Goal: Information Seeking & Learning: Get advice/opinions

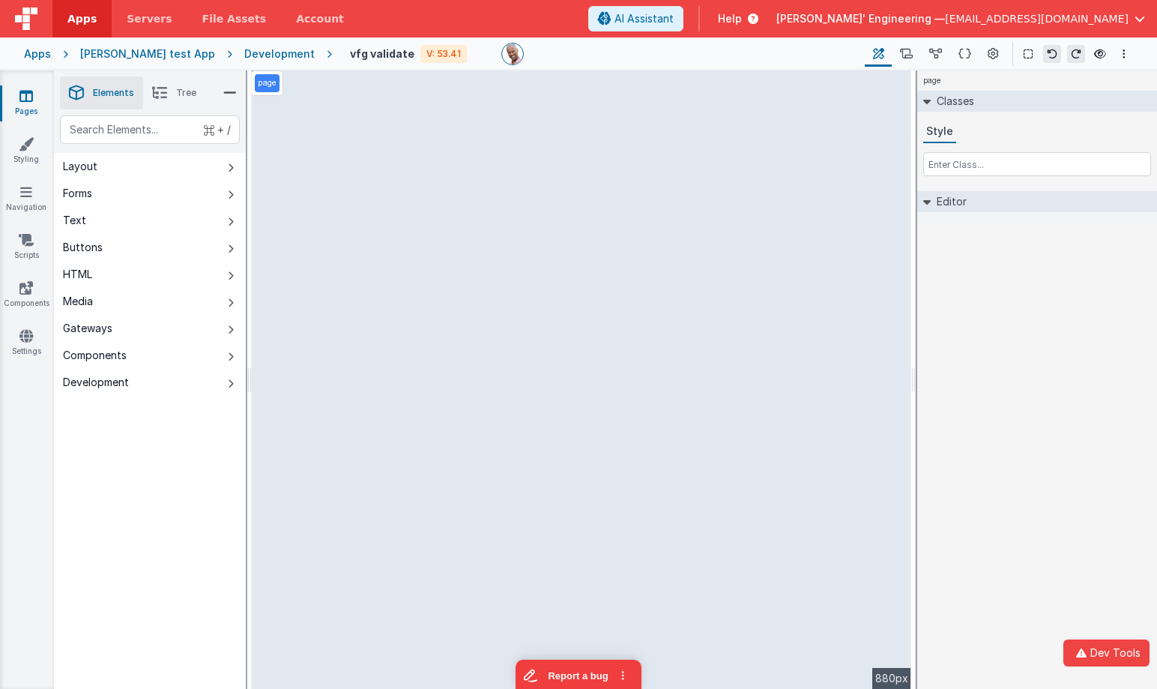
click at [148, 55] on div "[PERSON_NAME] test App" at bounding box center [147, 53] width 135 height 15
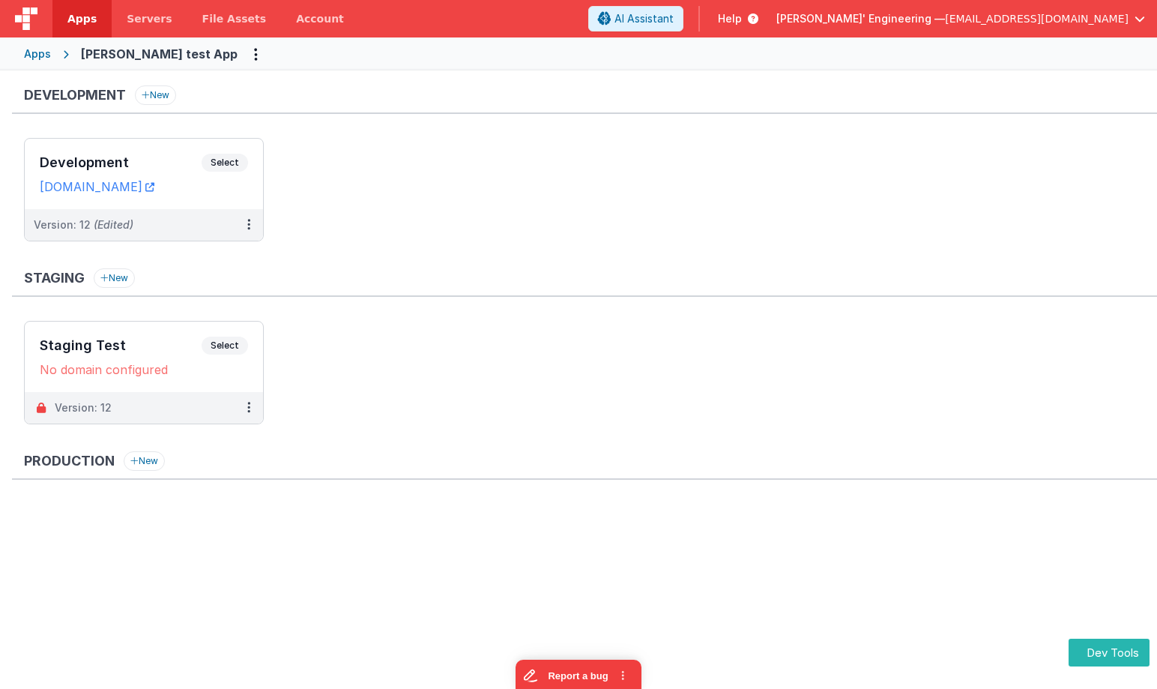
click at [617, 247] on ul "Development Select URLs charlesguidev.fmbetterforms.com Version: 12 (Edited)" at bounding box center [590, 197] width 1133 height 118
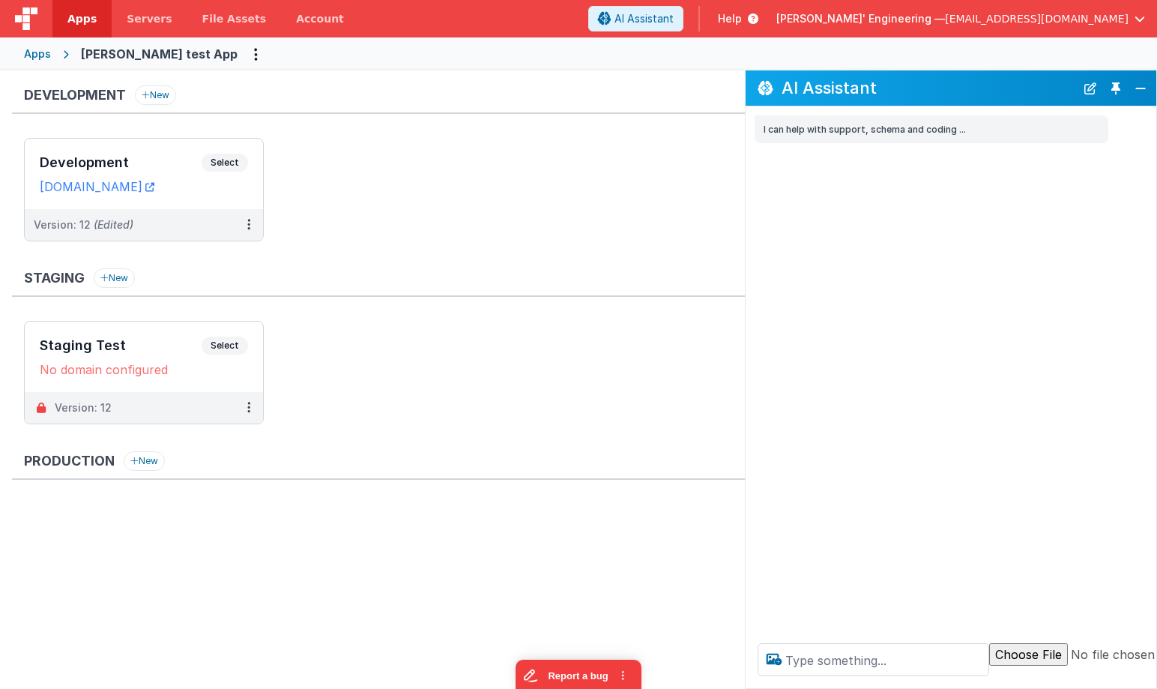
drag, startPoint x: 1111, startPoint y: 93, endPoint x: 1044, endPoint y: 111, distance: 69.8
click at [1111, 93] on button "Toggle Pin" at bounding box center [1115, 88] width 21 height 21
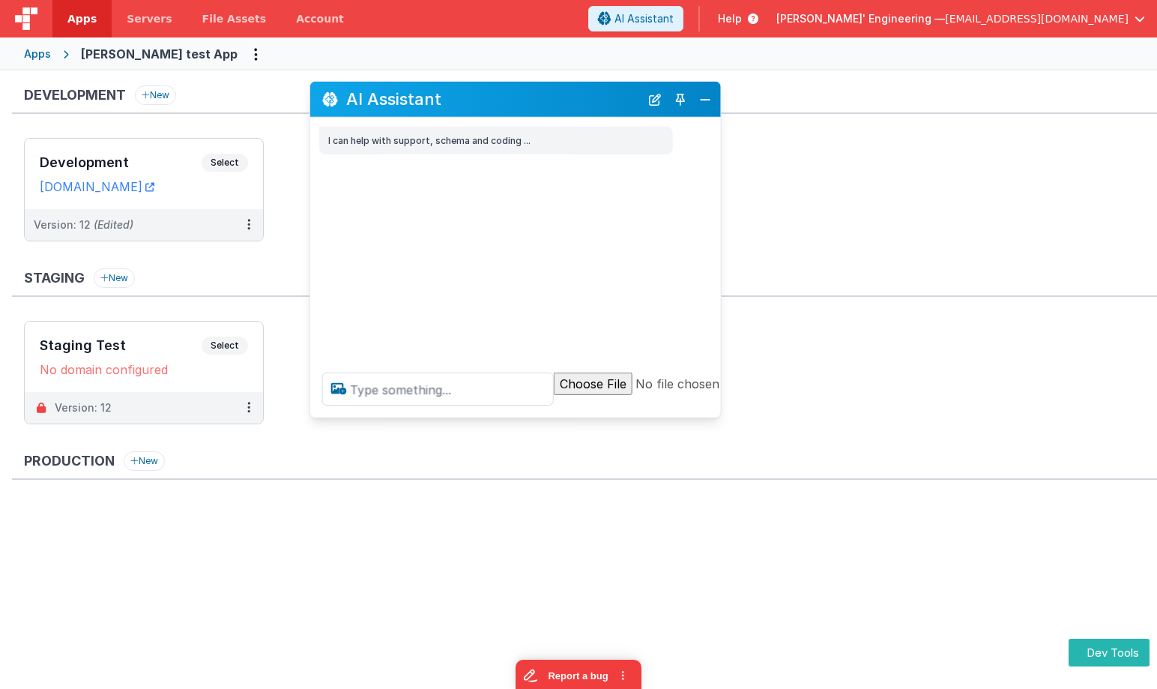
drag, startPoint x: 264, startPoint y: 358, endPoint x: 560, endPoint y: 97, distance: 395.5
click at [560, 97] on h2 "AI Assistant" at bounding box center [493, 99] width 294 height 18
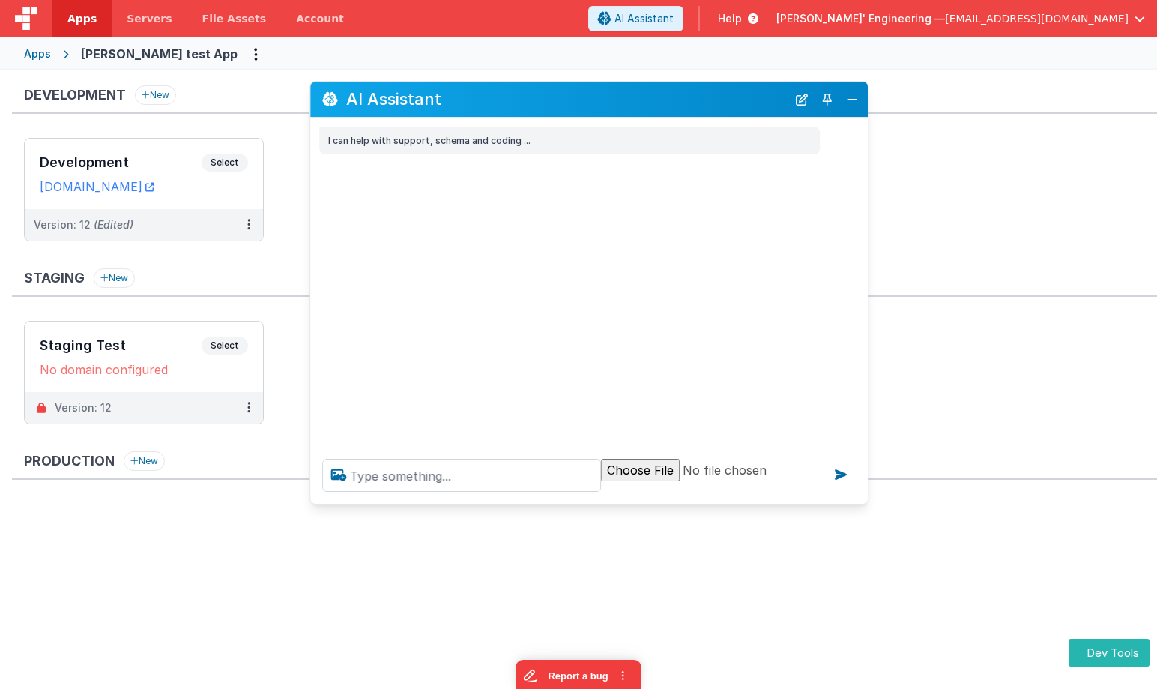
drag, startPoint x: 718, startPoint y: 412, endPoint x: 864, endPoint y: 498, distance: 169.6
click at [865, 498] on div at bounding box center [588, 475] width 557 height 57
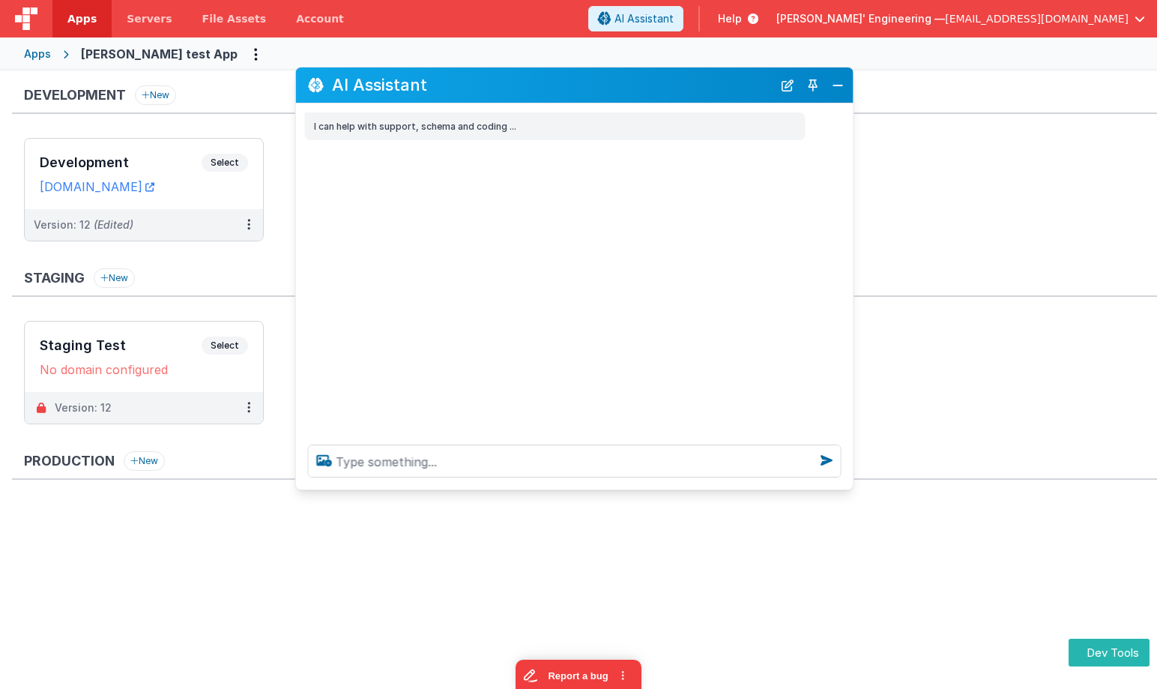
drag, startPoint x: 644, startPoint y: 99, endPoint x: 629, endPoint y: 85, distance: 20.1
click at [629, 85] on h2 "AI Assistant" at bounding box center [552, 85] width 441 height 18
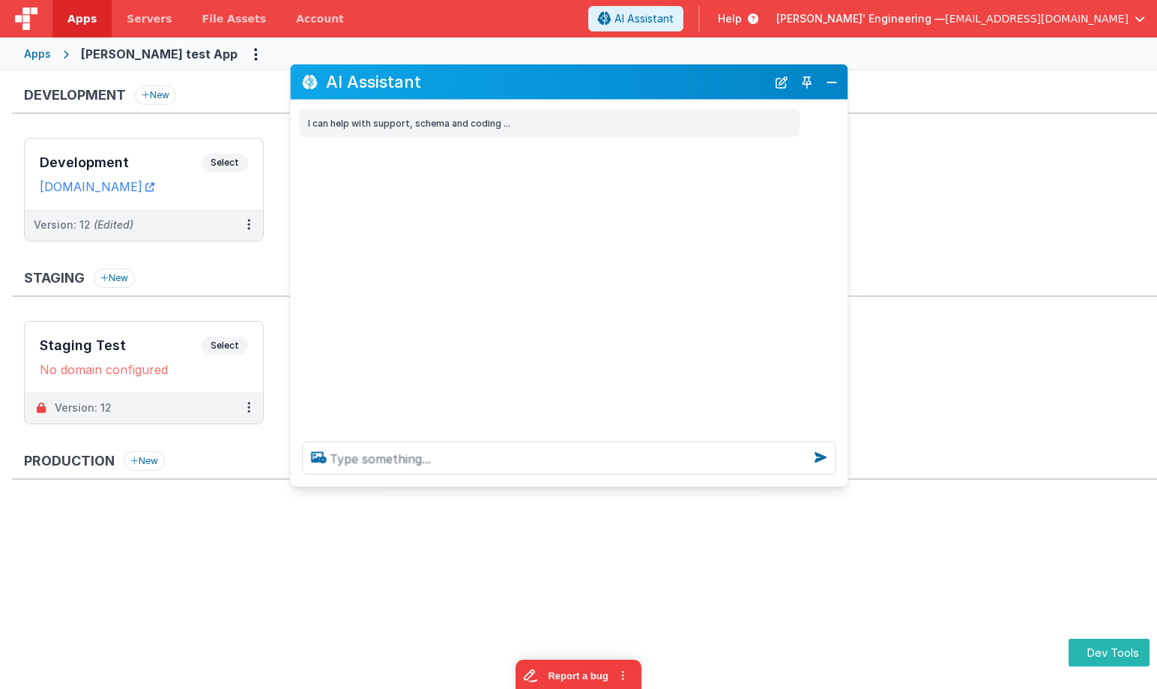
drag, startPoint x: 594, startPoint y: 79, endPoint x: 590, endPoint y: 71, distance: 8.4
click at [589, 73] on h2 "AI Assistant" at bounding box center [546, 82] width 441 height 18
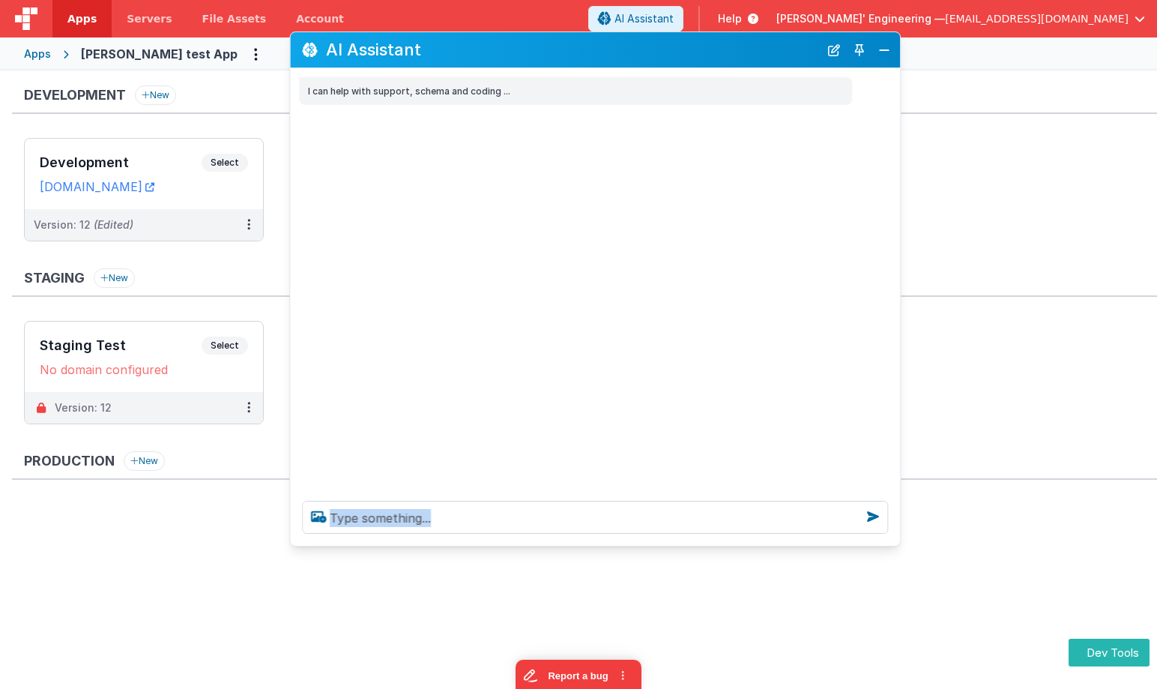
drag, startPoint x: 838, startPoint y: 446, endPoint x: 843, endPoint y: 555, distance: 109.5
click at [891, 537] on div at bounding box center [595, 517] width 610 height 57
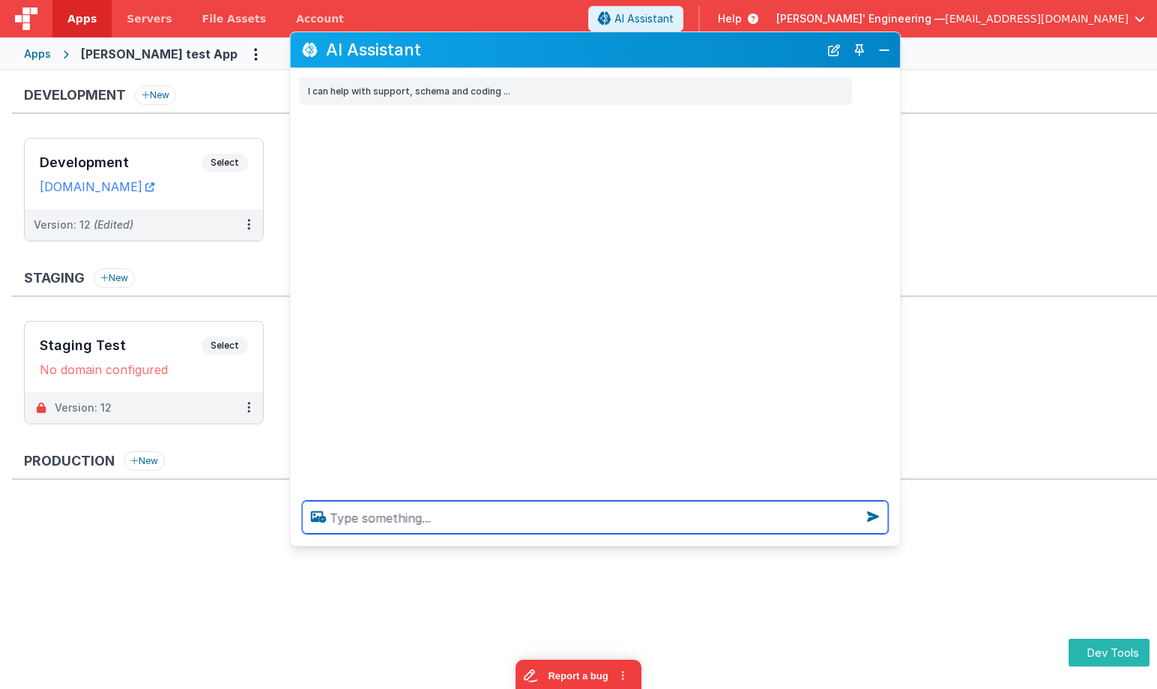
drag, startPoint x: 507, startPoint y: 501, endPoint x: 502, endPoint y: 508, distance: 8.1
click at [507, 501] on textarea at bounding box center [595, 517] width 586 height 33
click at [503, 515] on textarea at bounding box center [595, 517] width 586 height 33
type textarea "what can I do, andwer in a single sentence"
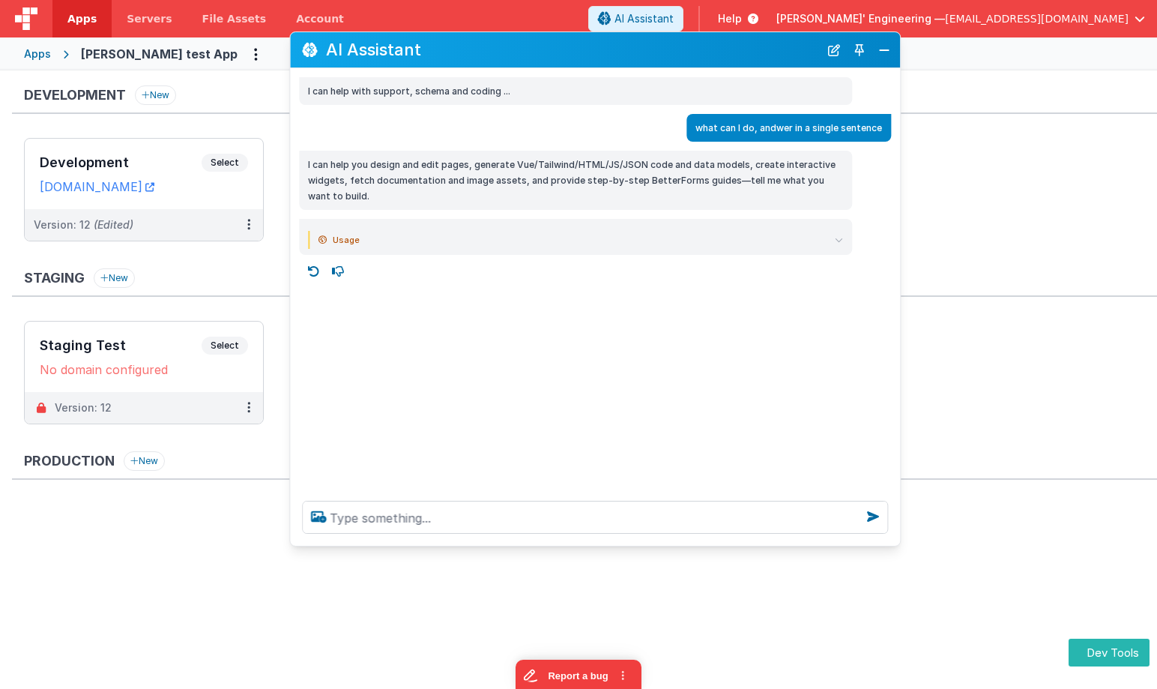
click at [845, 241] on div "Usage input_tokens 3,719 input_tokens_details.cached_tokens 0 output_tokens 124…" at bounding box center [575, 237] width 553 height 36
click at [841, 240] on icon at bounding box center [839, 240] width 8 height 8
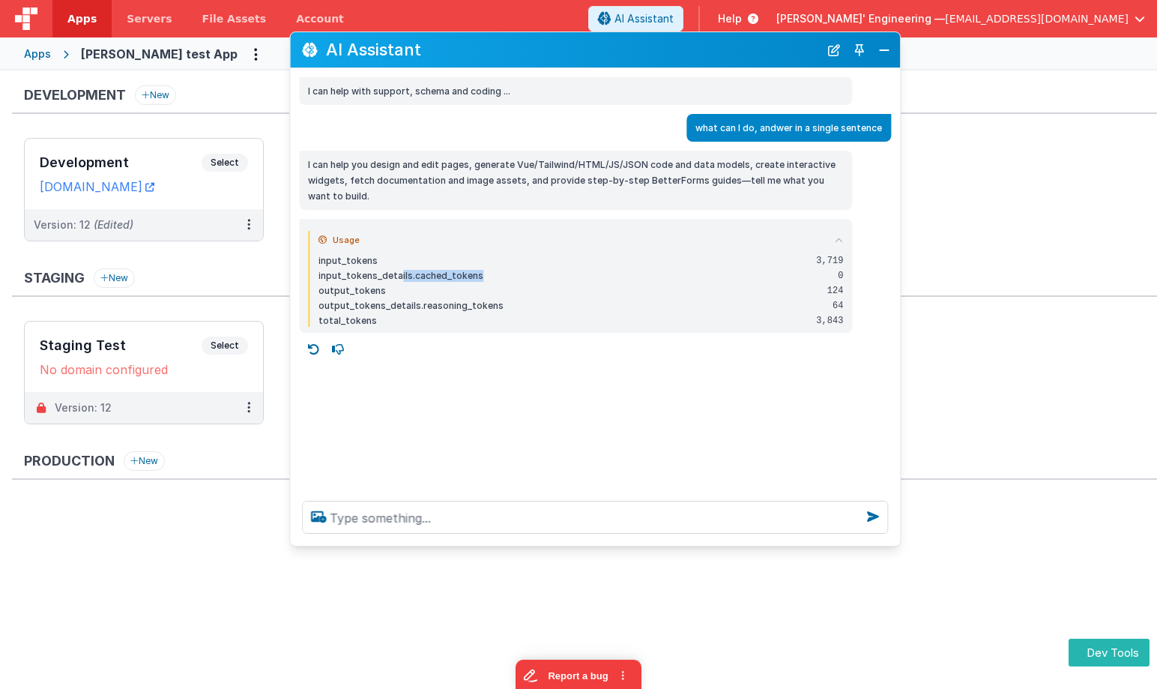
drag, startPoint x: 429, startPoint y: 273, endPoint x: 501, endPoint y: 274, distance: 72.7
click at [501, 274] on div "input_tokens_details.cached_tokens" at bounding box center [561, 276] width 486 height 12
drag, startPoint x: 838, startPoint y: 241, endPoint x: 857, endPoint y: 129, distance: 113.9
click at [838, 241] on icon at bounding box center [839, 240] width 8 height 8
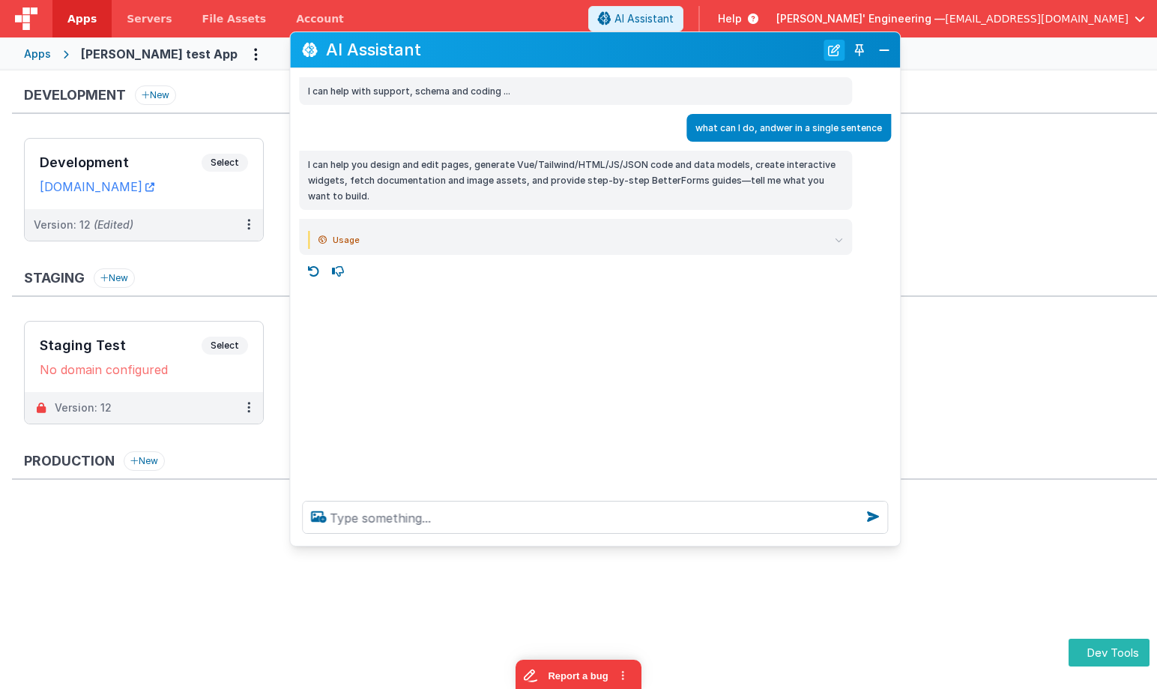
click at [833, 52] on button "New Chat" at bounding box center [833, 50] width 21 height 21
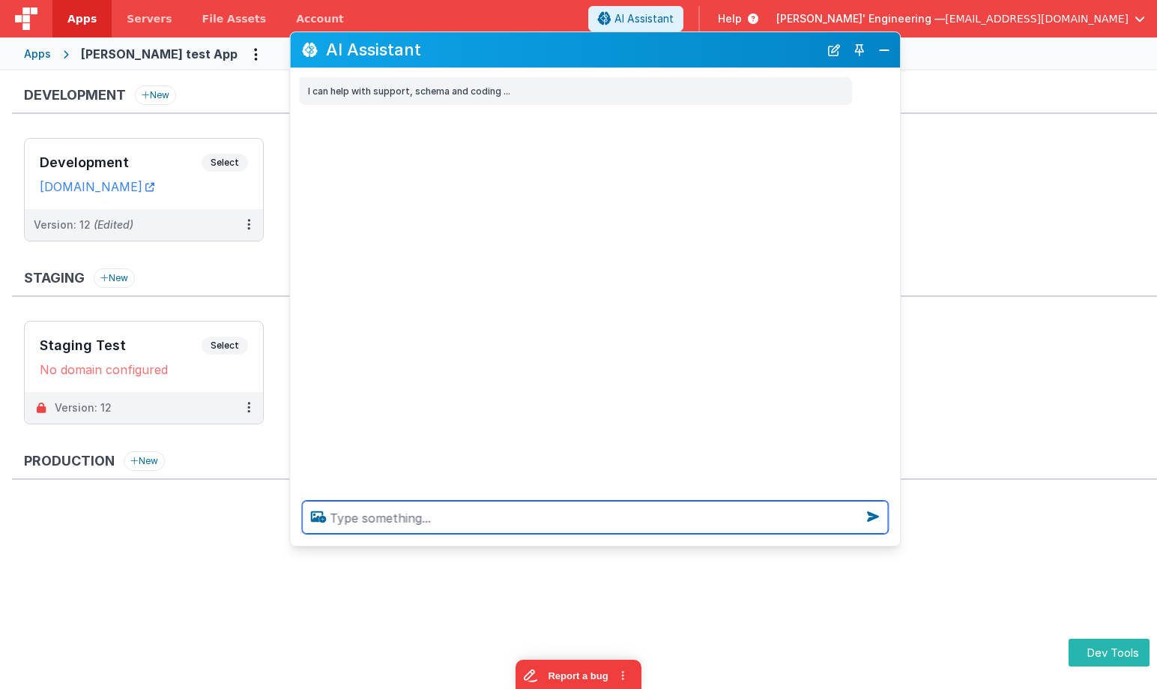
click at [542, 522] on textarea at bounding box center [595, 517] width 586 height 33
type textarea "what can I do"
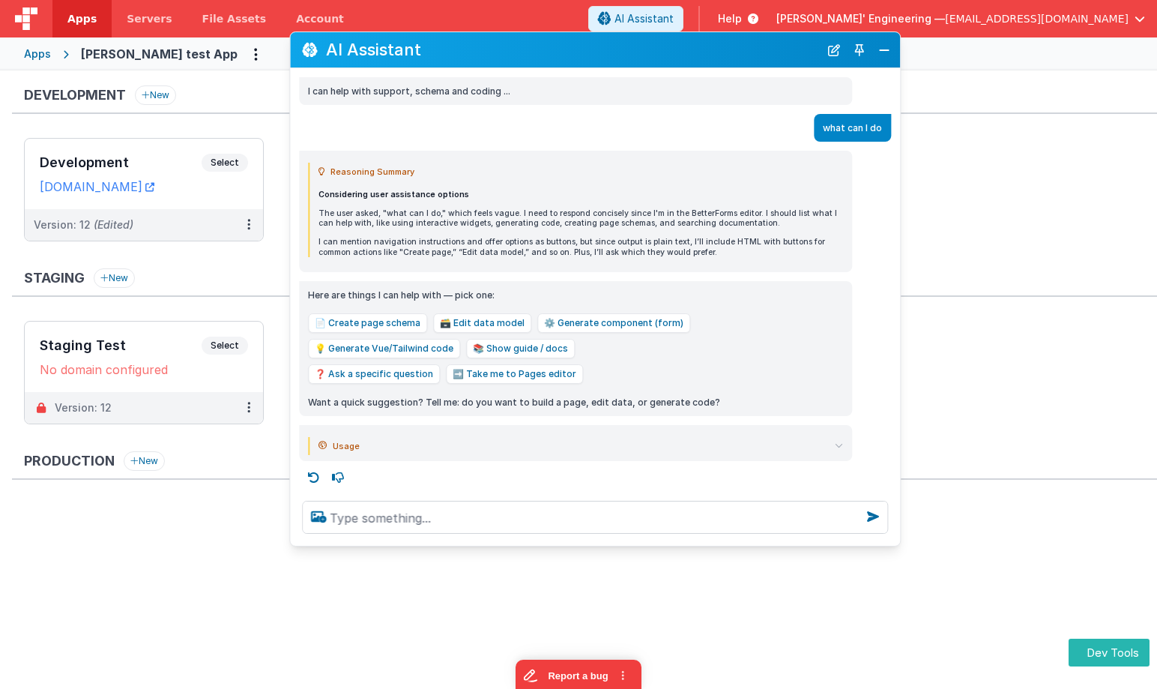
click at [498, 232] on div "Considering user assistance options The user asked, "what can I do," which feel…" at bounding box center [580, 223] width 525 height 67
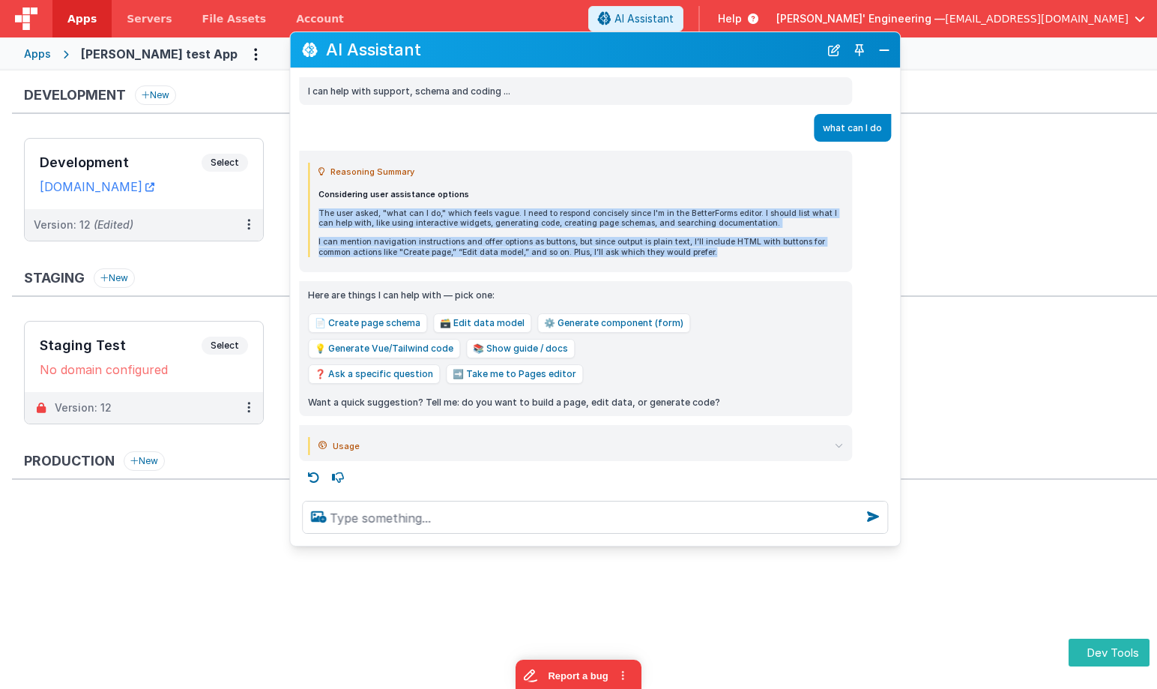
drag, startPoint x: 679, startPoint y: 249, endPoint x: 606, endPoint y: 190, distance: 93.7
click at [606, 190] on div "Considering user assistance options The user asked, "what can I do," which feel…" at bounding box center [580, 223] width 525 height 67
click at [606, 190] on p "Considering user assistance options" at bounding box center [580, 195] width 525 height 10
drag, startPoint x: 512, startPoint y: 212, endPoint x: 829, endPoint y: 253, distance: 319.6
click at [829, 253] on div "Considering user assistance options The user asked, "what can I do," which feel…" at bounding box center [580, 223] width 525 height 67
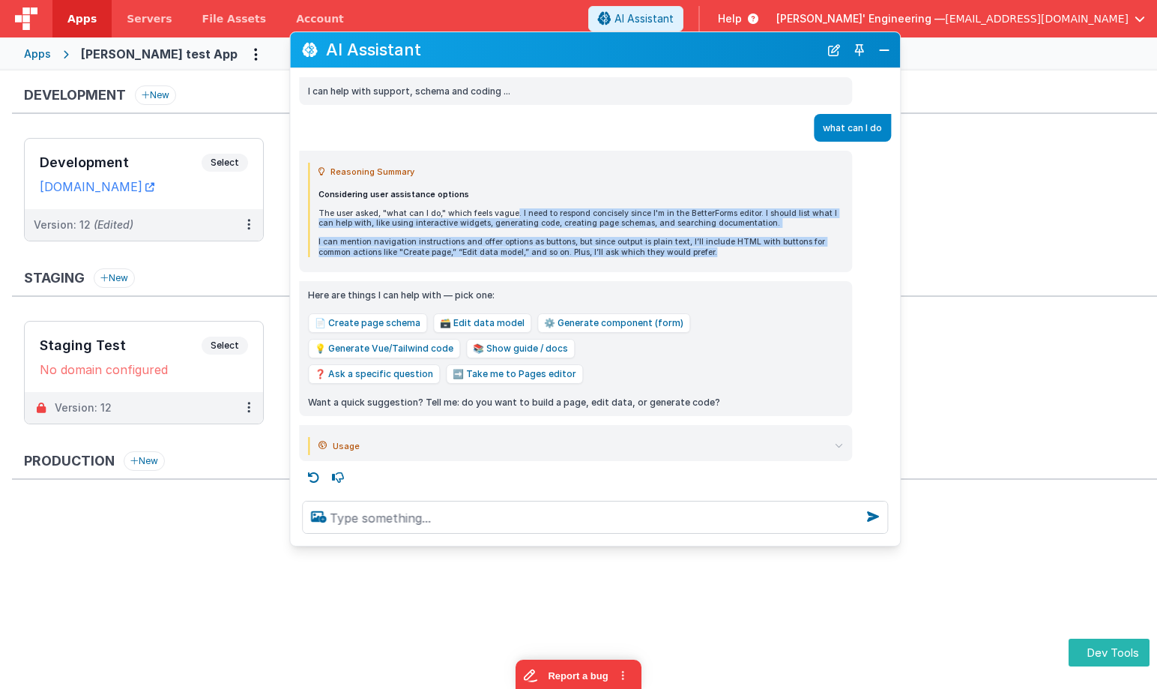
click at [829, 253] on p "I can mention navigation instructions and offer options as buttons, but since o…" at bounding box center [580, 246] width 525 height 19
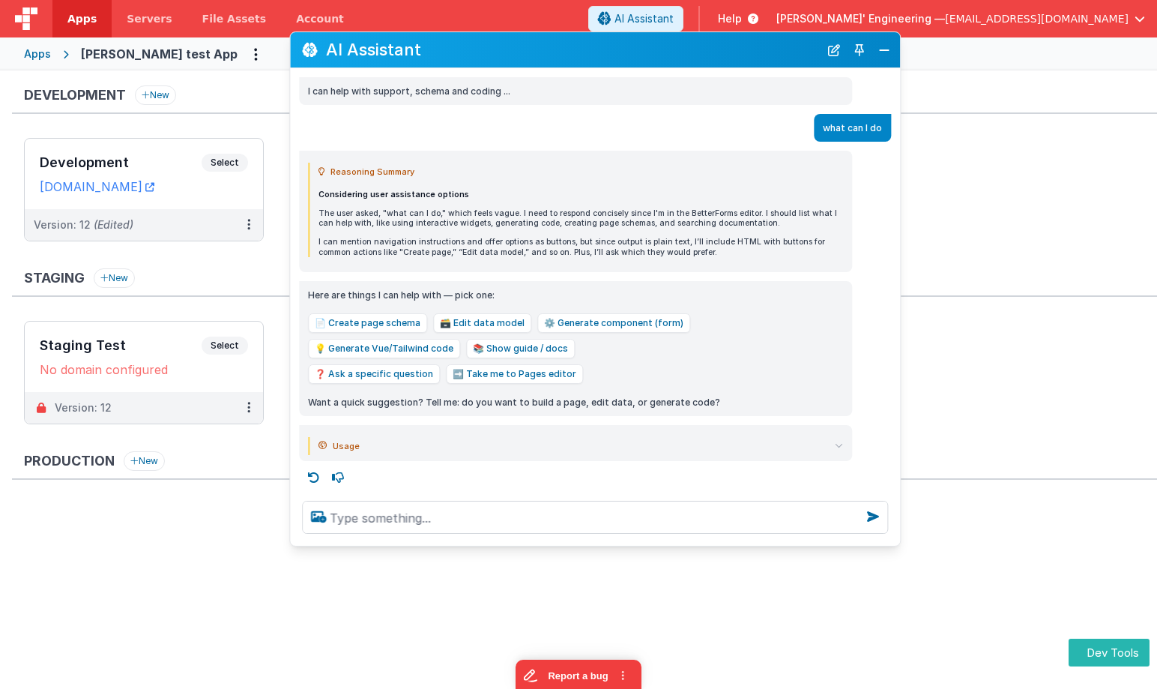
drag, startPoint x: 430, startPoint y: 438, endPoint x: 446, endPoint y: 441, distance: 16.2
click at [429, 438] on summary "Usage" at bounding box center [580, 446] width 525 height 18
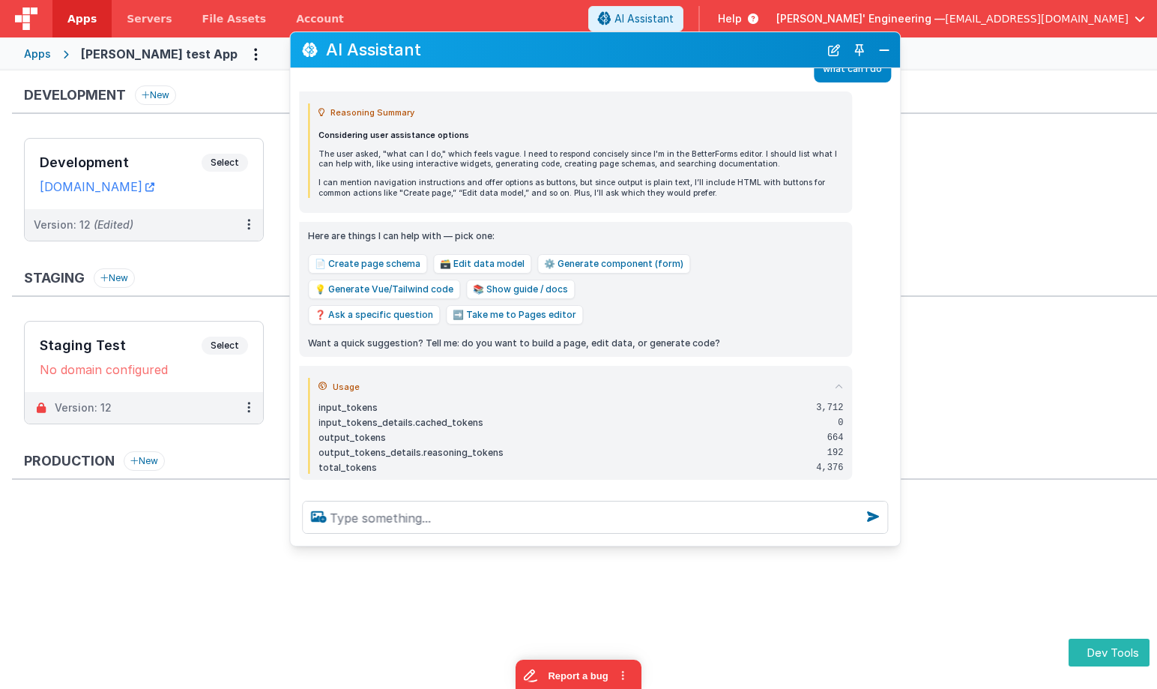
scroll to position [78, 0]
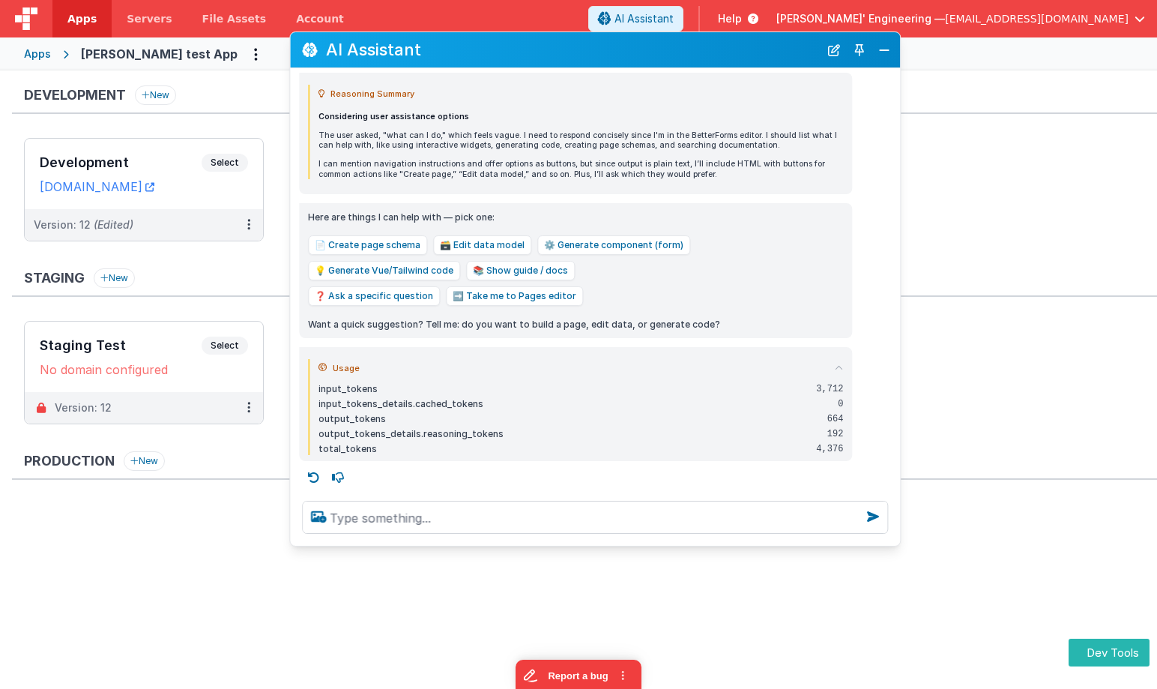
click at [415, 403] on div "input_tokens_details.cached_tokens" at bounding box center [561, 404] width 486 height 12
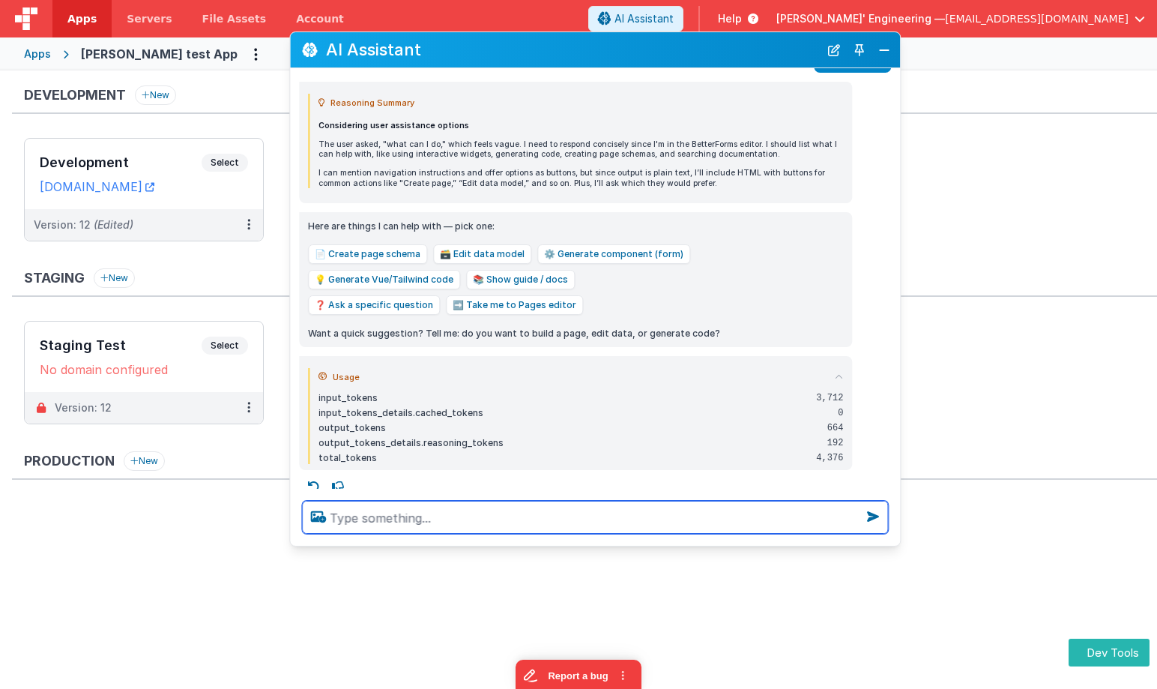
drag, startPoint x: 566, startPoint y: 510, endPoint x: 549, endPoint y: 493, distance: 23.3
click at [566, 510] on textarea at bounding box center [595, 517] width 586 height 33
type textarea "debugp"
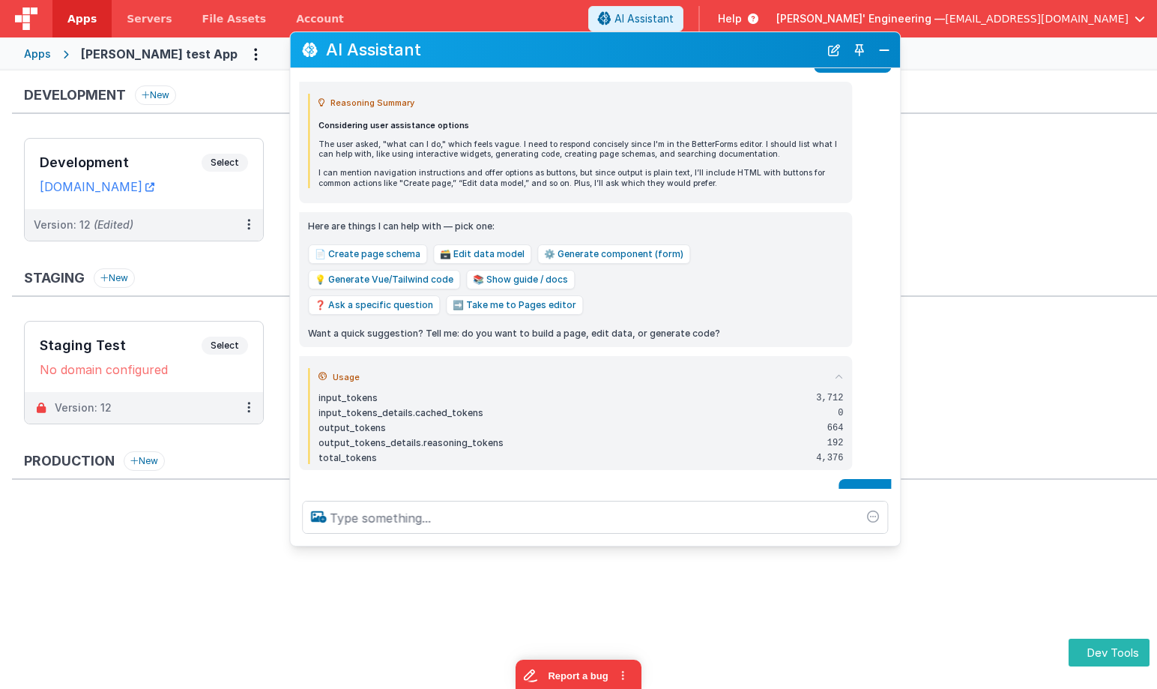
scroll to position [128, 0]
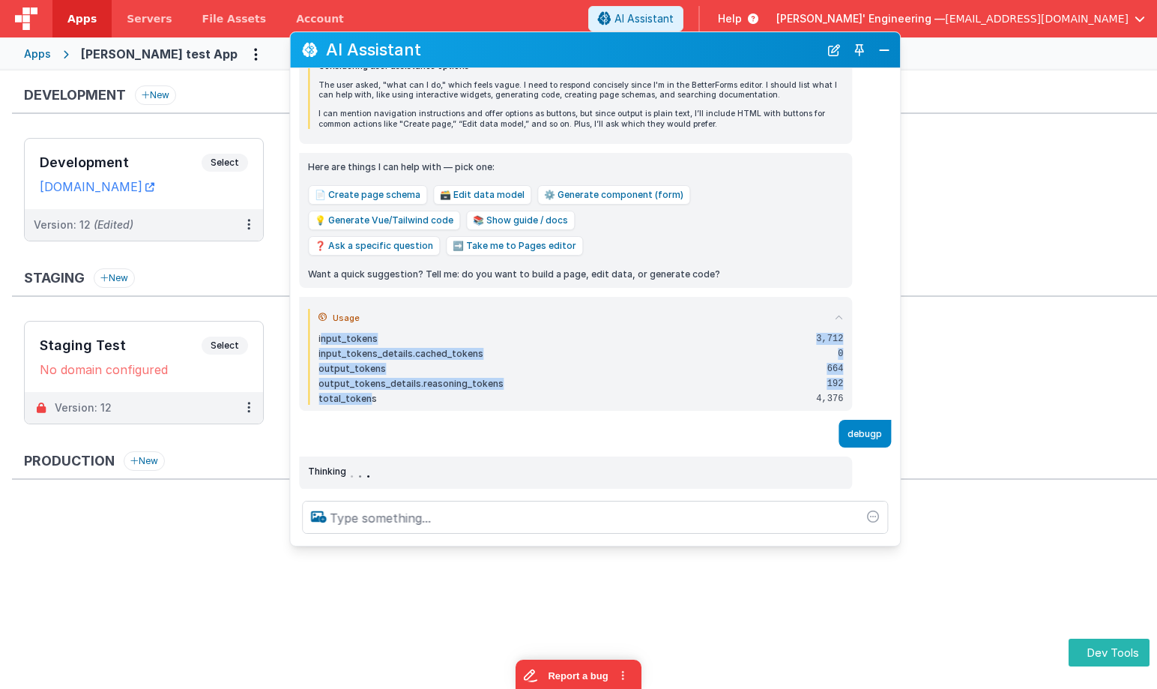
drag, startPoint x: 321, startPoint y: 339, endPoint x: 369, endPoint y: 397, distance: 75.6
click at [369, 397] on div "input_tokens 3,712 input_tokens_details.cached_tokens 0 output_tokens 664 outpu…" at bounding box center [580, 369] width 525 height 72
click at [369, 397] on div "total_tokens" at bounding box center [561, 399] width 486 height 12
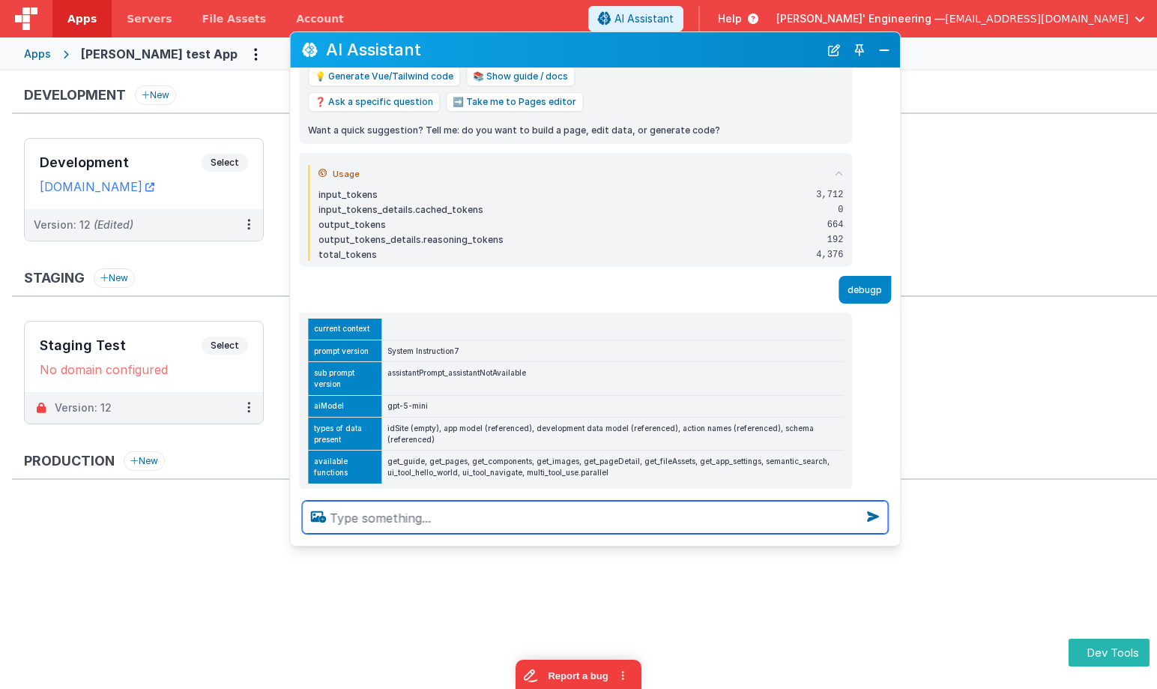
scroll to position [345, 0]
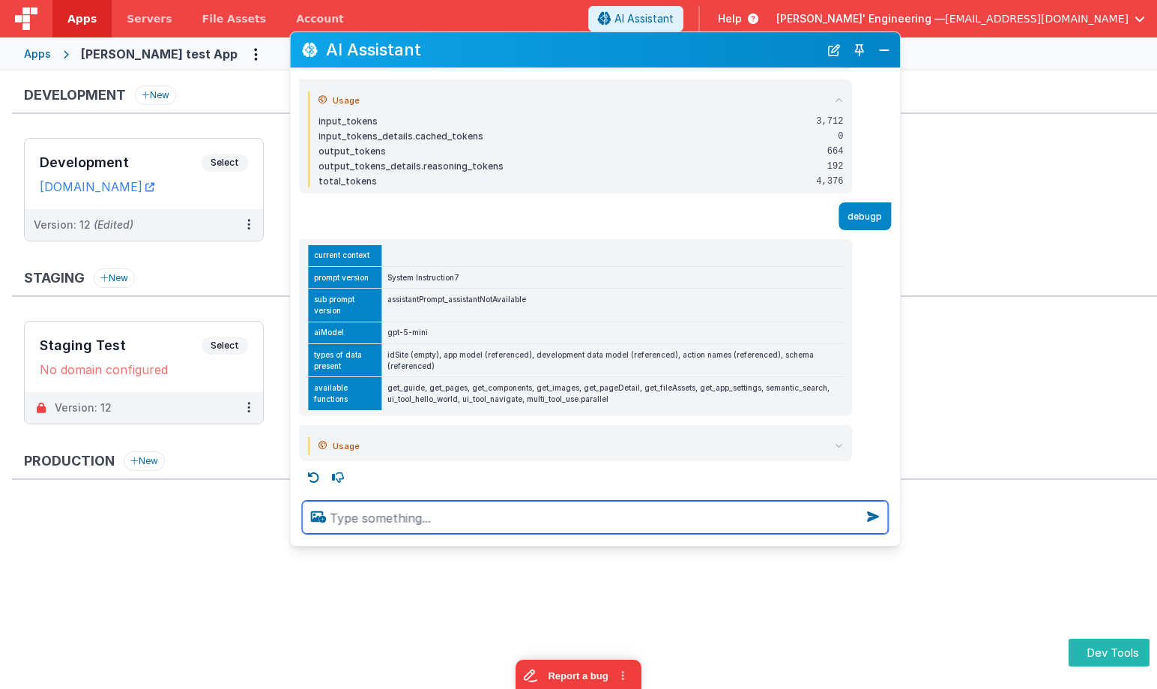
click at [369, 523] on textarea at bounding box center [595, 517] width 586 height 33
type textarea "who makes you, like what model"
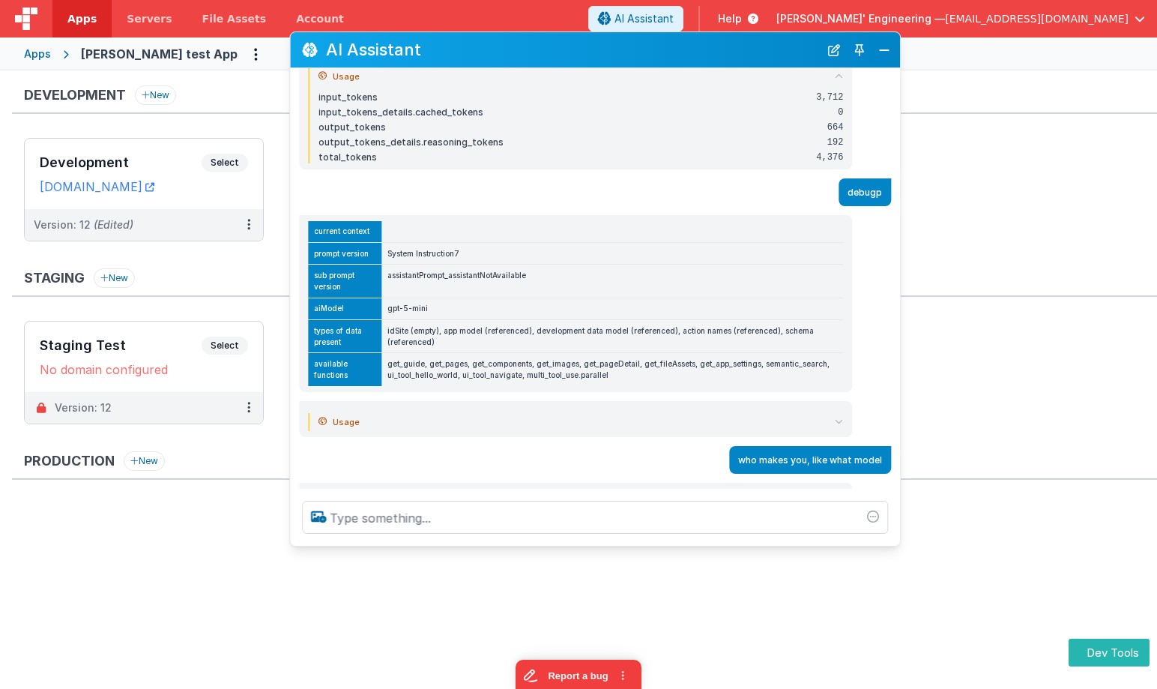
scroll to position [363, 0]
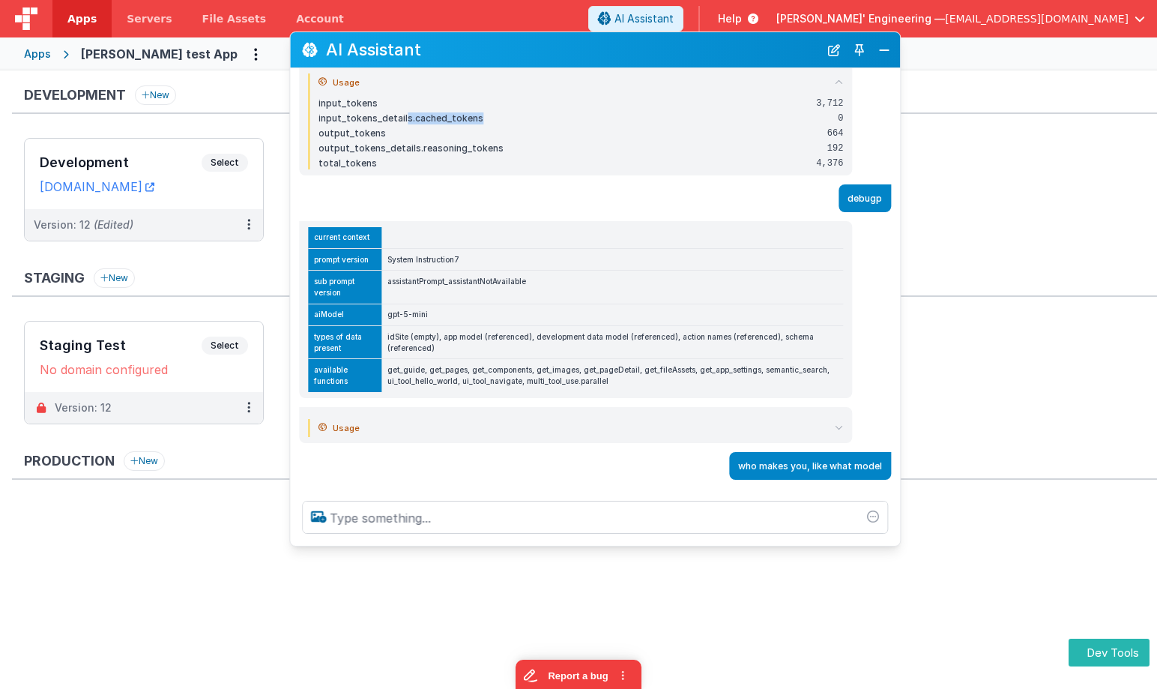
drag, startPoint x: 403, startPoint y: 115, endPoint x: 477, endPoint y: 115, distance: 74.2
click at [477, 115] on div "input_tokens_details.cached_tokens" at bounding box center [561, 118] width 486 height 12
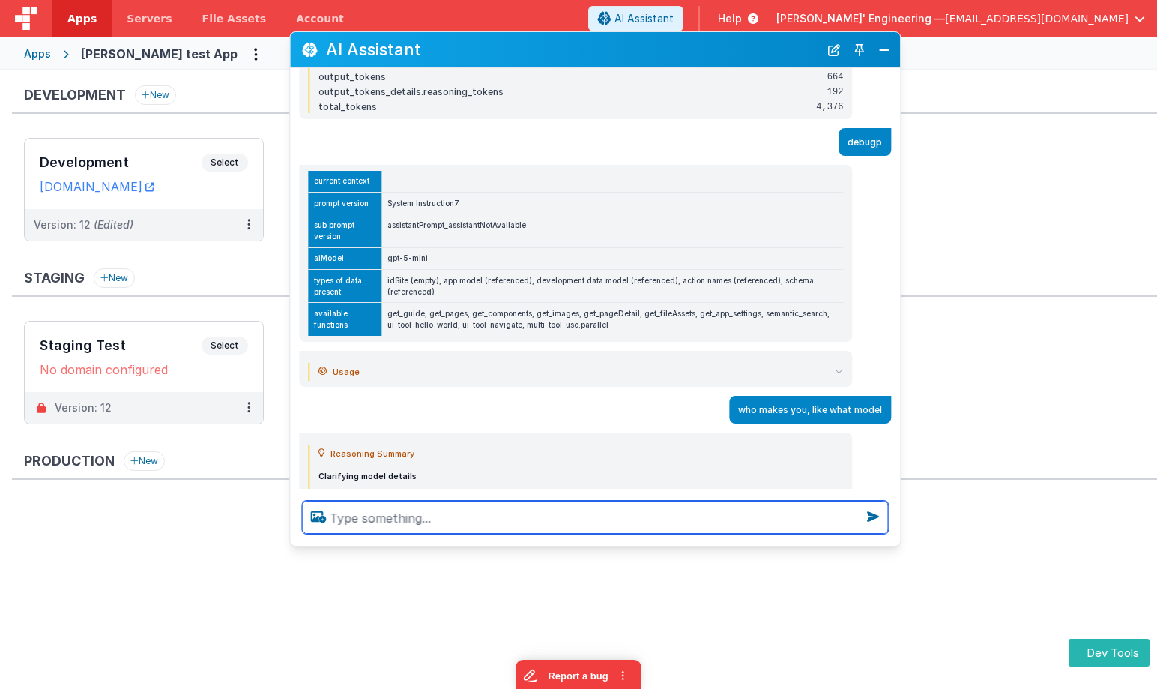
scroll to position [591, 0]
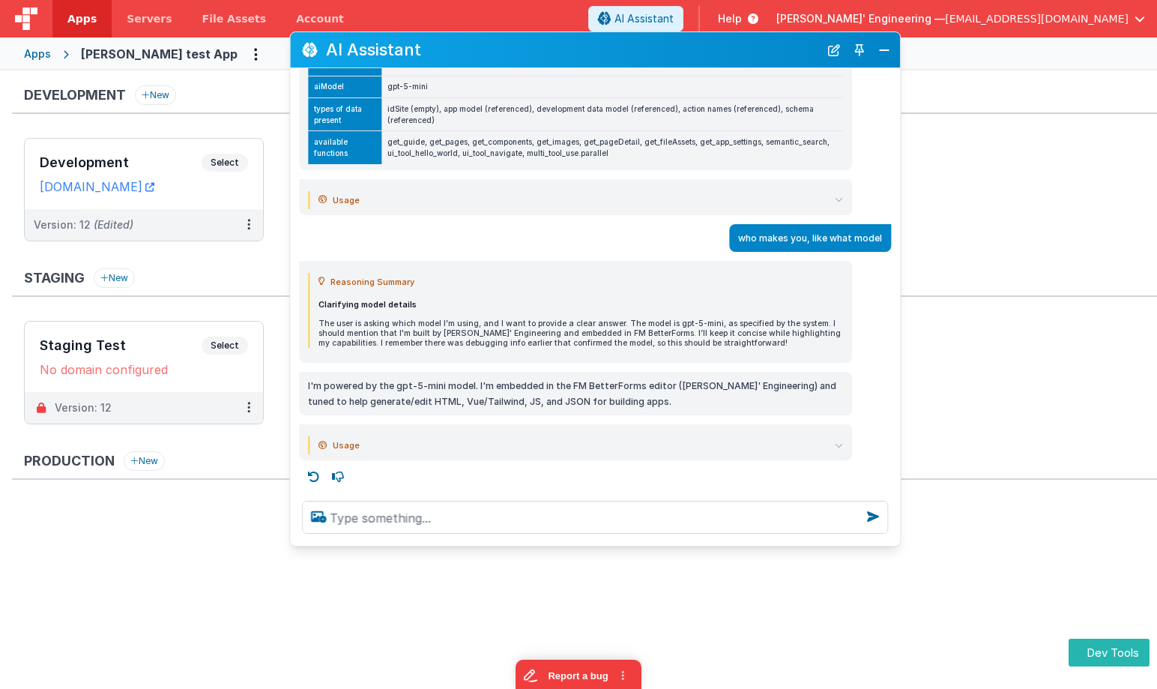
click at [688, 438] on summary "Usage" at bounding box center [580, 445] width 525 height 18
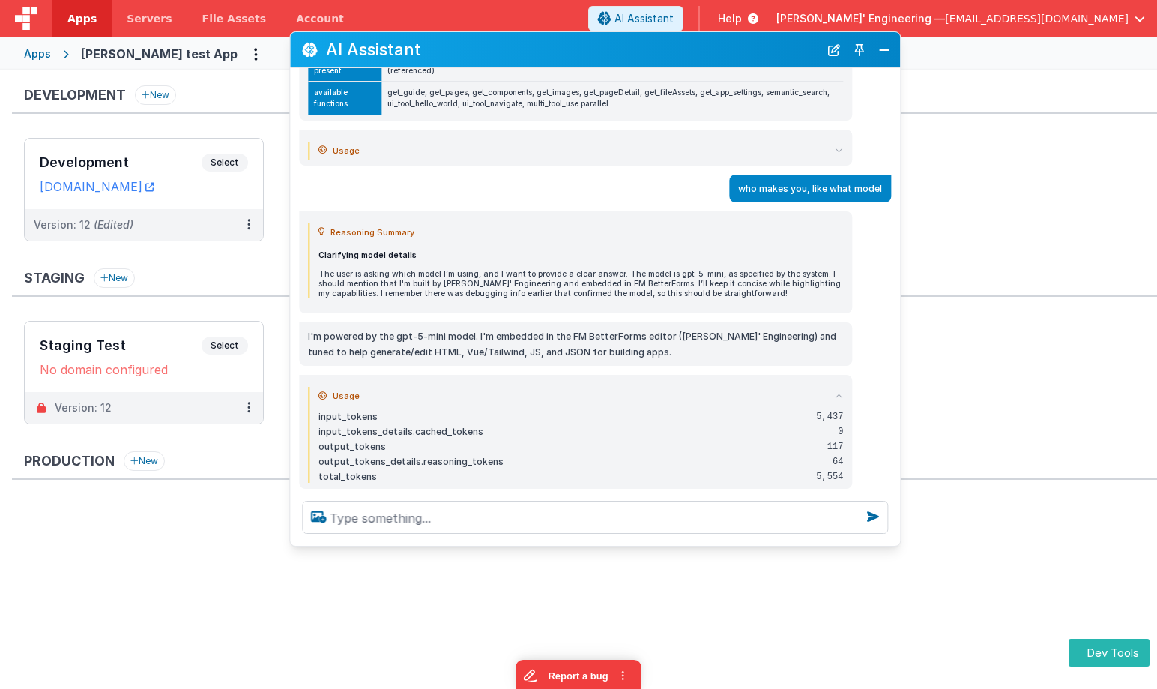
scroll to position [669, 0]
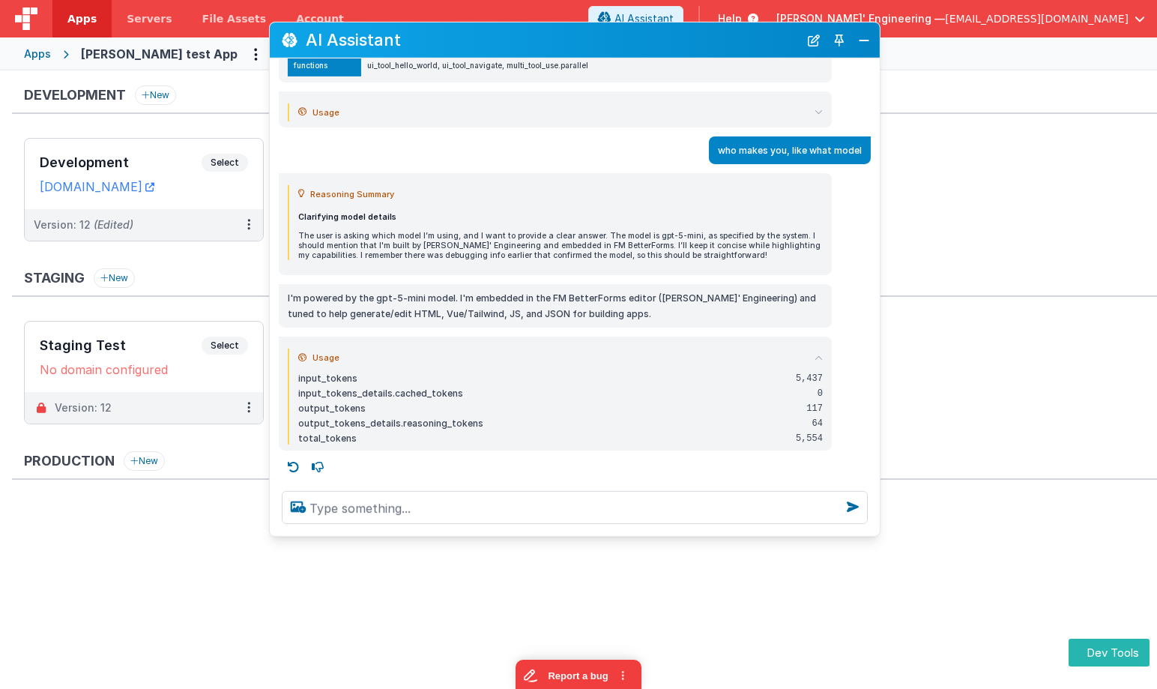
drag, startPoint x: 728, startPoint y: 55, endPoint x: 504, endPoint y: 289, distance: 324.3
click at [708, 46] on h2 "AI Assistant" at bounding box center [552, 40] width 493 height 18
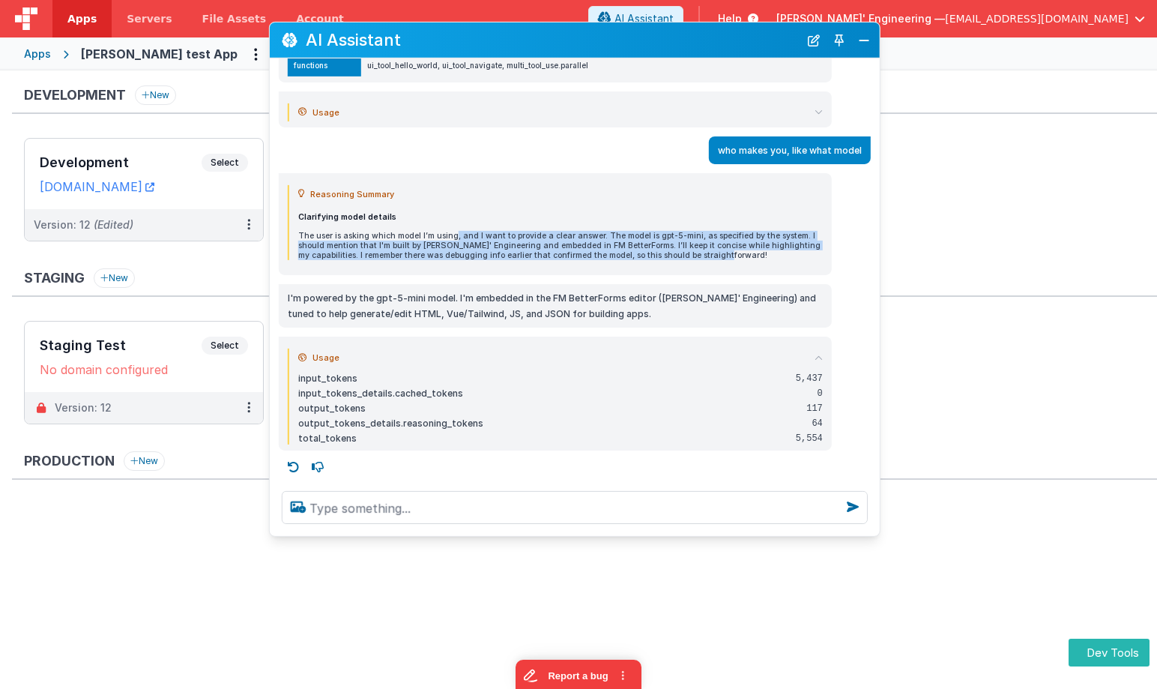
drag, startPoint x: 462, startPoint y: 231, endPoint x: 828, endPoint y: 265, distance: 368.0
click at [828, 265] on div "Reasoning Summary Clarifying model details The user is asking which model I’m u…" at bounding box center [555, 223] width 553 height 103
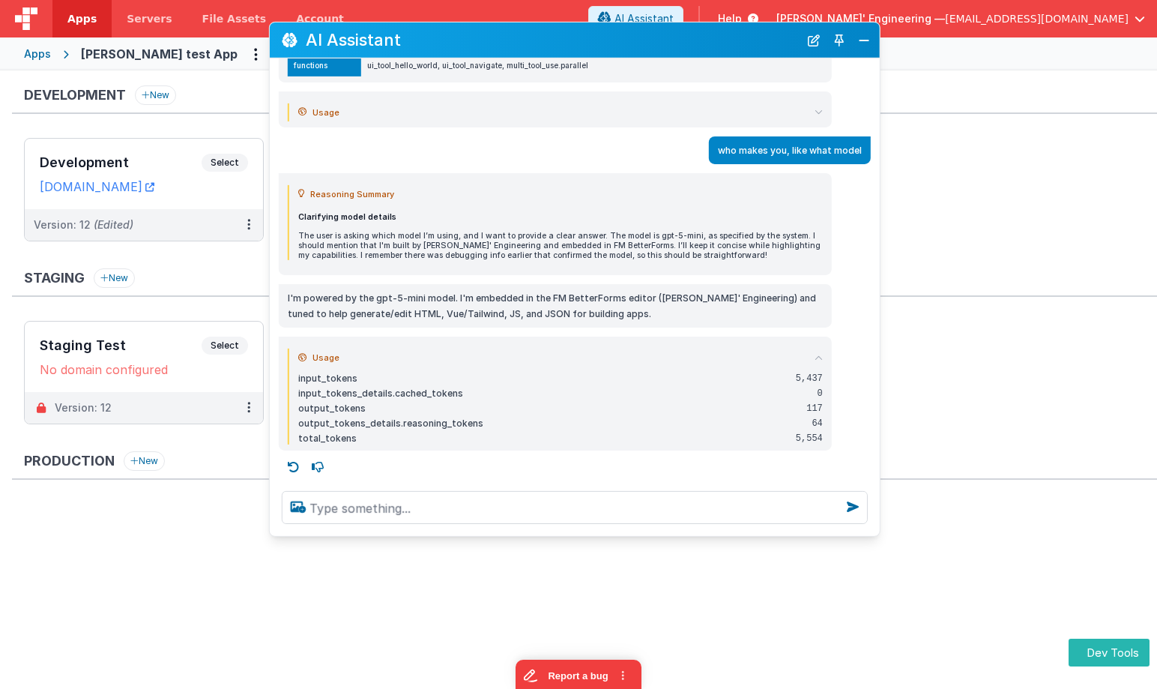
drag, startPoint x: 744, startPoint y: 264, endPoint x: 698, endPoint y: 253, distance: 47.8
click at [744, 264] on div "Reasoning Summary Clarifying model details The user is asking which model I’m u…" at bounding box center [555, 223] width 553 height 103
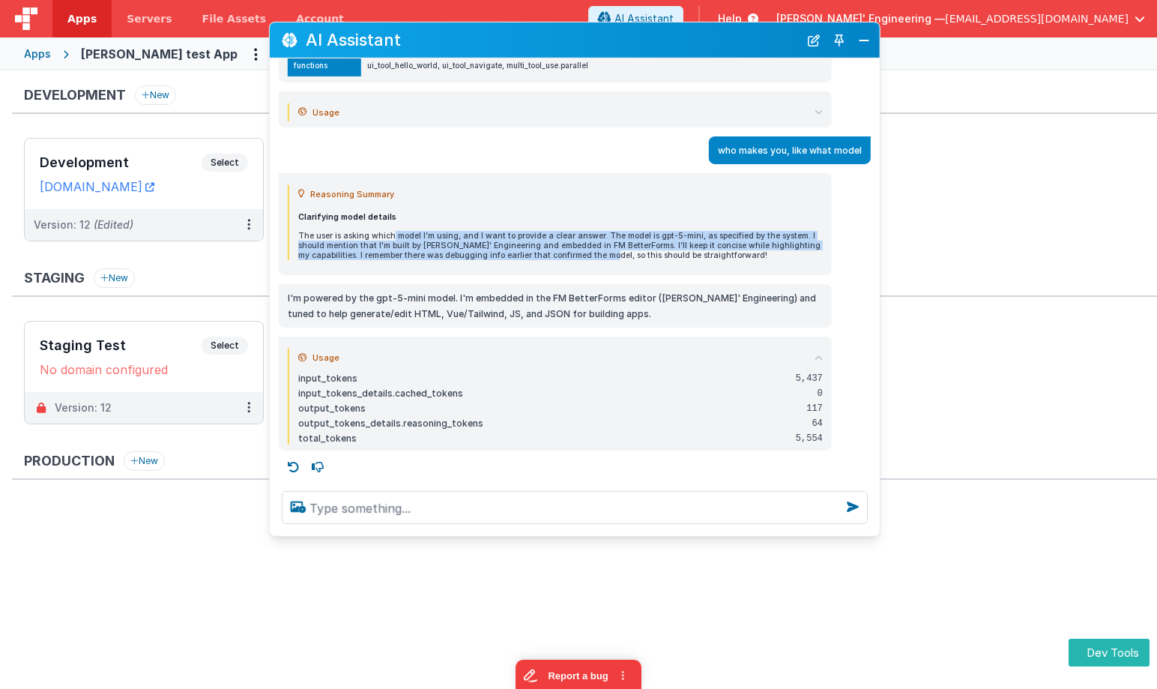
drag, startPoint x: 408, startPoint y: 238, endPoint x: 572, endPoint y: 256, distance: 165.2
click at [572, 256] on p "The user is asking which model I’m using, and I want to provide a clear answer.…" at bounding box center [560, 245] width 525 height 29
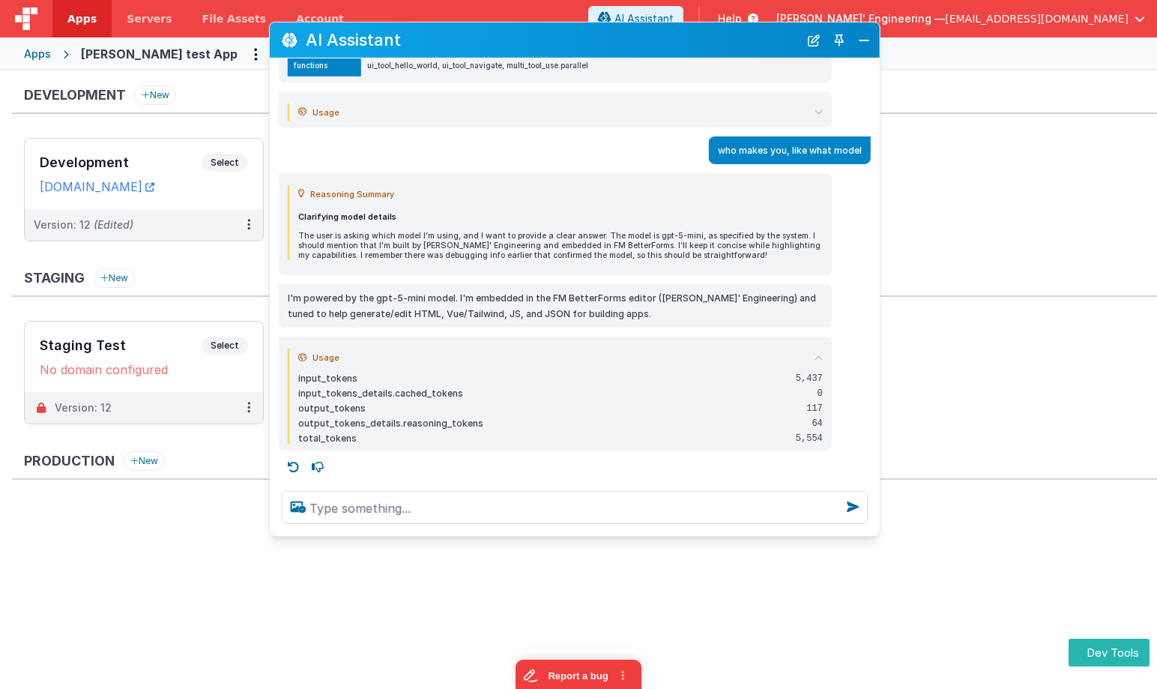
click at [683, 259] on p "The user is asking which model I’m using, and I want to provide a clear answer.…" at bounding box center [560, 245] width 525 height 29
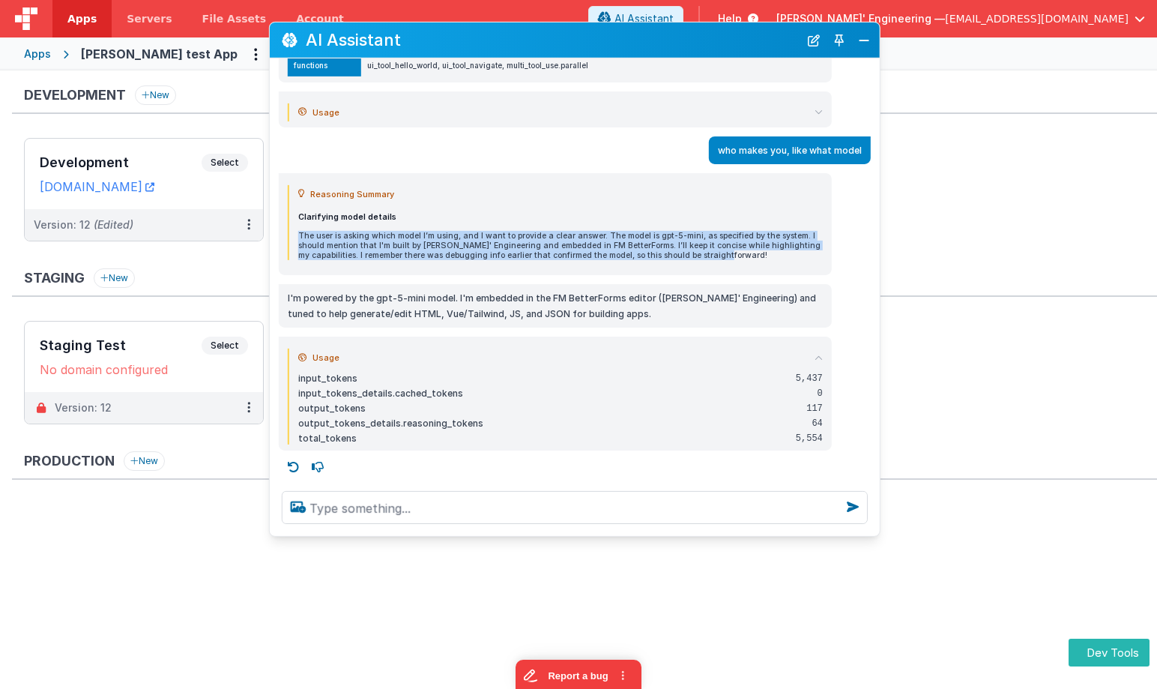
drag, startPoint x: 713, startPoint y: 256, endPoint x: 503, endPoint y: 216, distance: 214.4
click at [503, 216] on div "Clarifying model details The user is asking which model I’m using, and I want t…" at bounding box center [560, 235] width 525 height 49
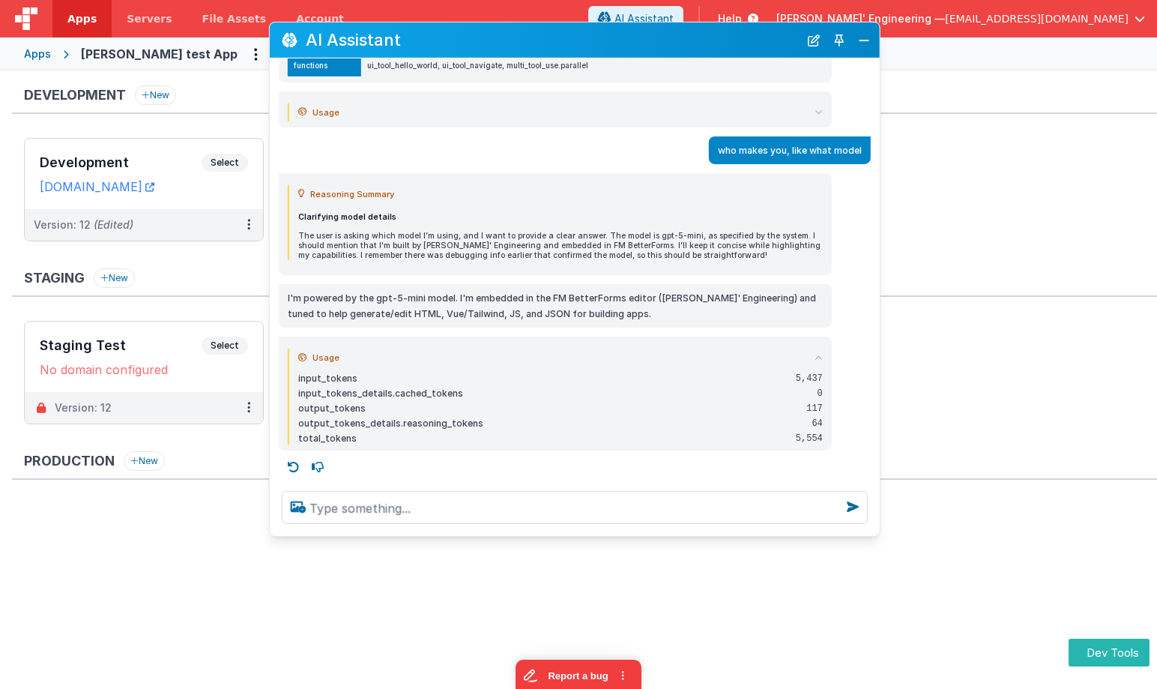
click at [647, 278] on div "I can help with support, schema and coding ... what can I do Reasoning Summary …" at bounding box center [575, 268] width 610 height 420
click at [817, 357] on icon at bounding box center [818, 357] width 8 height 8
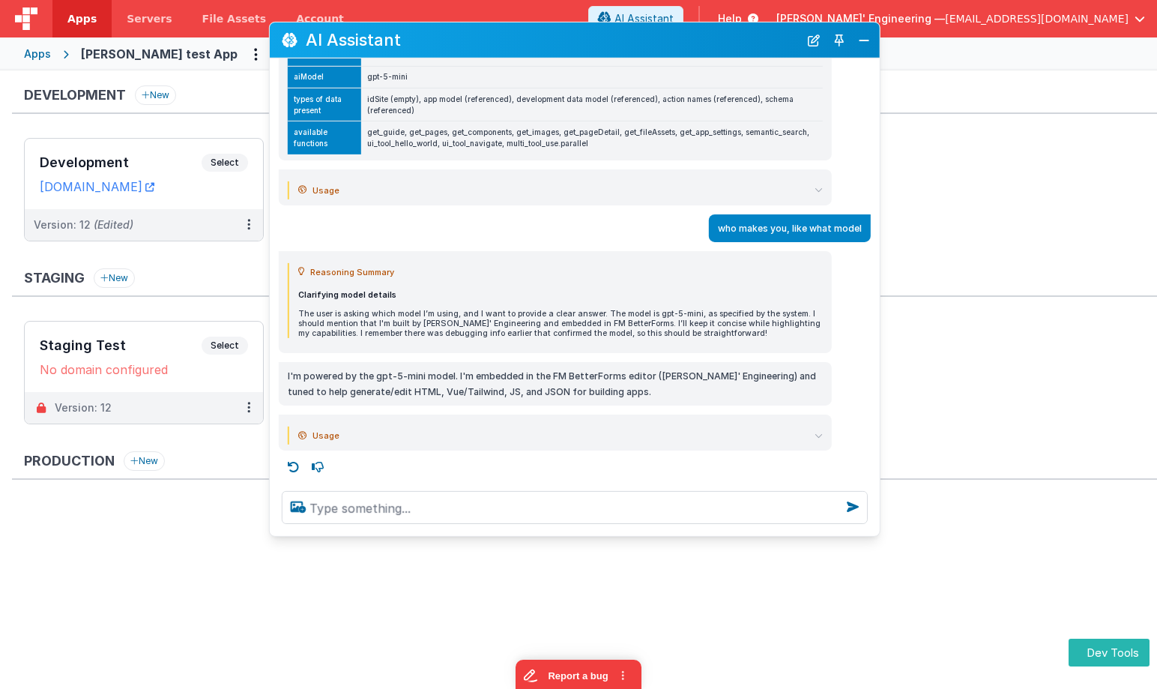
scroll to position [591, 0]
click at [823, 435] on div "Usage input_tokens 5,437 input_tokens_details.cached_tokens 0 output_tokens 117…" at bounding box center [555, 432] width 553 height 36
click at [820, 435] on icon at bounding box center [818, 435] width 8 height 8
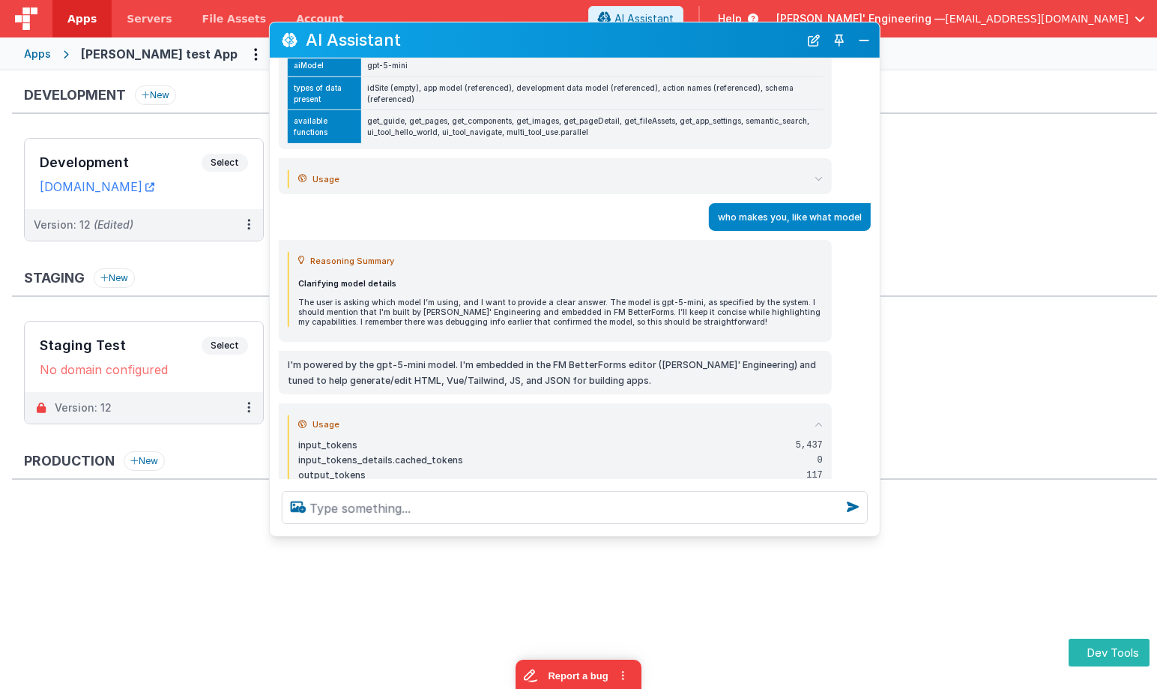
scroll to position [593, 0]
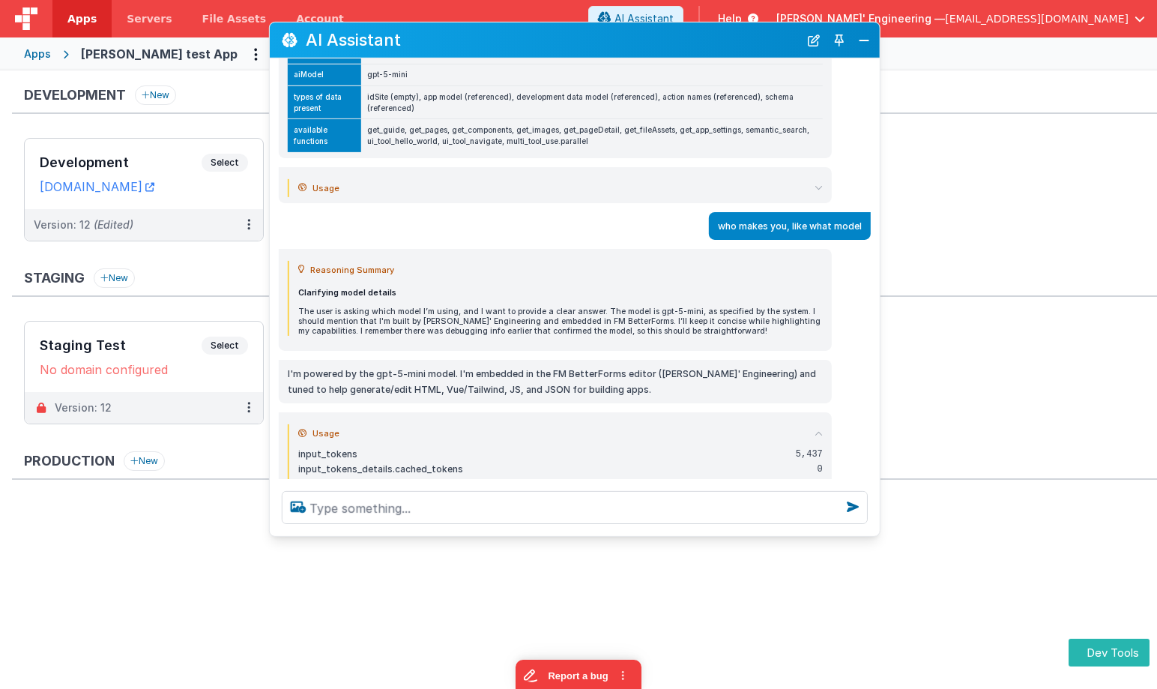
click at [815, 187] on icon at bounding box center [818, 188] width 8 height 8
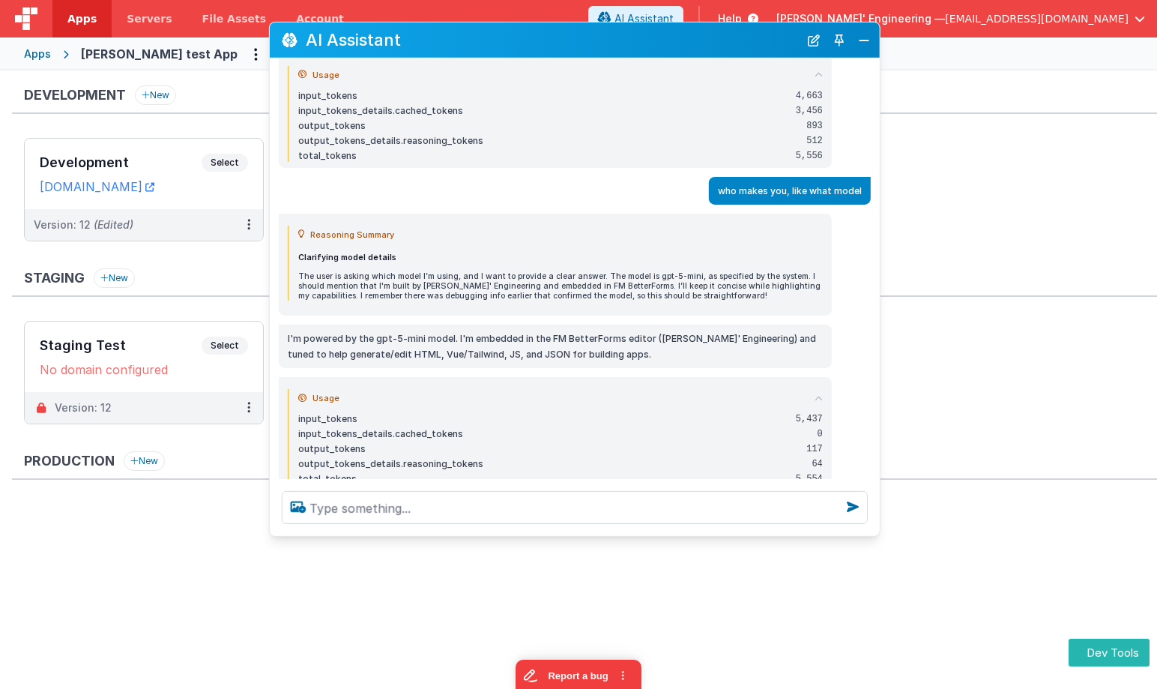
scroll to position [747, 0]
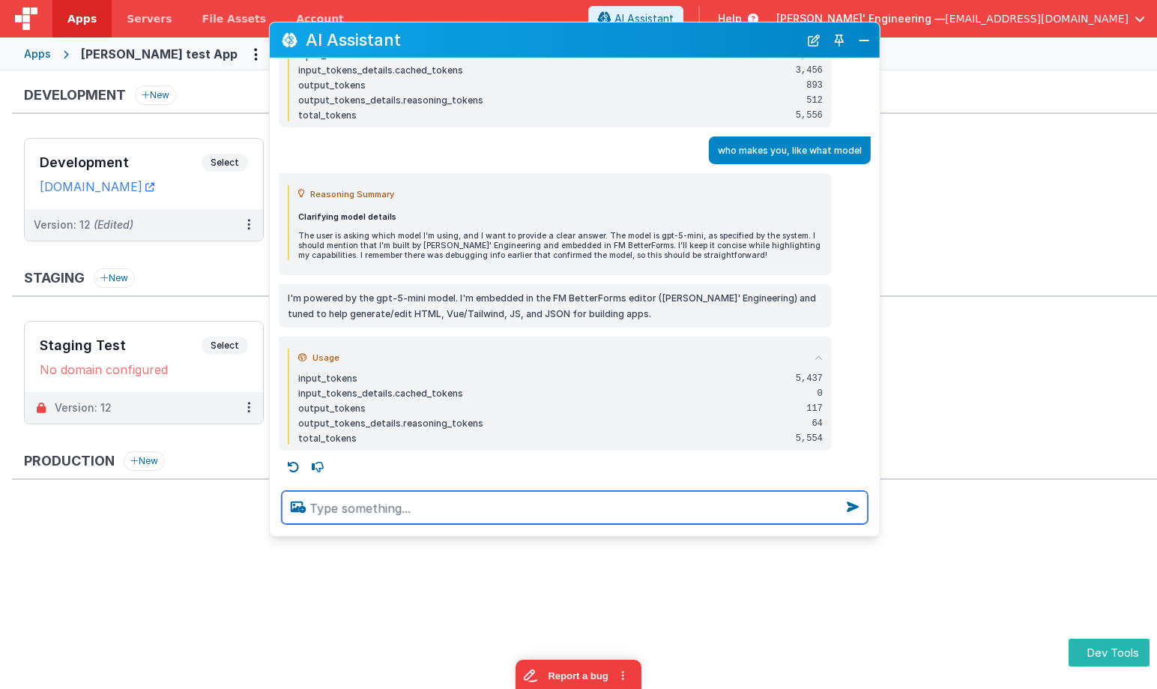
click at [462, 507] on textarea at bounding box center [575, 507] width 586 height 33
type textarea "who males you, eg google, anthropic etc?"
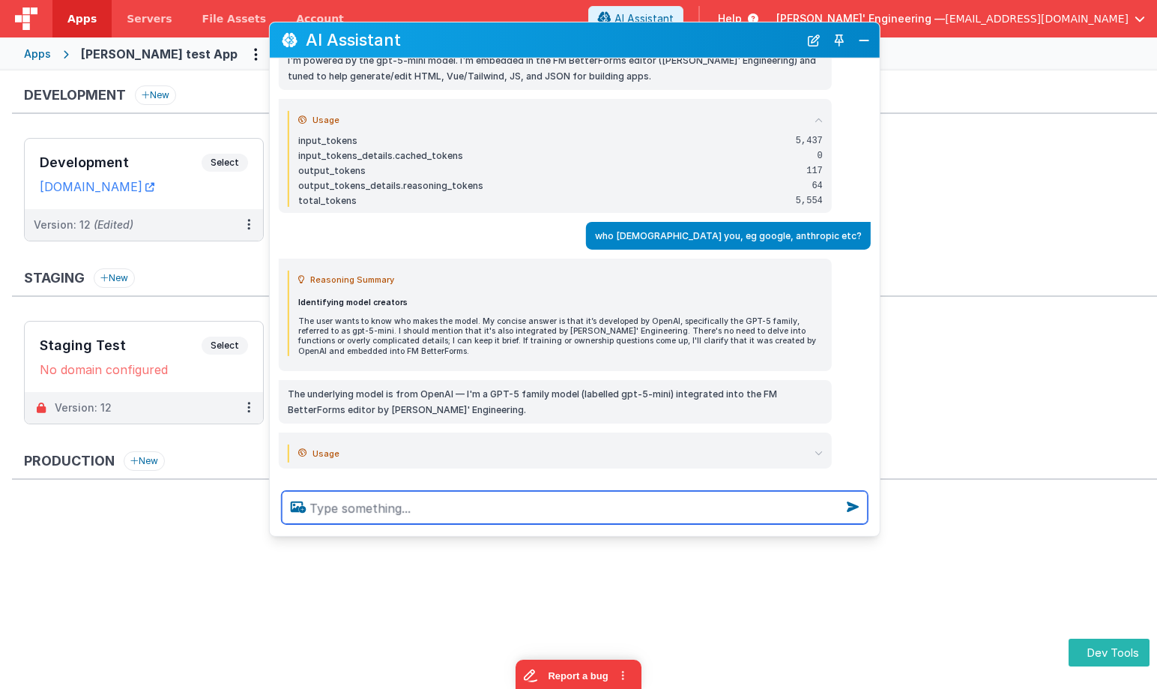
scroll to position [1002, 0]
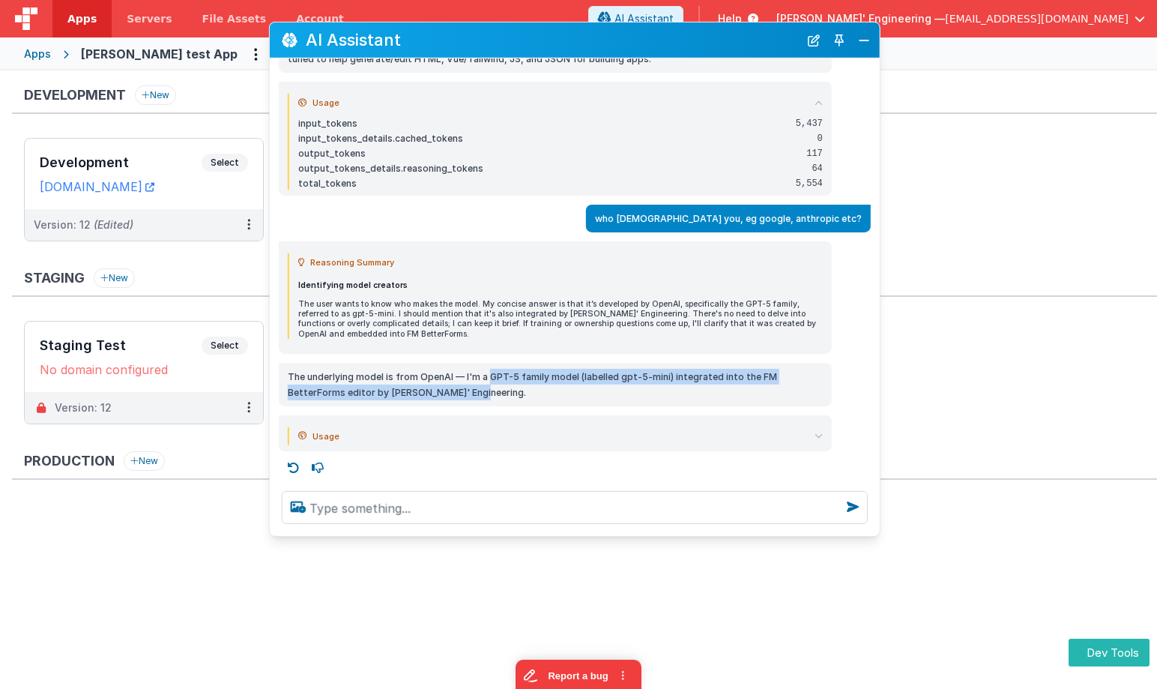
drag, startPoint x: 489, startPoint y: 378, endPoint x: 521, endPoint y: 390, distance: 34.6
click at [521, 390] on p "The underlying model is from OpenAI — I'm a GPT-5 family model (labelled gpt-5-…" at bounding box center [555, 384] width 535 height 31
click at [516, 389] on p "The underlying model is from OpenAI — I'm a GPT-5 family model (labelled gpt-5-…" at bounding box center [555, 384] width 535 height 31
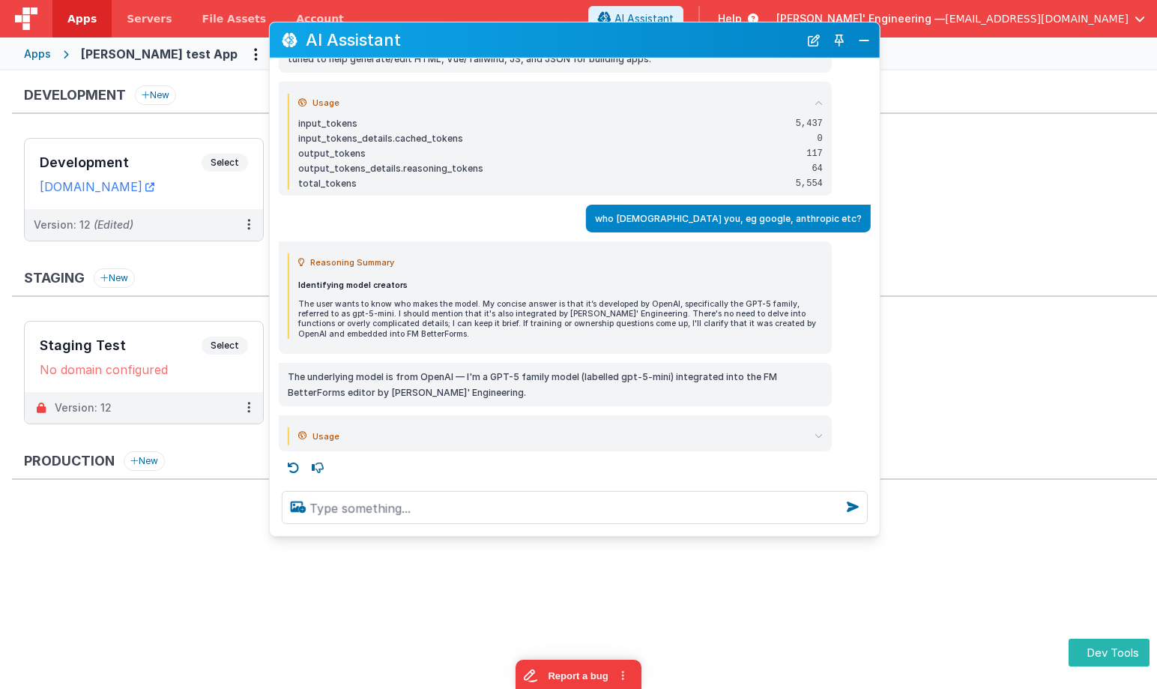
click at [825, 434] on div "Usage input_tokens 5,558 input_tokens_details.cached_tokens 0 output_tokens 107…" at bounding box center [555, 433] width 553 height 36
click at [818, 433] on icon at bounding box center [818, 436] width 8 height 8
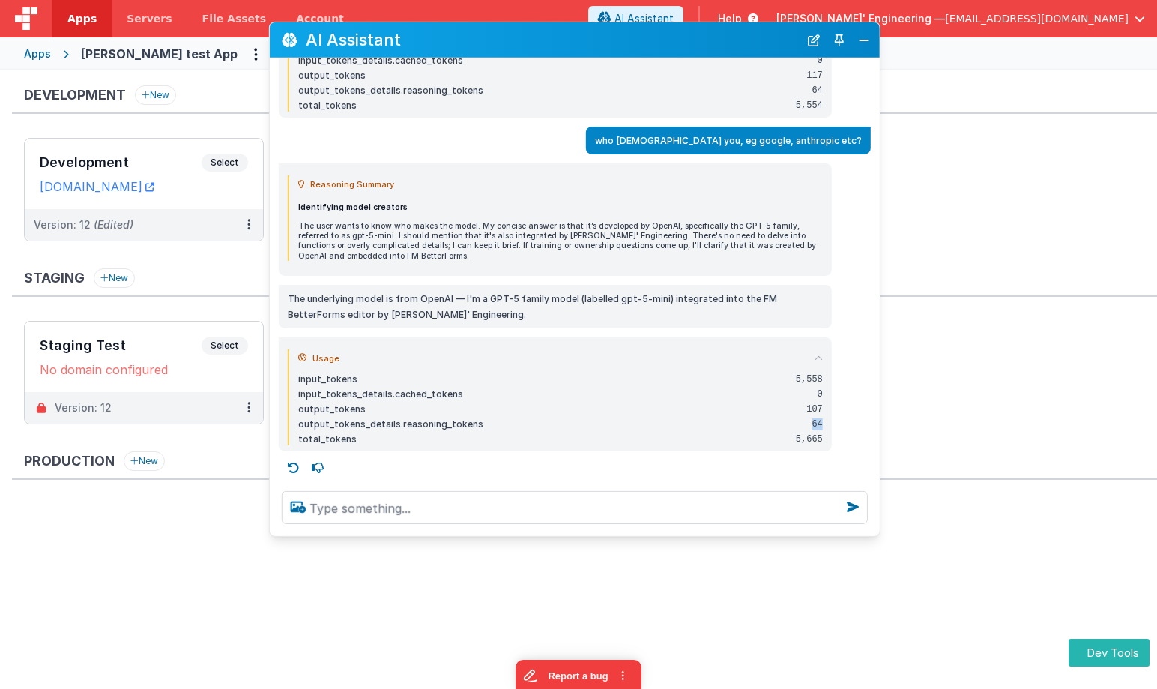
drag, startPoint x: 808, startPoint y: 424, endPoint x: 833, endPoint y: 424, distance: 25.5
click at [833, 424] on div "Usage input_tokens 5,558 input_tokens_details.cached_tokens 0 output_tokens 107…" at bounding box center [575, 394] width 610 height 114
drag, startPoint x: 796, startPoint y: 436, endPoint x: 848, endPoint y: 437, distance: 52.5
click at [847, 437] on div "Usage input_tokens 5,558 input_tokens_details.cached_tokens 0 output_tokens 107…" at bounding box center [575, 394] width 610 height 114
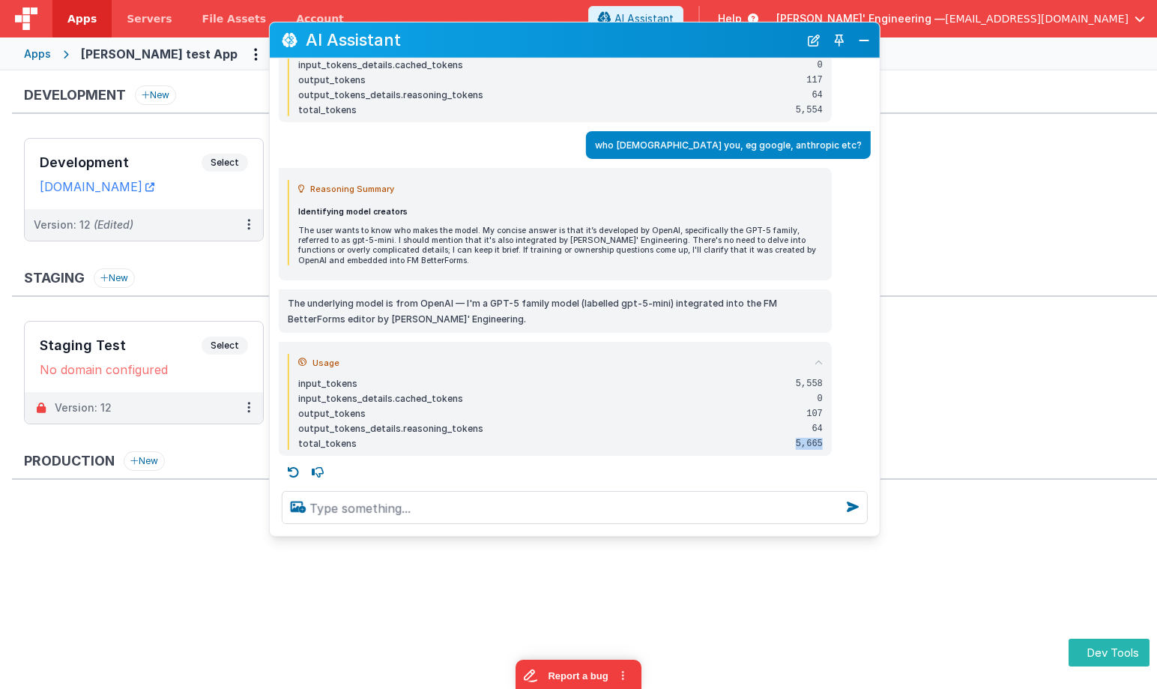
click at [814, 425] on div "64" at bounding box center [809, 429] width 27 height 12
drag, startPoint x: 811, startPoint y: 427, endPoint x: 836, endPoint y: 427, distance: 24.7
click at [836, 427] on div "Usage input_tokens 5,558 input_tokens_details.cached_tokens 0 output_tokens 107…" at bounding box center [575, 399] width 610 height 114
drag, startPoint x: 362, startPoint y: 429, endPoint x: 448, endPoint y: 427, distance: 86.2
click at [447, 427] on div "output_tokens_details.reasoning_tokens" at bounding box center [541, 429] width 486 height 12
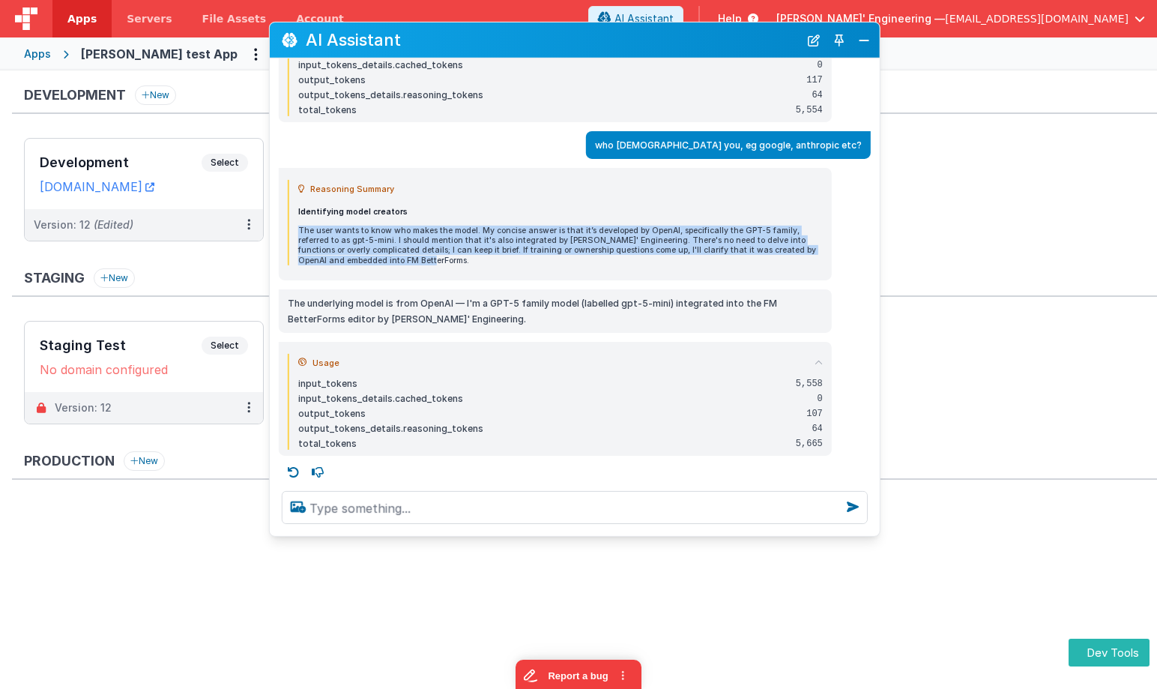
drag, startPoint x: 462, startPoint y: 256, endPoint x: 297, endPoint y: 227, distance: 166.5
click at [298, 227] on p "The user wants to know who makes the model. My concise answer is that it’s deve…" at bounding box center [560, 246] width 525 height 40
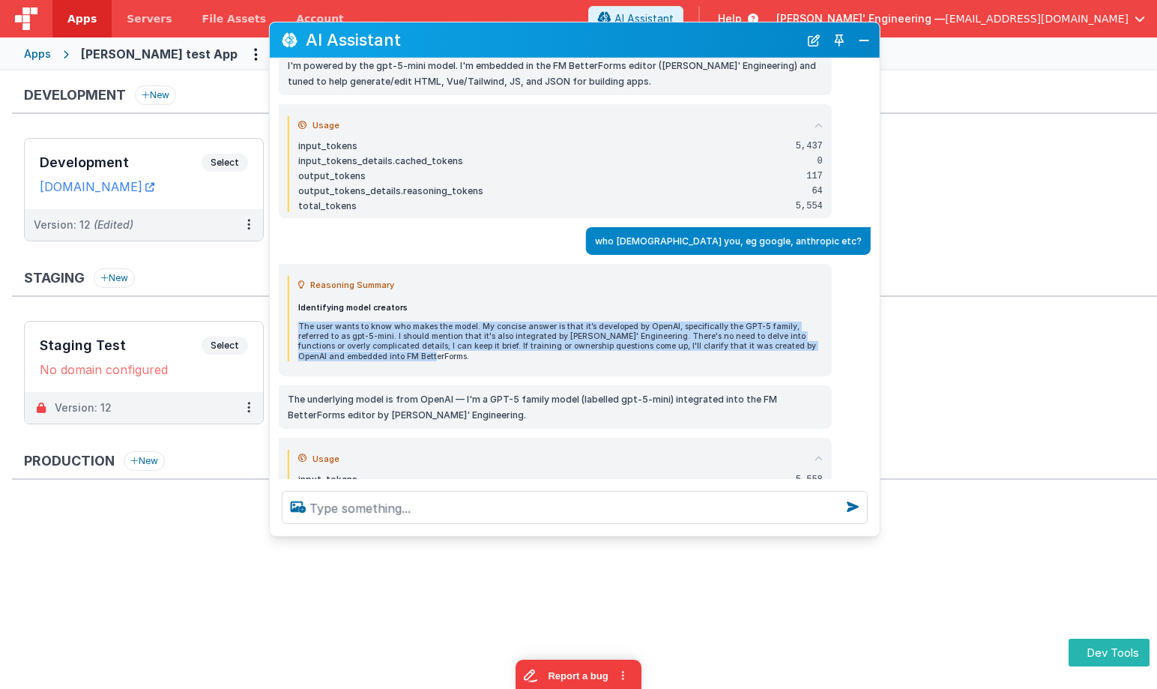
scroll to position [980, 0]
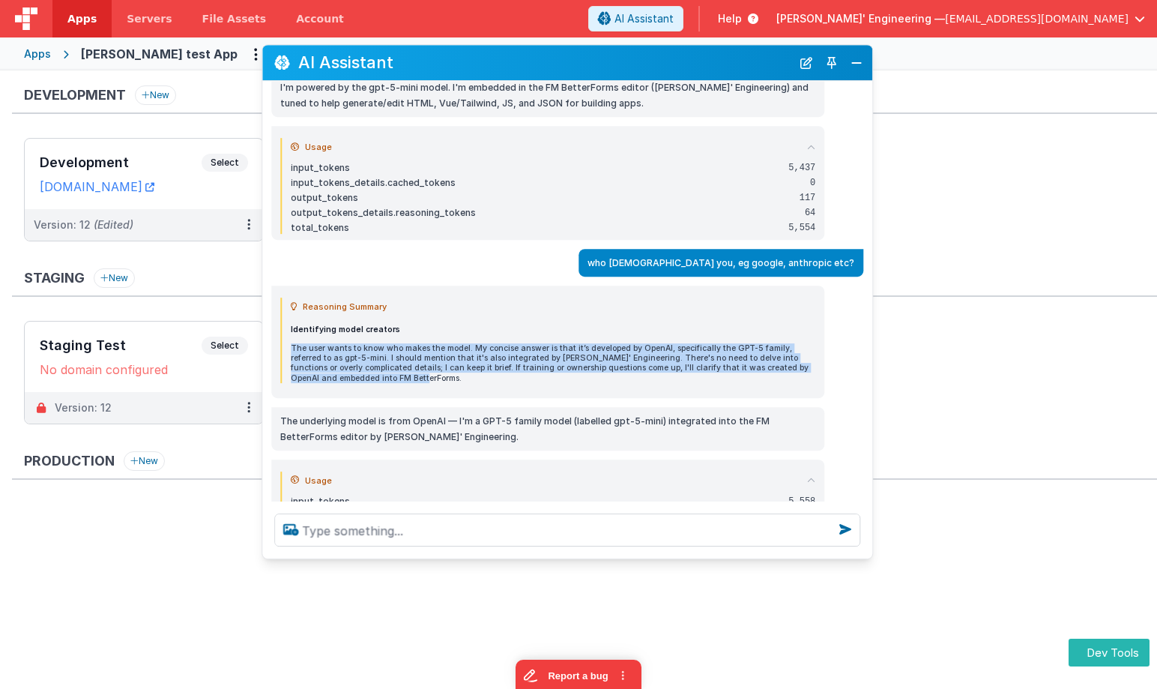
drag, startPoint x: 435, startPoint y: 45, endPoint x: 428, endPoint y: 67, distance: 23.5
click at [428, 67] on h2 "AI Assistant" at bounding box center [544, 63] width 493 height 18
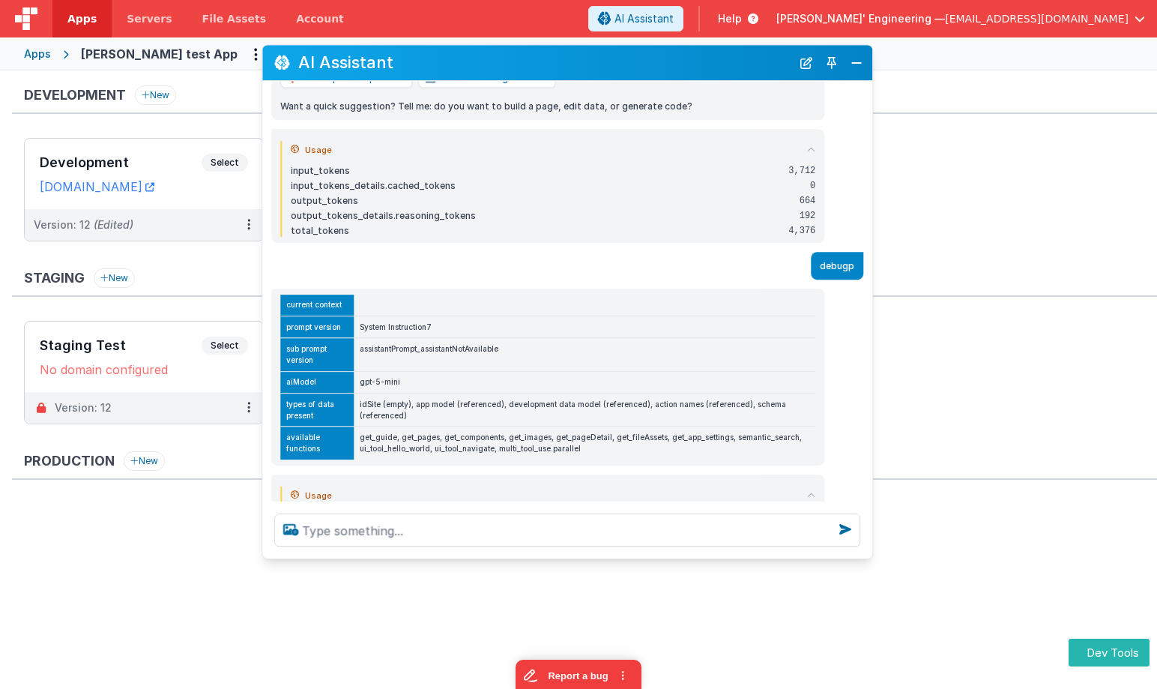
scroll to position [312, 0]
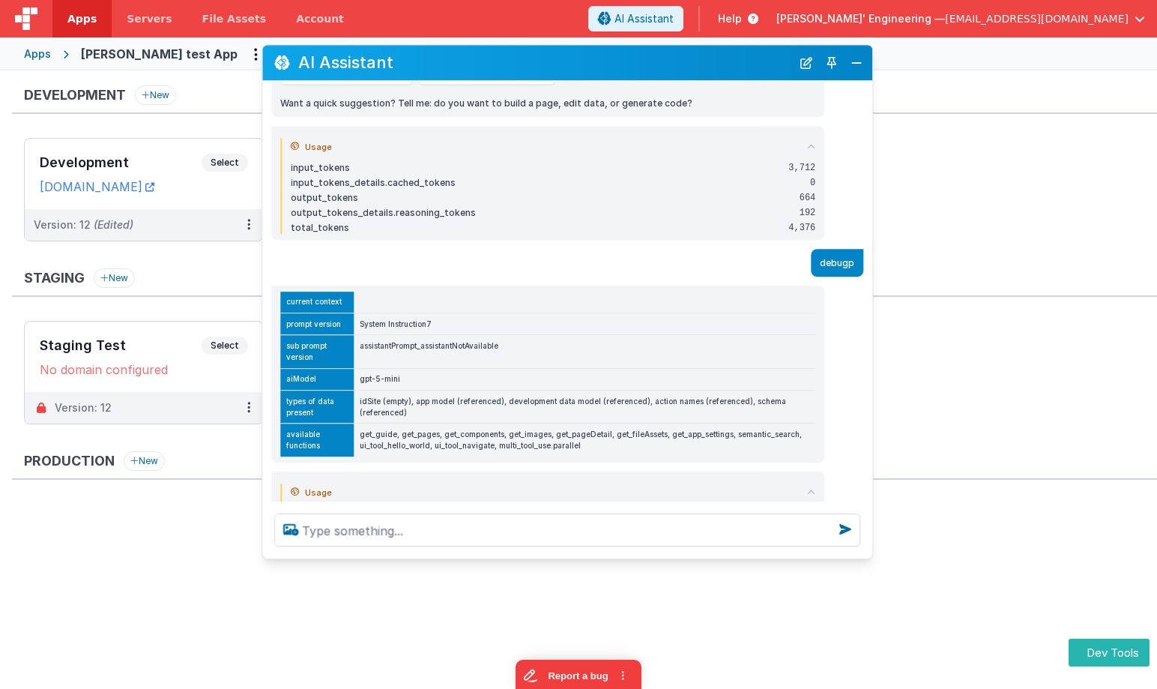
click at [34, 28] on img at bounding box center [26, 18] width 22 height 22
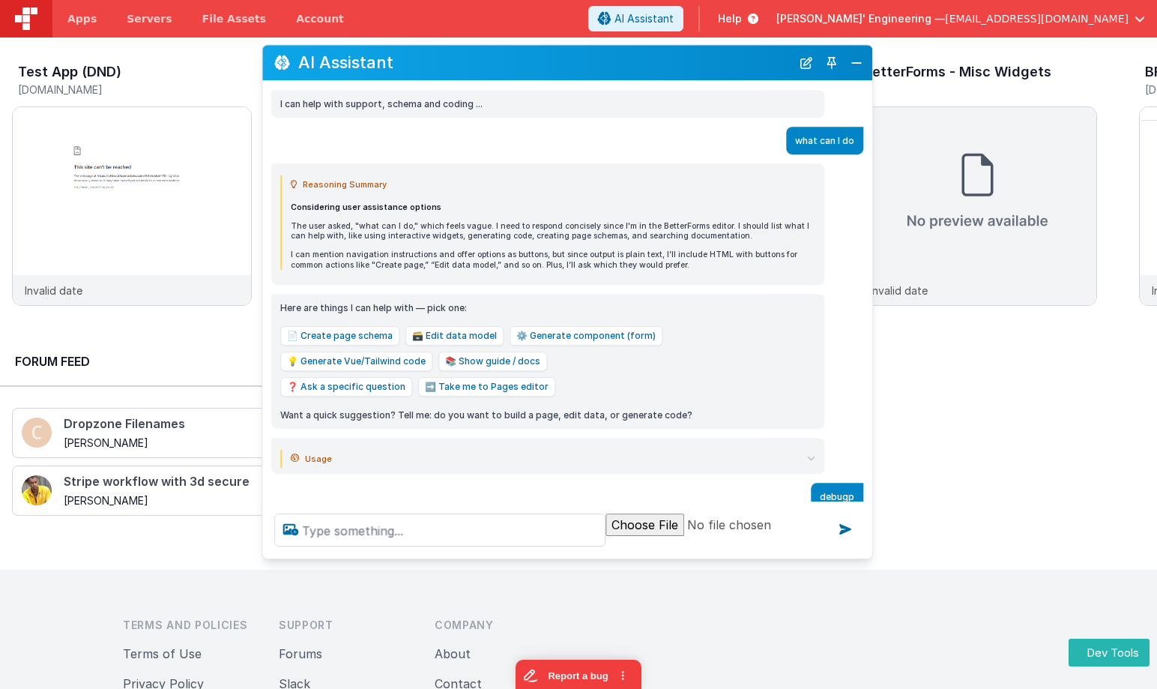
scroll to position [5, 0]
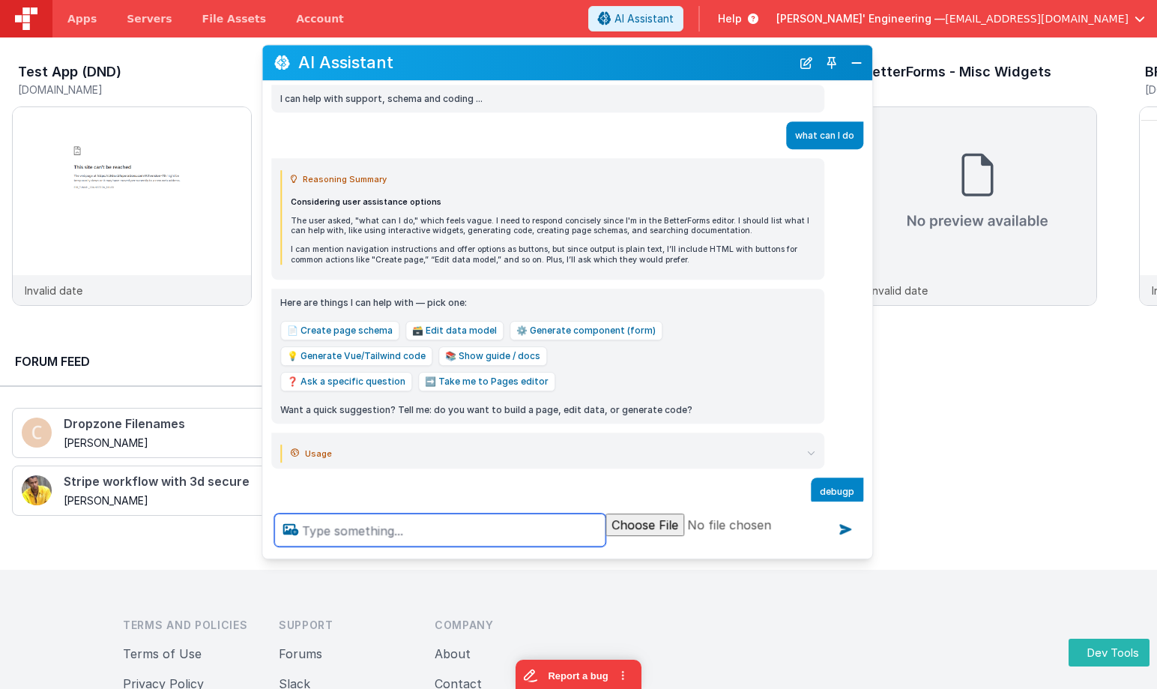
click at [418, 528] on textarea at bounding box center [439, 529] width 331 height 33
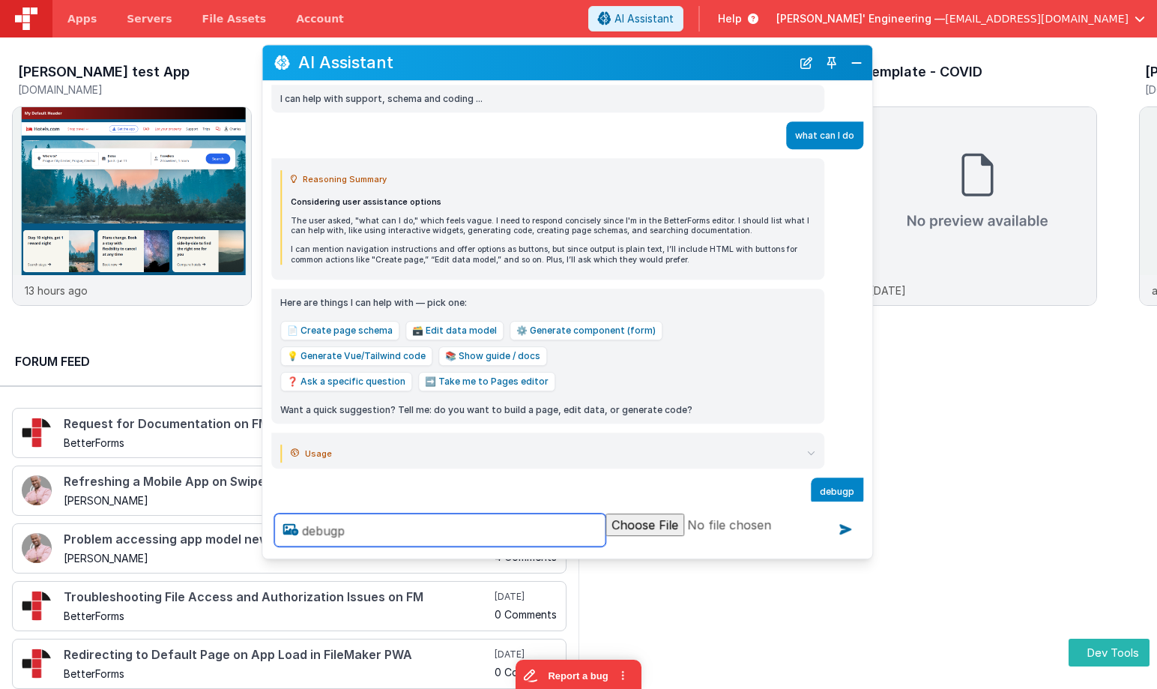
type textarea "debugp"
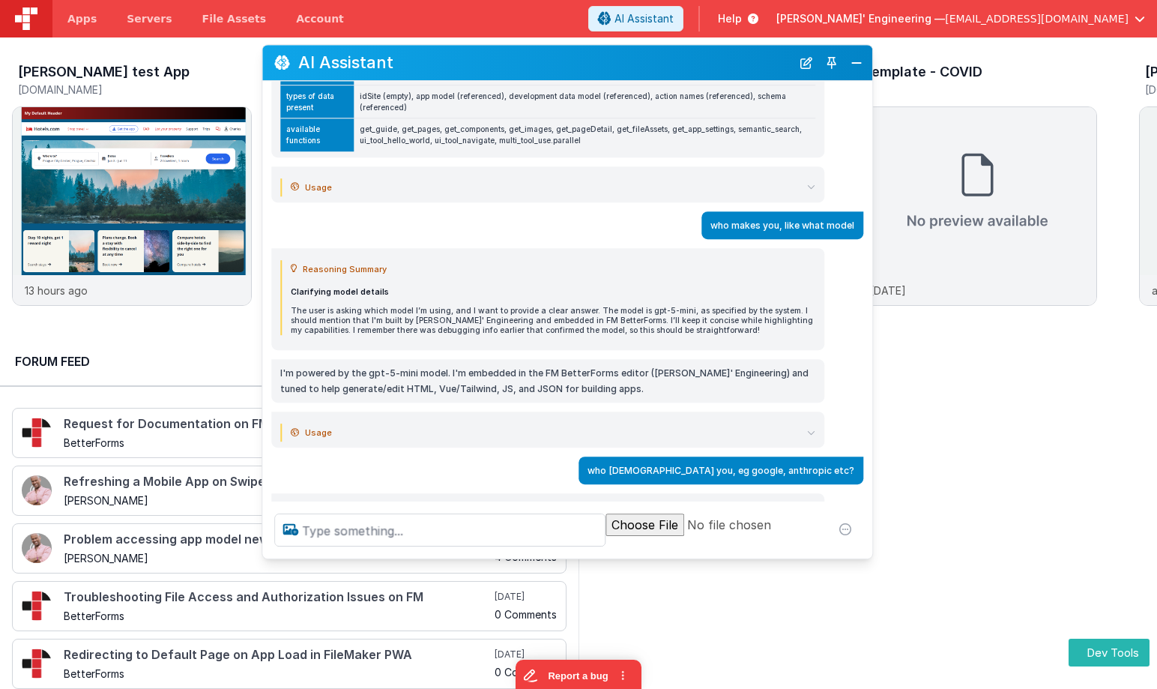
scroll to position [818, 0]
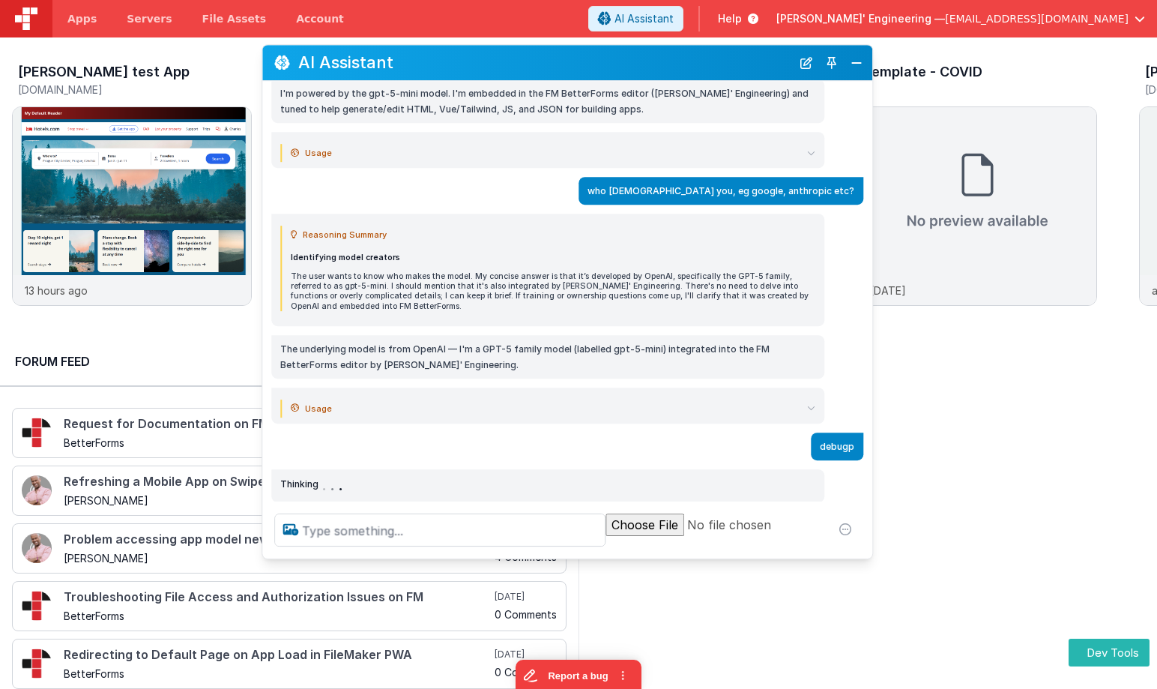
drag, startPoint x: 744, startPoint y: 65, endPoint x: 763, endPoint y: 61, distance: 19.1
click at [763, 61] on h2 "AI Assistant" at bounding box center [544, 63] width 493 height 18
click at [721, 62] on h2 "AI Assistant" at bounding box center [544, 63] width 493 height 18
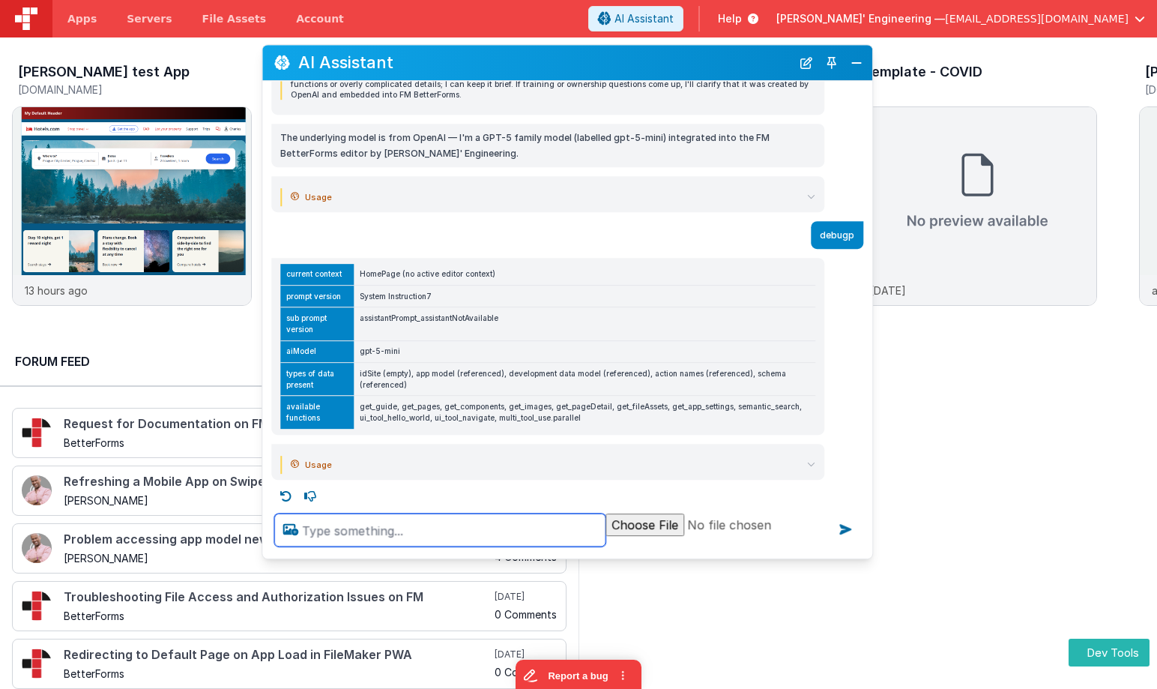
scroll to position [1036, 0]
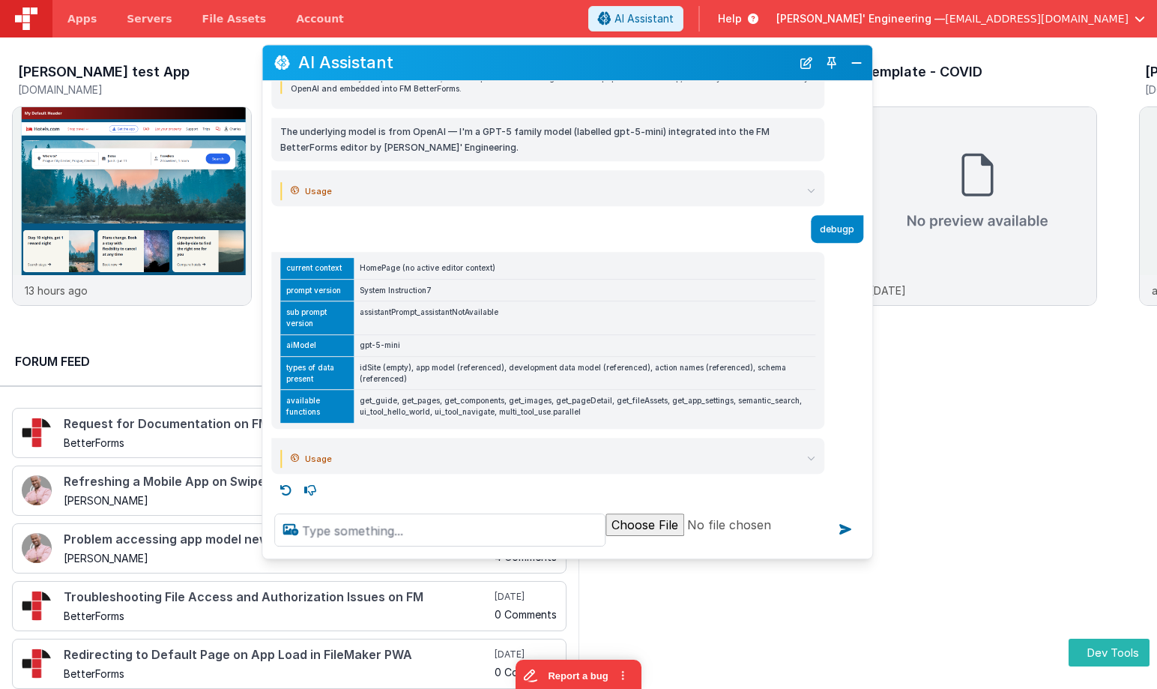
click at [389, 268] on td "HomePage (no active editor context)" at bounding box center [585, 269] width 462 height 22
drag, startPoint x: 515, startPoint y: 311, endPoint x: 360, endPoint y: 308, distance: 154.4
click at [360, 308] on td "assistantPrompt_assistantNotAvailable" at bounding box center [585, 317] width 462 height 33
click at [378, 265] on td "HomePage (no active editor context)" at bounding box center [585, 269] width 462 height 22
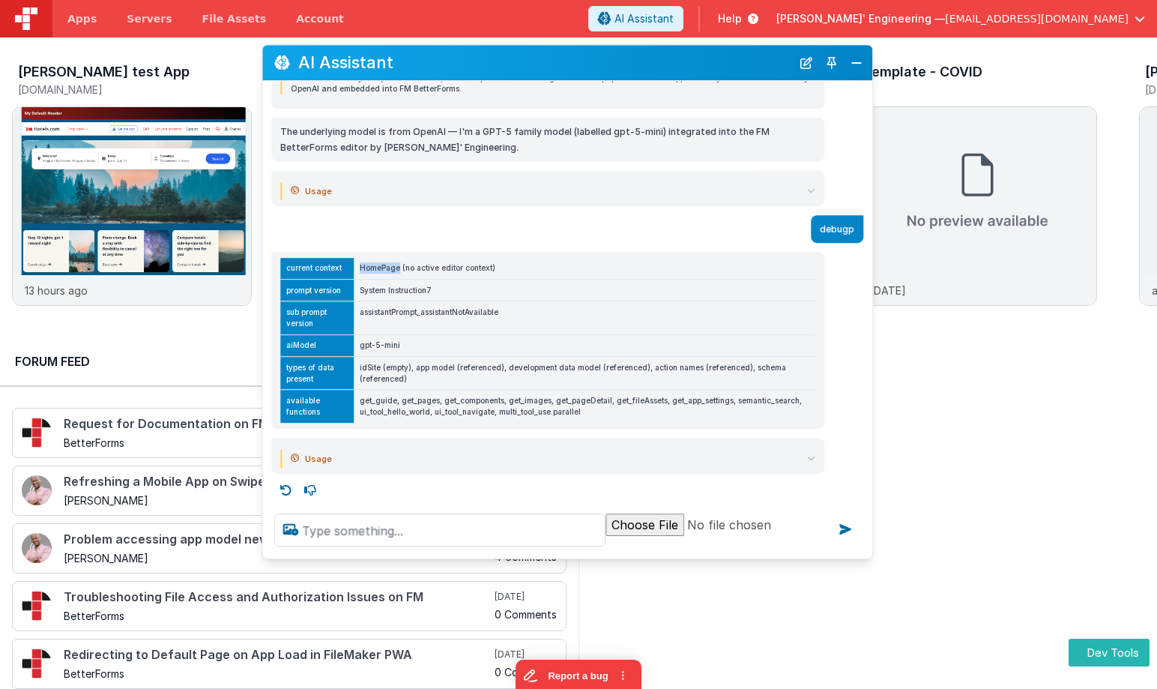
drag, startPoint x: 378, startPoint y: 265, endPoint x: 387, endPoint y: 277, distance: 15.0
click at [378, 265] on td "HomePage (no active editor context)" at bounding box center [585, 269] width 462 height 22
click at [461, 313] on td "assistantPrompt_assistantNotAvailable" at bounding box center [585, 317] width 462 height 33
click at [390, 271] on td "HomePage (no active editor context)" at bounding box center [585, 269] width 462 height 22
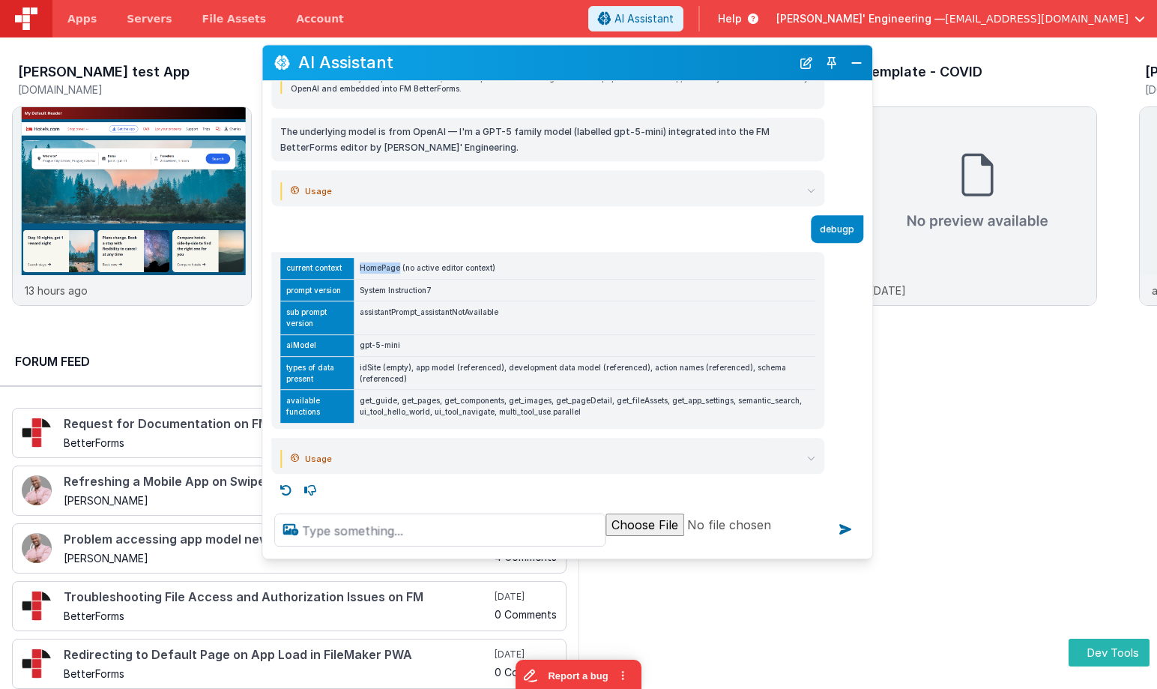
click at [390, 271] on td "HomePage (no active editor context)" at bounding box center [585, 269] width 462 height 22
copy td "HomePage"
click at [856, 67] on button "Close" at bounding box center [856, 62] width 19 height 21
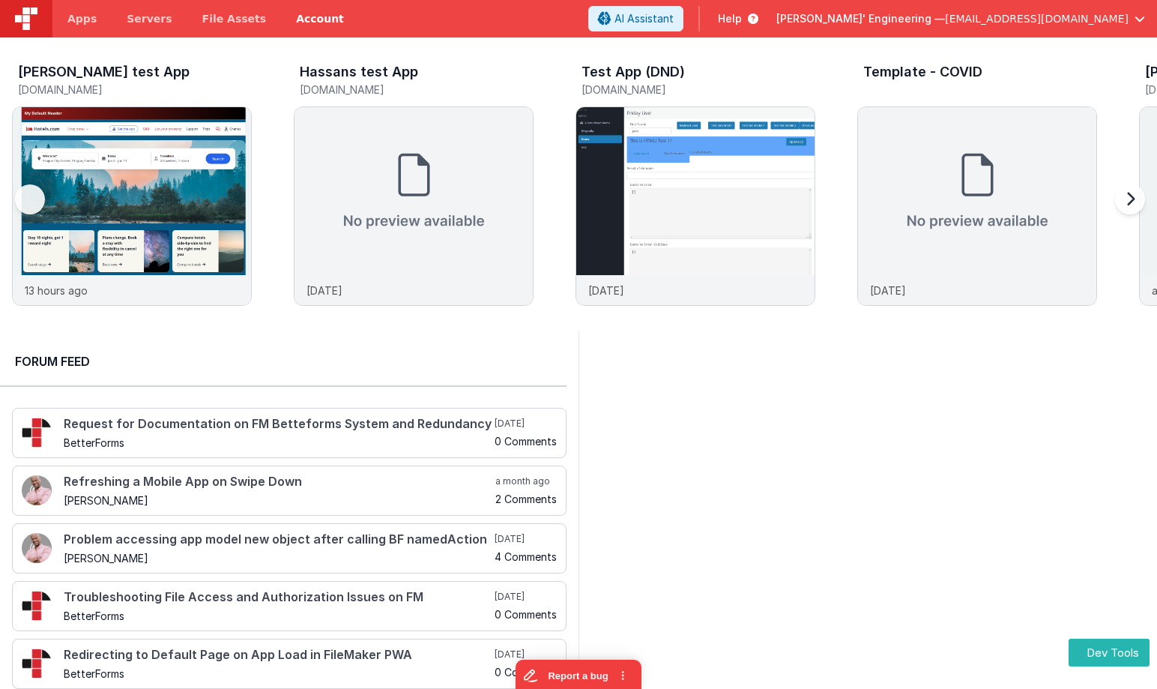
drag, startPoint x: 637, startPoint y: 159, endPoint x: 318, endPoint y: 2, distance: 355.5
click at [637, 159] on img at bounding box center [695, 226] width 238 height 238
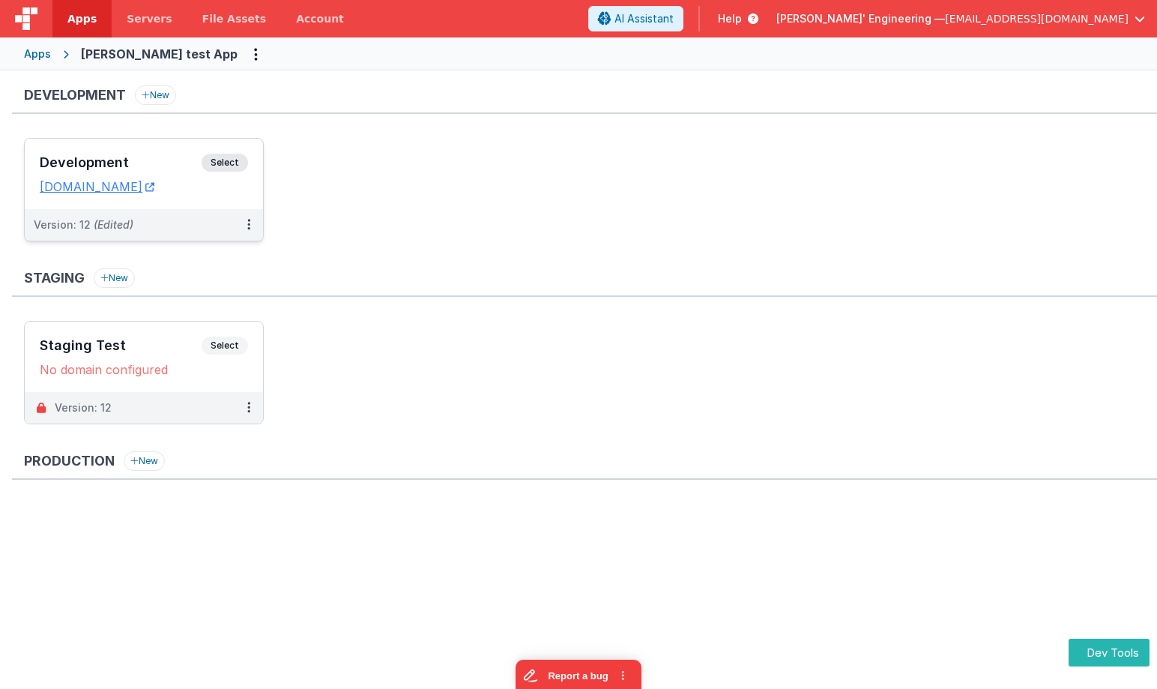
click at [249, 164] on div "Development Select URLs charlesguidev.fmbetterforms.com" at bounding box center [144, 174] width 238 height 70
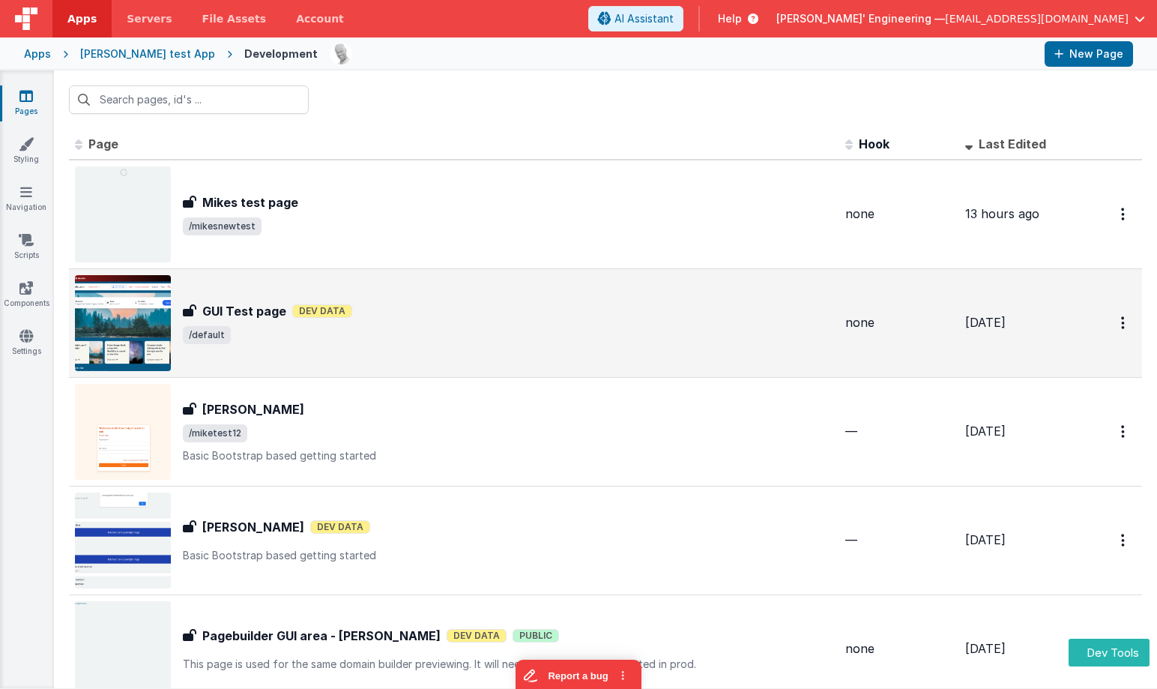
click at [396, 336] on span "/default" at bounding box center [508, 335] width 650 height 18
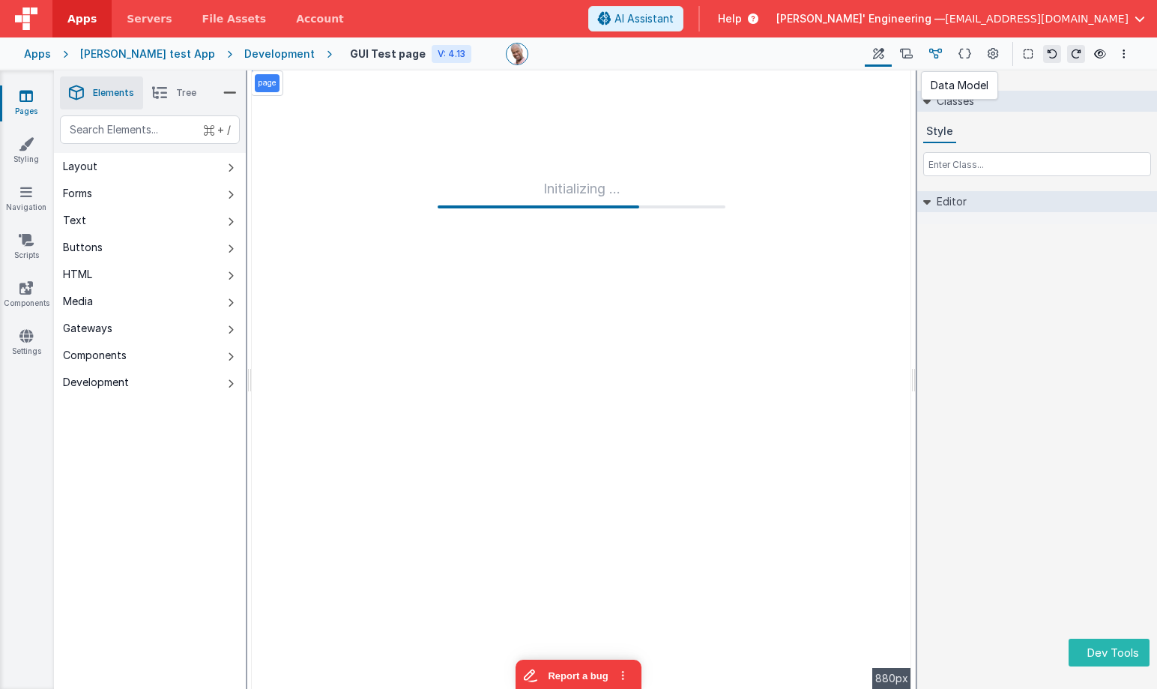
click at [937, 52] on icon at bounding box center [935, 54] width 13 height 16
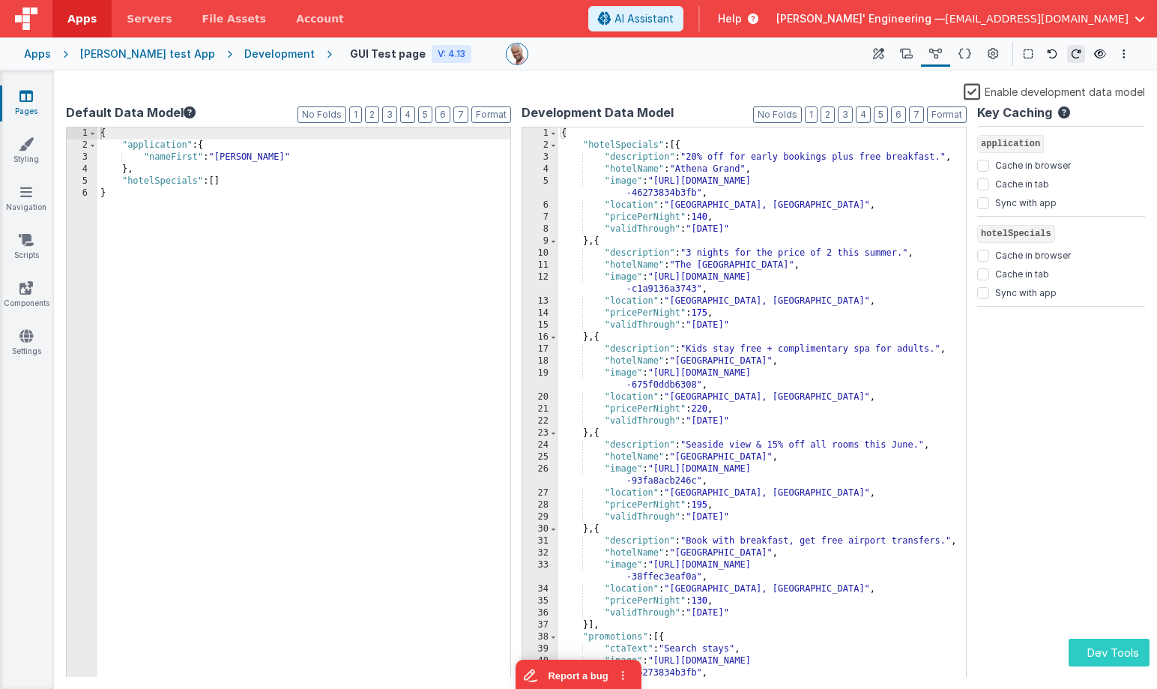
click at [1095, 654] on button "Dev Tools" at bounding box center [1108, 652] width 81 height 28
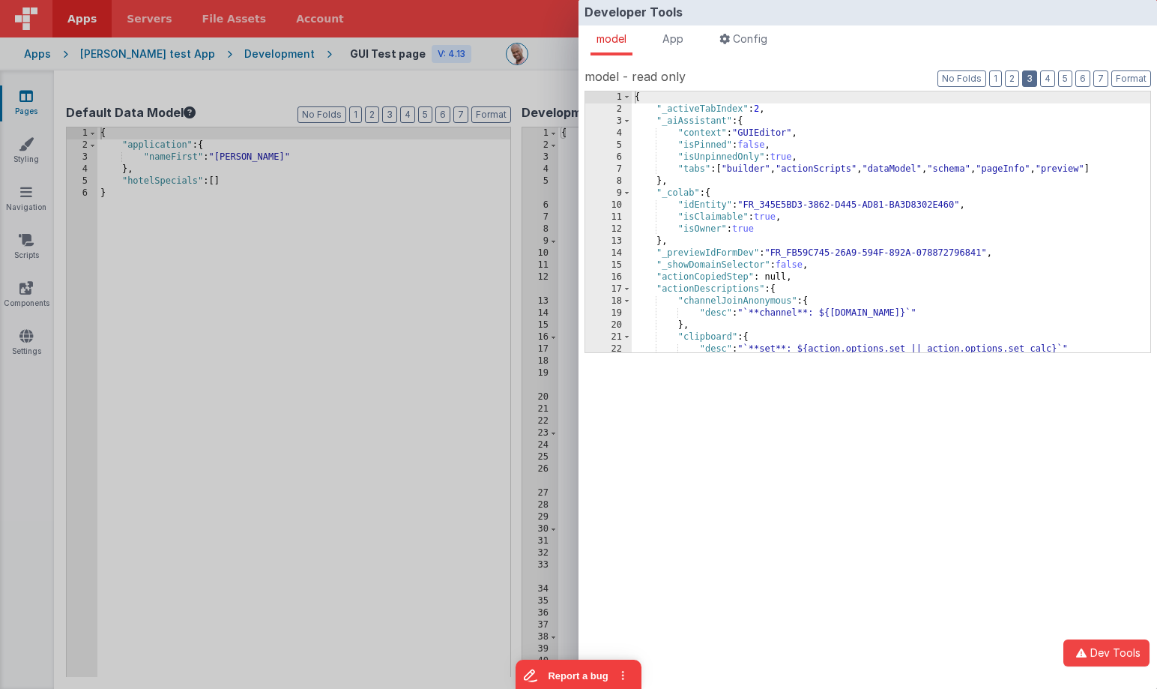
click at [1037, 74] on button "3" at bounding box center [1029, 78] width 15 height 16
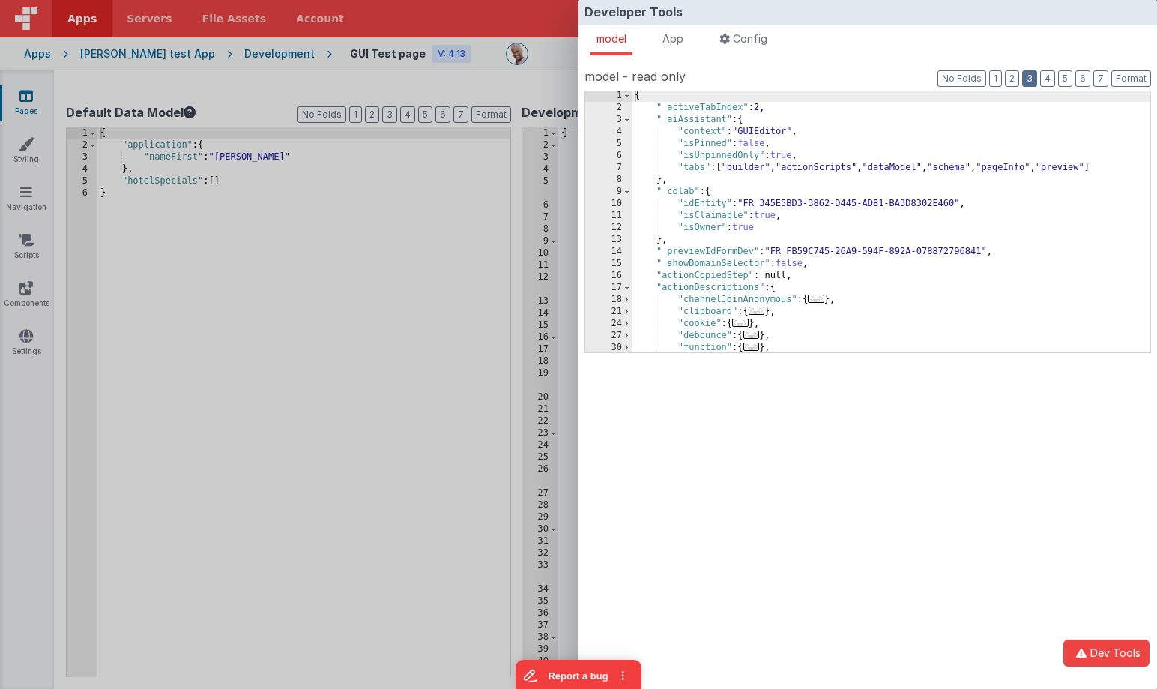
scroll to position [1, 0]
click at [628, 291] on span at bounding box center [627, 288] width 8 height 12
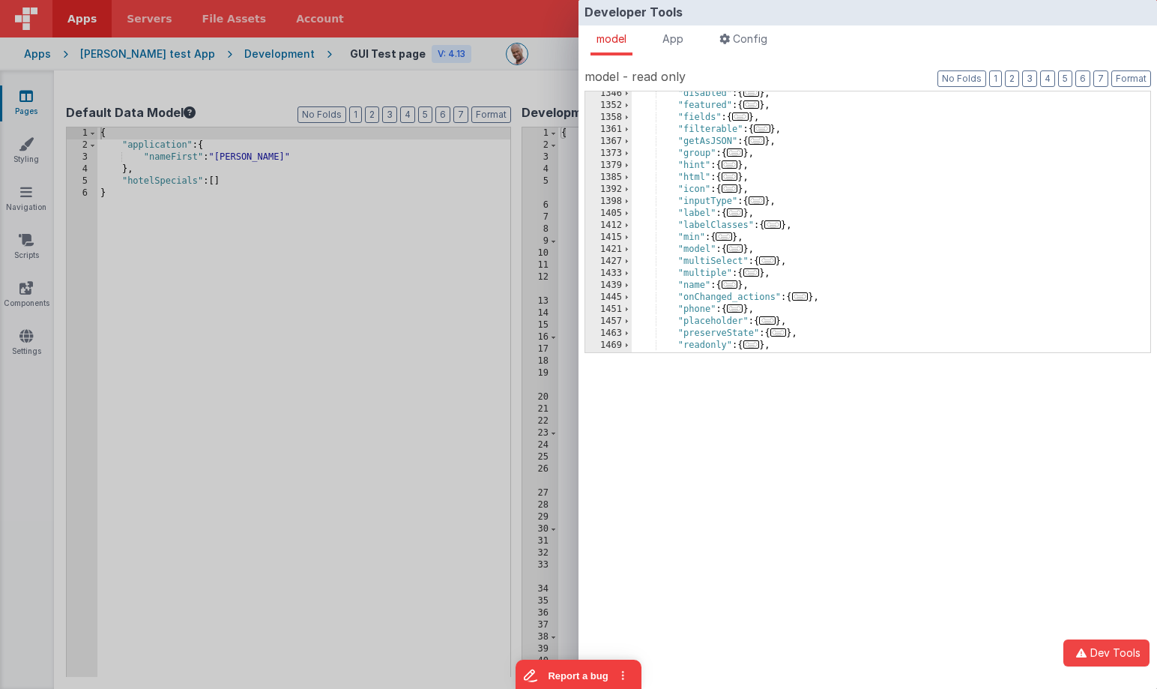
scroll to position [2329, 0]
click at [532, 90] on div "Developer Tools model App Params Log (1) Misc Windows Config model - read only …" at bounding box center [578, 344] width 1157 height 689
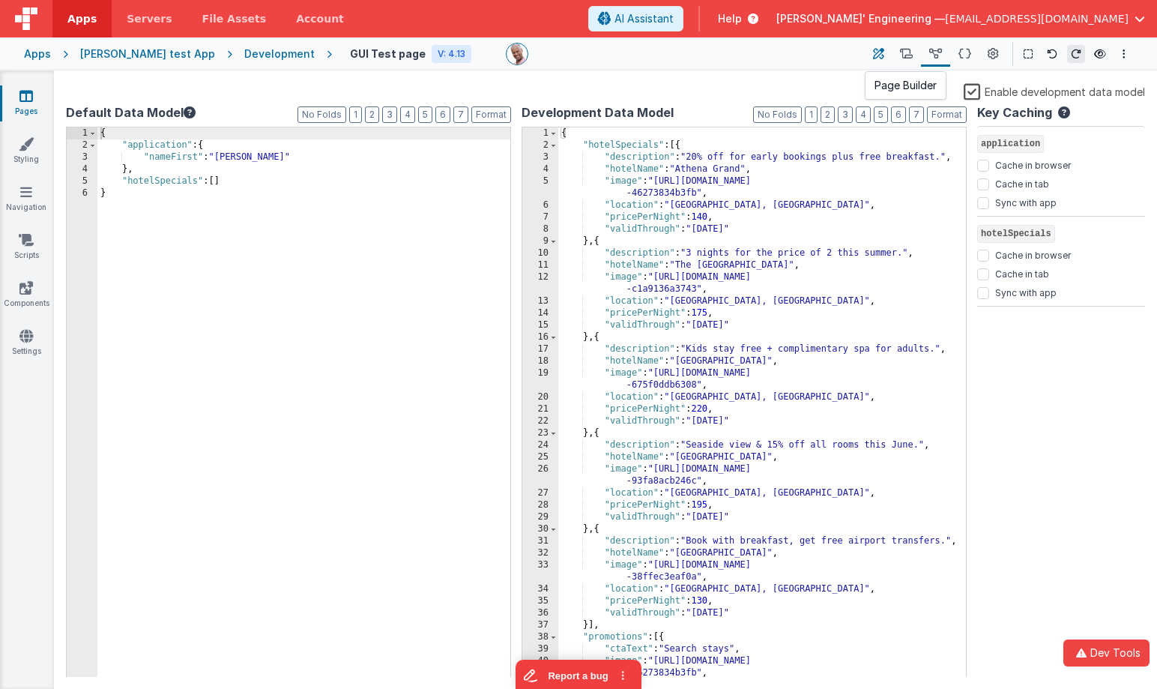
click at [885, 48] on button at bounding box center [878, 53] width 27 height 25
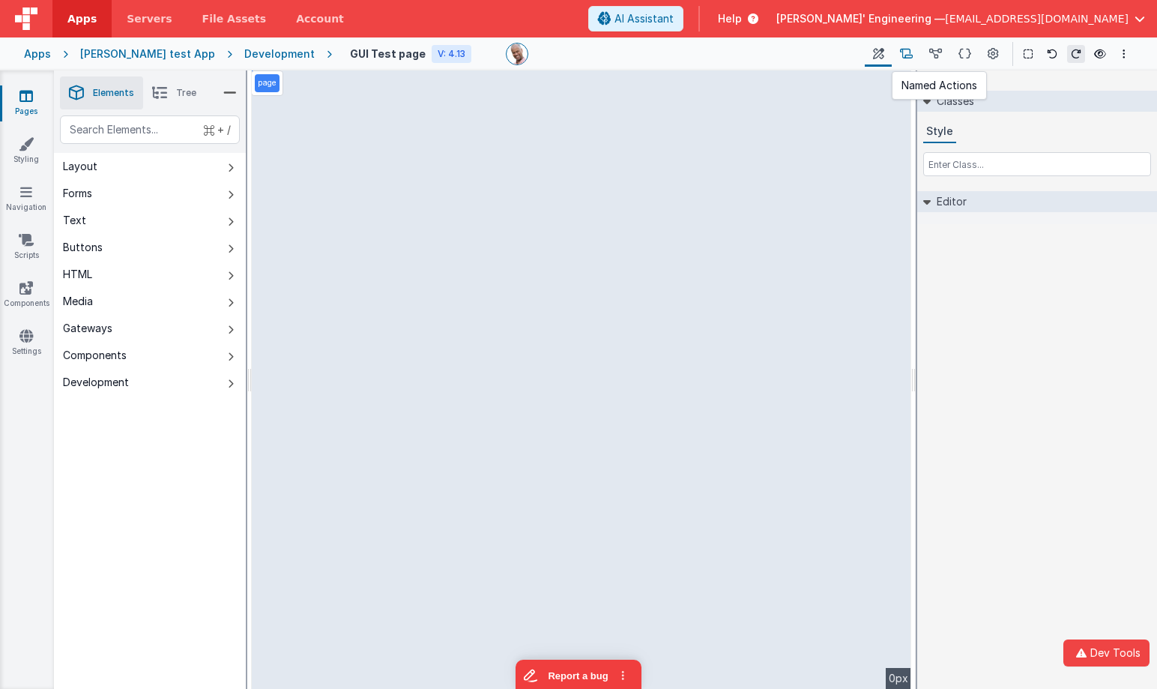
click at [910, 51] on icon at bounding box center [906, 54] width 13 height 16
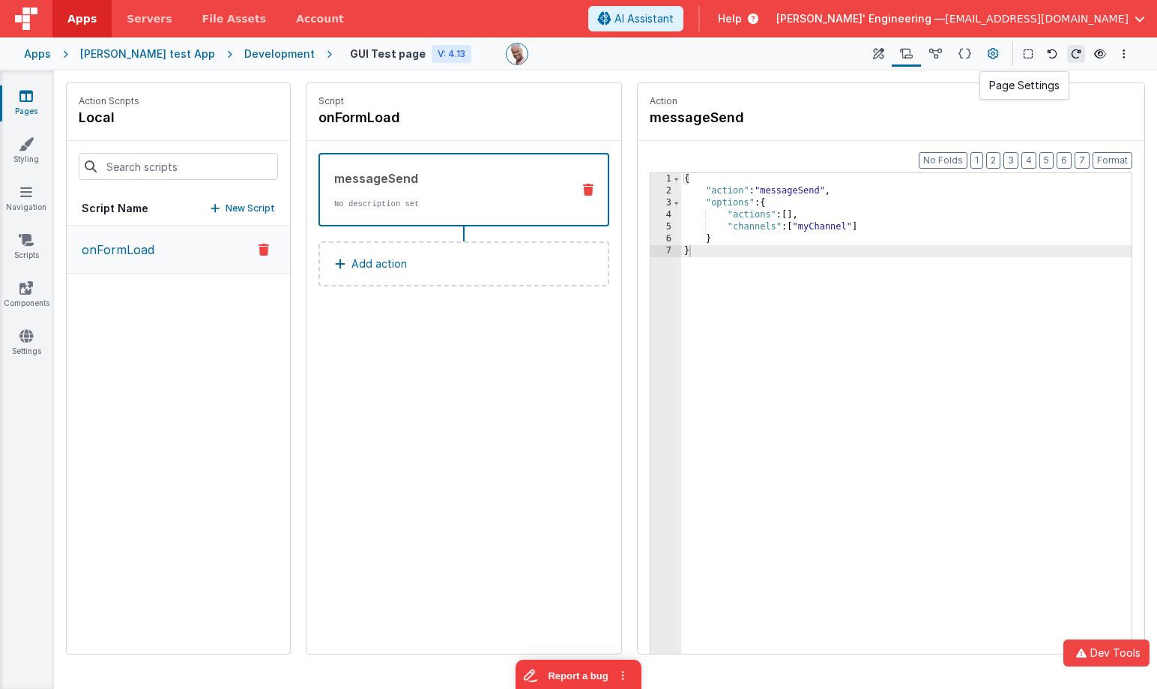
click at [995, 54] on icon at bounding box center [993, 54] width 11 height 16
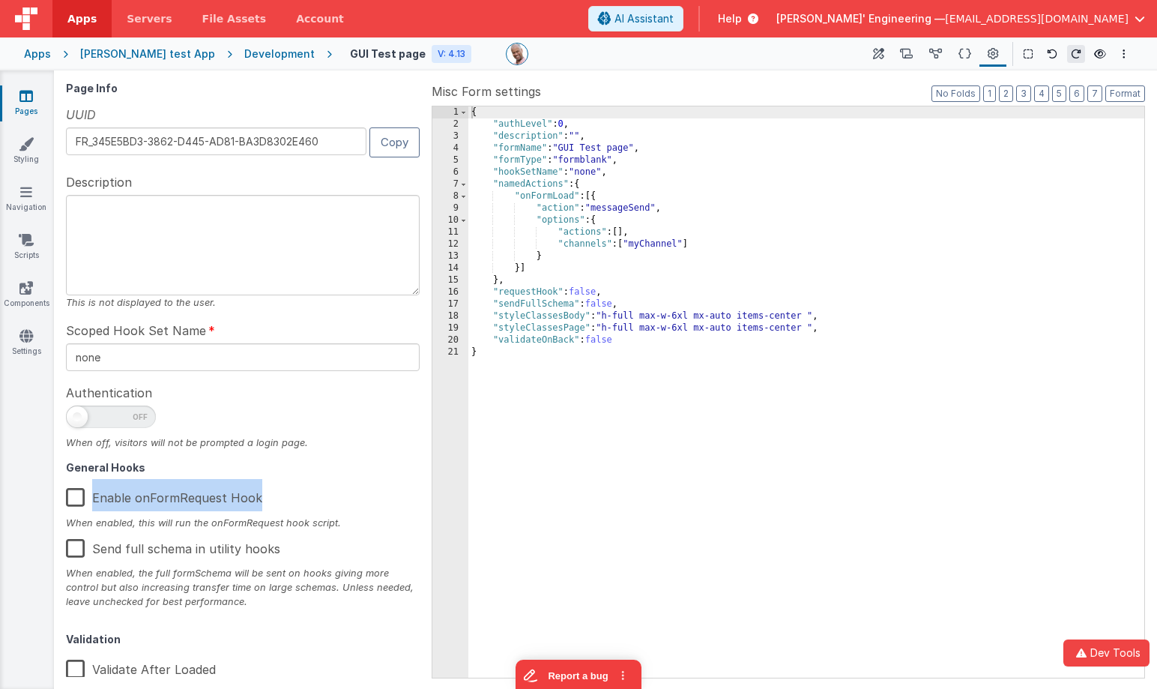
drag, startPoint x: 184, startPoint y: 501, endPoint x: 91, endPoint y: 501, distance: 92.9
click at [89, 501] on div "Enable onFormRequest Hook" at bounding box center [243, 497] width 354 height 36
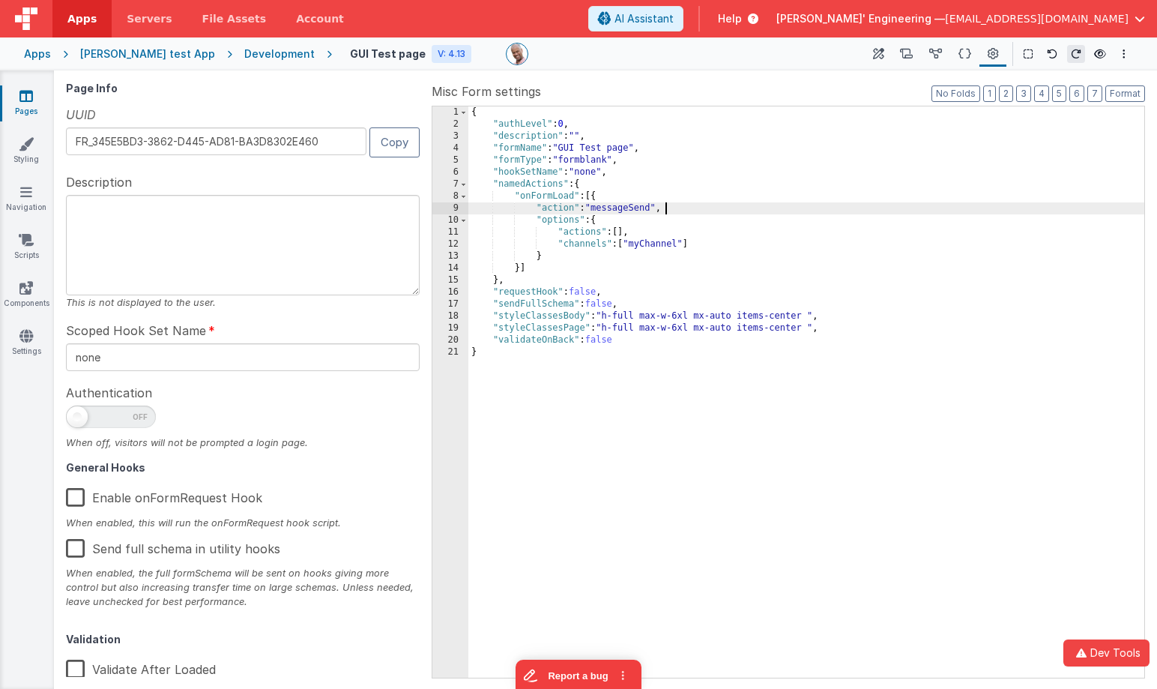
click at [676, 212] on div "{ "authLevel" : 0 , "description" : "" , "formName" : "GUI Test page" , "formTy…" at bounding box center [806, 403] width 676 height 595
click at [931, 49] on icon at bounding box center [935, 54] width 13 height 16
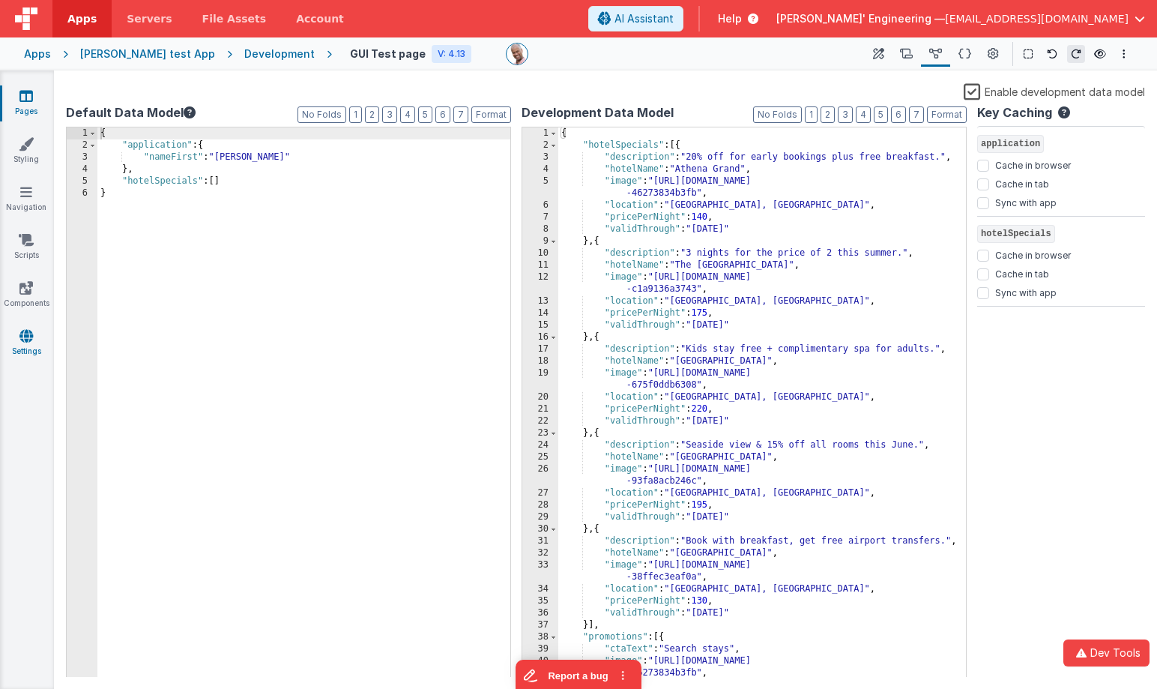
click at [28, 345] on link "Settings" at bounding box center [26, 343] width 54 height 30
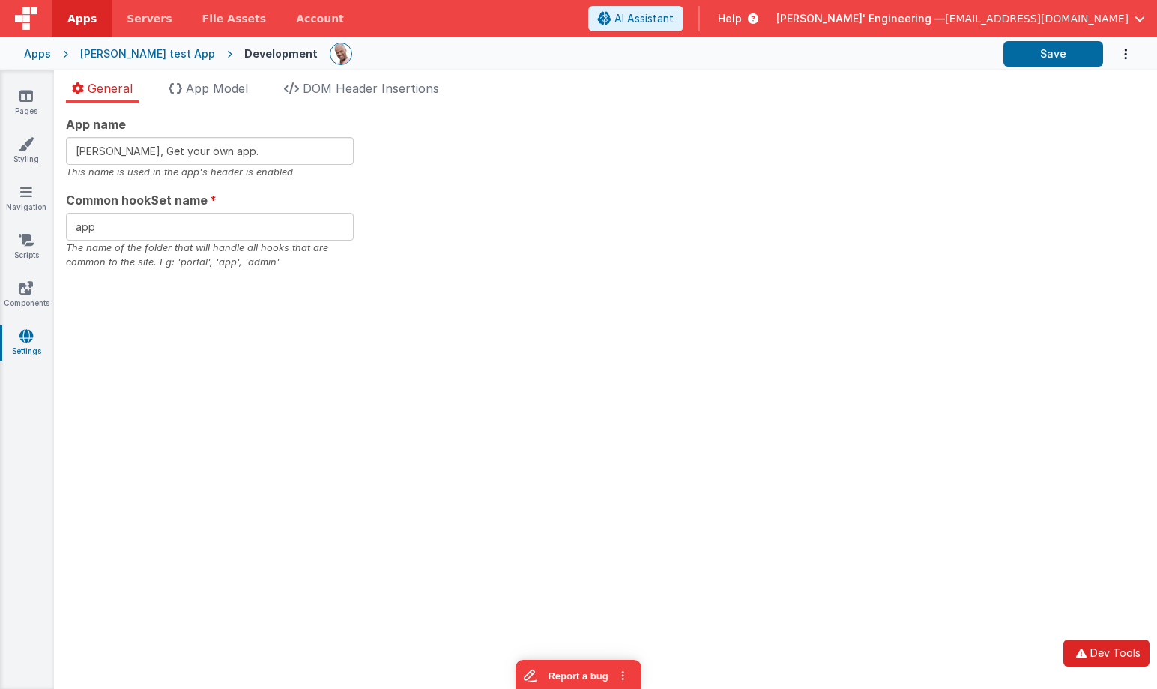
click at [1119, 652] on button "Dev Tools" at bounding box center [1106, 652] width 86 height 27
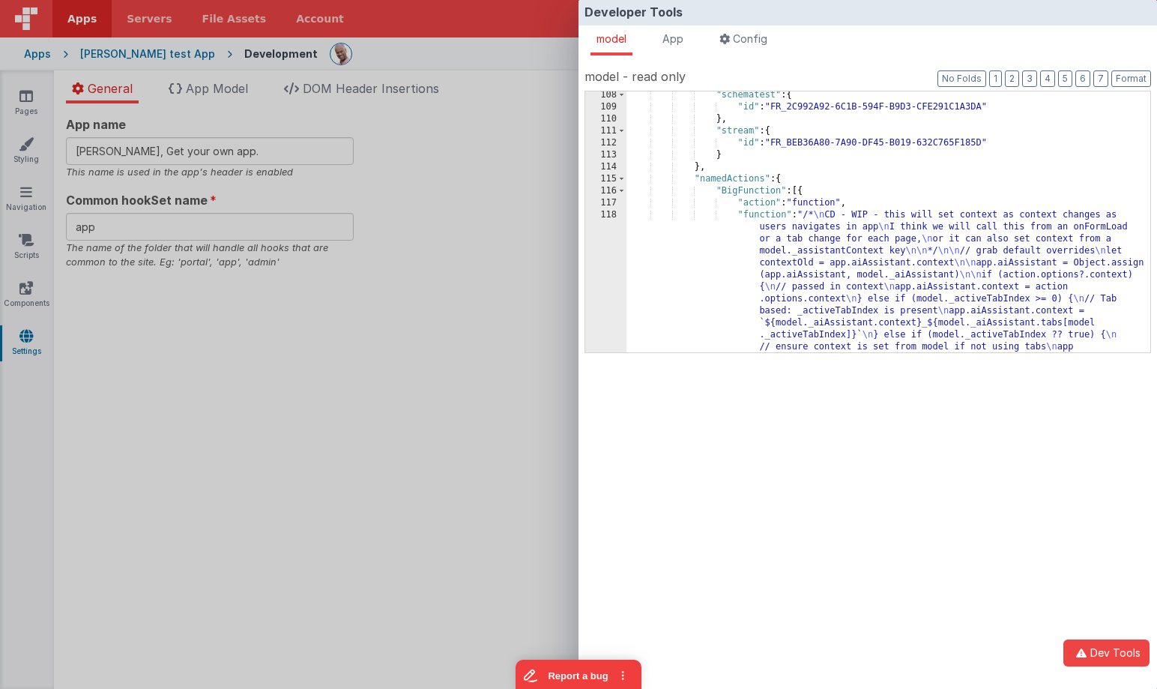
scroll to position [1669, 0]
click at [696, 180] on div ""schematest" : { "id" : "FR_2C992A92-6C1B-594F-B9D3-CFE291C1A3DA" } , "stream" …" at bounding box center [888, 321] width 524 height 465
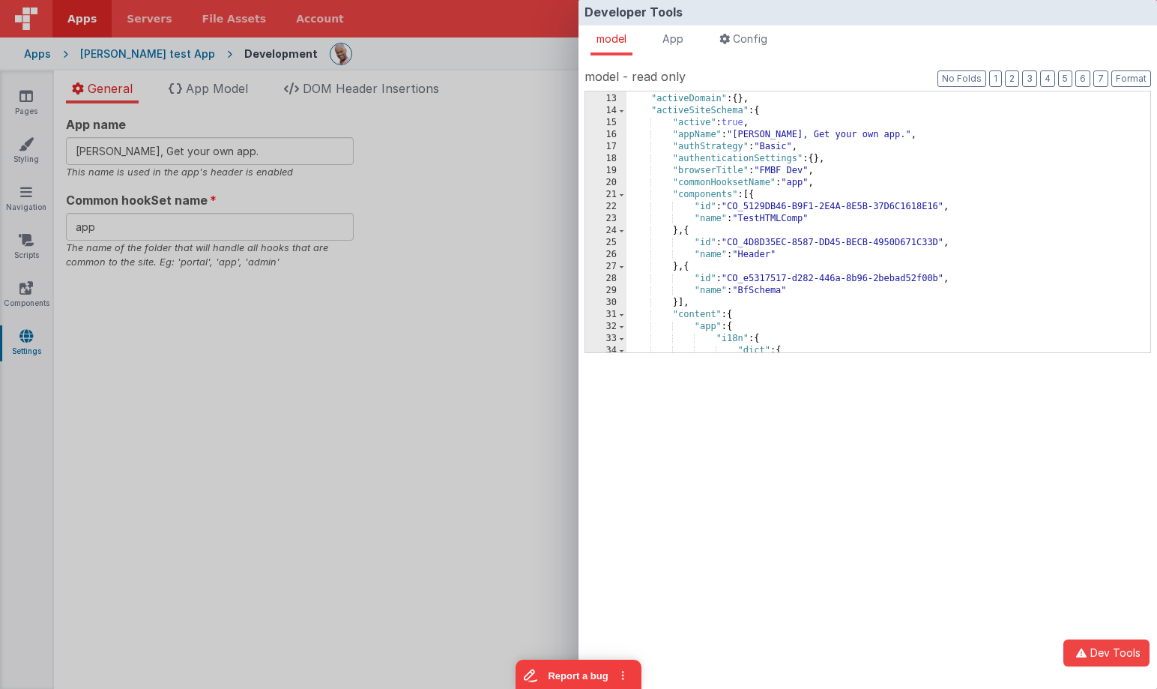
scroll to position [142, 0]
click at [719, 112] on div "} , "activeDomain" : { } , "activeSiteSchema" : { "active" : true , "appName" :…" at bounding box center [888, 223] width 524 height 285
click at [623, 110] on span at bounding box center [621, 111] width 8 height 12
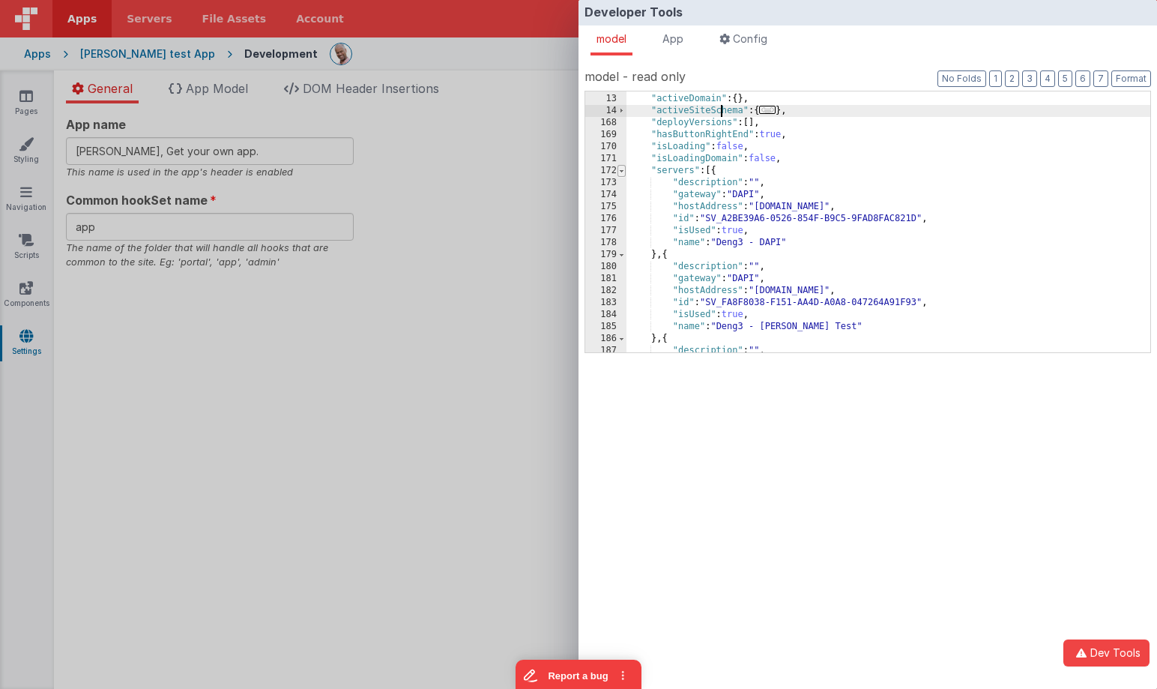
click at [623, 173] on span at bounding box center [621, 171] width 8 height 12
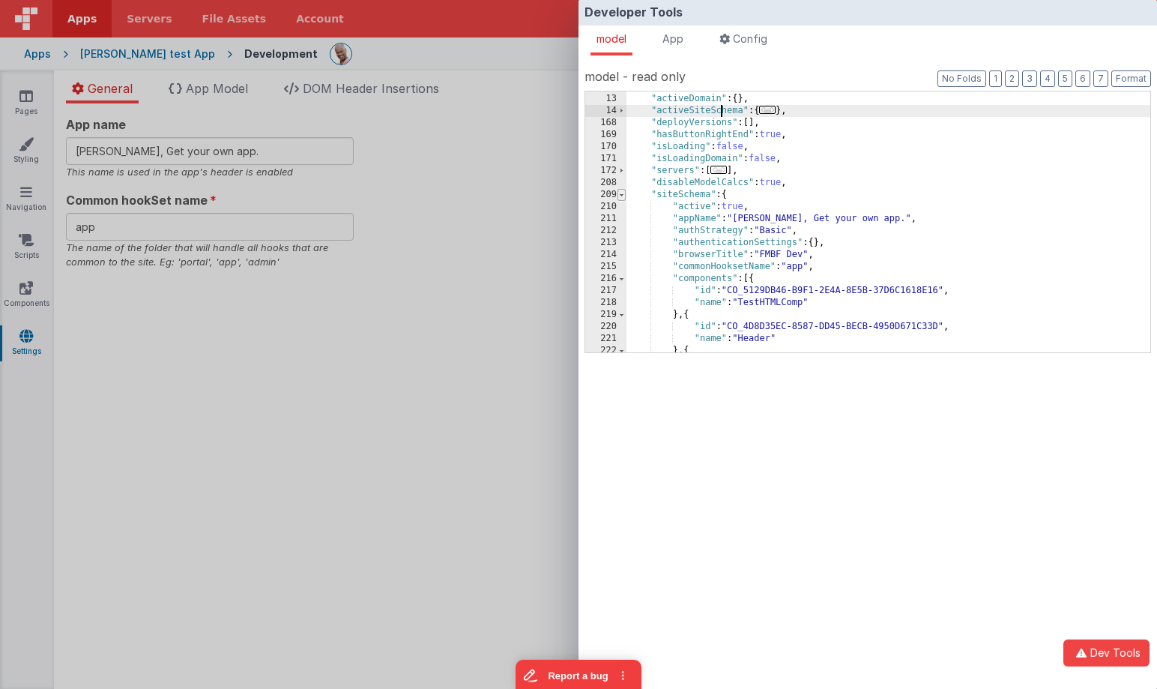
click at [625, 193] on span at bounding box center [621, 195] width 8 height 12
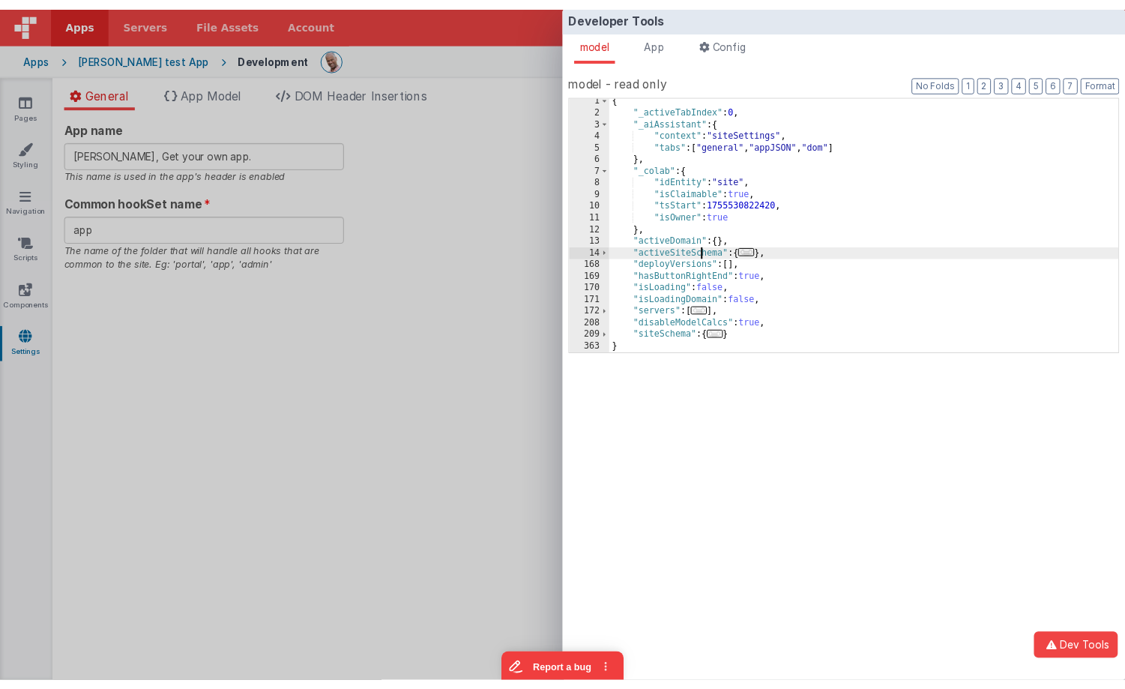
scroll to position [3, 0]
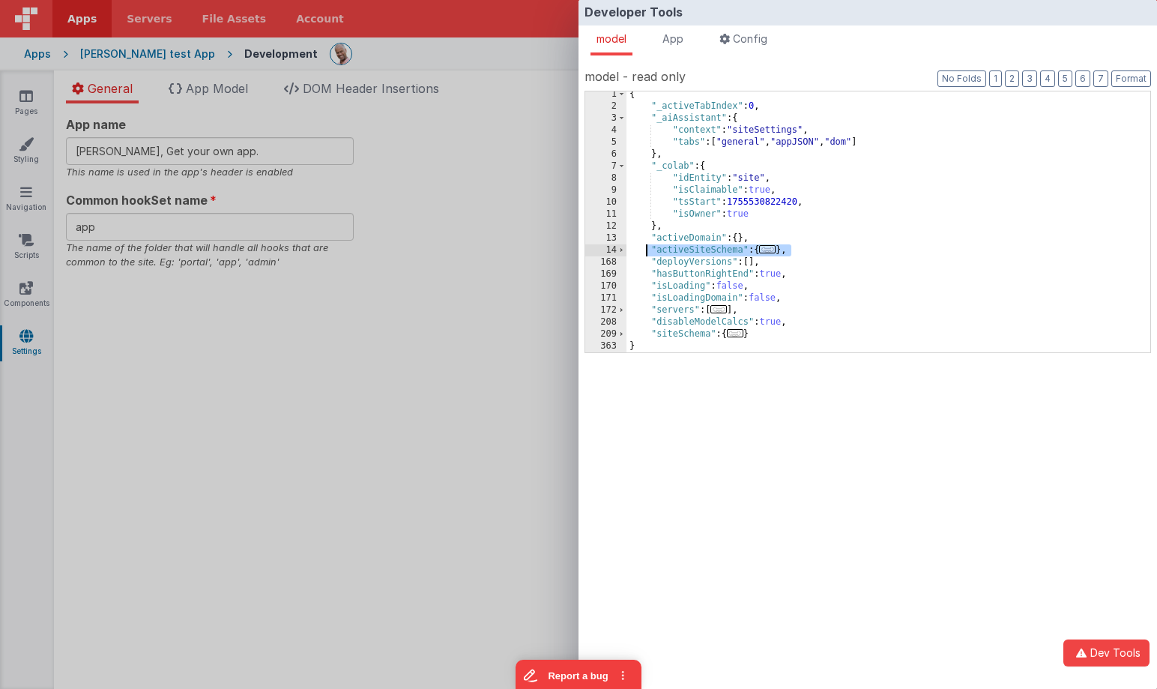
drag, startPoint x: 807, startPoint y: 247, endPoint x: 647, endPoint y: 246, distance: 159.6
click at [647, 246] on div "{ "_activeTabIndex" : 0 , "_aiAssistant" : { "context" : "siteSettings" , "tabs…" at bounding box center [888, 230] width 524 height 285
click at [808, 247] on div "{ "_activeTabIndex" : 0 , "_aiAssistant" : { "context" : "siteSettings" , "tabs…" at bounding box center [888, 230] width 524 height 285
drag, startPoint x: 808, startPoint y: 247, endPoint x: 638, endPoint y: 247, distance: 170.8
click at [638, 247] on div "{ "_activeTabIndex" : 0 , "_aiAssistant" : { "context" : "siteSettings" , "tabs…" at bounding box center [888, 230] width 524 height 285
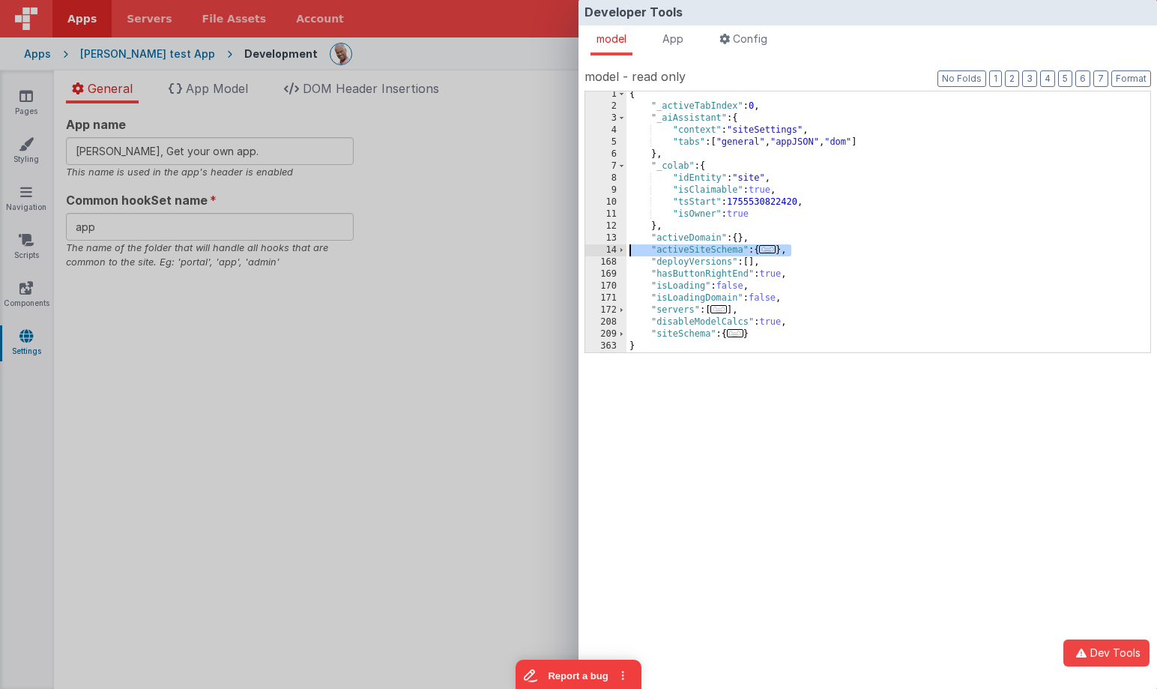
click at [270, 145] on div "Developer Tools model App Params Log (4) Misc Windows Config model - read only …" at bounding box center [578, 344] width 1157 height 689
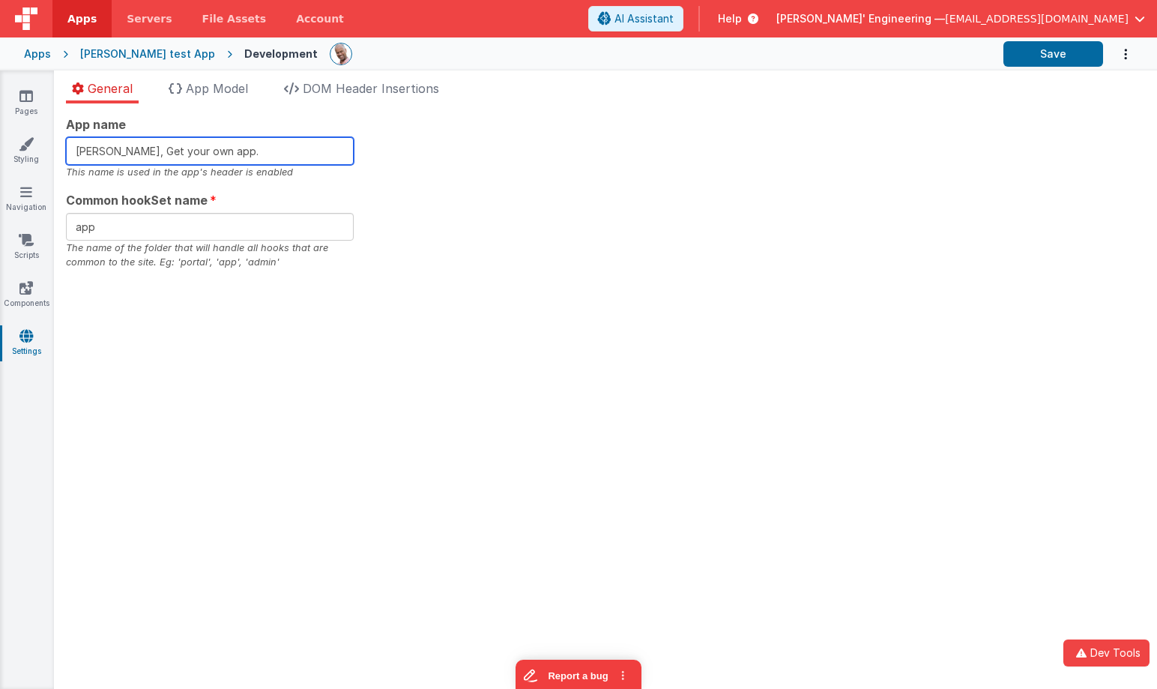
click at [259, 146] on input "Charles GUI, Get your own app." at bounding box center [210, 151] width 288 height 28
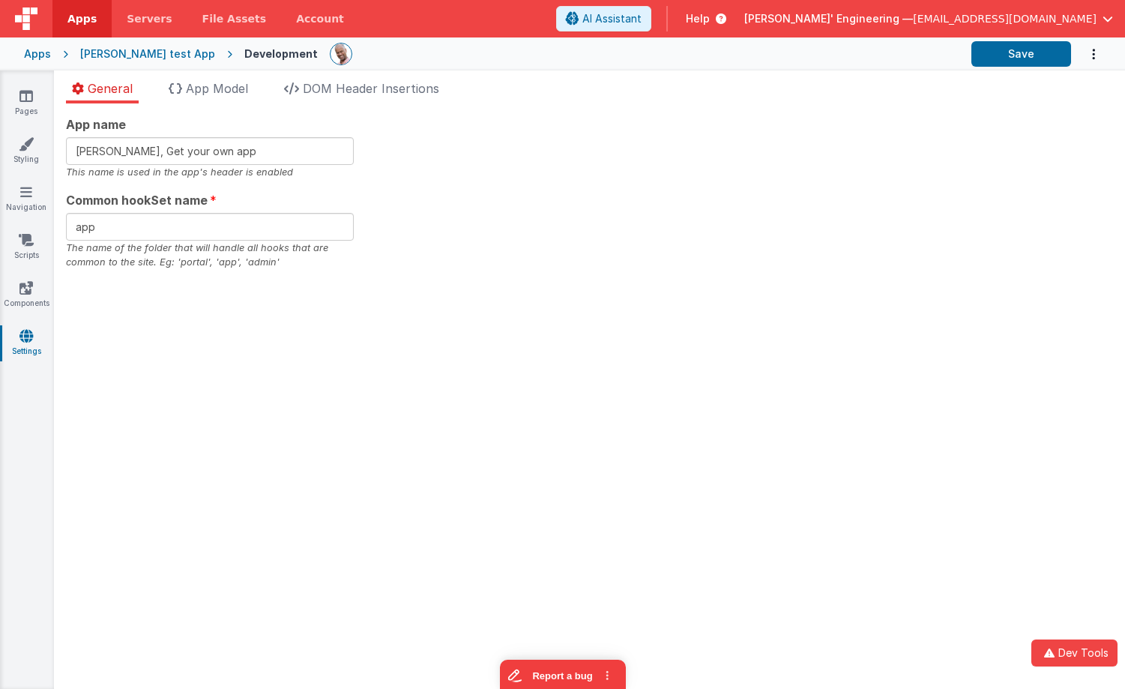
click at [888, 179] on div "App name Charles GUI, Get your own app This name is used in the app's header is…" at bounding box center [589, 192] width 1047 height 154
click at [549, 384] on div "App name Charles GUI, Get your own app This name is used in the app's header is…" at bounding box center [589, 395] width 1071 height 585
click at [1013, 59] on button "Save" at bounding box center [1021, 53] width 100 height 25
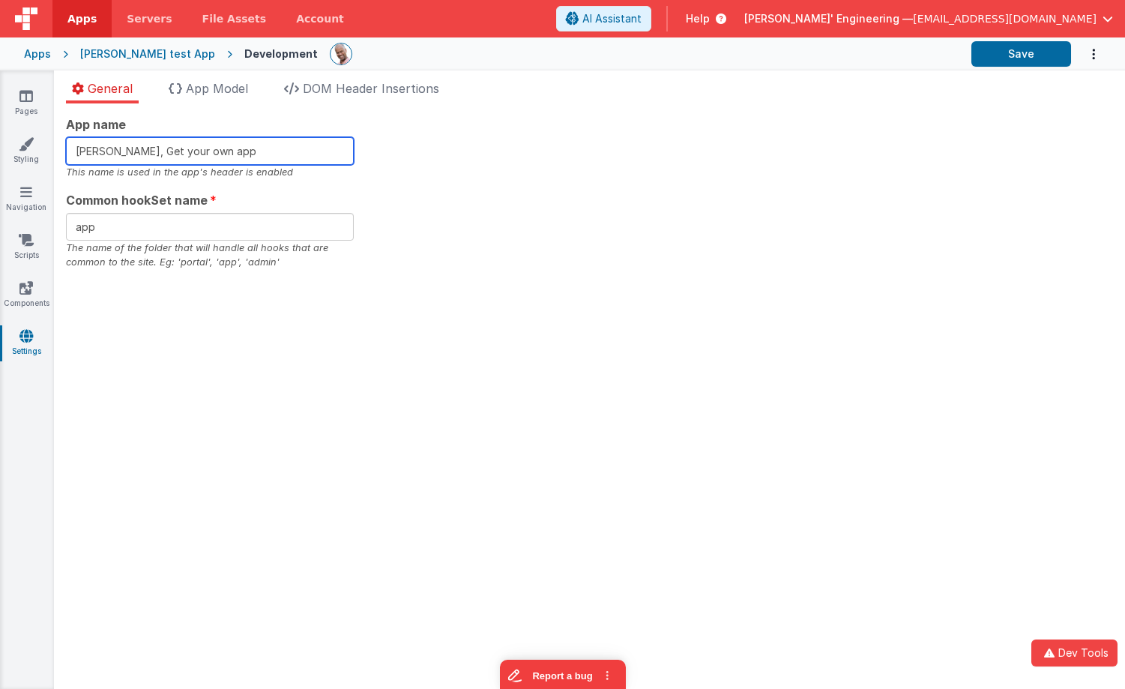
click at [290, 153] on input "Charles GUI, Get your own app" at bounding box center [210, 151] width 288 height 28
click at [282, 156] on input "Charles GUI, Get your own app." at bounding box center [210, 151] width 288 height 28
drag, startPoint x: 281, startPoint y: 155, endPoint x: 229, endPoint y: 154, distance: 52.5
click at [226, 154] on input "Charles GUI, Get your own app." at bounding box center [210, 151] width 288 height 28
type input "Charles GUI, Get your own app"
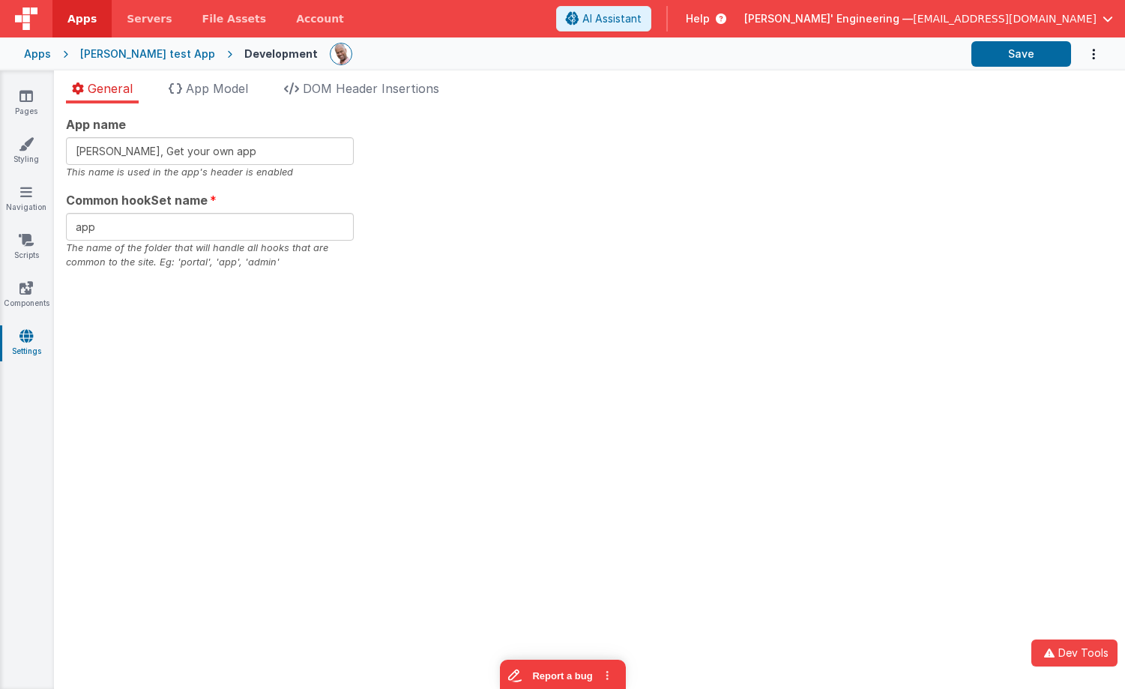
click at [730, 118] on div "App name Charles GUI, Get your own app This name is used in the app's header is…" at bounding box center [589, 192] width 1047 height 154
click at [20, 151] on link "Styling" at bounding box center [26, 151] width 54 height 30
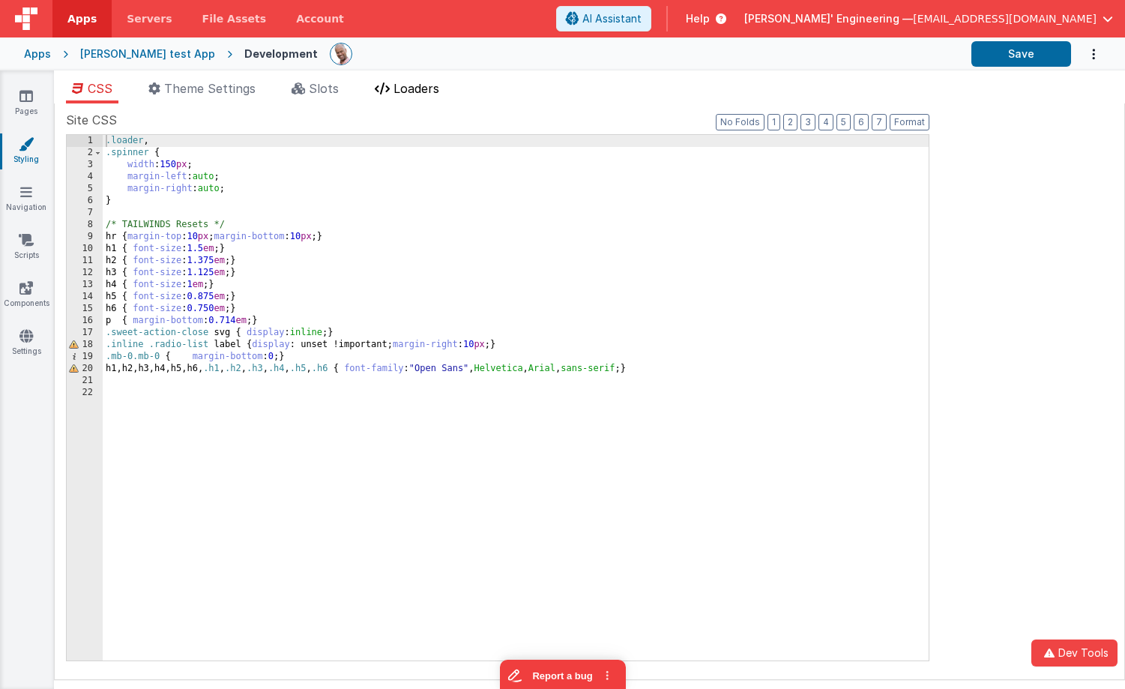
click at [411, 88] on span "Loaders" at bounding box center [416, 88] width 46 height 15
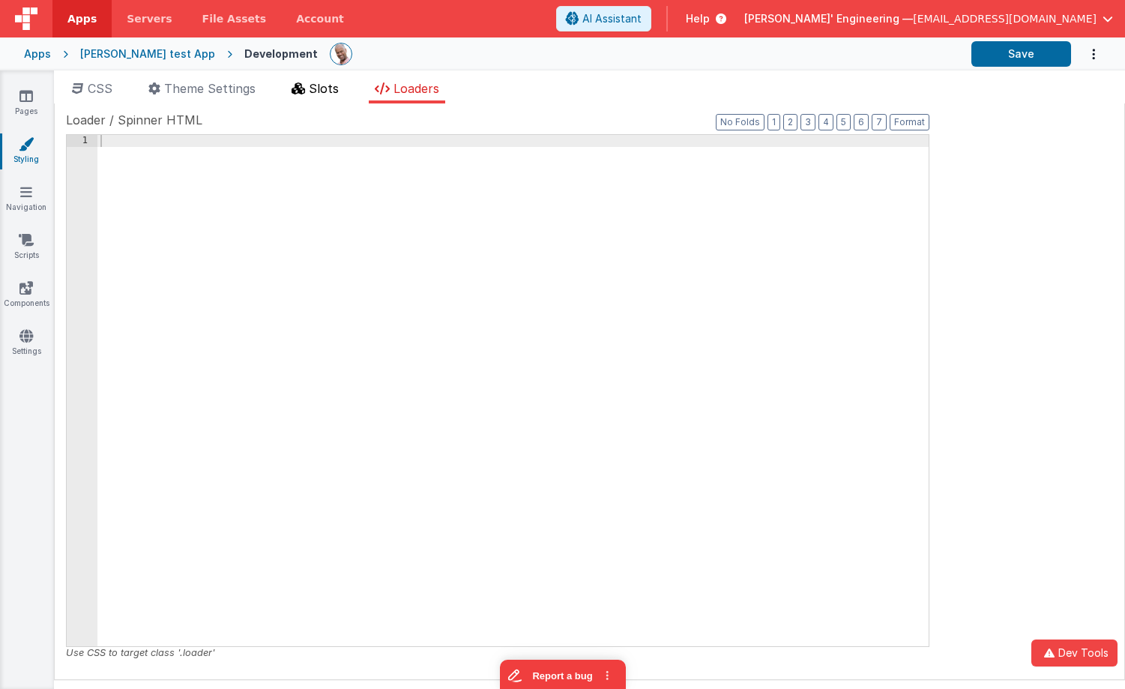
click at [312, 89] on span "Slots" at bounding box center [324, 88] width 30 height 15
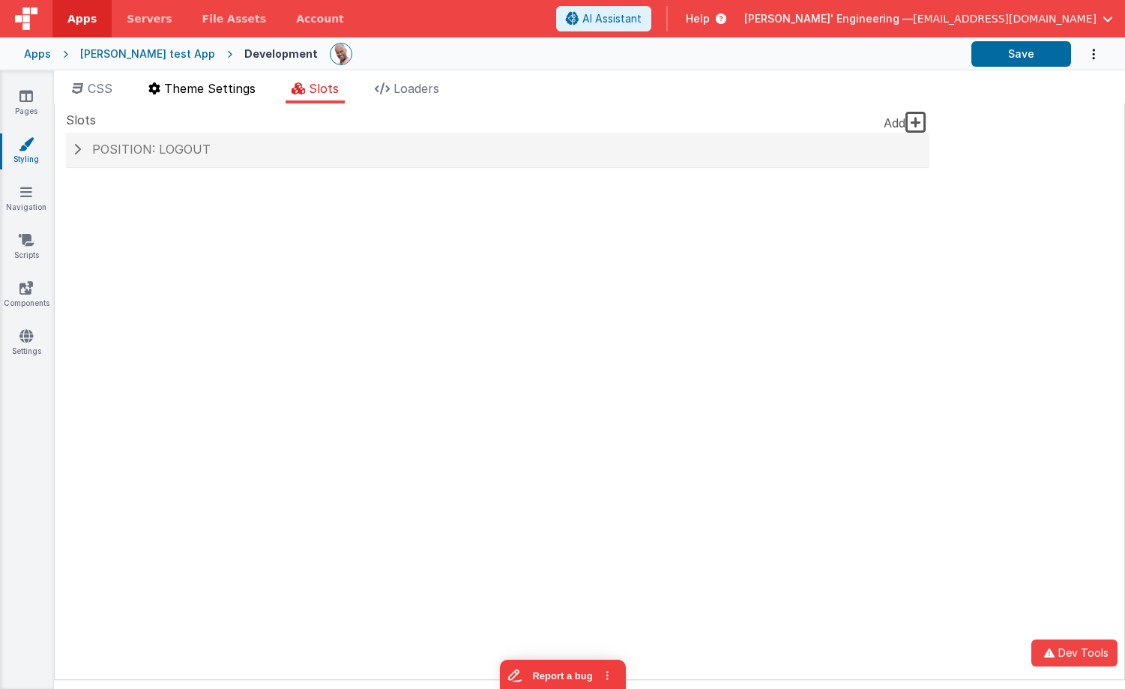
click at [212, 88] on span "Theme Settings" at bounding box center [209, 88] width 91 height 15
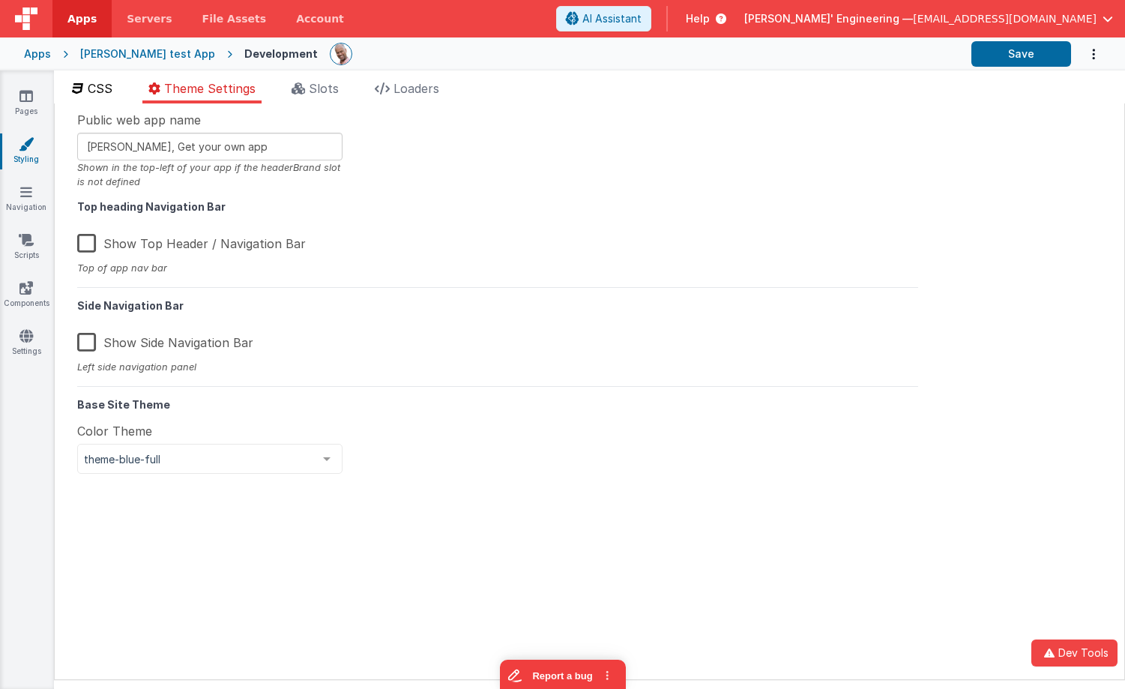
click at [112, 84] on span "CSS" at bounding box center [100, 88] width 25 height 15
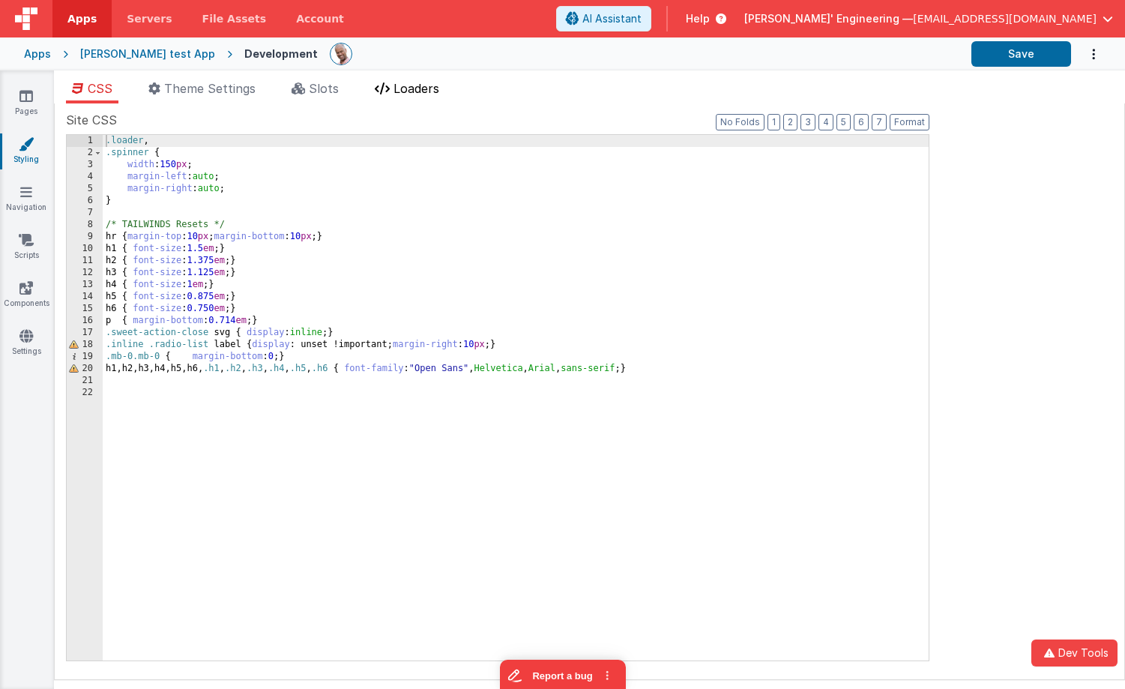
click at [426, 92] on span "Loaders" at bounding box center [416, 88] width 46 height 15
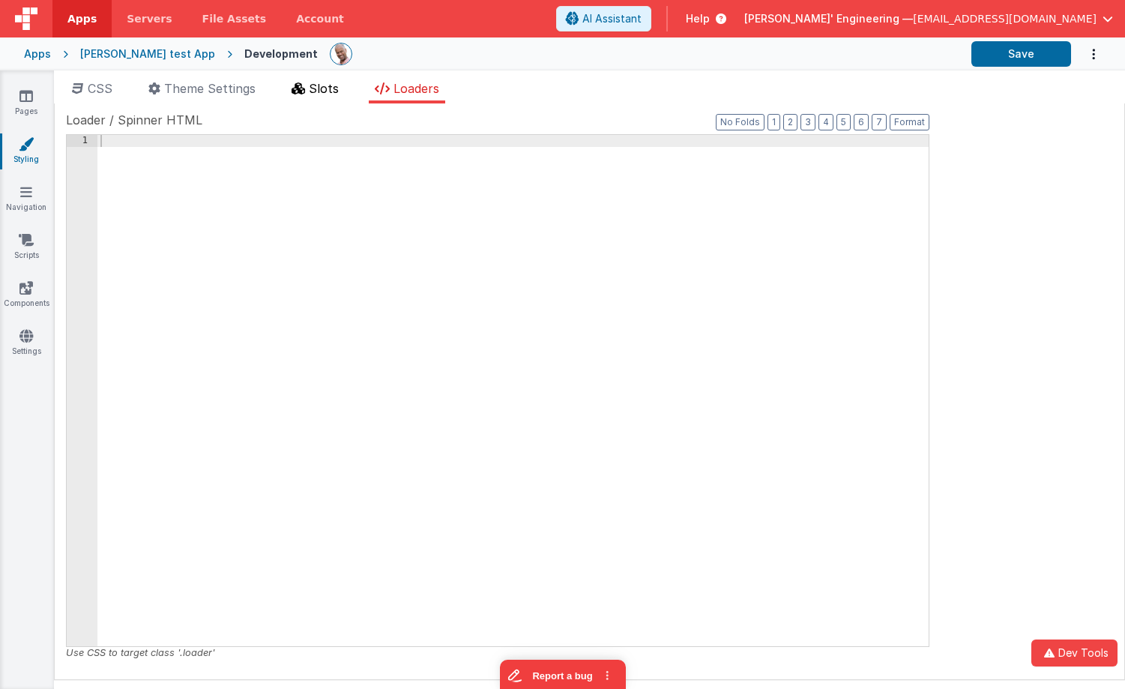
click at [333, 82] on span "Slots" at bounding box center [324, 88] width 30 height 15
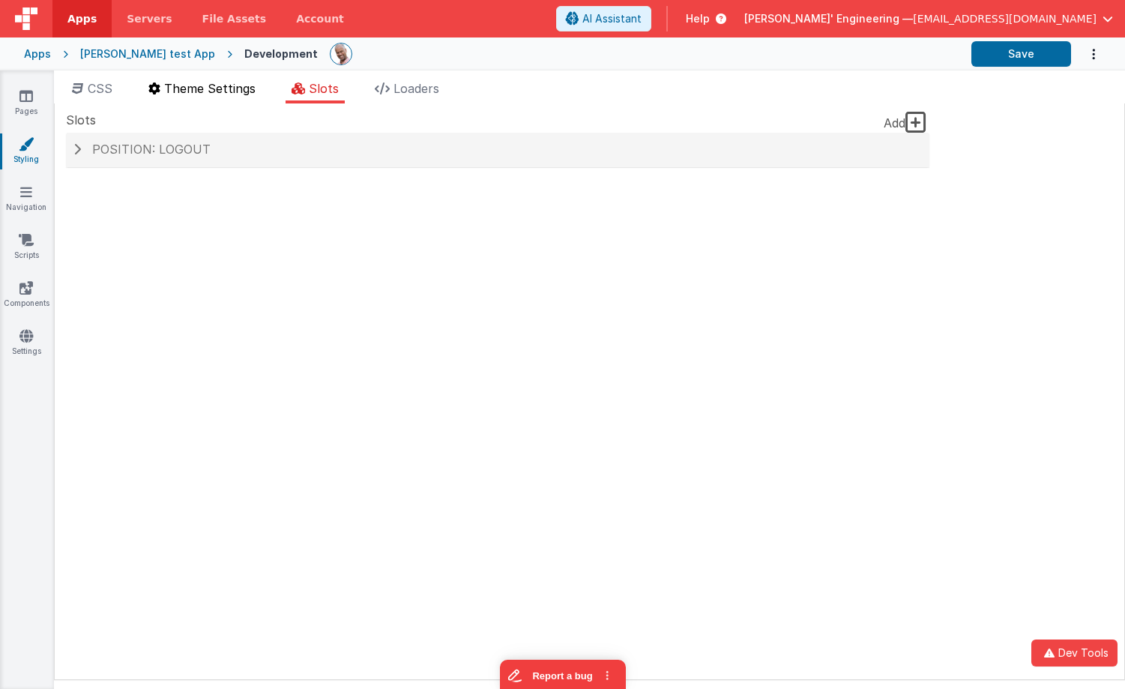
click at [202, 84] on span "Theme Settings" at bounding box center [209, 88] width 91 height 15
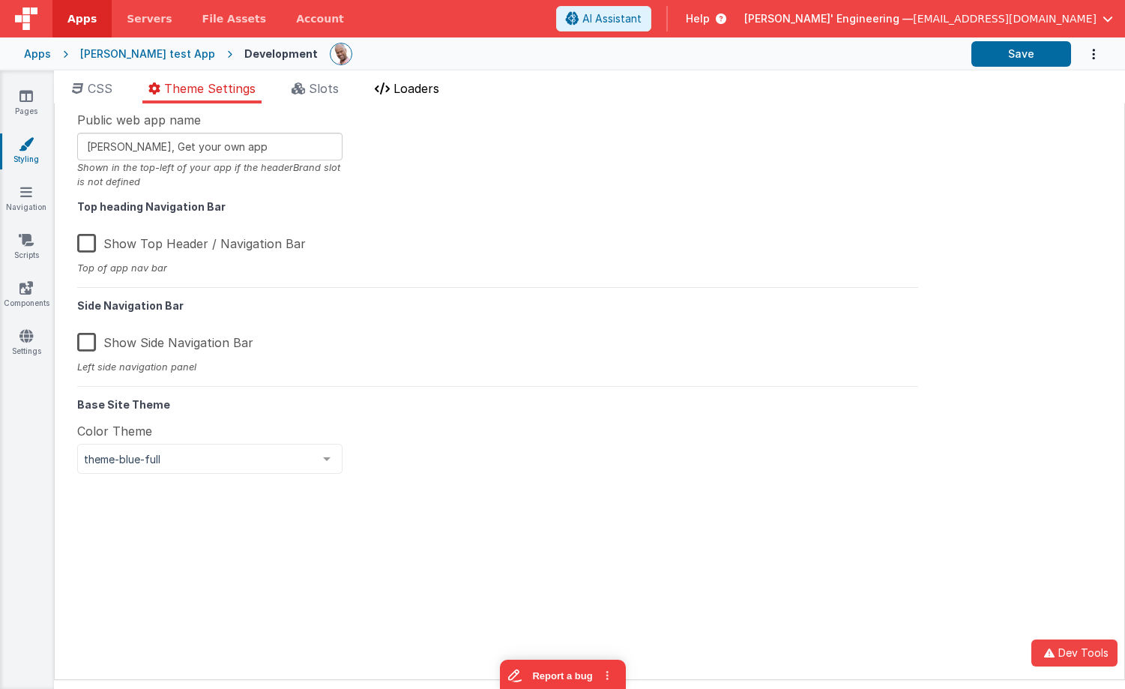
click at [405, 101] on li "Loaders" at bounding box center [407, 91] width 76 height 24
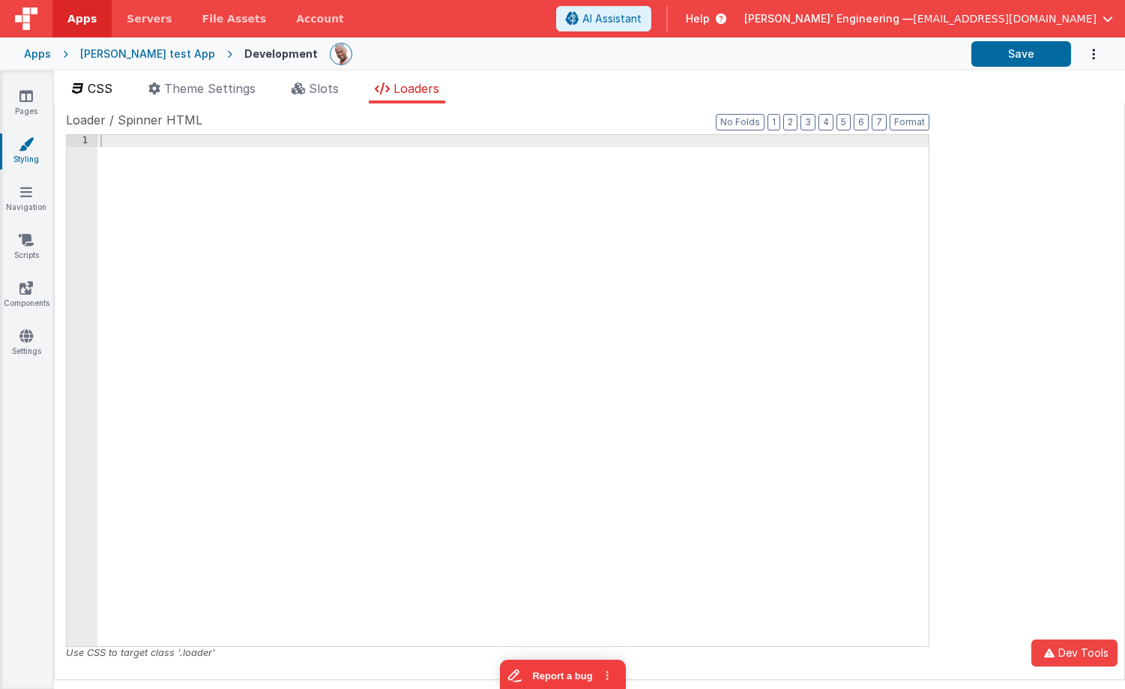
click at [112, 93] on span "CSS" at bounding box center [100, 88] width 25 height 15
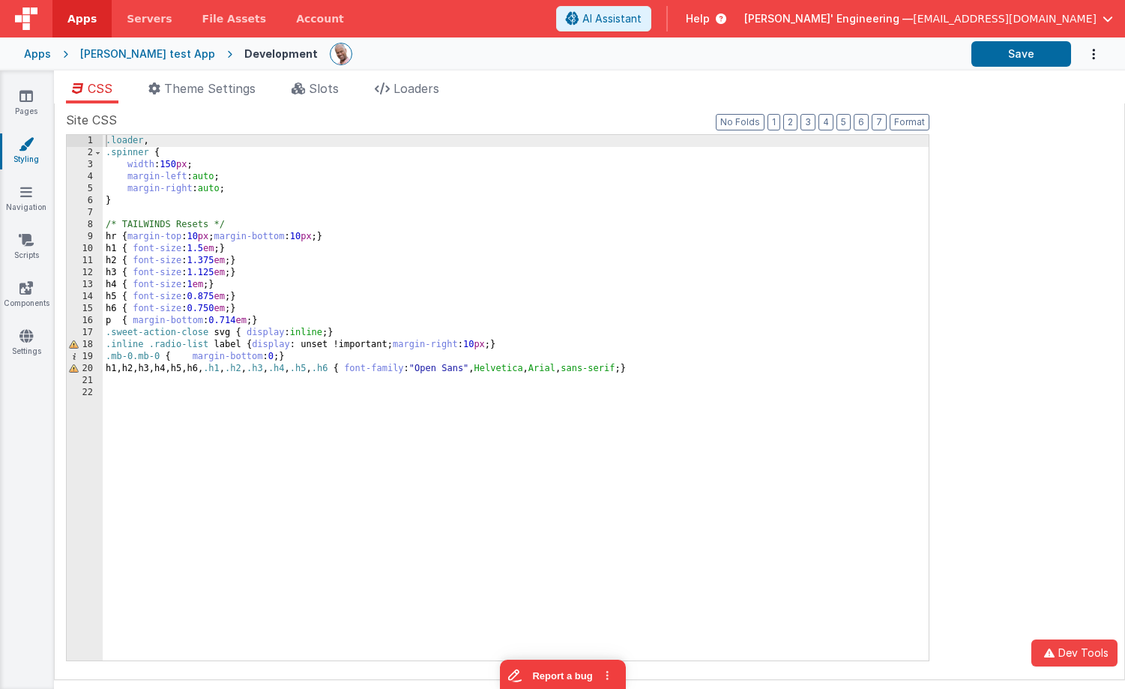
click at [24, 322] on div "Pages Styling Navigation Scripts Components Settings" at bounding box center [27, 379] width 54 height 618
click at [33, 95] on link "Pages" at bounding box center [26, 103] width 54 height 30
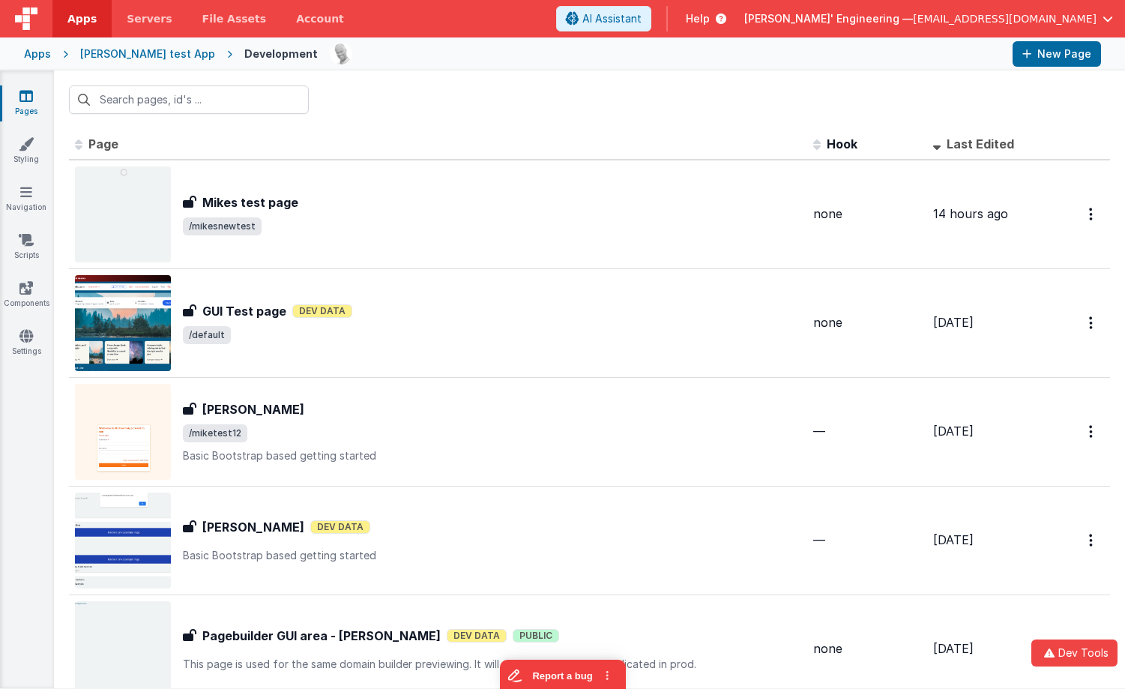
click at [553, 101] on div at bounding box center [589, 99] width 1071 height 58
click at [415, 118] on div at bounding box center [589, 99] width 1071 height 58
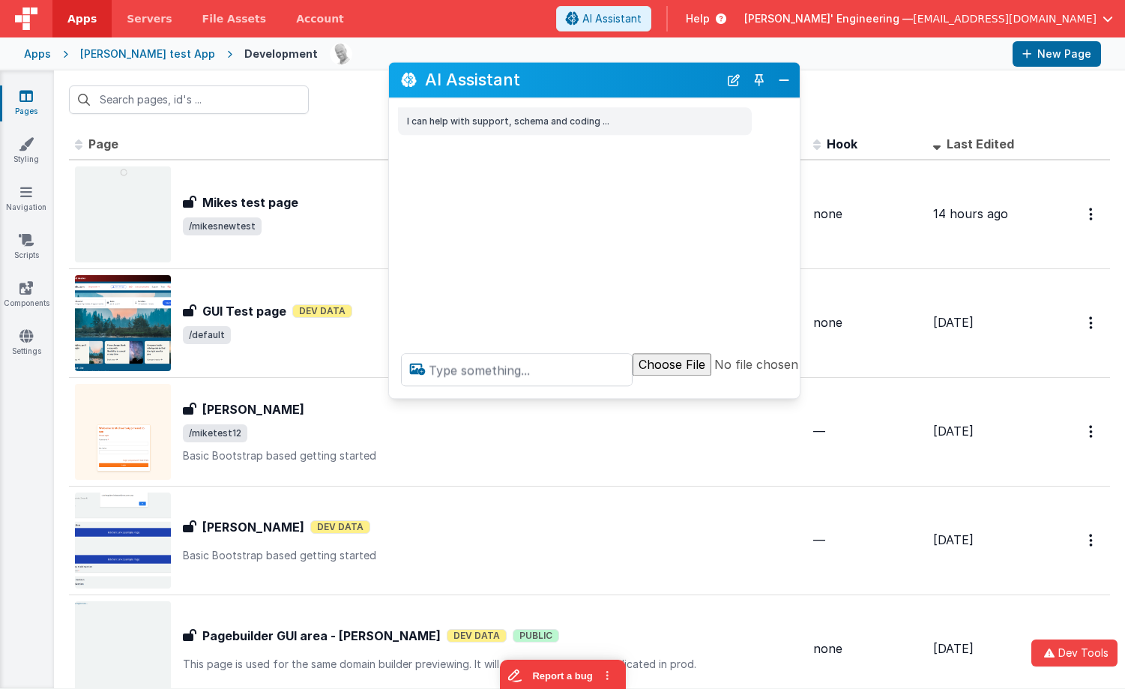
drag, startPoint x: 267, startPoint y: 359, endPoint x: 644, endPoint y: 77, distance: 470.0
click at [644, 77] on h2 "AI Assistant" at bounding box center [572, 80] width 294 height 18
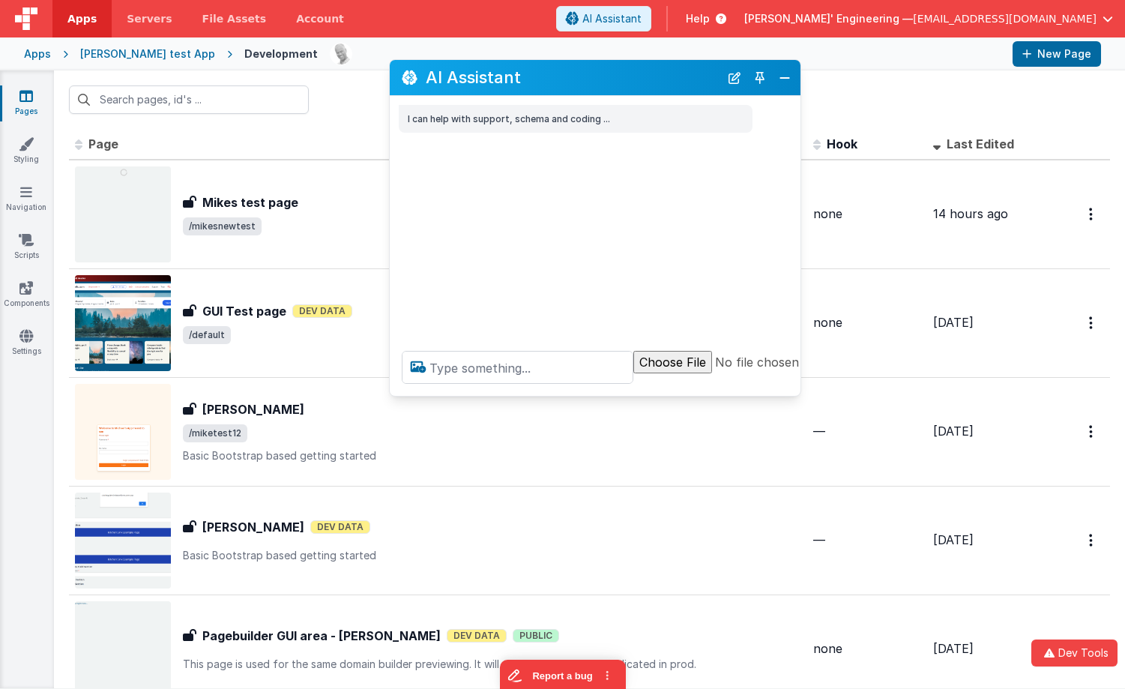
drag, startPoint x: 495, startPoint y: 384, endPoint x: 484, endPoint y: 368, distance: 19.3
click at [495, 383] on div at bounding box center [645, 367] width 510 height 57
click at [484, 366] on textarea at bounding box center [518, 367] width 232 height 33
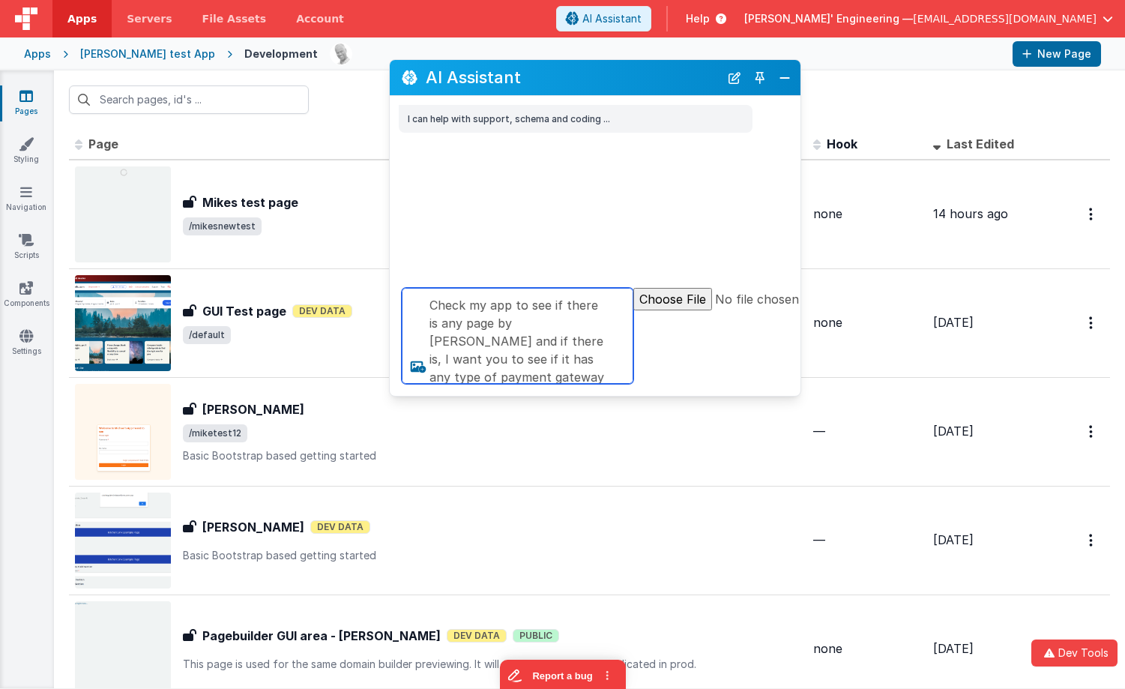
type textarea "Check my app to see if there is any page by mike and if there is, I want you to…"
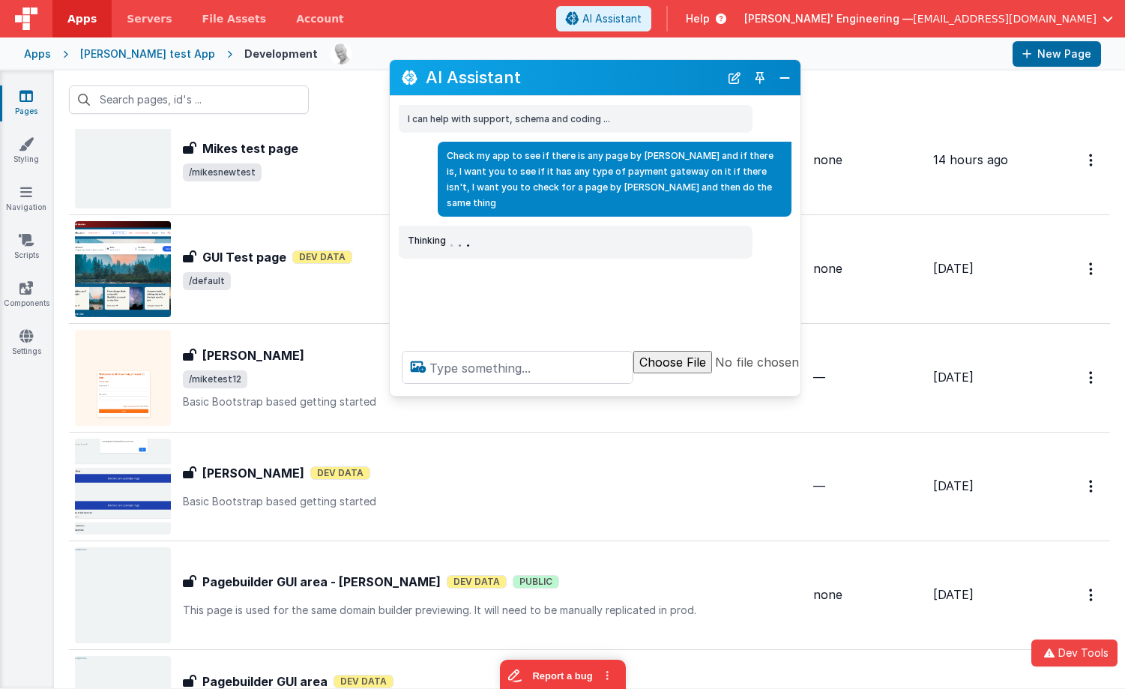
scroll to position [69, 0]
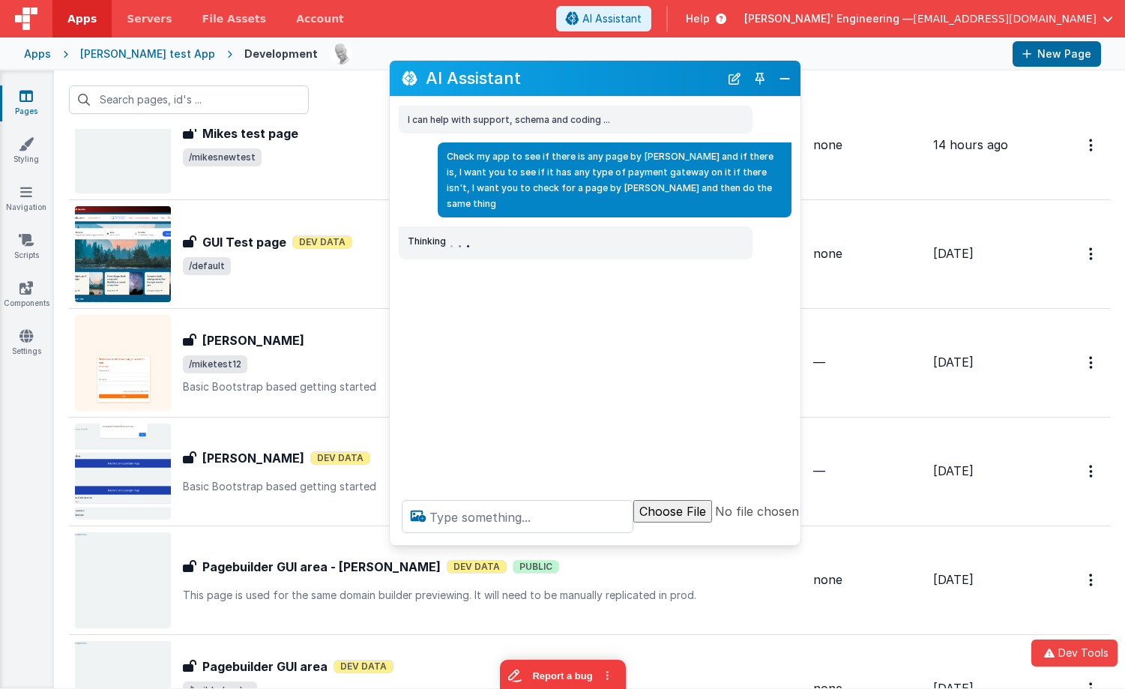
drag, startPoint x: 528, startPoint y: 395, endPoint x: 517, endPoint y: 543, distance: 148.8
click at [517, 543] on div at bounding box center [645, 516] width 510 height 57
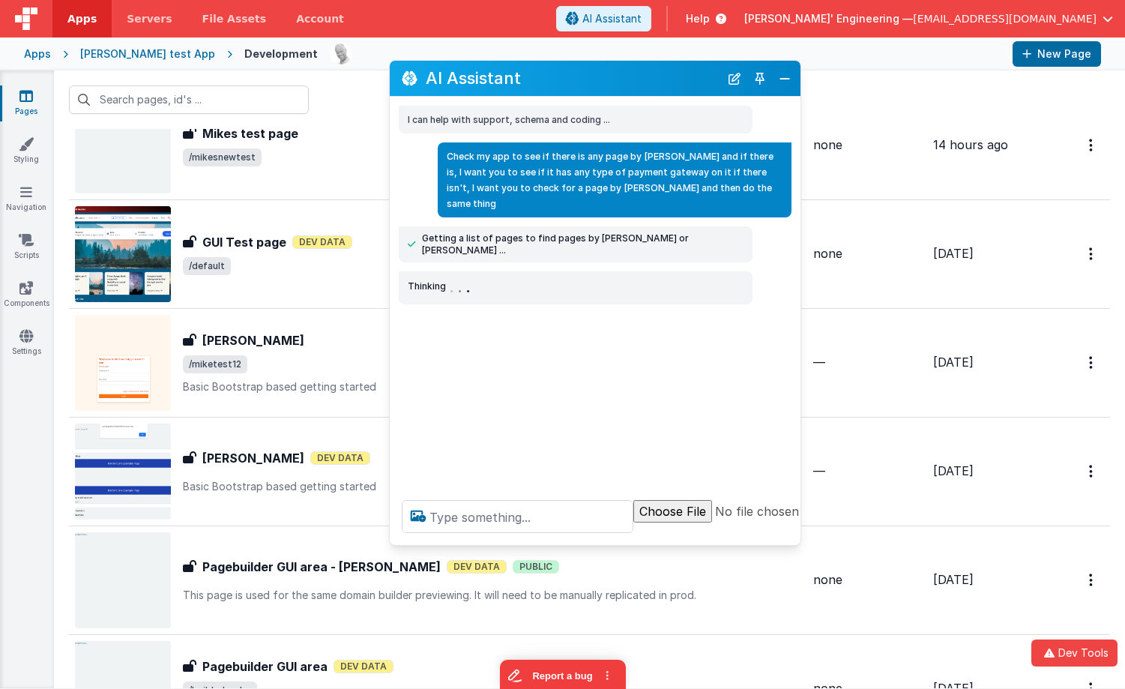
click at [391, 300] on div "I can help with support, schema and coding ... Check my app to see if there is …" at bounding box center [595, 292] width 411 height 391
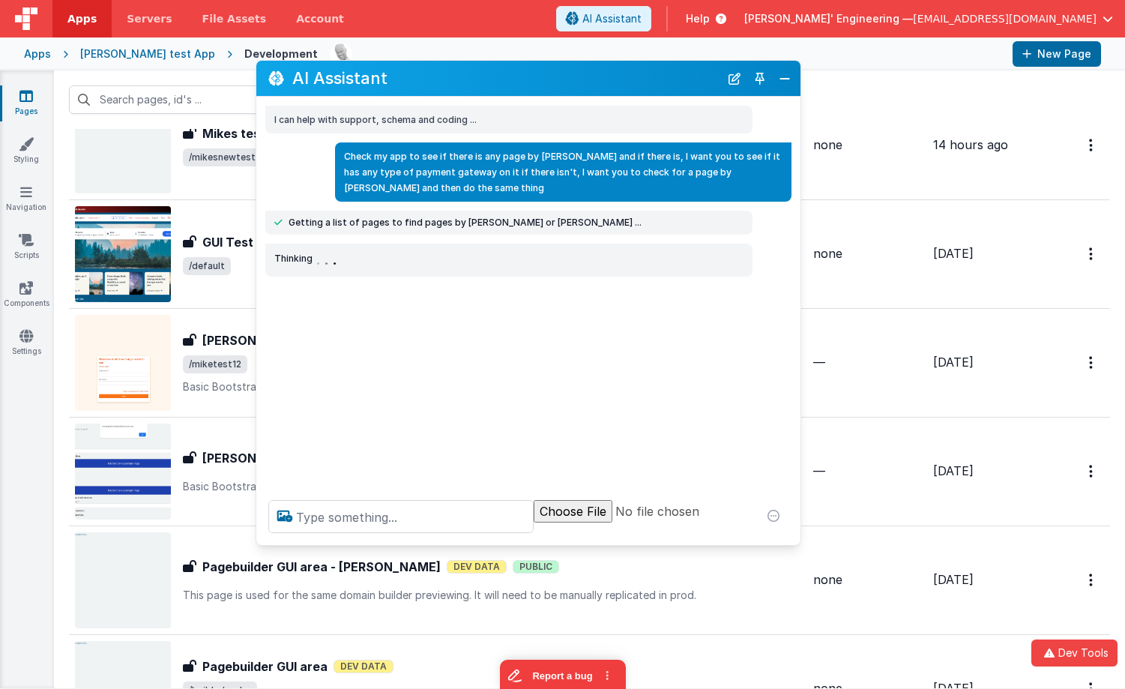
drag, startPoint x: 390, startPoint y: 298, endPoint x: 257, endPoint y: 293, distance: 133.5
click at [257, 293] on div "I can help with support, schema and coding ... Check my app to see if there is …" at bounding box center [528, 292] width 544 height 391
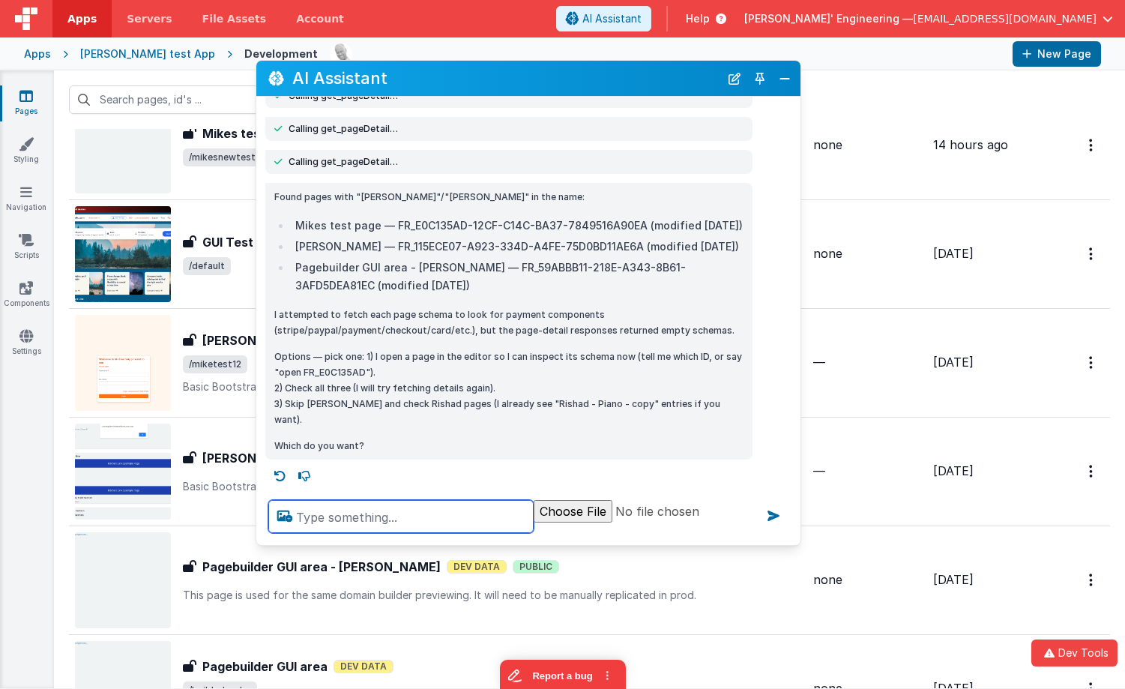
scroll to position [0, 0]
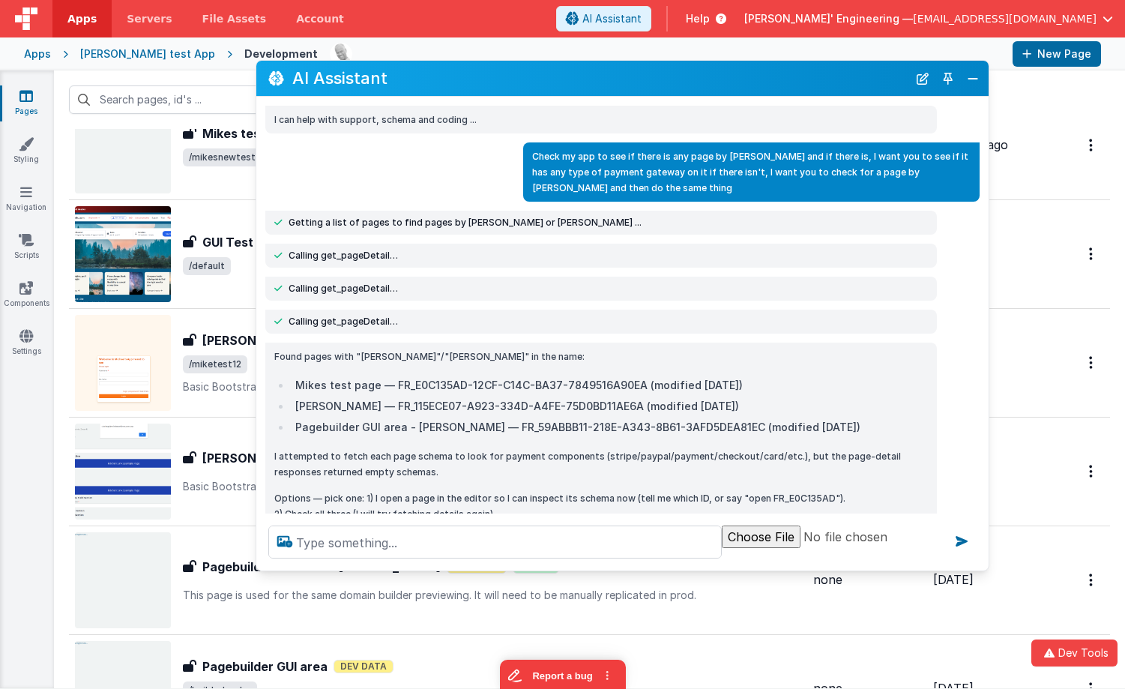
drag, startPoint x: 791, startPoint y: 534, endPoint x: 950, endPoint y: 525, distance: 159.1
click at [983, 560] on div at bounding box center [622, 541] width 732 height 57
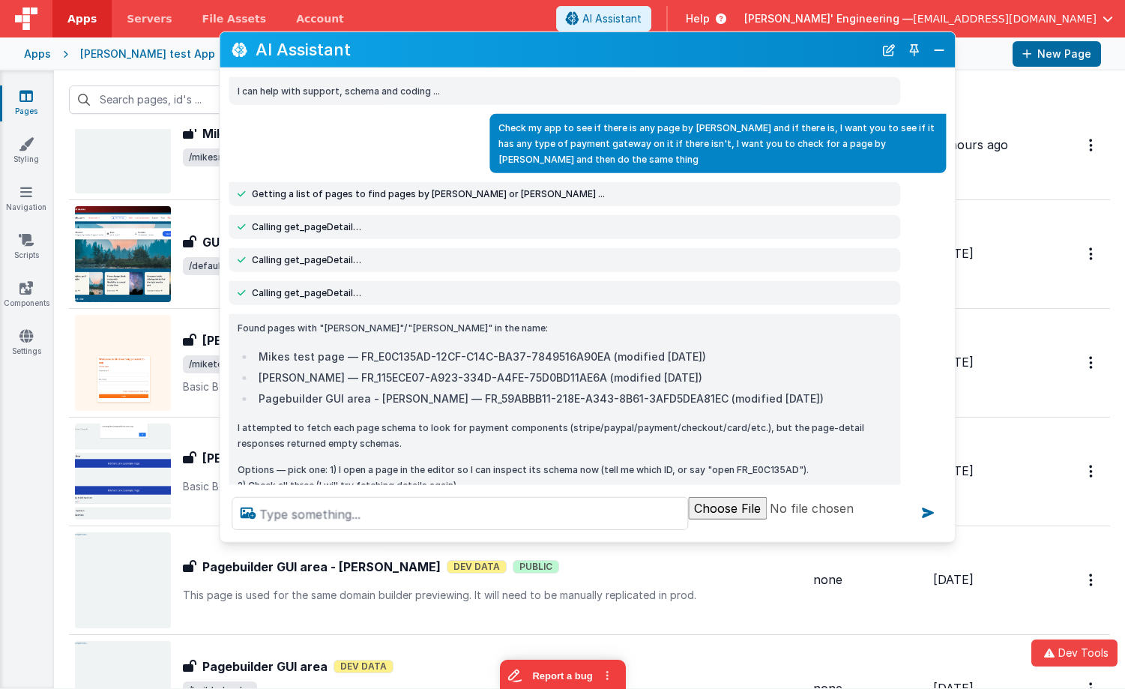
drag, startPoint x: 680, startPoint y: 84, endPoint x: 644, endPoint y: 55, distance: 46.9
click at [644, 55] on h2 "AI Assistant" at bounding box center [565, 49] width 618 height 18
click at [475, 507] on textarea at bounding box center [460, 513] width 456 height 33
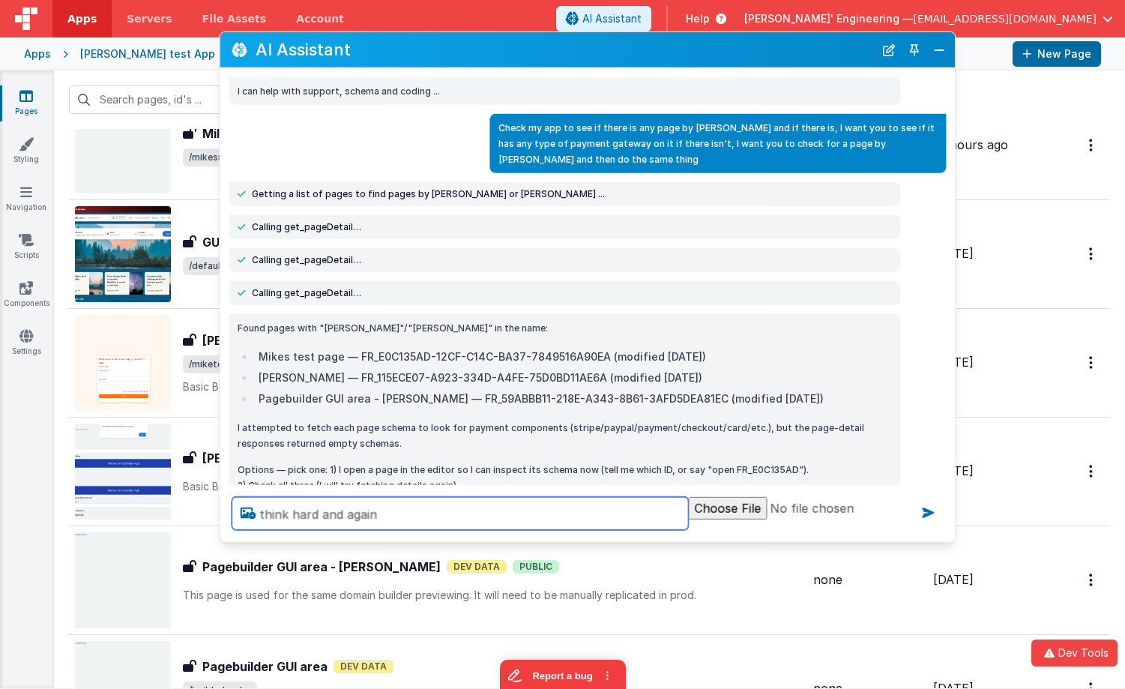
type textarea "think hard and again"
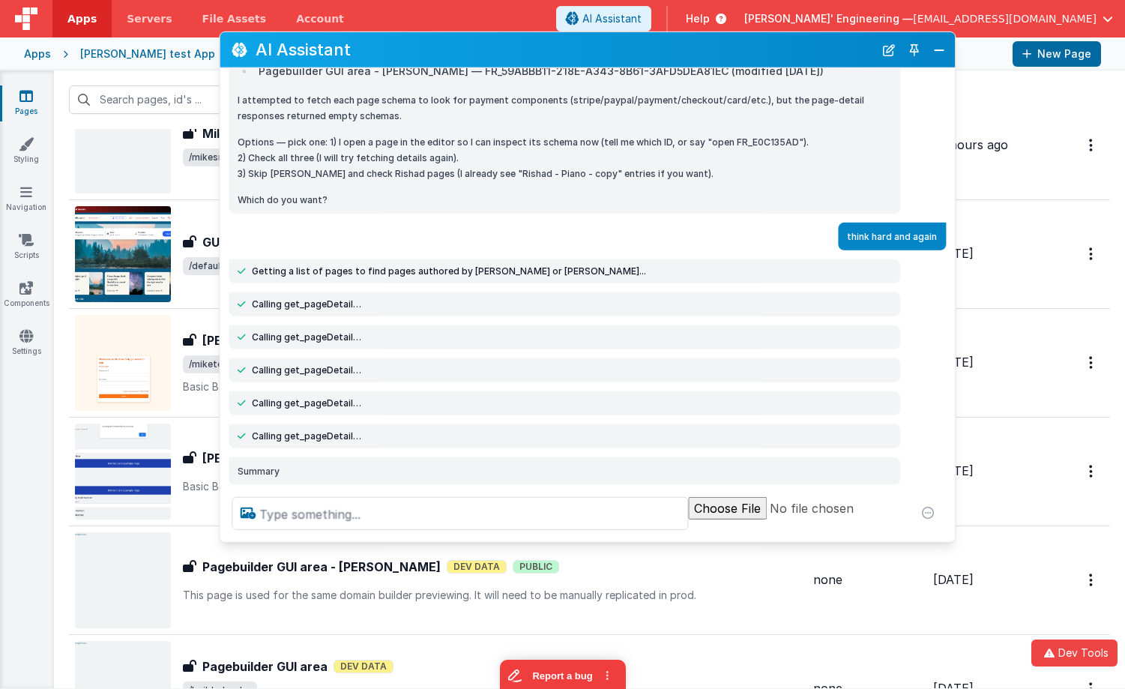
scroll to position [327, 0]
click at [417, 355] on div "I can help with support, schema and coding ... Check my app to see if there is …" at bounding box center [587, 276] width 735 height 417
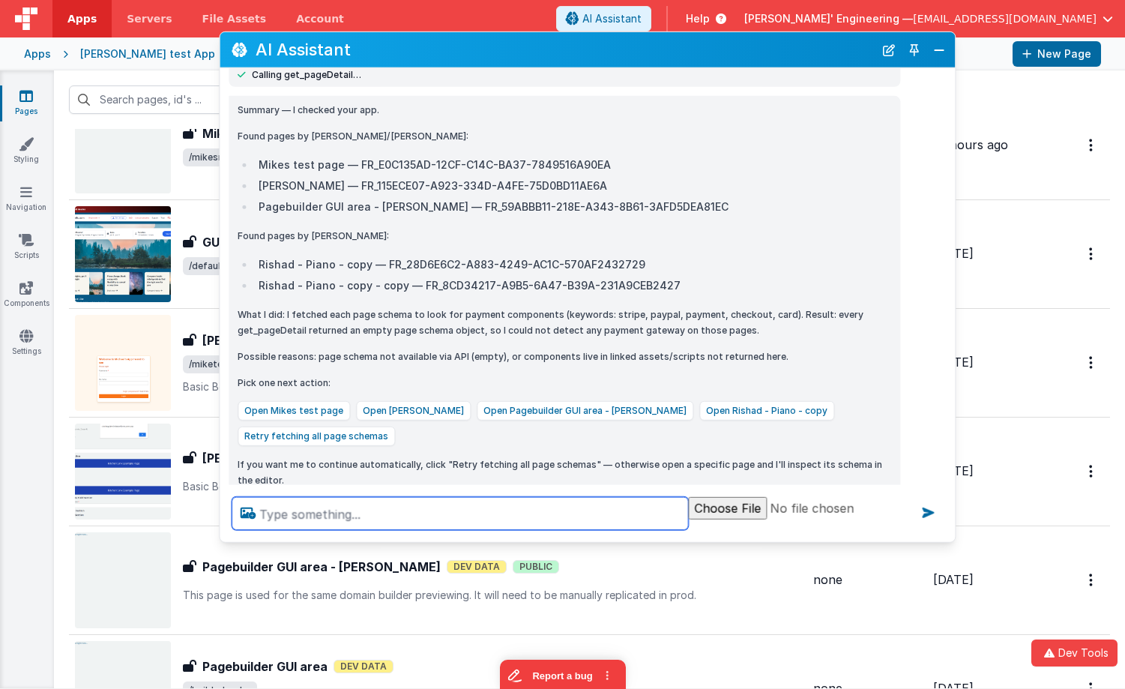
scroll to position [692, 0]
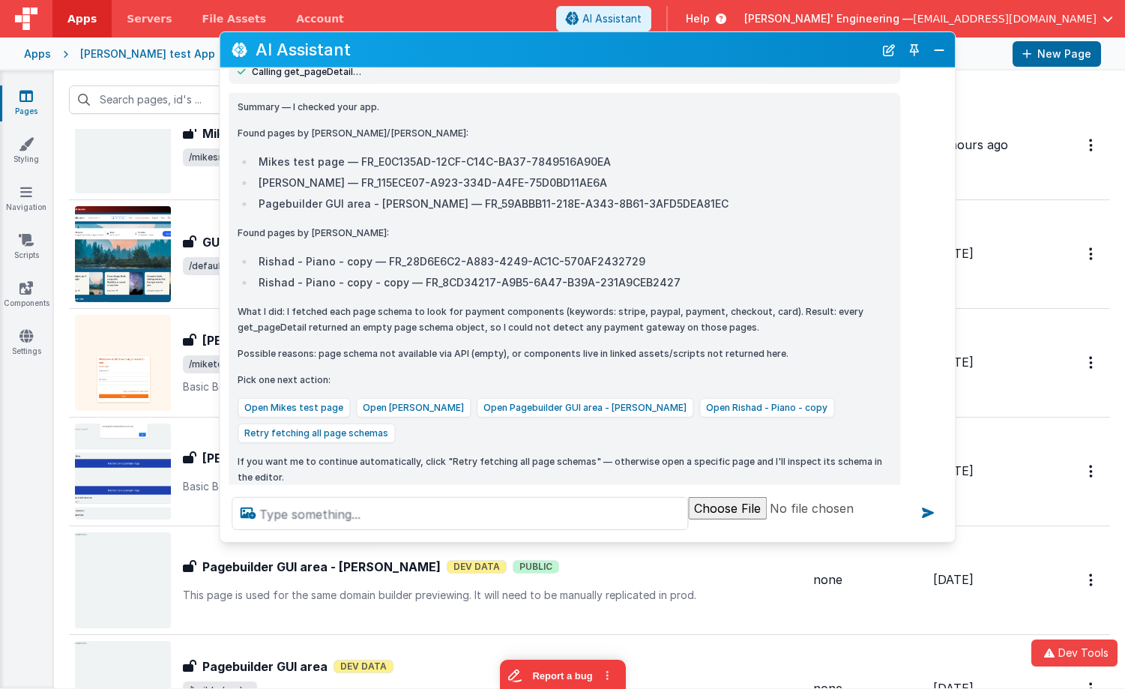
drag, startPoint x: 889, startPoint y: 43, endPoint x: 664, endPoint y: 282, distance: 328.1
click at [889, 45] on button "New Chat" at bounding box center [888, 49] width 21 height 21
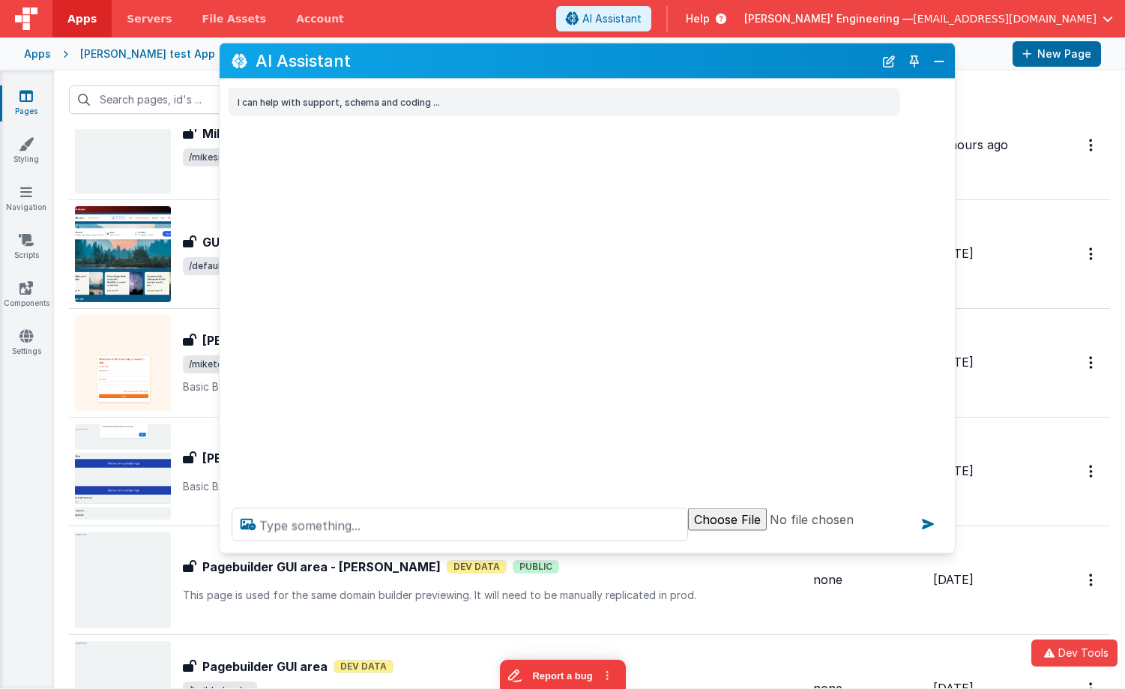
scroll to position [0, 0]
click at [465, 517] on textarea at bounding box center [460, 524] width 456 height 33
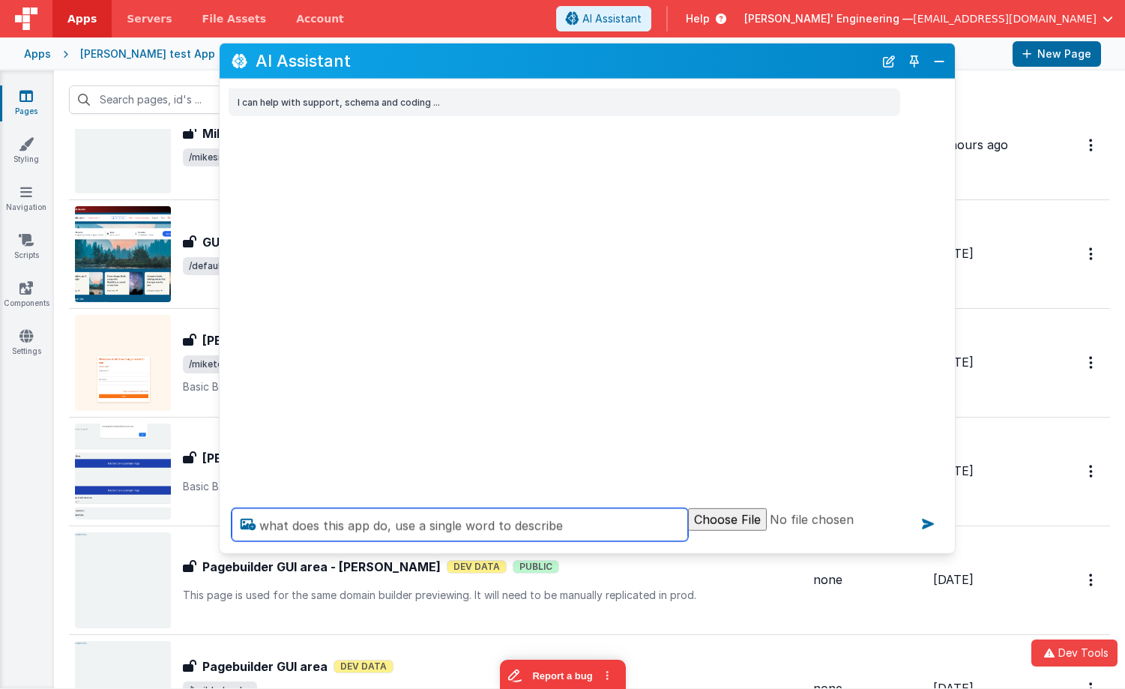
type textarea "what does this app do, use a single word to describe"
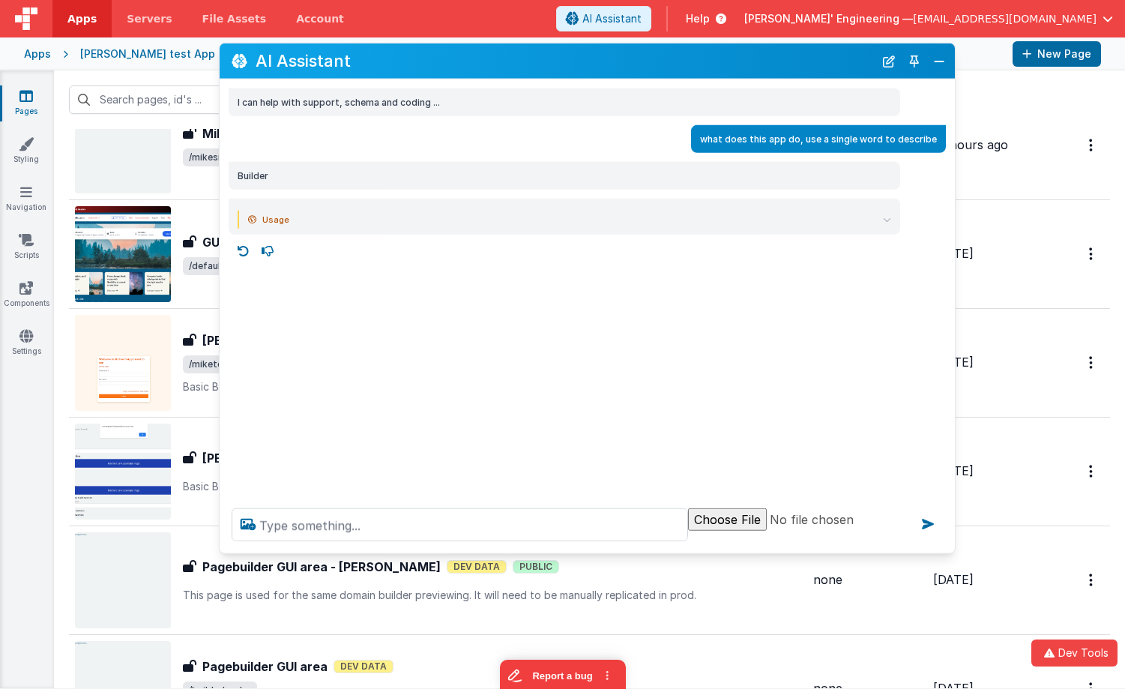
click at [886, 223] on summary "Usage" at bounding box center [569, 220] width 643 height 18
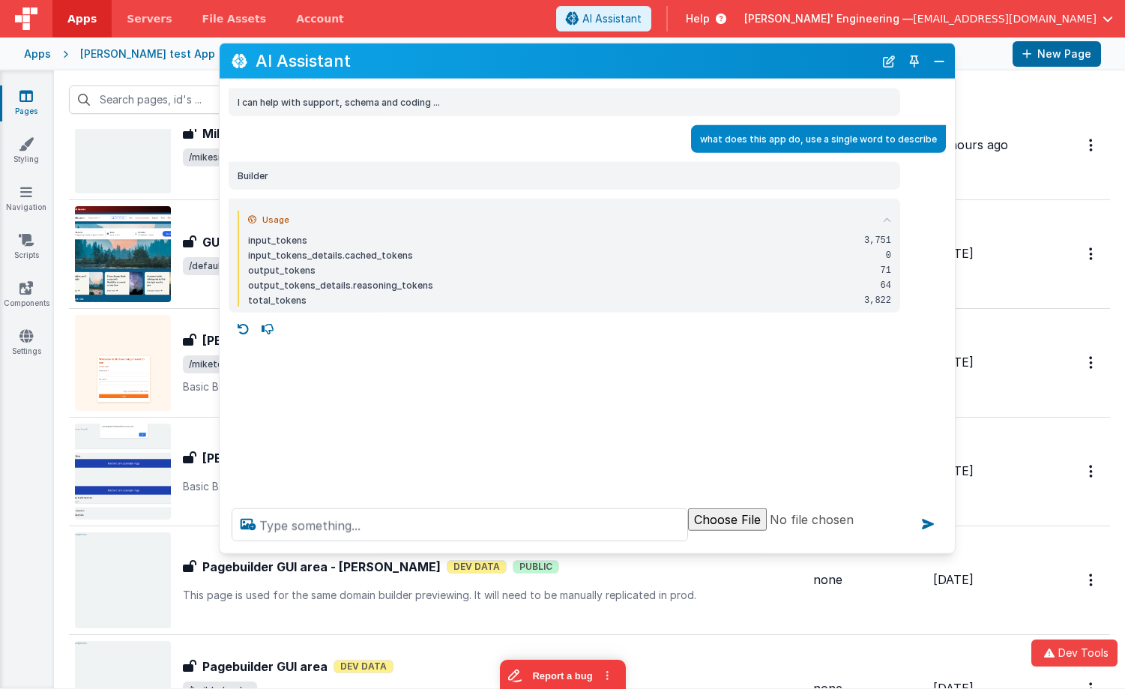
click at [886, 223] on icon at bounding box center [887, 219] width 8 height 8
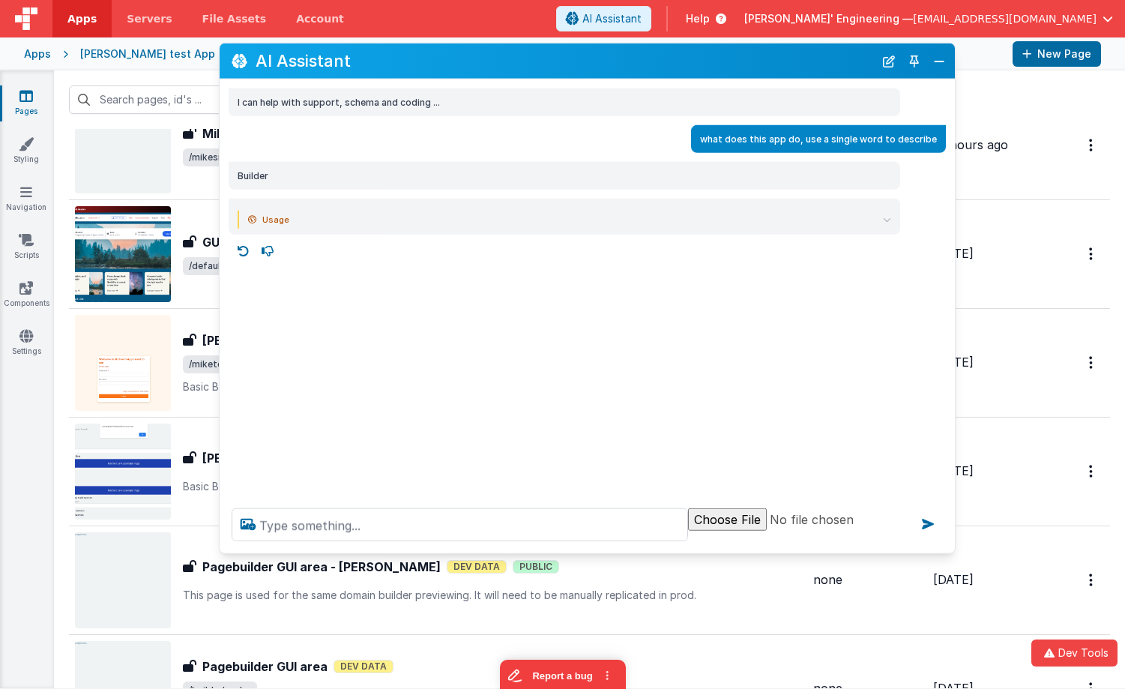
click at [886, 223] on summary "Usage" at bounding box center [569, 220] width 643 height 18
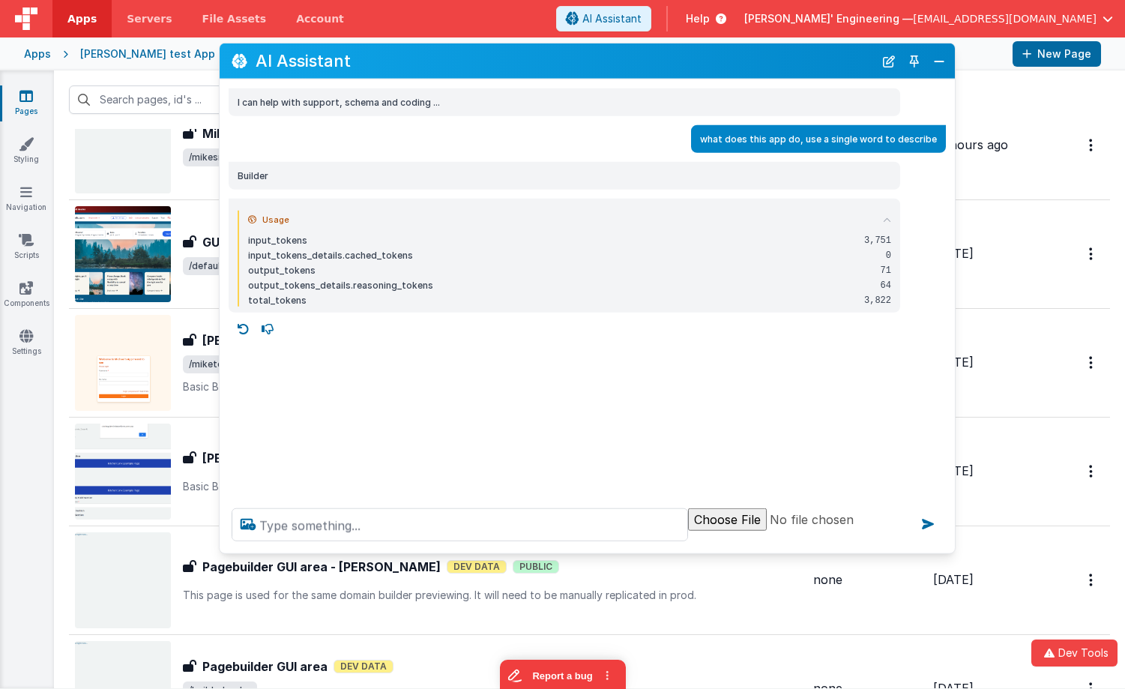
click at [886, 223] on icon at bounding box center [887, 219] width 8 height 8
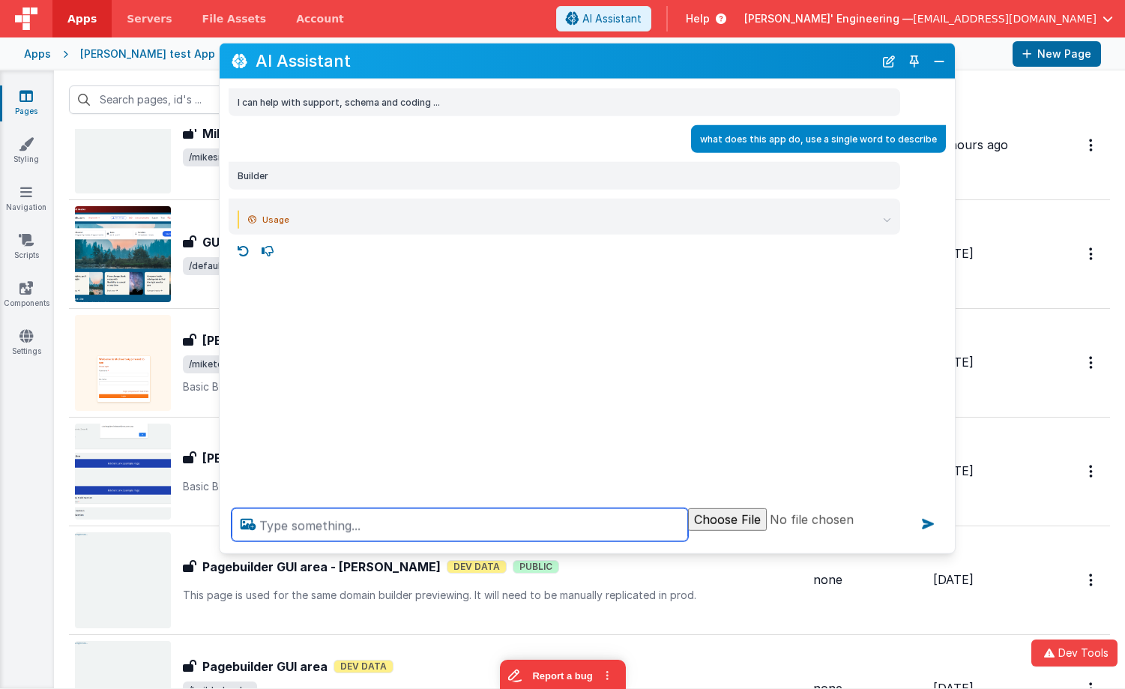
click at [417, 528] on textarea at bounding box center [460, 524] width 456 height 33
type textarea "whats the weather in toronto canada"
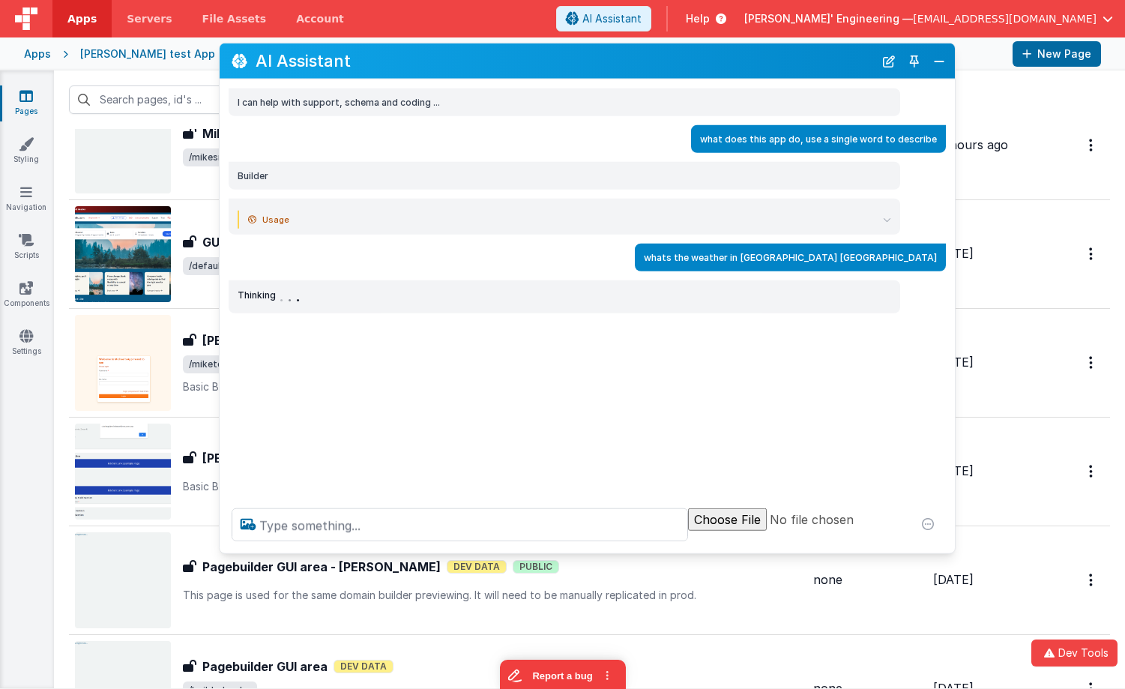
click at [885, 215] on icon at bounding box center [887, 219] width 8 height 8
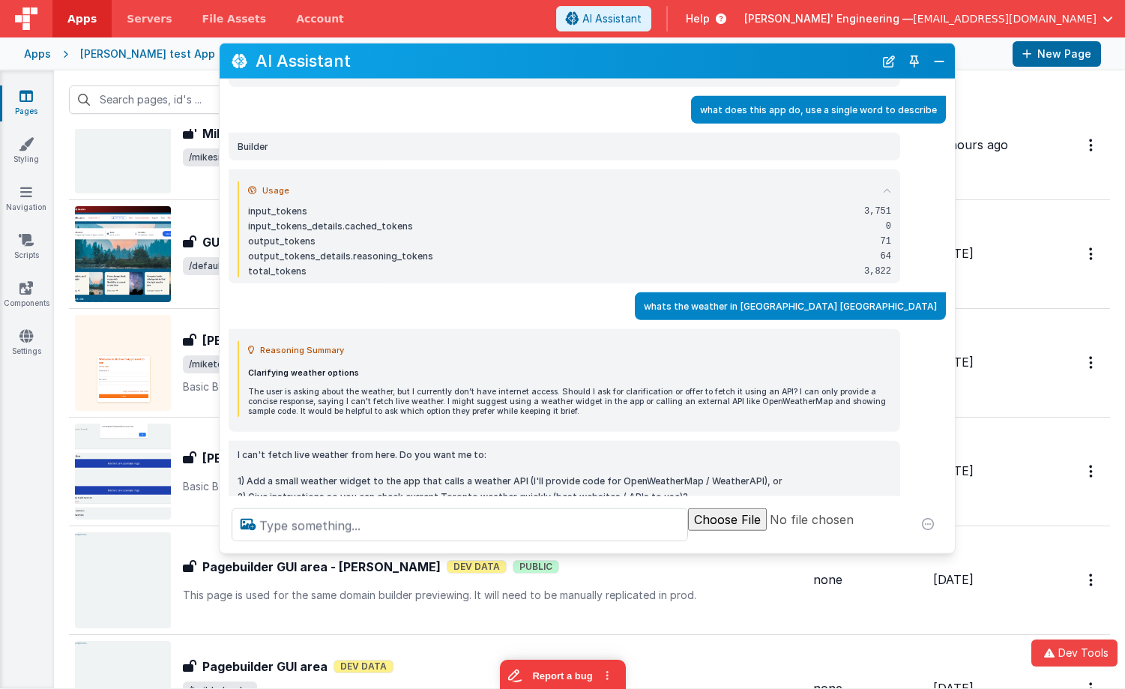
click at [885, 215] on details "Usage input_tokens 3,751 input_tokens_details.cached_tokens 0 output_tokens 71 …" at bounding box center [564, 229] width 653 height 96
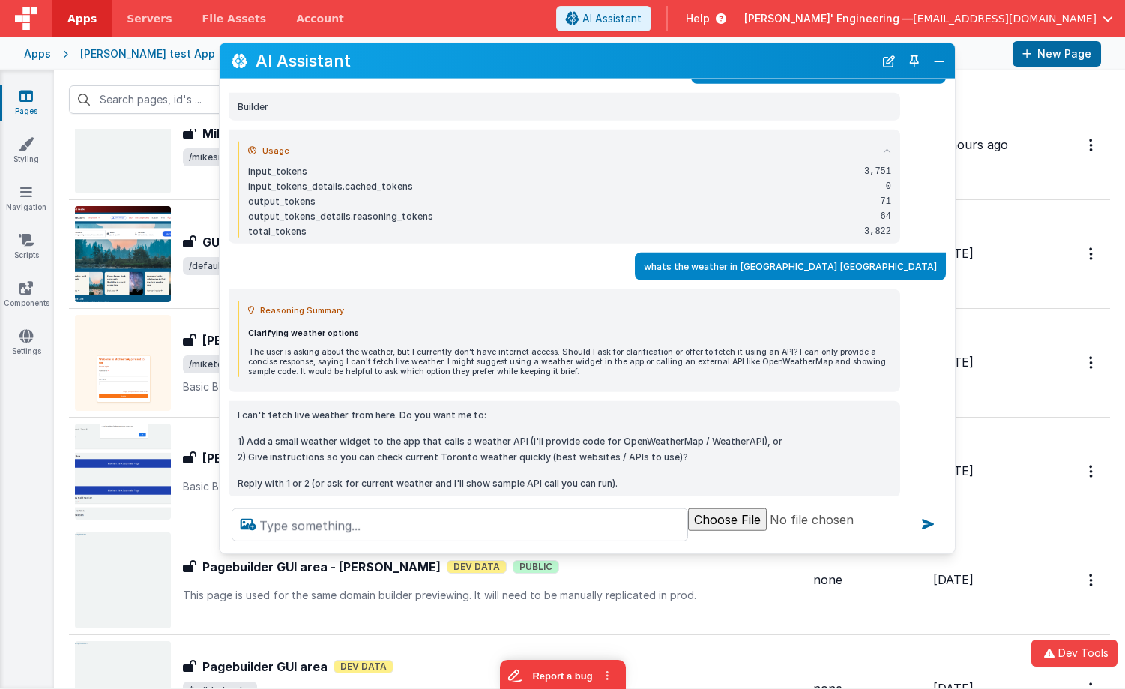
click at [889, 144] on summary "Usage" at bounding box center [569, 151] width 643 height 18
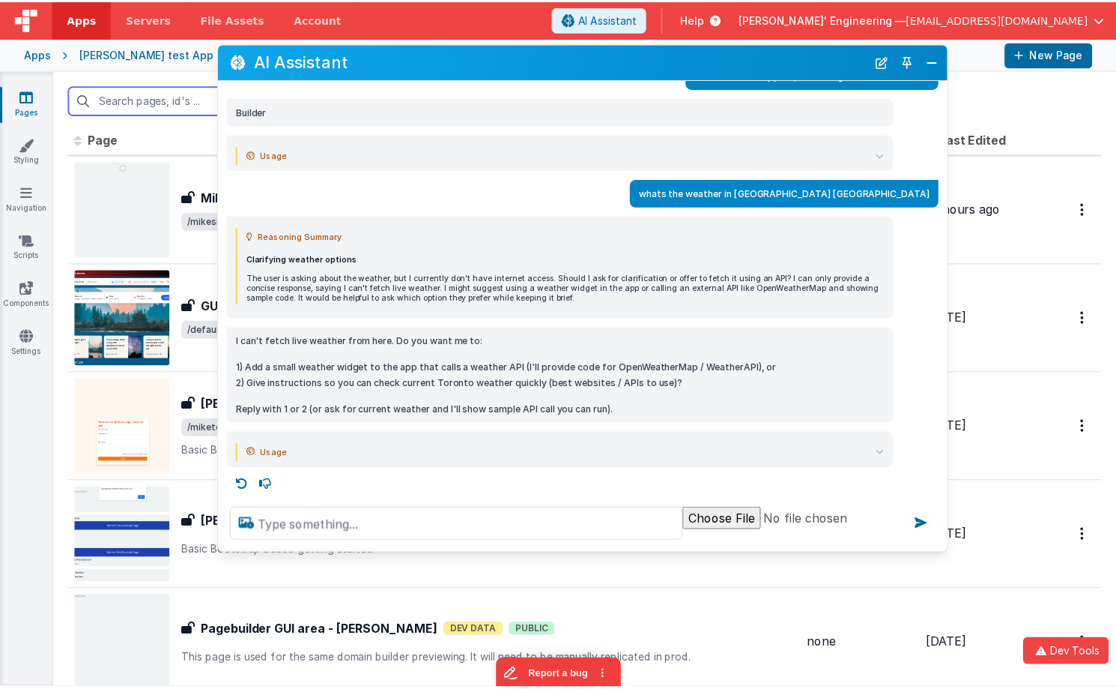
scroll to position [0, 0]
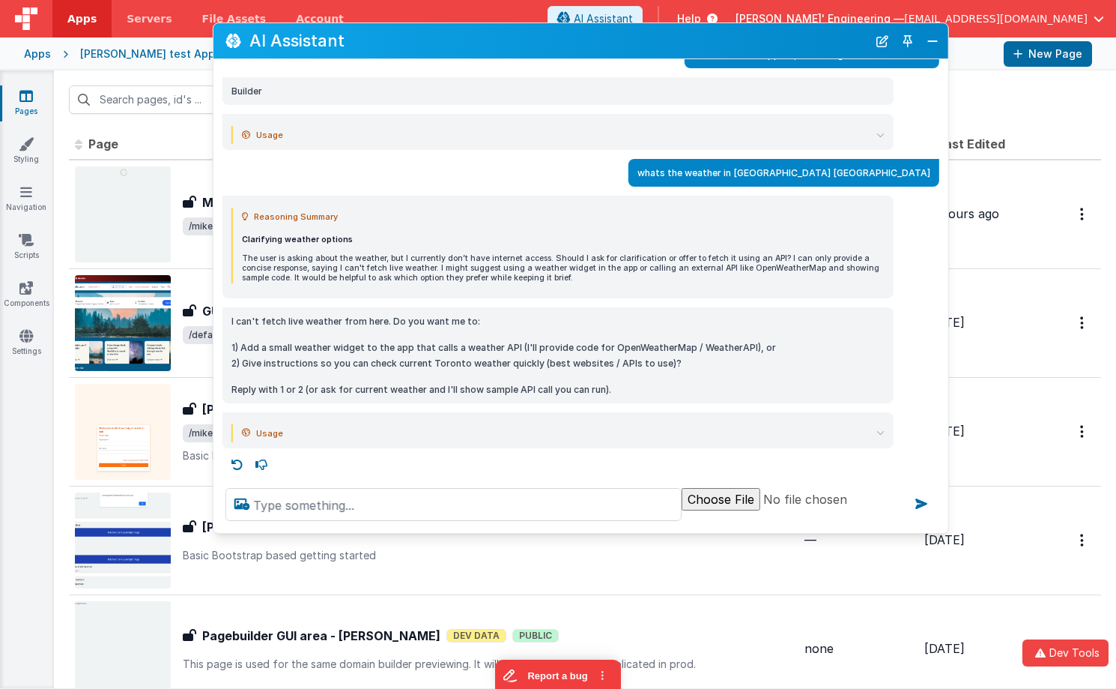
drag, startPoint x: 490, startPoint y: 65, endPoint x: 484, endPoint y: 45, distance: 21.1
click at [484, 45] on h2 "AI Assistant" at bounding box center [559, 40] width 618 height 18
click at [880, 433] on icon at bounding box center [881, 433] width 8 height 8
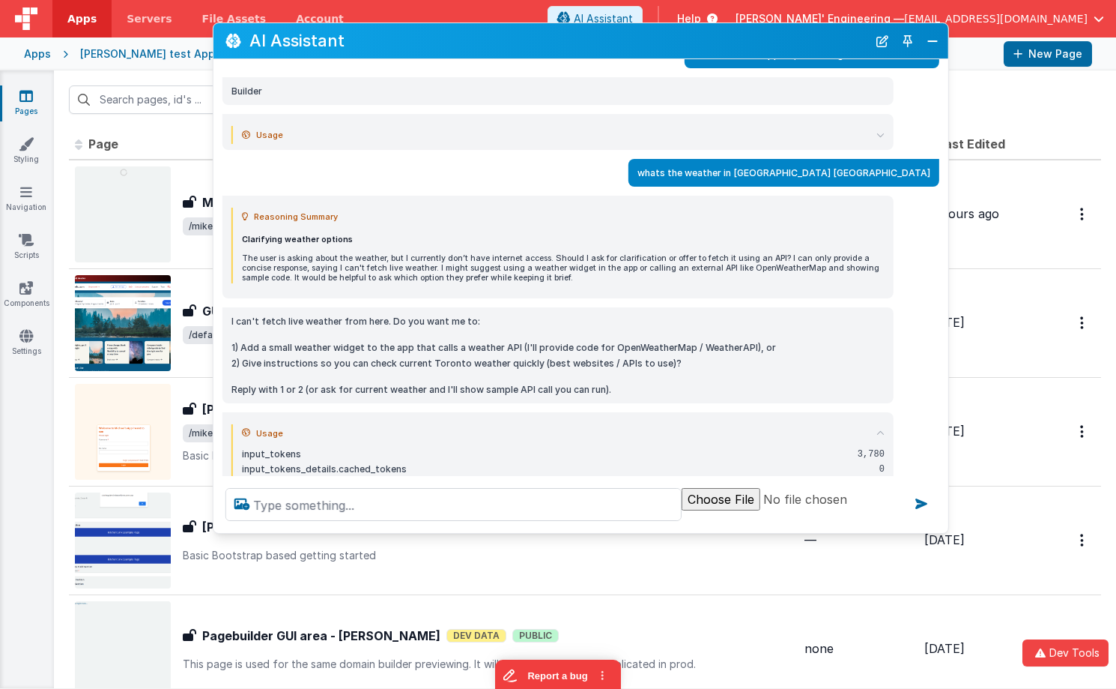
click at [880, 433] on icon at bounding box center [881, 433] width 8 height 8
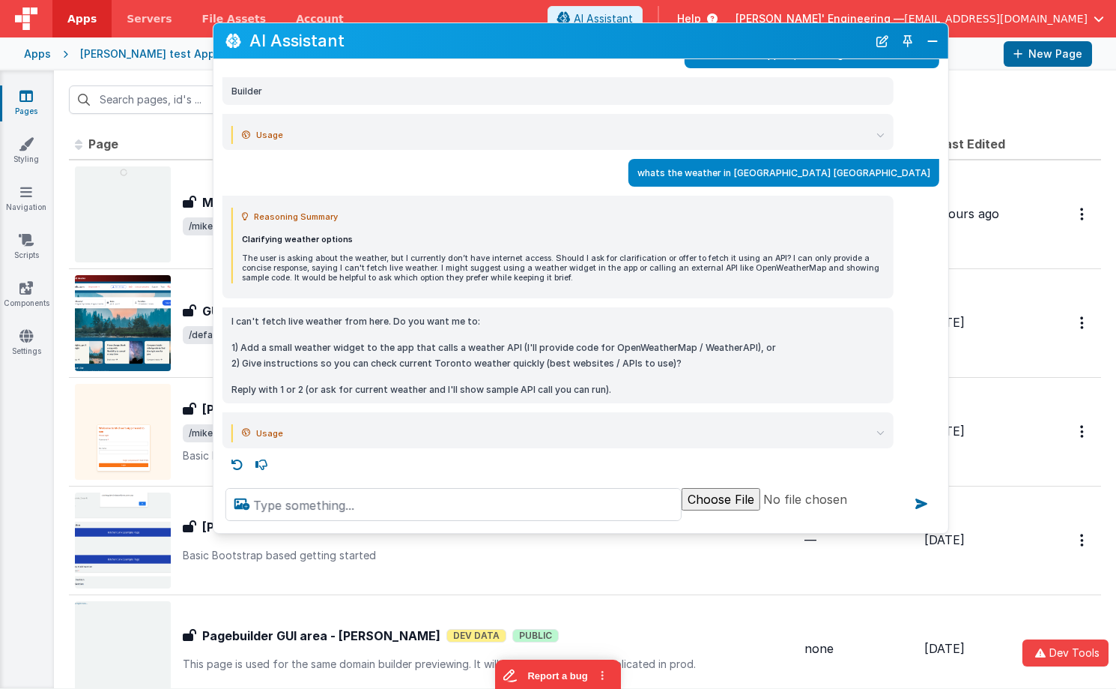
click at [871, 433] on summary "Usage" at bounding box center [563, 432] width 643 height 18
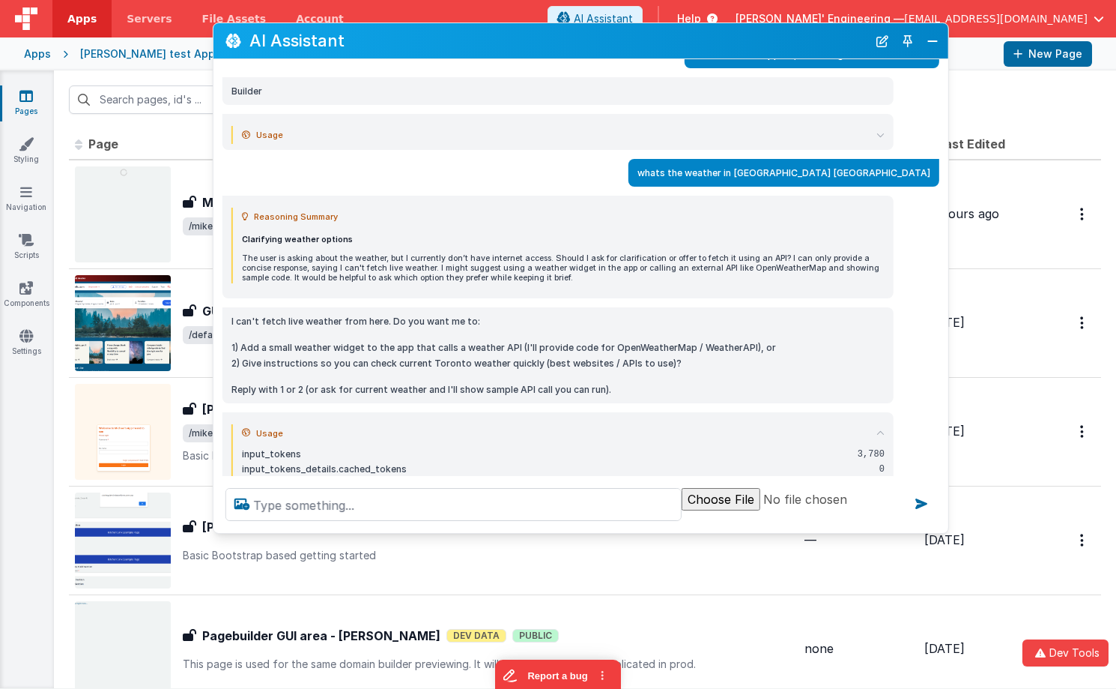
scroll to position [142, 0]
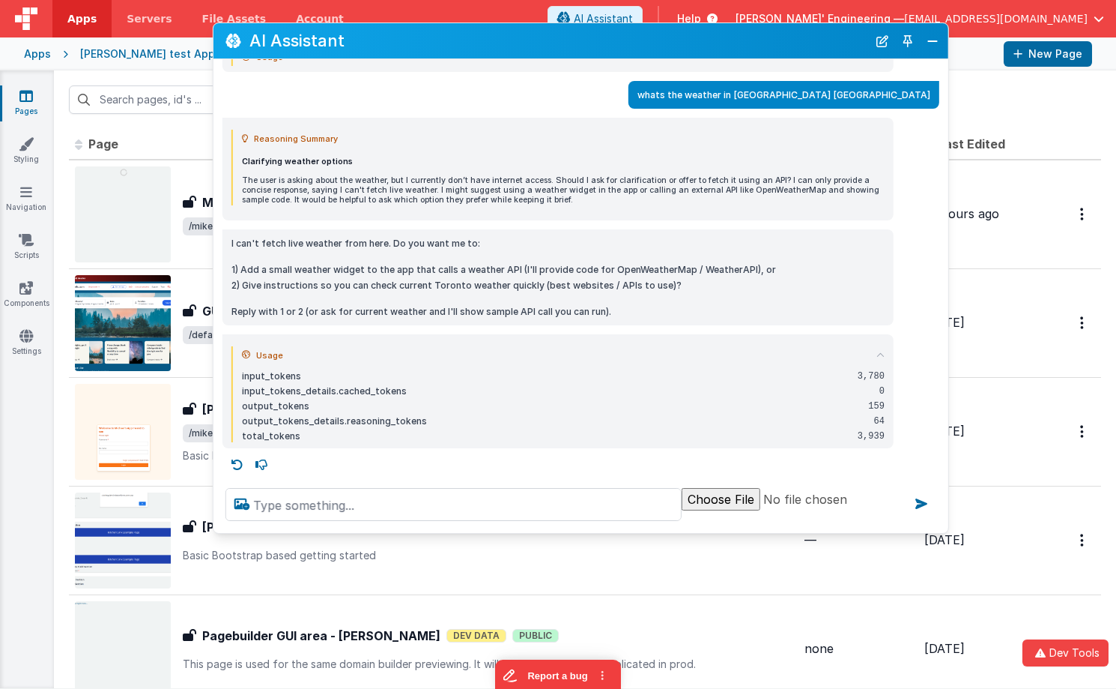
click at [882, 353] on icon at bounding box center [881, 355] width 8 height 8
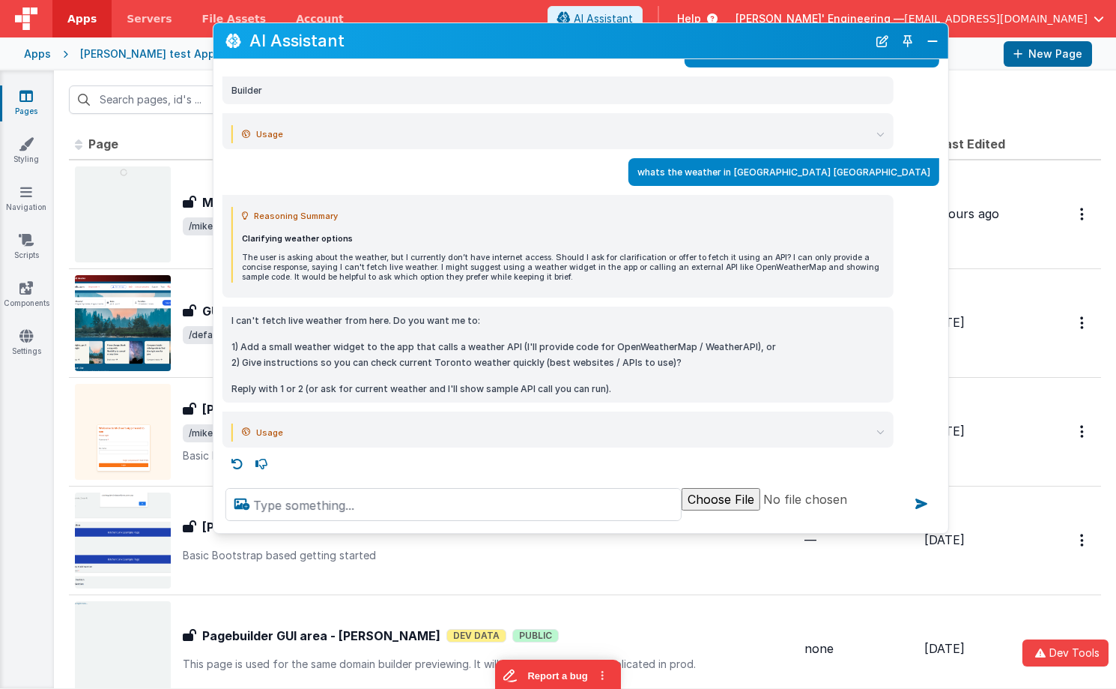
scroll to position [64, 0]
click at [880, 41] on button "New Chat" at bounding box center [882, 40] width 21 height 21
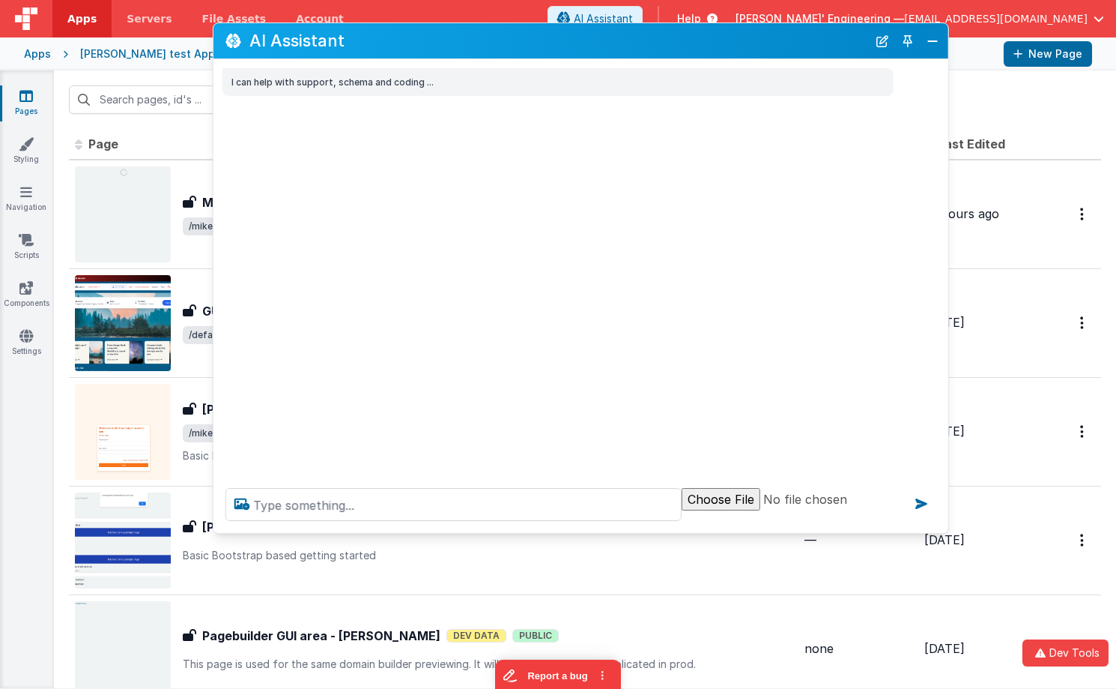
scroll to position [0, 0]
click at [462, 513] on textarea at bounding box center [454, 504] width 456 height 33
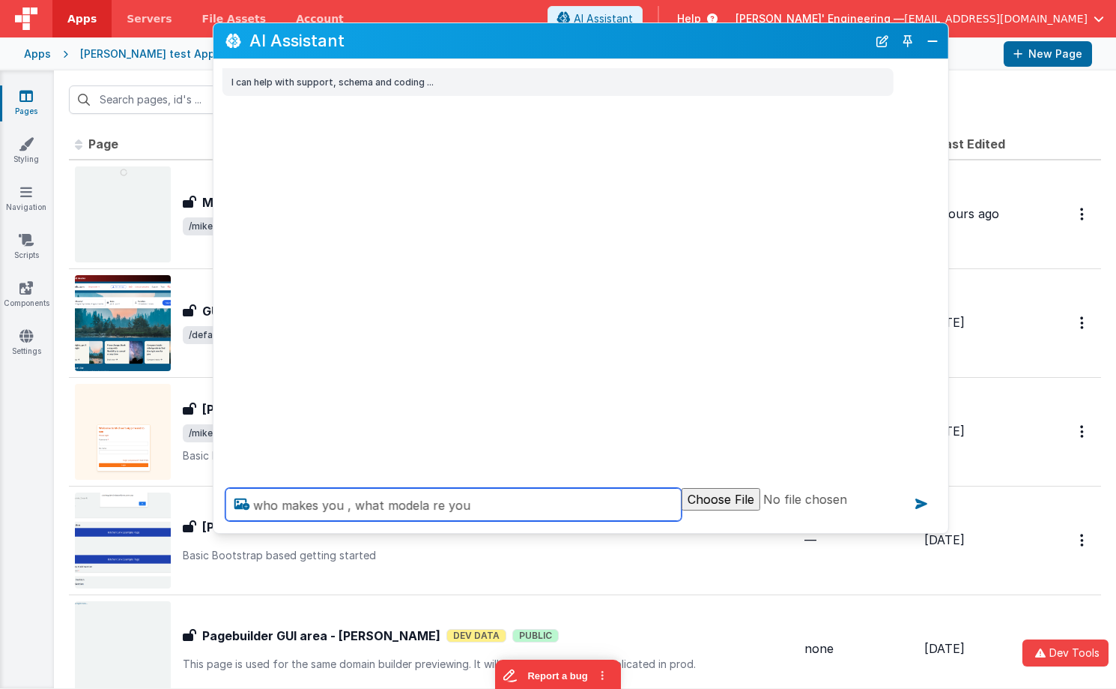
type textarea "who makes you , what modela re you"
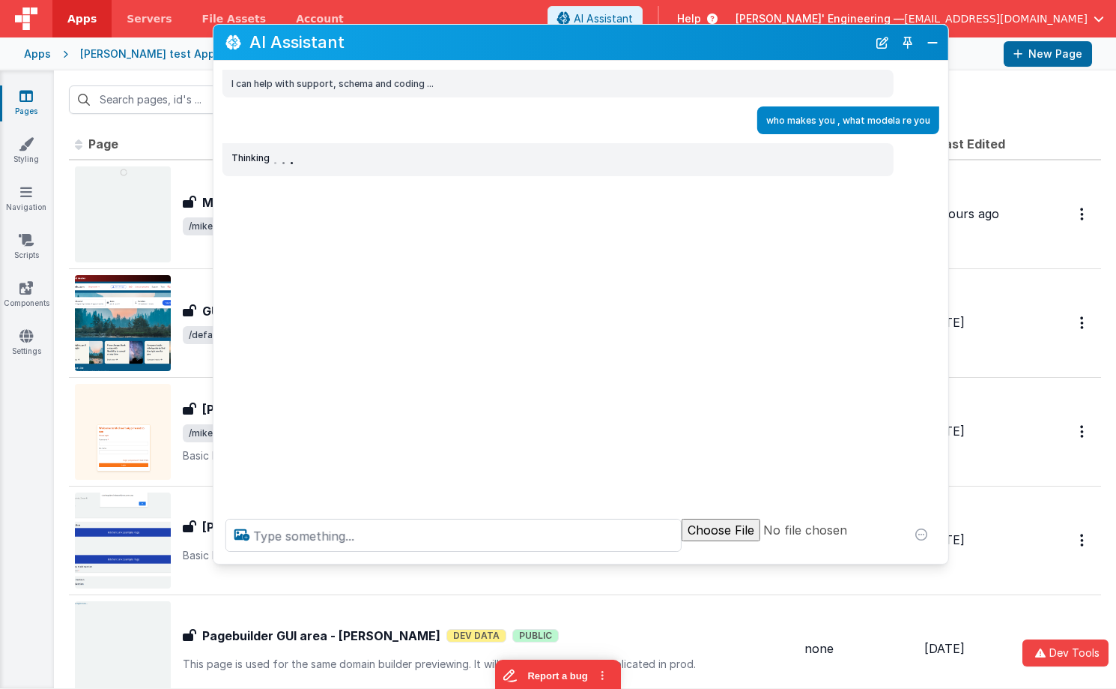
drag, startPoint x: 650, startPoint y: 530, endPoint x: 647, endPoint y: 559, distance: 29.3
click at [647, 559] on div at bounding box center [581, 535] width 735 height 57
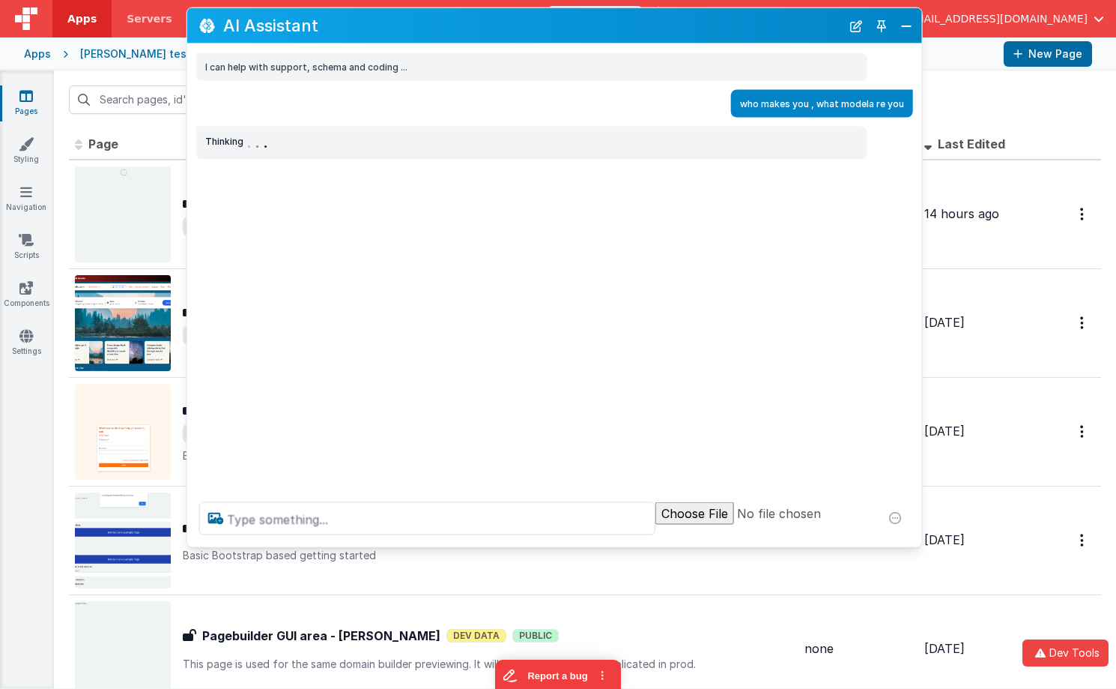
drag, startPoint x: 522, startPoint y: 51, endPoint x: 495, endPoint y: 34, distance: 31.6
click at [495, 34] on div "AI Assistant" at bounding box center [554, 25] width 735 height 35
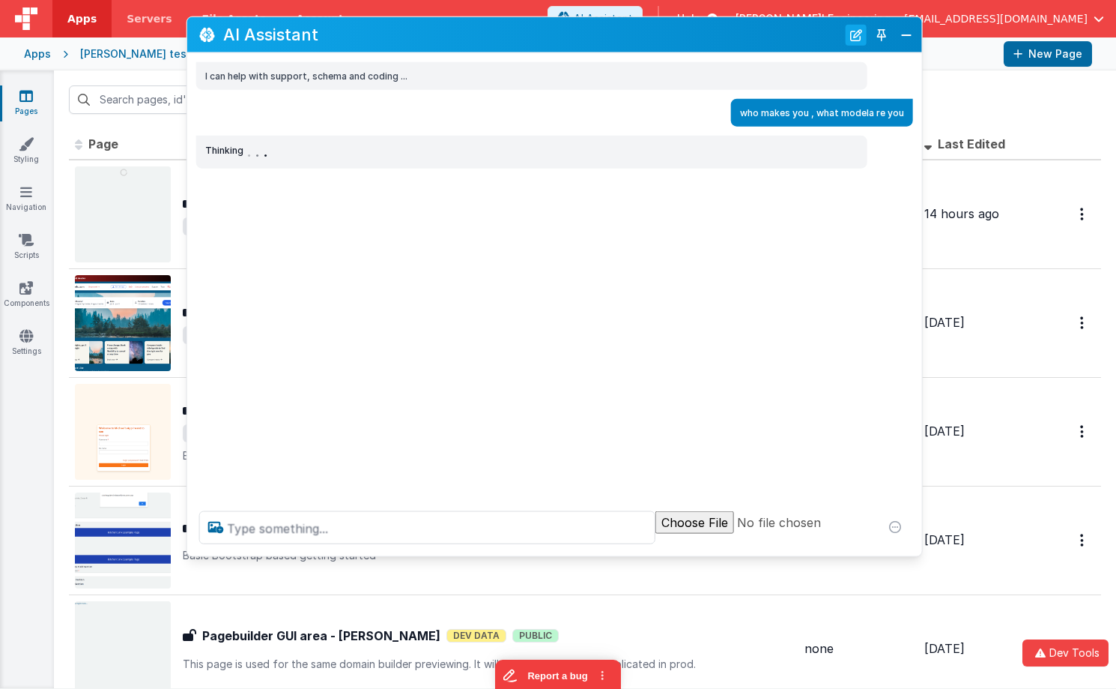
click at [856, 36] on button "New Chat" at bounding box center [856, 34] width 21 height 21
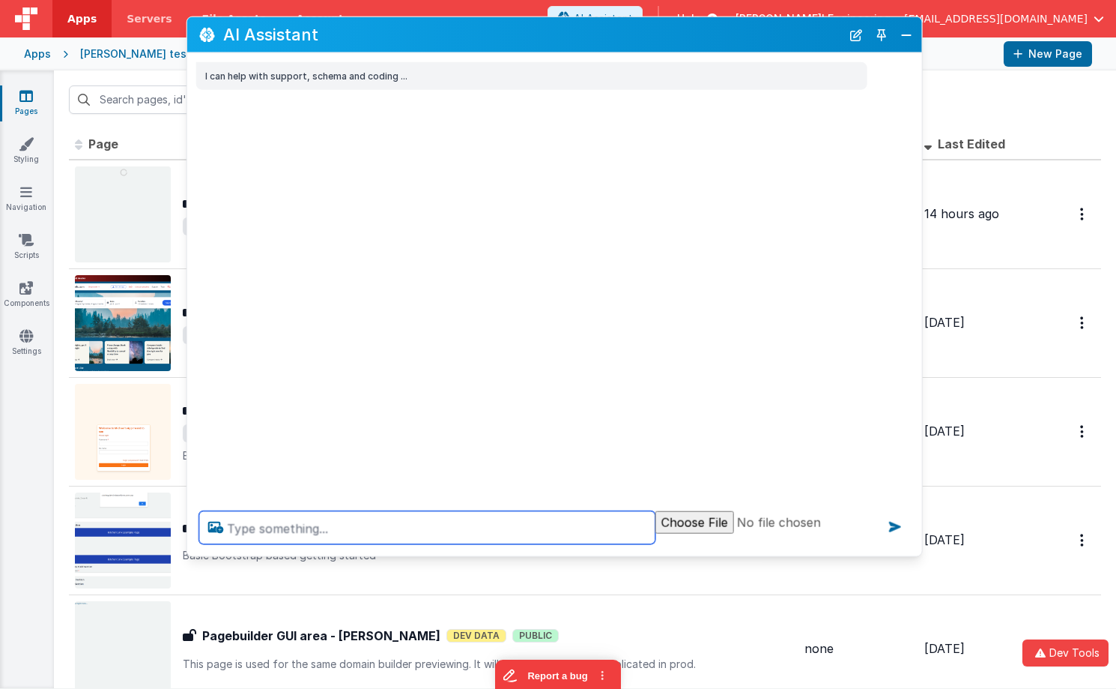
click at [440, 514] on textarea at bounding box center [427, 527] width 456 height 33
type textarea "test"
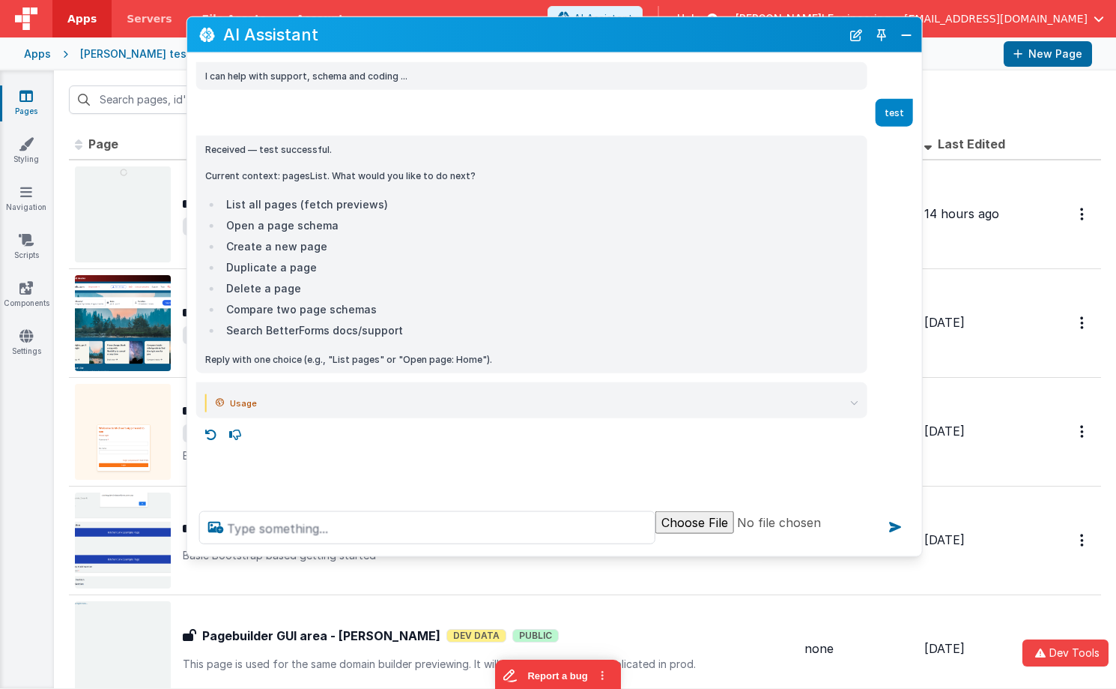
click at [264, 406] on summary "Usage" at bounding box center [537, 403] width 643 height 18
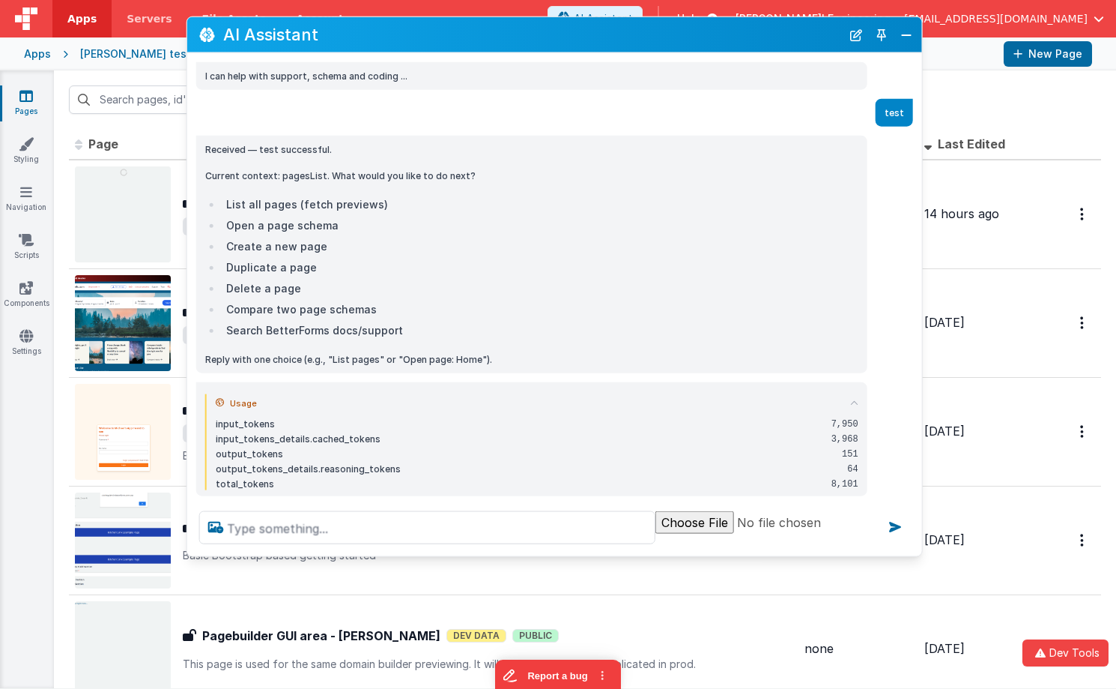
scroll to position [25, 0]
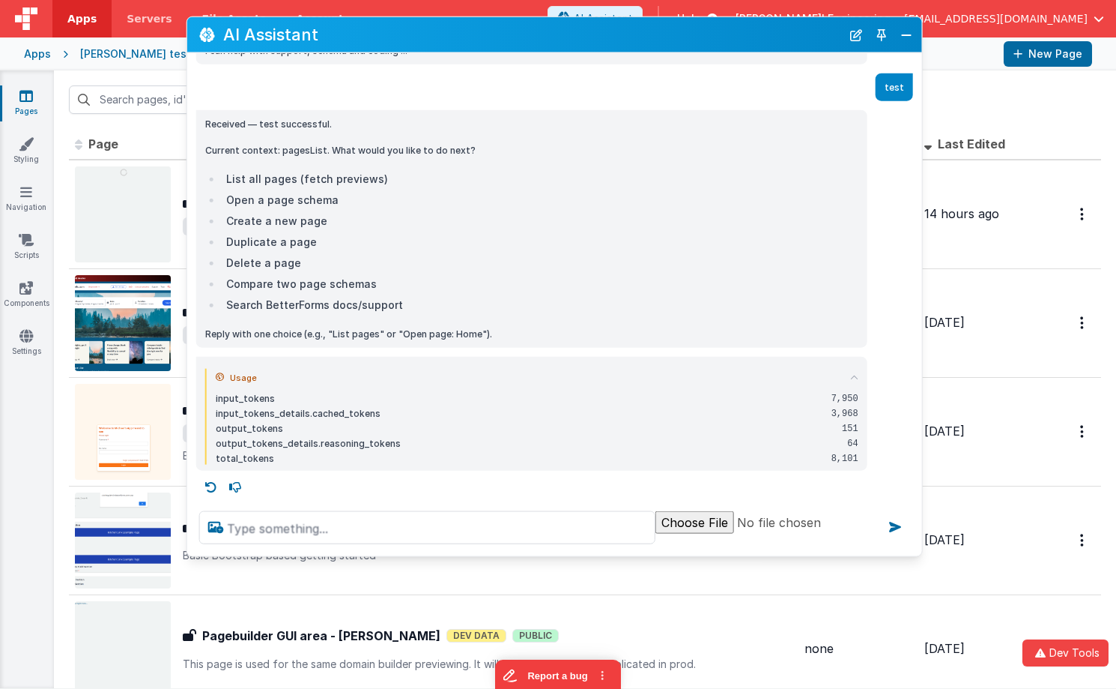
click at [489, 372] on summary "Usage" at bounding box center [537, 378] width 643 height 18
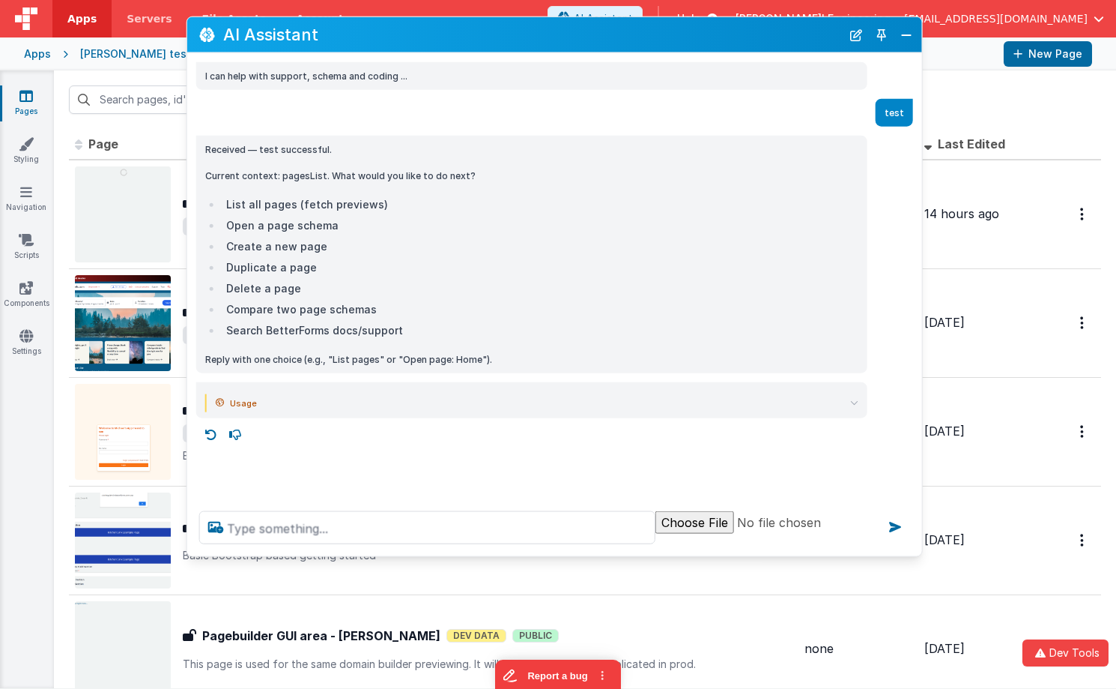
scroll to position [0, 0]
click at [808, 399] on summary "Usage" at bounding box center [537, 403] width 643 height 18
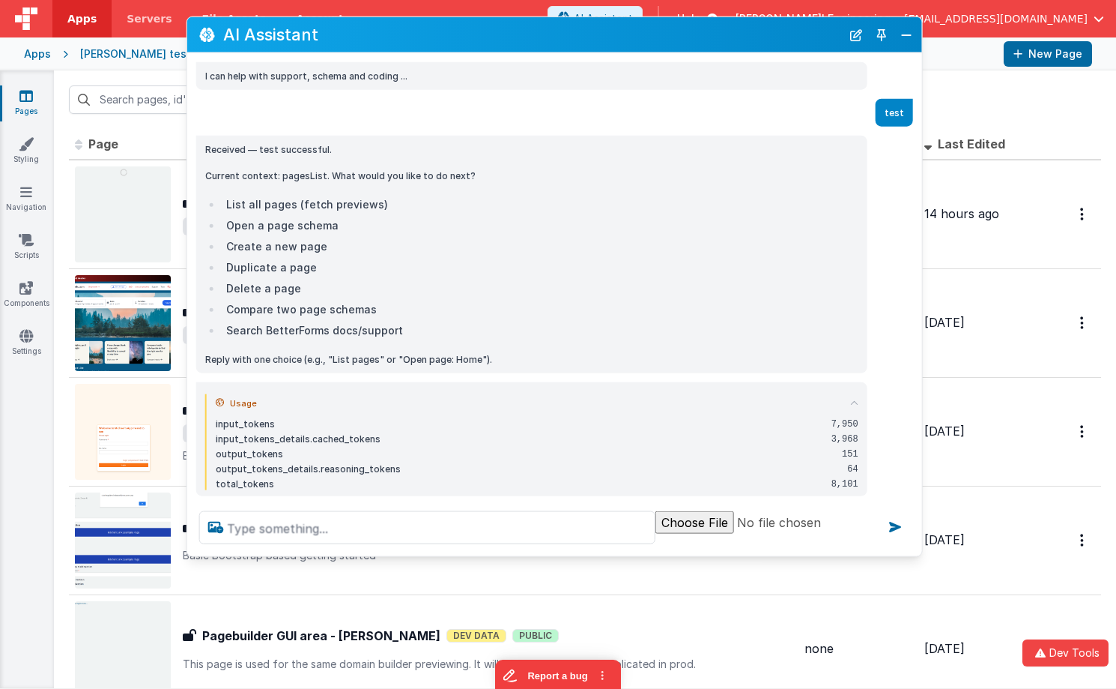
scroll to position [25, 0]
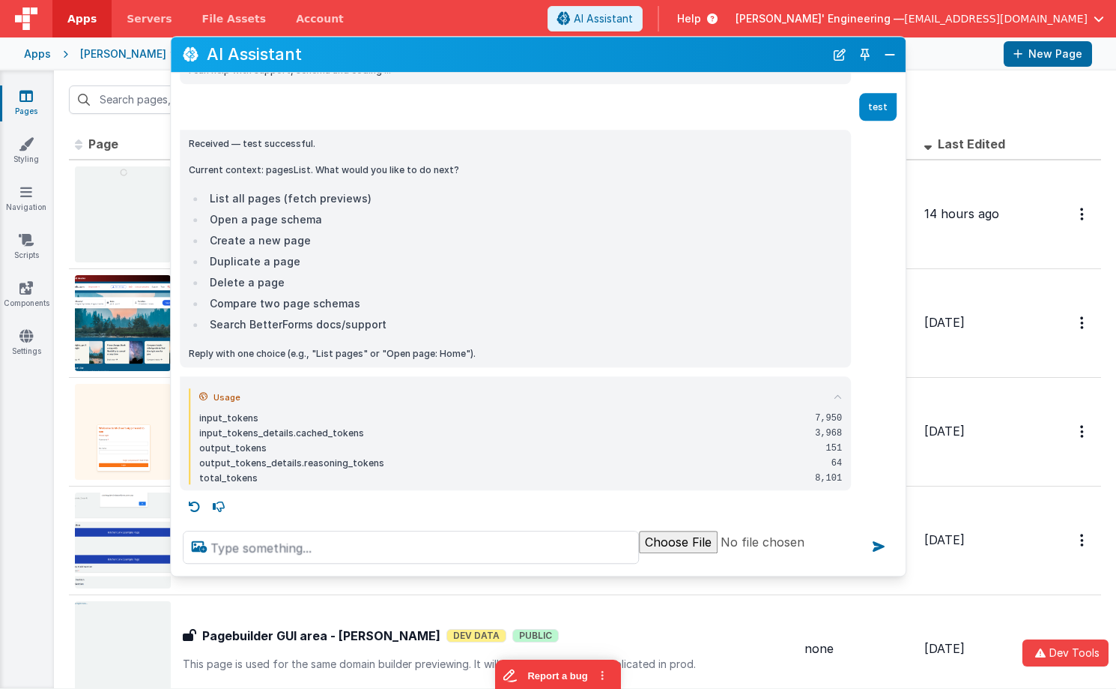
drag, startPoint x: 645, startPoint y: 36, endPoint x: 629, endPoint y: 55, distance: 25.0
click at [629, 55] on h2 "AI Assistant" at bounding box center [516, 55] width 618 height 18
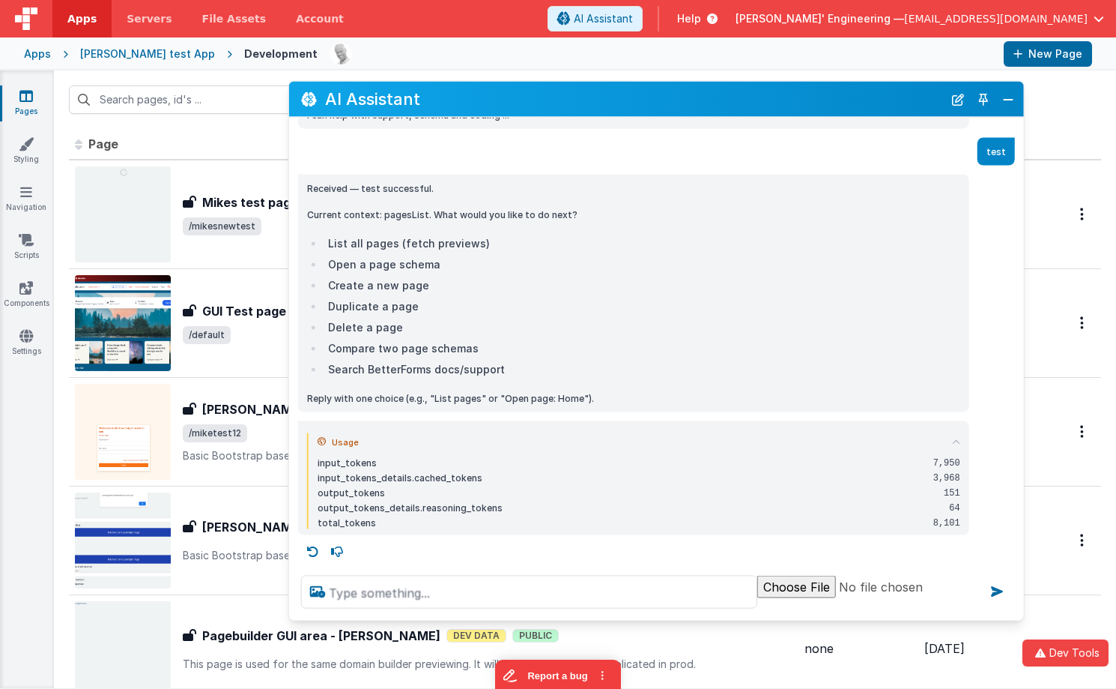
drag, startPoint x: 700, startPoint y: 61, endPoint x: 881, endPoint y: 112, distance: 188.4
click at [821, 106] on h2 "AI Assistant" at bounding box center [634, 99] width 618 height 18
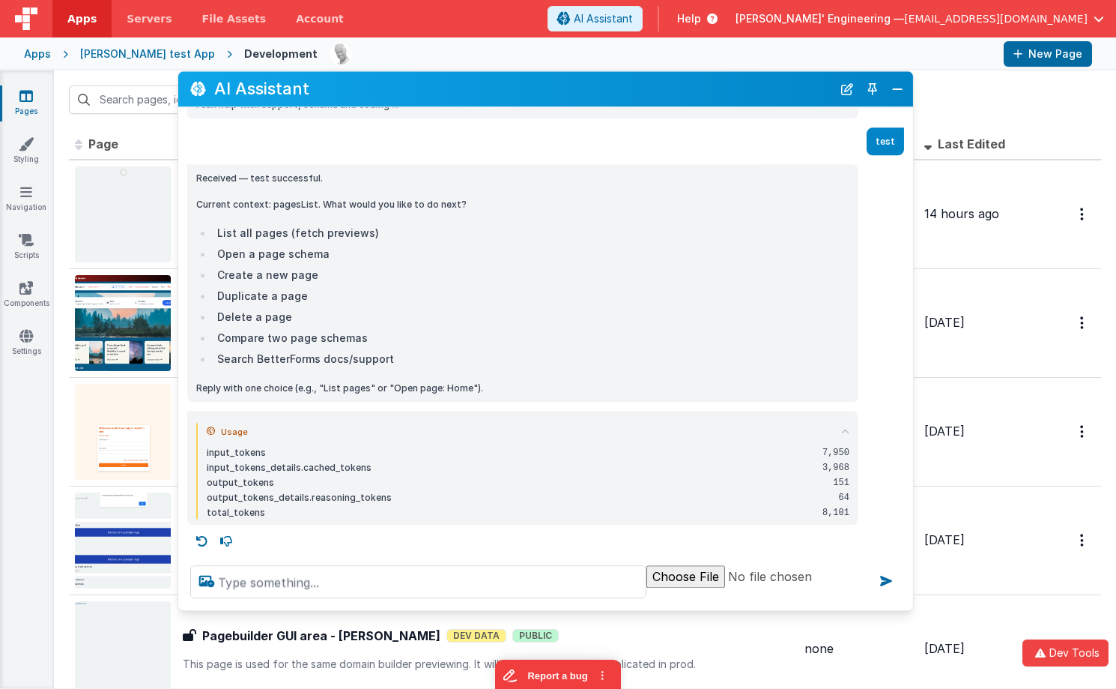
drag, startPoint x: 459, startPoint y: 100, endPoint x: 317, endPoint y: 87, distance: 143.0
click at [317, 87] on h2 "AI Assistant" at bounding box center [523, 89] width 618 height 18
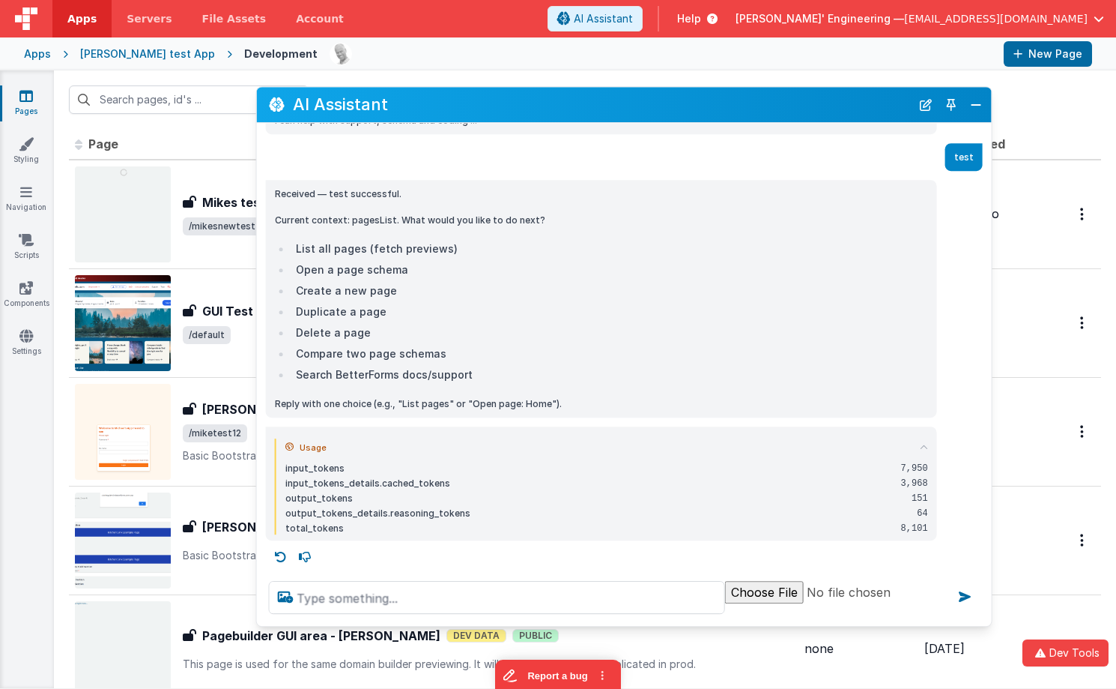
drag, startPoint x: 752, startPoint y: 88, endPoint x: 830, endPoint y: 104, distance: 80.2
click at [830, 104] on h2 "AI Assistant" at bounding box center [602, 105] width 618 height 18
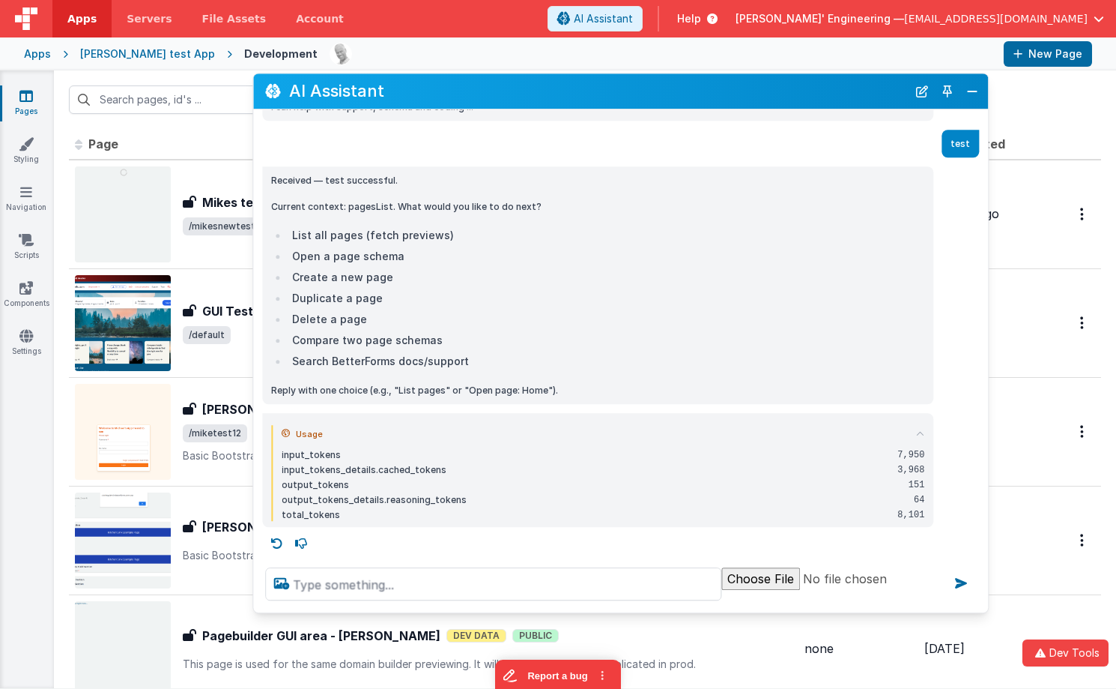
drag, startPoint x: 587, startPoint y: 103, endPoint x: 584, endPoint y: 89, distance: 13.8
click at [584, 89] on h2 "AI Assistant" at bounding box center [598, 91] width 618 height 18
click at [920, 431] on icon at bounding box center [920, 434] width 8 height 8
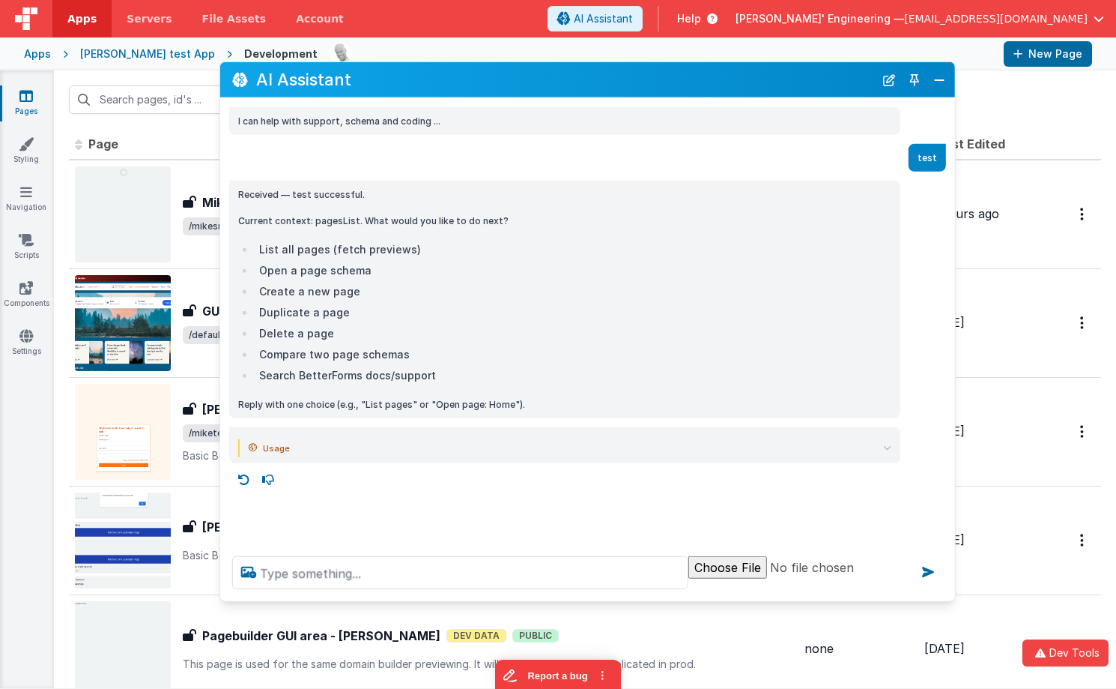
drag, startPoint x: 745, startPoint y: 96, endPoint x: 726, endPoint y: 90, distance: 19.7
click at [713, 84] on h2 "AI Assistant" at bounding box center [565, 79] width 618 height 18
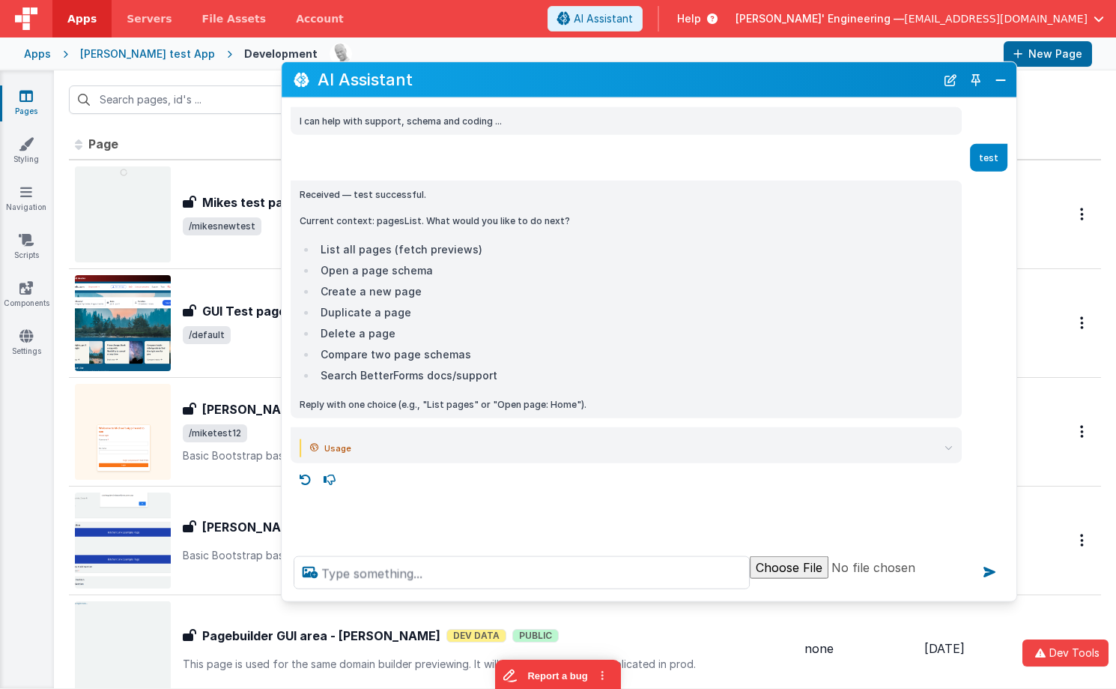
click at [318, 58] on div "New Page" at bounding box center [705, 53] width 775 height 25
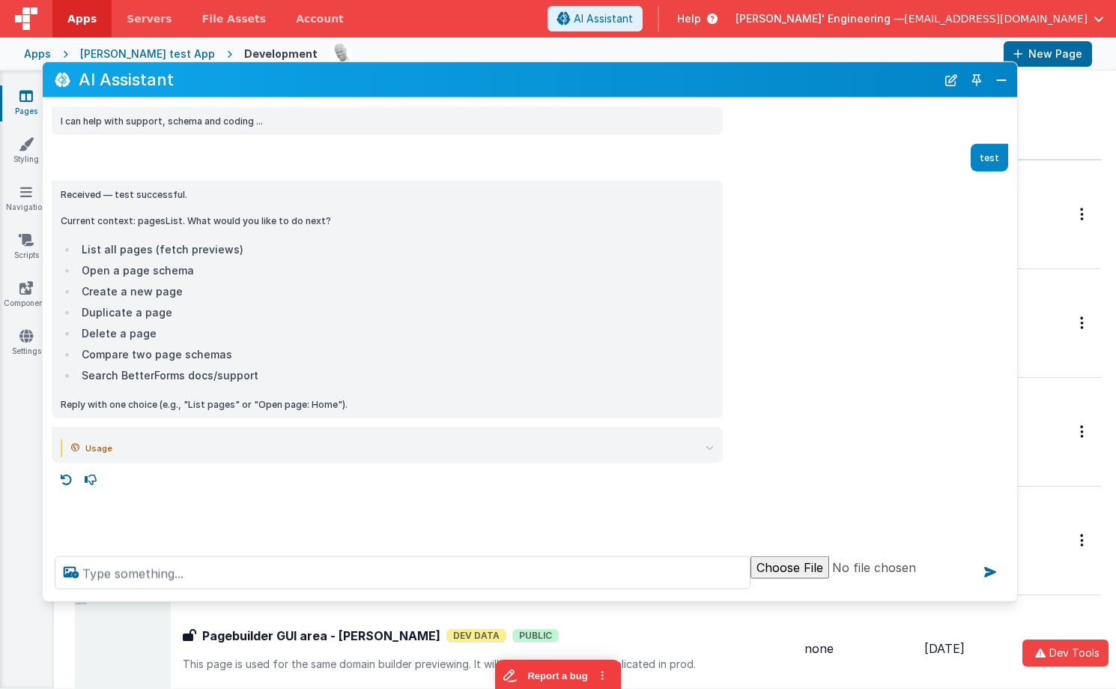
drag, startPoint x: 282, startPoint y: 66, endPoint x: 90, endPoint y: 67, distance: 192.6
click at [43, 63] on div "AI Assistant I can help with support, schema and coding ... test Received — tes…" at bounding box center [530, 331] width 976 height 540
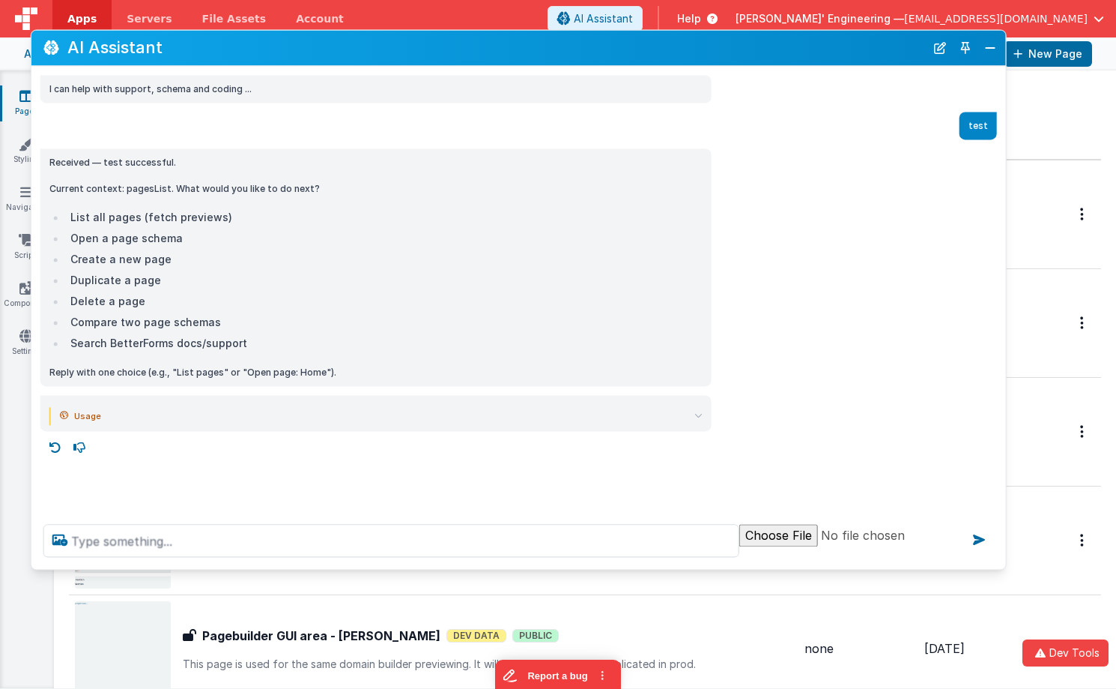
drag, startPoint x: 204, startPoint y: 76, endPoint x: 192, endPoint y: 45, distance: 33.7
click at [192, 45] on h2 "AI Assistant" at bounding box center [496, 48] width 858 height 18
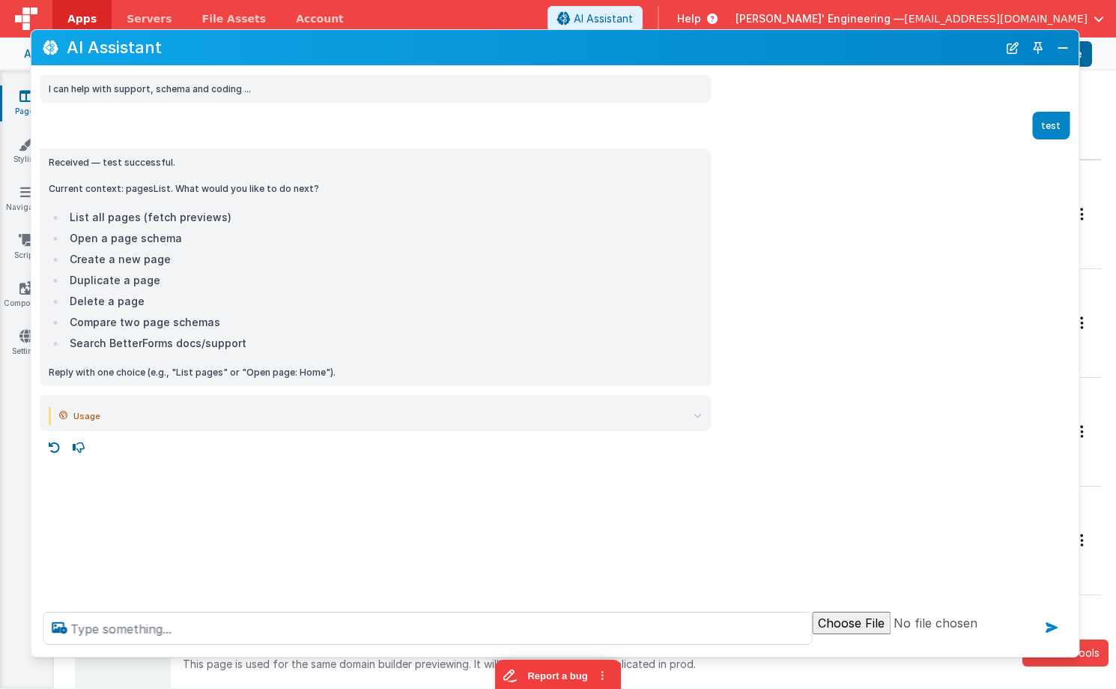
drag, startPoint x: 1000, startPoint y: 565, endPoint x: 1050, endPoint y: 617, distance: 71.5
click at [1073, 653] on div at bounding box center [555, 627] width 1048 height 57
click at [319, 507] on div "I can help with support, schema and coding ... test Received — test successful.…" at bounding box center [555, 333] width 1048 height 534
drag, startPoint x: 126, startPoint y: 411, endPoint x: 139, endPoint y: 417, distance: 14.5
click at [128, 412] on summary "Usage" at bounding box center [380, 416] width 643 height 18
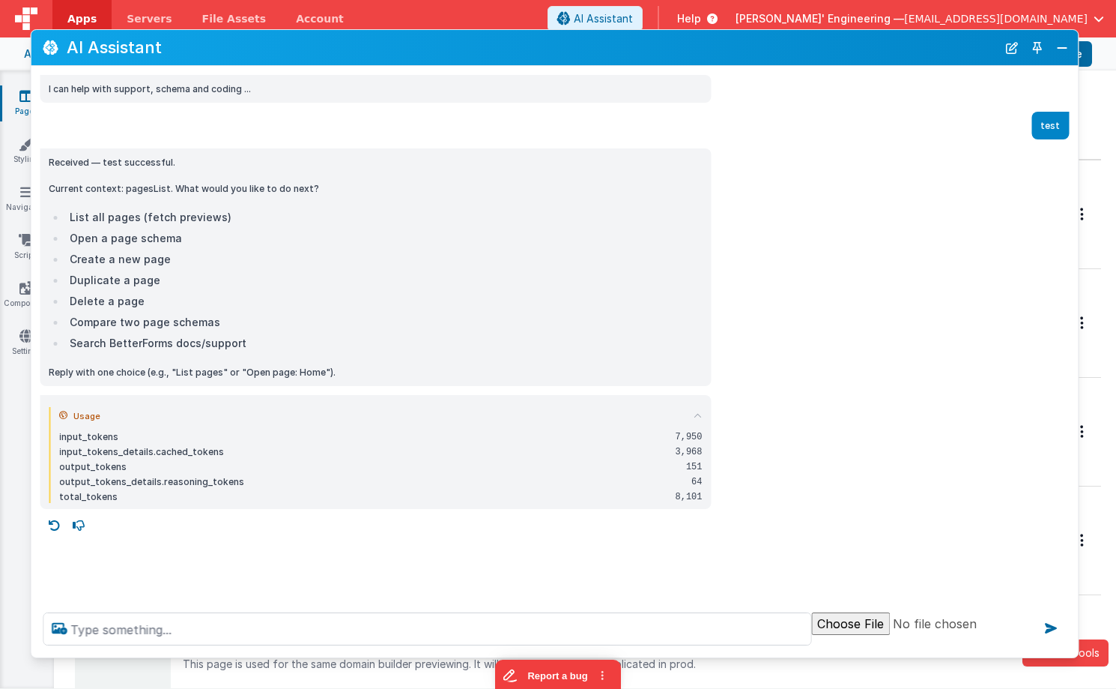
click at [148, 418] on summary "Usage" at bounding box center [380, 416] width 643 height 18
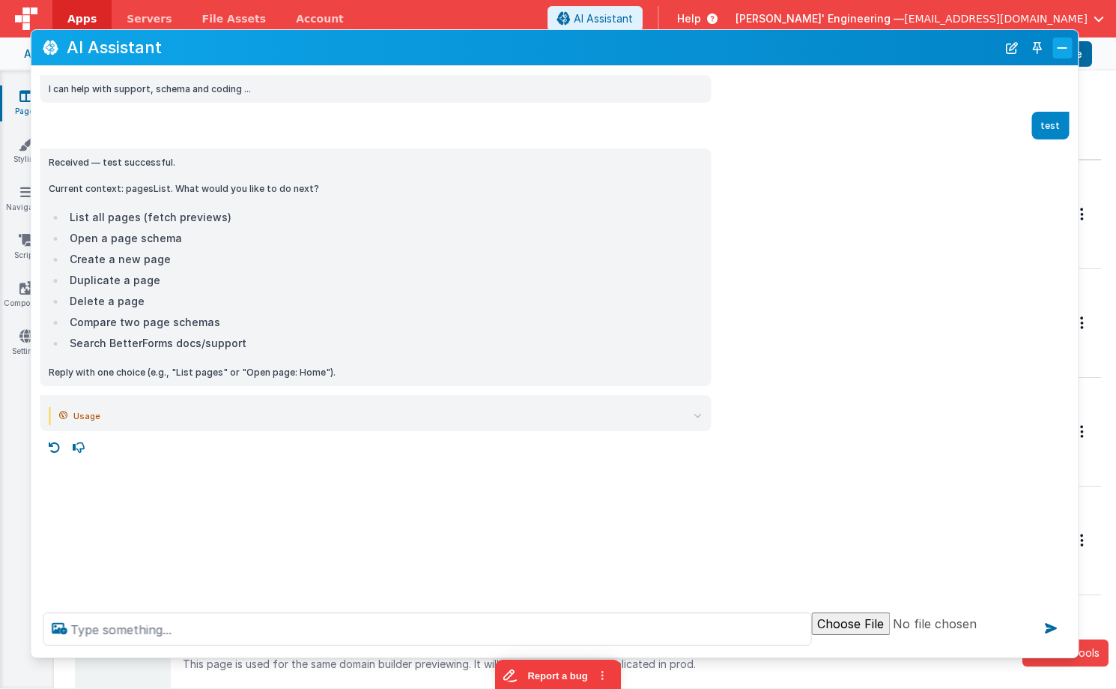
drag, startPoint x: 1065, startPoint y: 44, endPoint x: 1056, endPoint y: 72, distance: 28.9
click at [1065, 45] on button "Close" at bounding box center [1062, 47] width 19 height 21
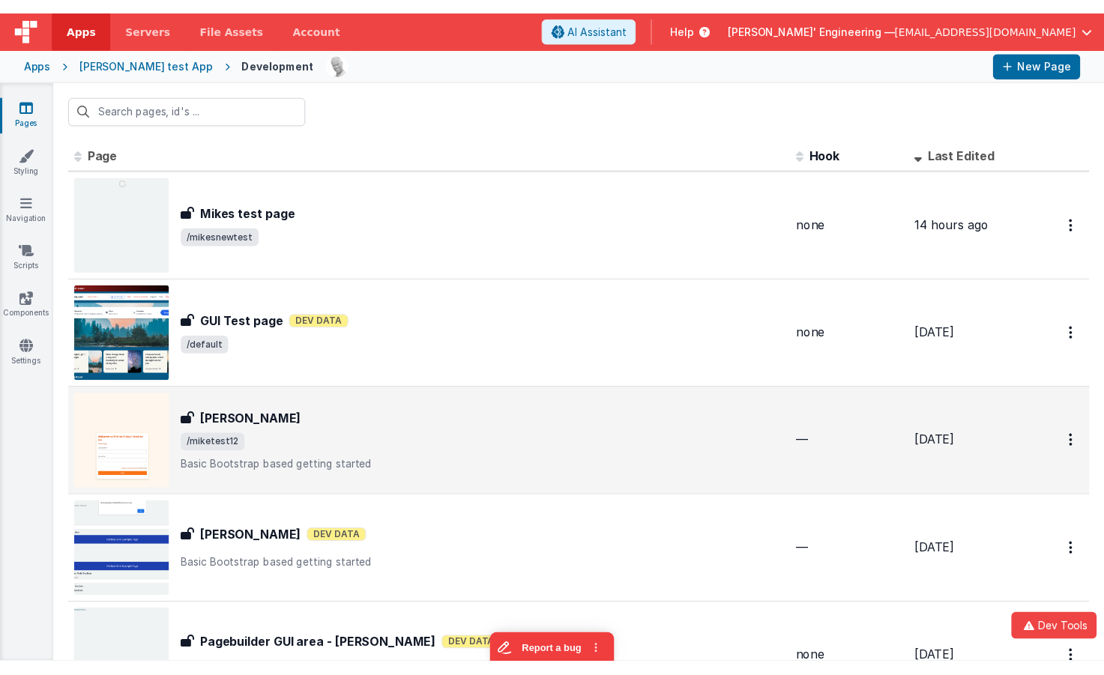
scroll to position [1, 0]
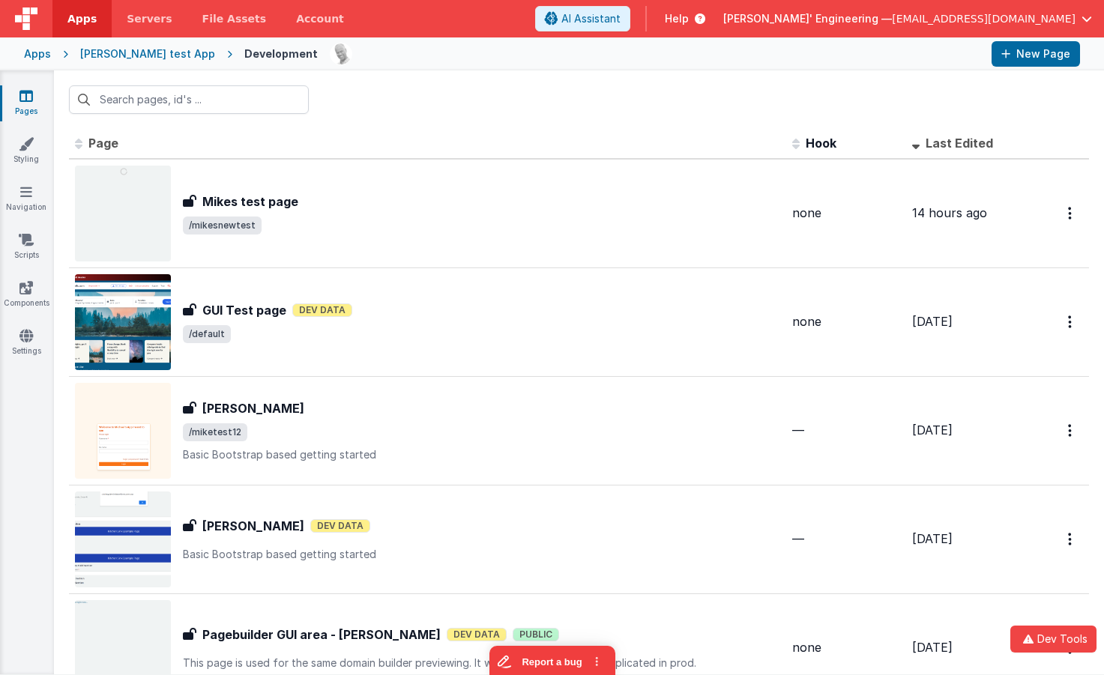
click at [453, 114] on div at bounding box center [579, 99] width 1050 height 58
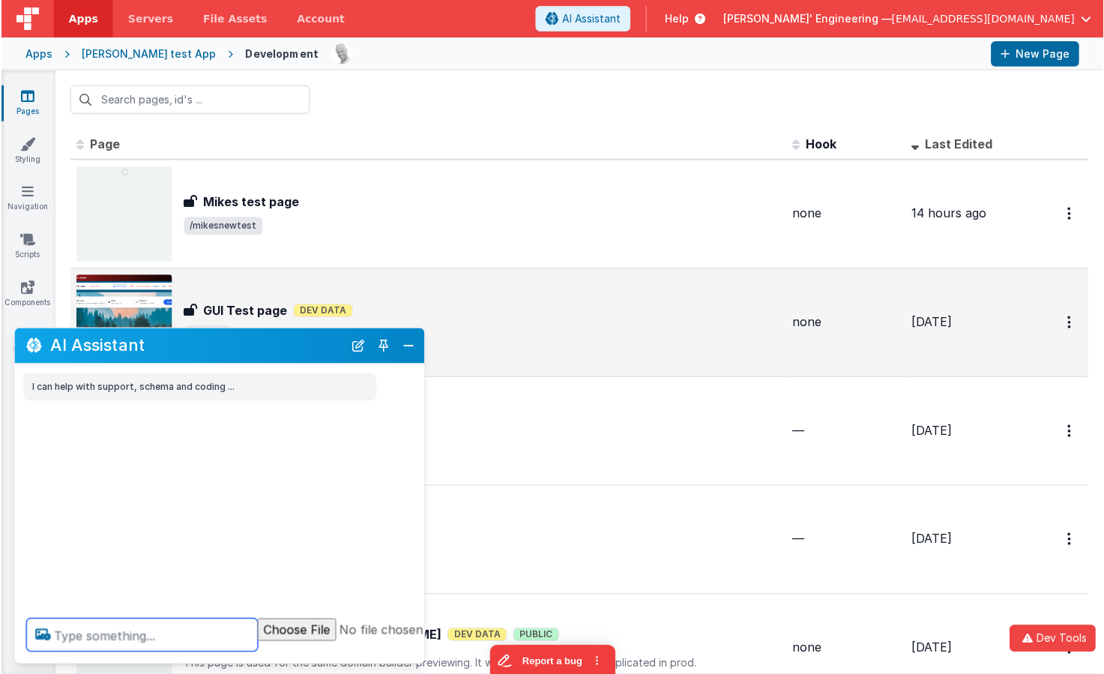
scroll to position [0, 0]
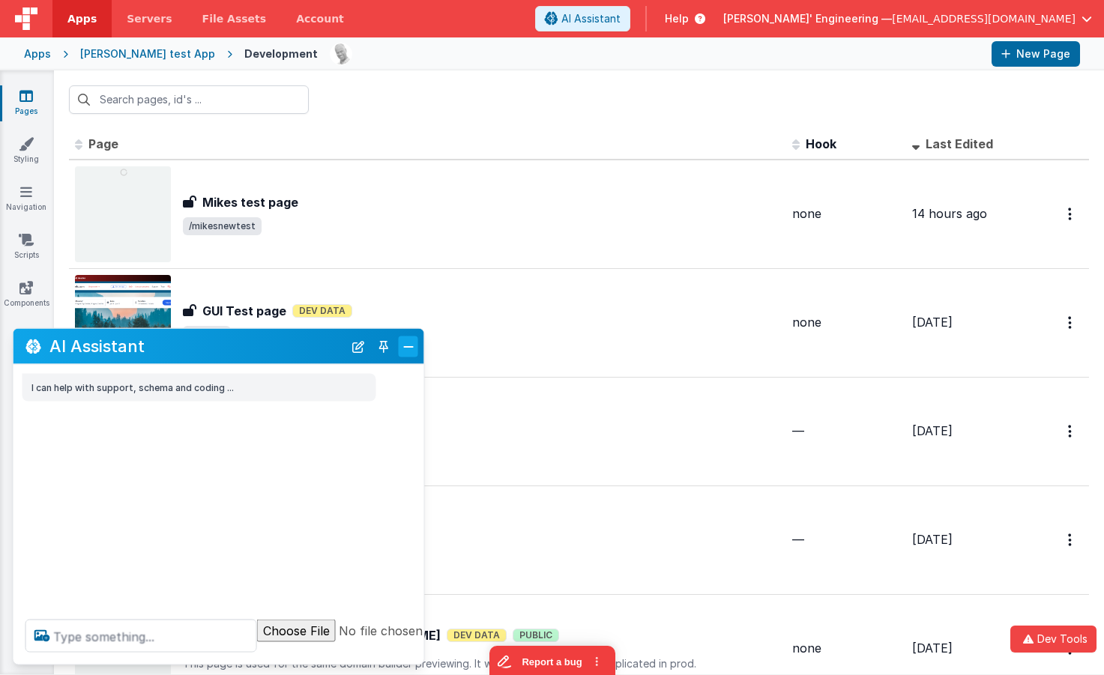
click at [406, 347] on button "Close" at bounding box center [408, 346] width 19 height 21
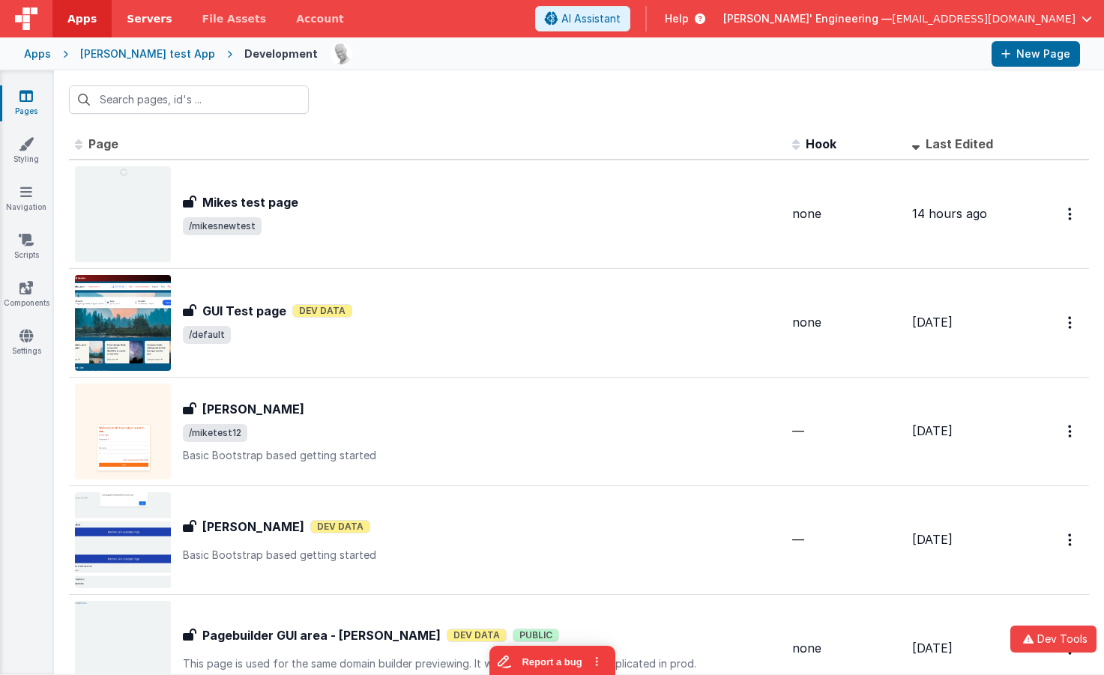
click at [154, 17] on span "Servers" at bounding box center [149, 18] width 45 height 15
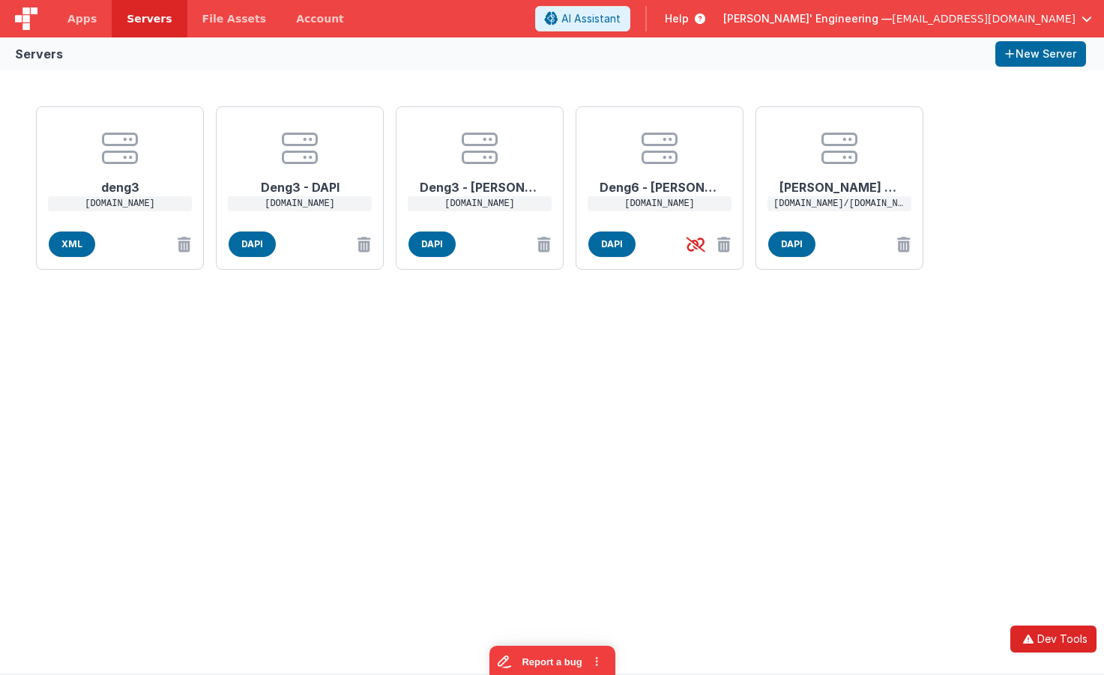
click at [1045, 641] on button "Dev Tools" at bounding box center [1053, 639] width 86 height 27
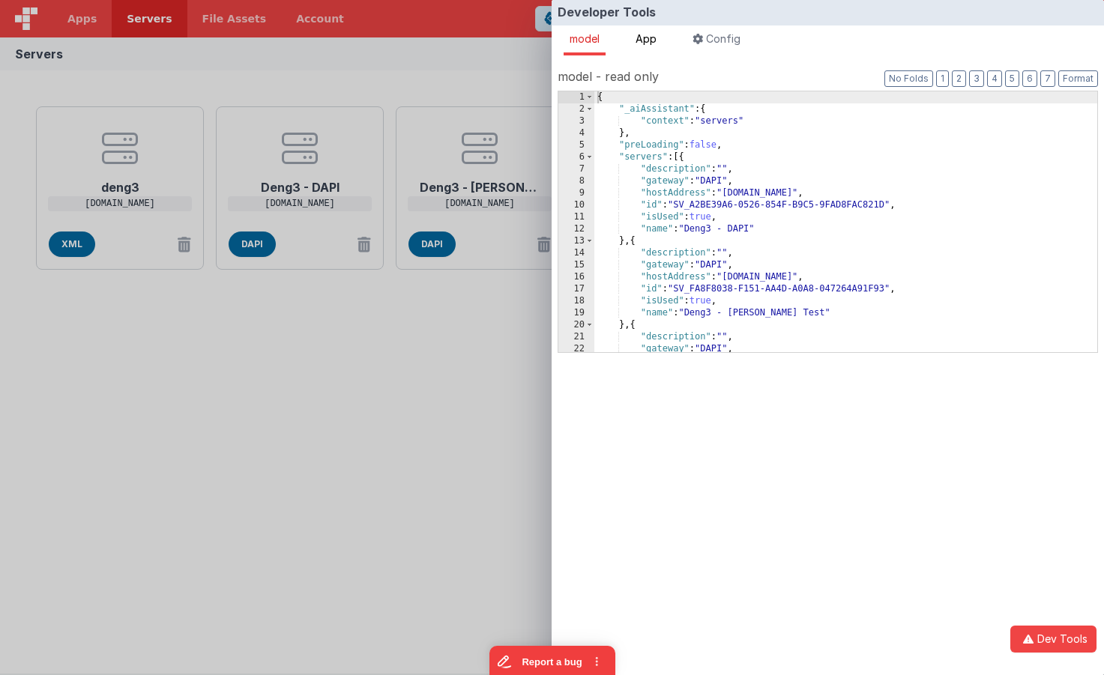
click at [656, 38] on span "App" at bounding box center [645, 38] width 21 height 13
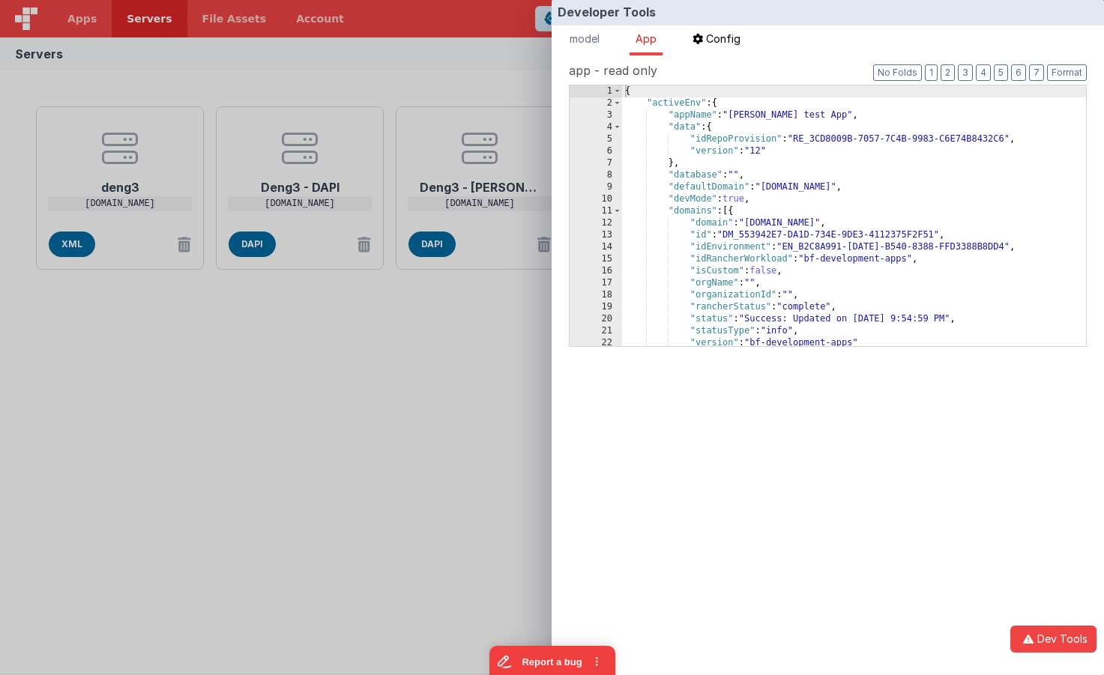
click at [735, 40] on span "Config" at bounding box center [723, 38] width 34 height 13
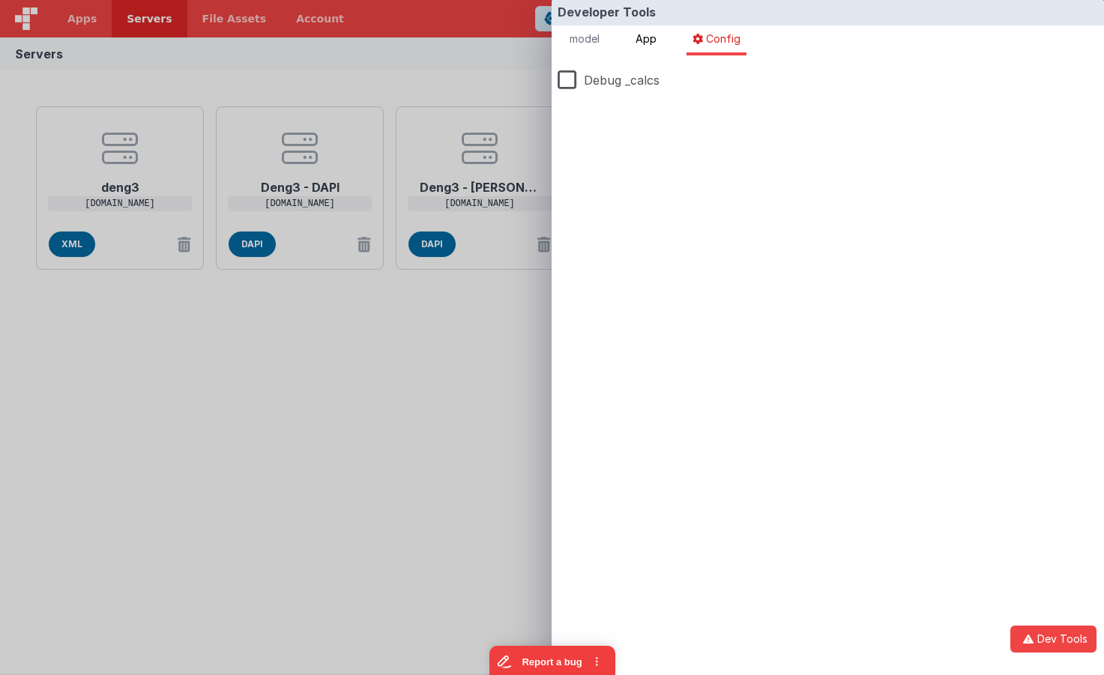
click at [656, 37] on span "App" at bounding box center [645, 38] width 21 height 13
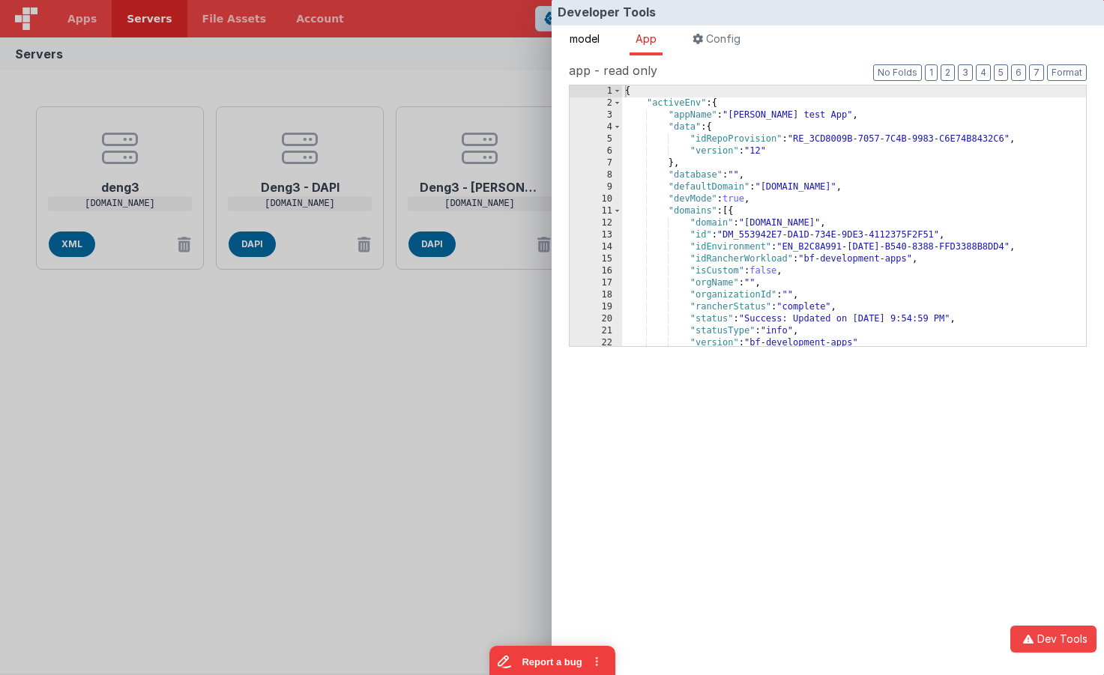
drag, startPoint x: 604, startPoint y: 37, endPoint x: 596, endPoint y: 38, distance: 8.3
click at [599, 38] on li "model" at bounding box center [584, 40] width 42 height 30
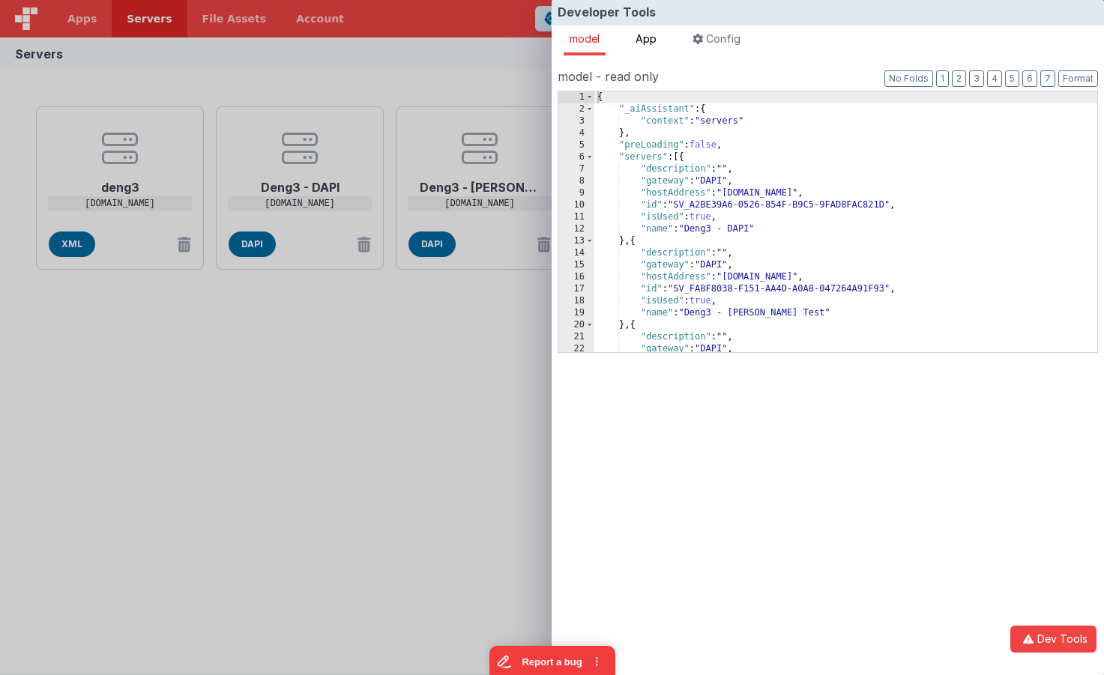
click at [650, 38] on span "App" at bounding box center [645, 38] width 21 height 13
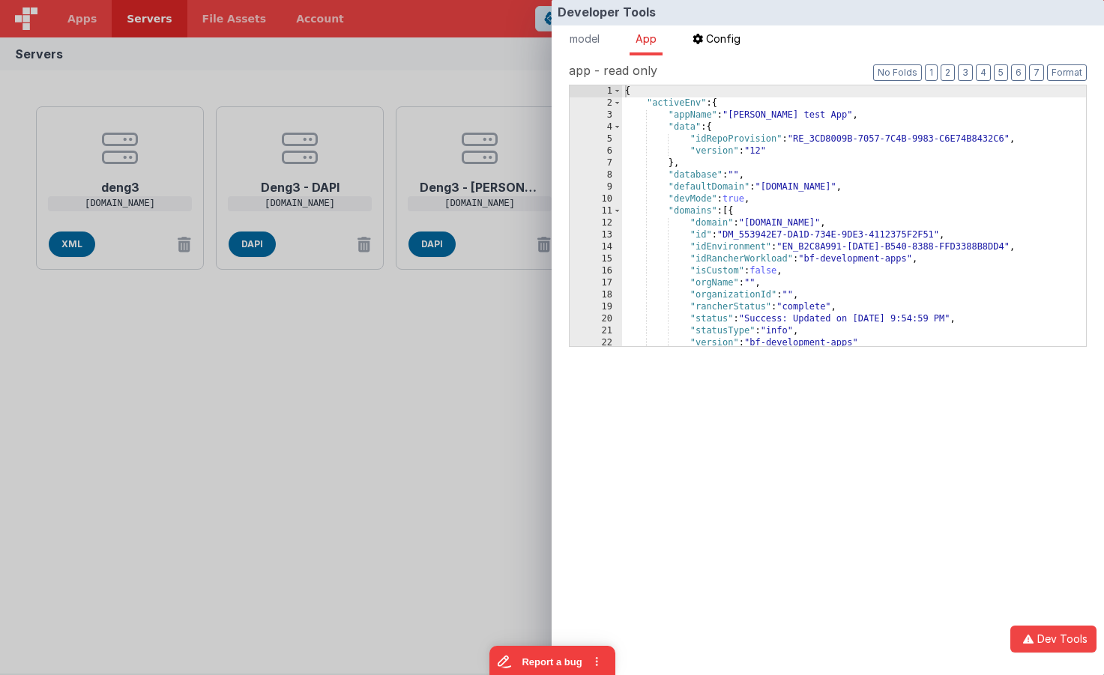
click at [731, 43] on span "Config" at bounding box center [723, 38] width 34 height 13
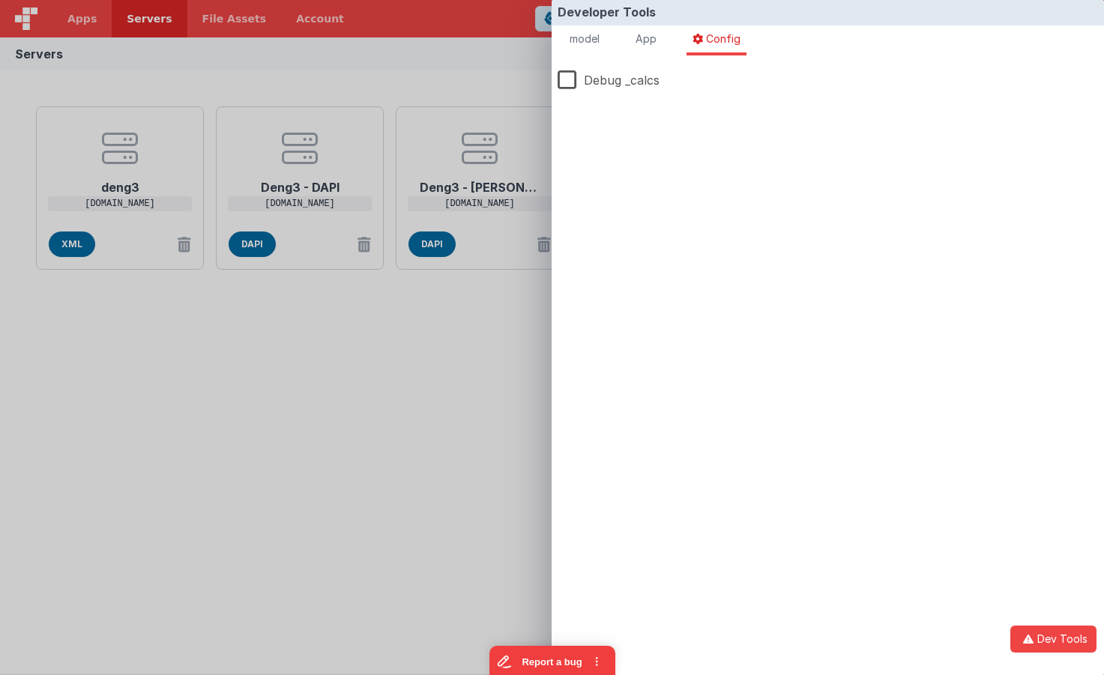
click at [419, 90] on div "Developer Tools model App Params Log (7) Misc Windows Config model - read only …" at bounding box center [552, 337] width 1104 height 675
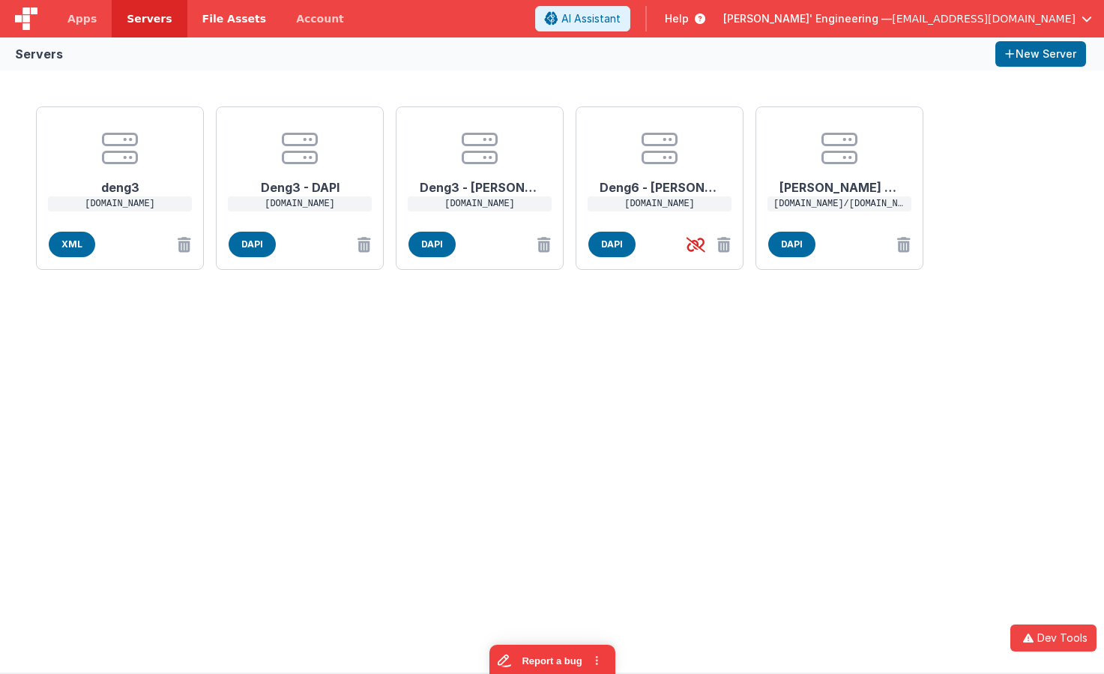
click at [205, 19] on span "File Assets" at bounding box center [234, 18] width 64 height 15
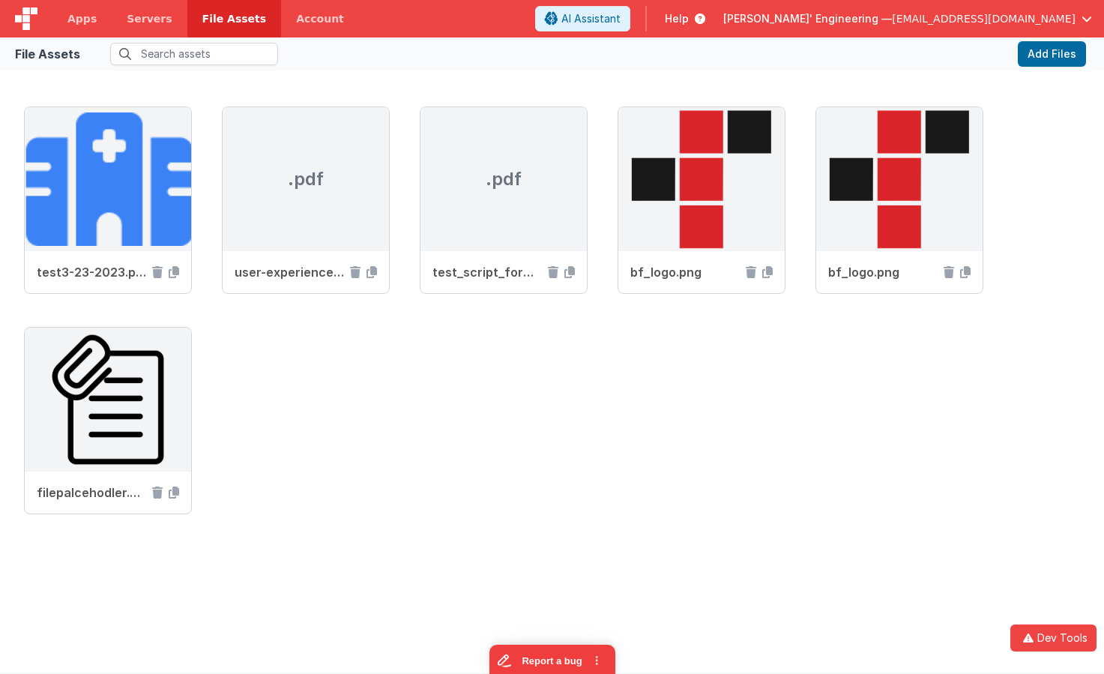
click at [297, 20] on link "Account" at bounding box center [320, 18] width 78 height 37
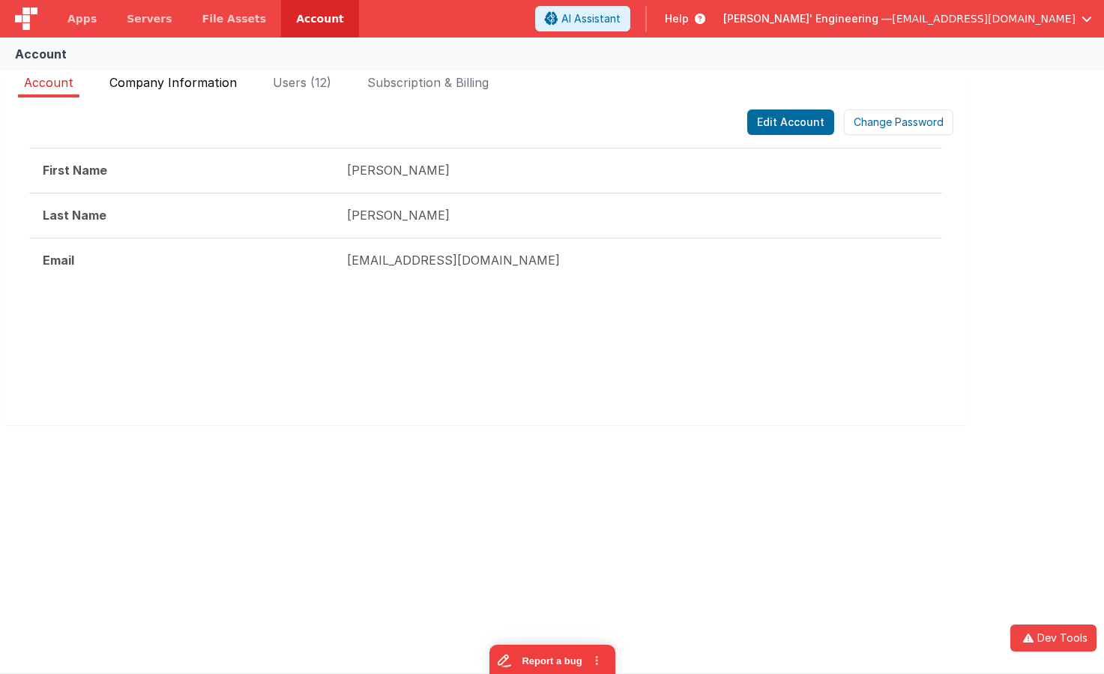
drag, startPoint x: 183, startPoint y: 80, endPoint x: 217, endPoint y: 85, distance: 34.8
click at [189, 81] on span "Company Information" at bounding box center [172, 82] width 127 height 15
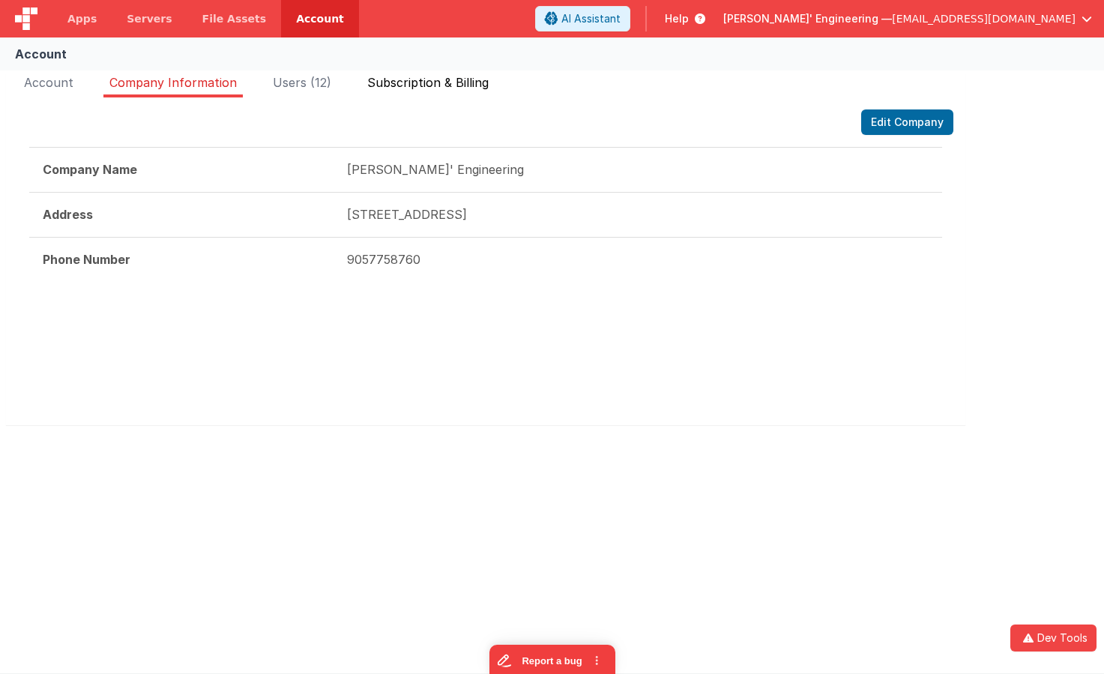
drag, startPoint x: 315, startPoint y: 81, endPoint x: 384, endPoint y: 84, distance: 69.7
click at [315, 81] on span "Users (12)" at bounding box center [302, 82] width 58 height 15
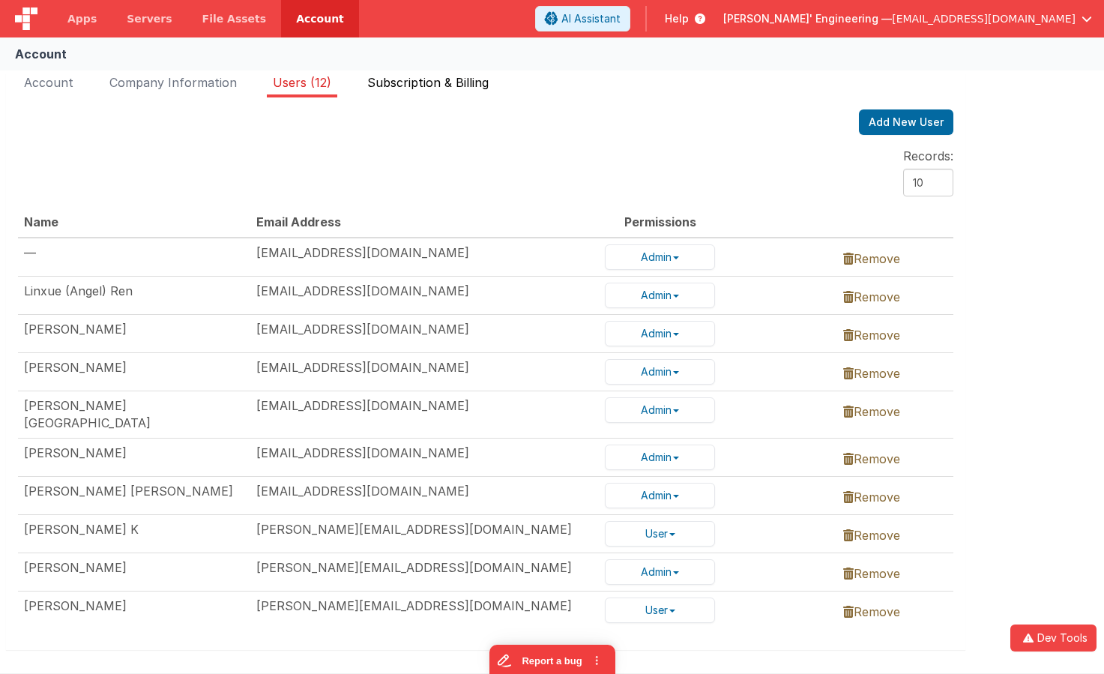
click at [429, 83] on span "Subscription & Billing" at bounding box center [427, 82] width 121 height 15
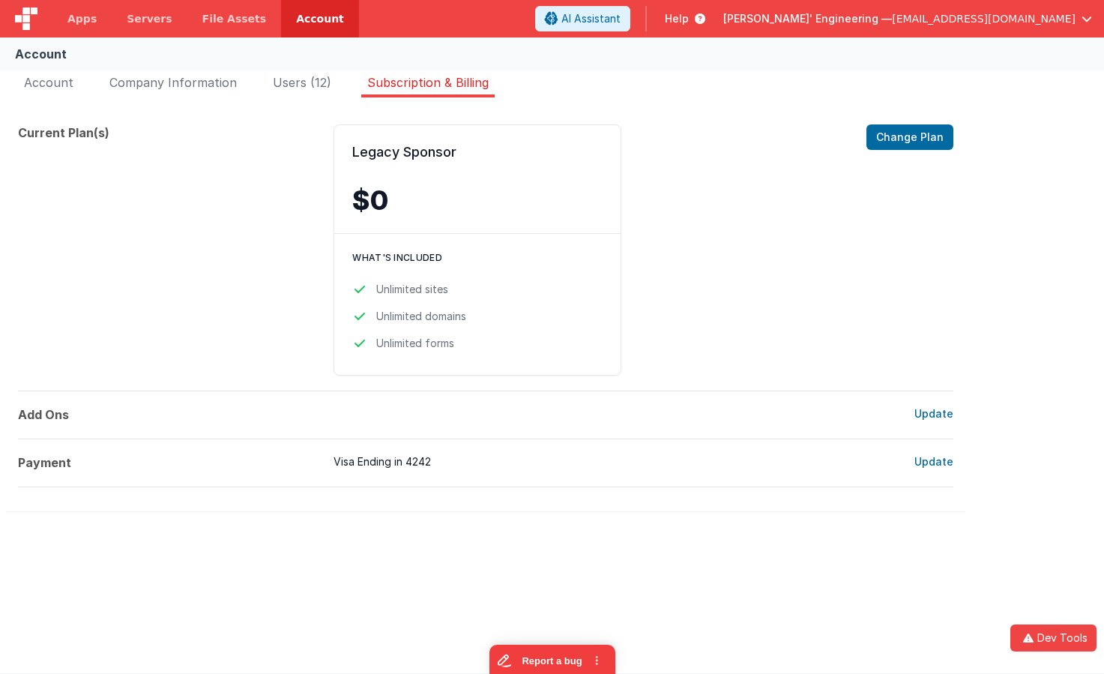
drag, startPoint x: 71, startPoint y: 84, endPoint x: 76, endPoint y: 62, distance: 22.2
click at [71, 84] on span "Account" at bounding box center [48, 82] width 49 height 15
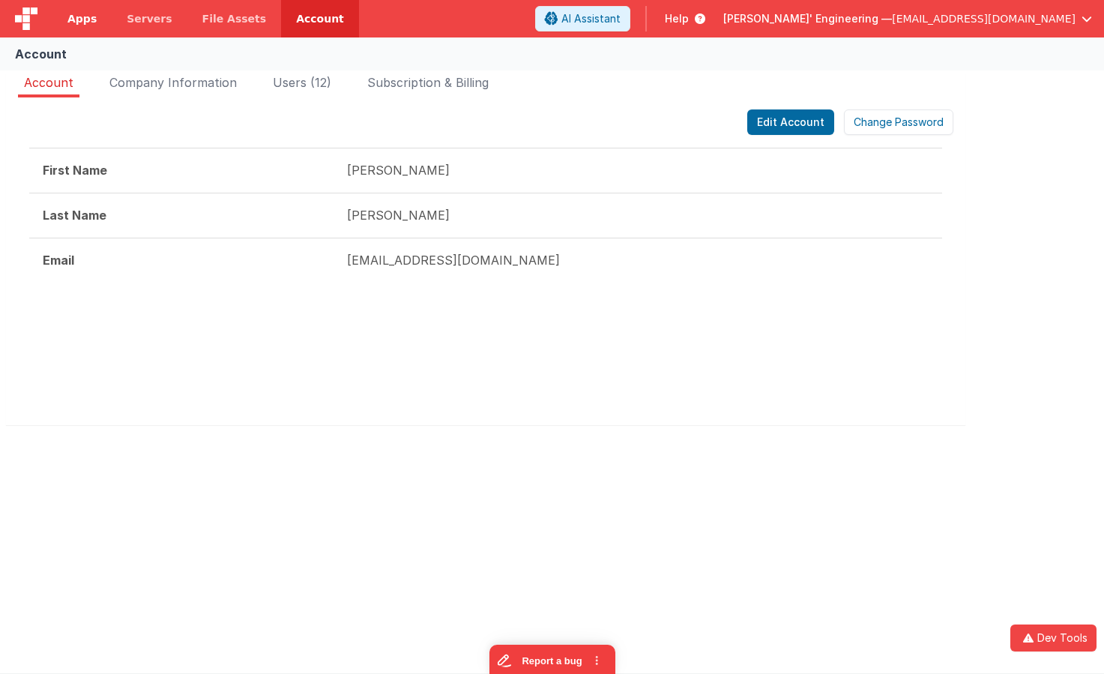
click at [85, 19] on span "Apps" at bounding box center [81, 18] width 29 height 15
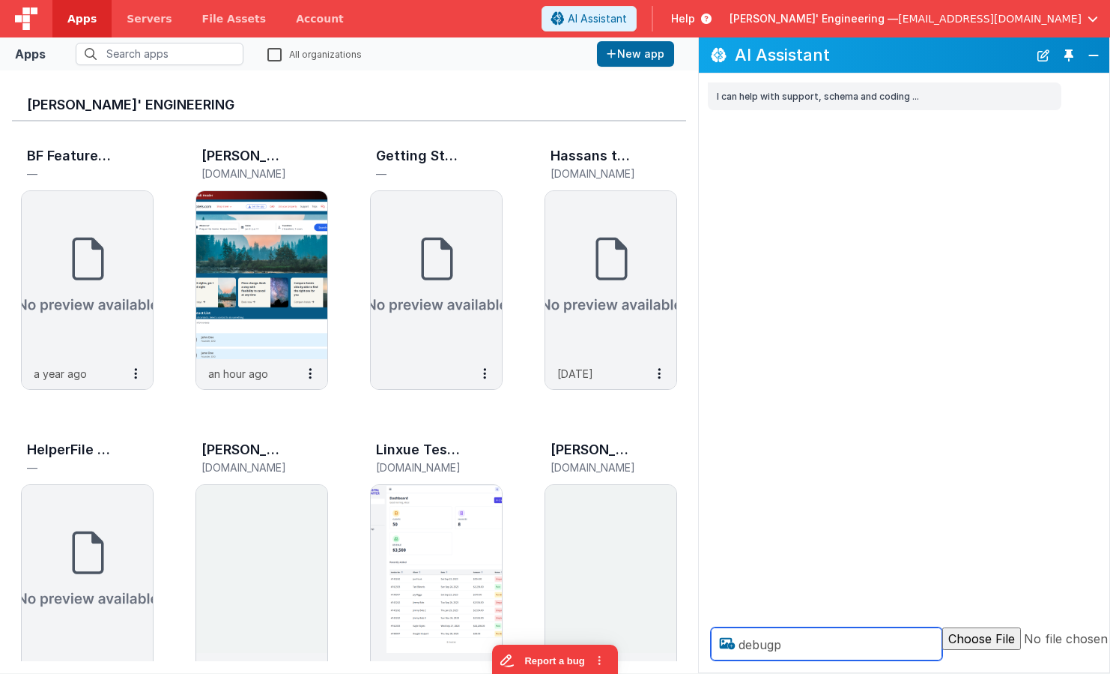
type textarea "debugp"
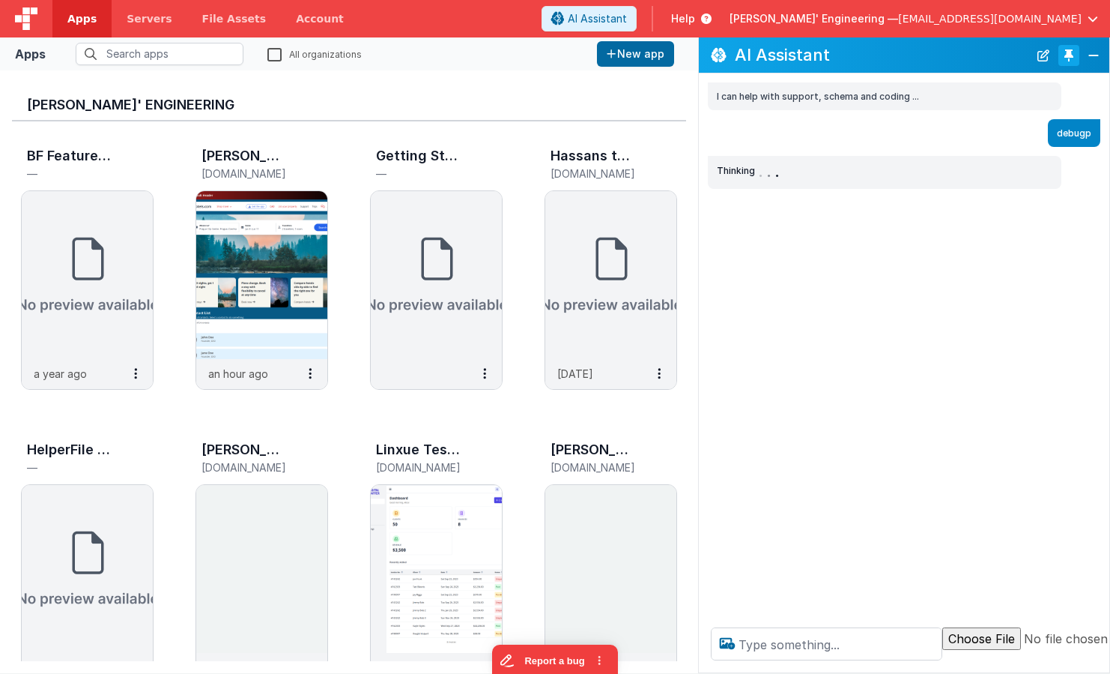
click at [1069, 61] on button "Toggle Pin" at bounding box center [1069, 55] width 21 height 21
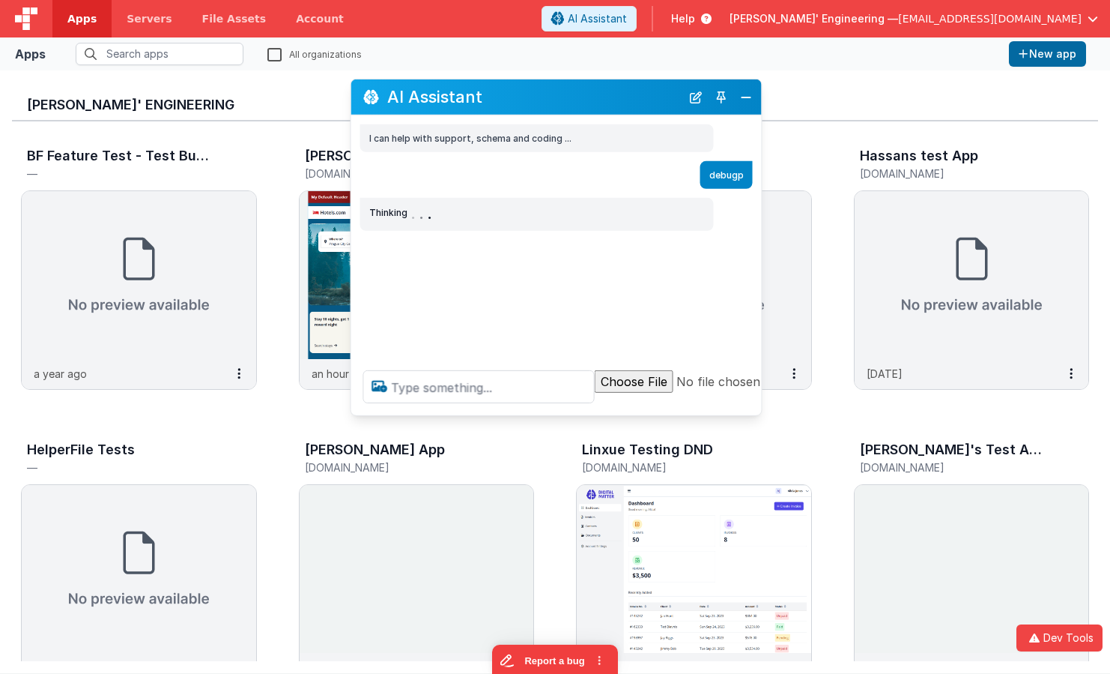
drag, startPoint x: 282, startPoint y: 343, endPoint x: 620, endPoint y: 96, distance: 418.7
click at [620, 96] on h2 "AI Assistant" at bounding box center [534, 97] width 294 height 18
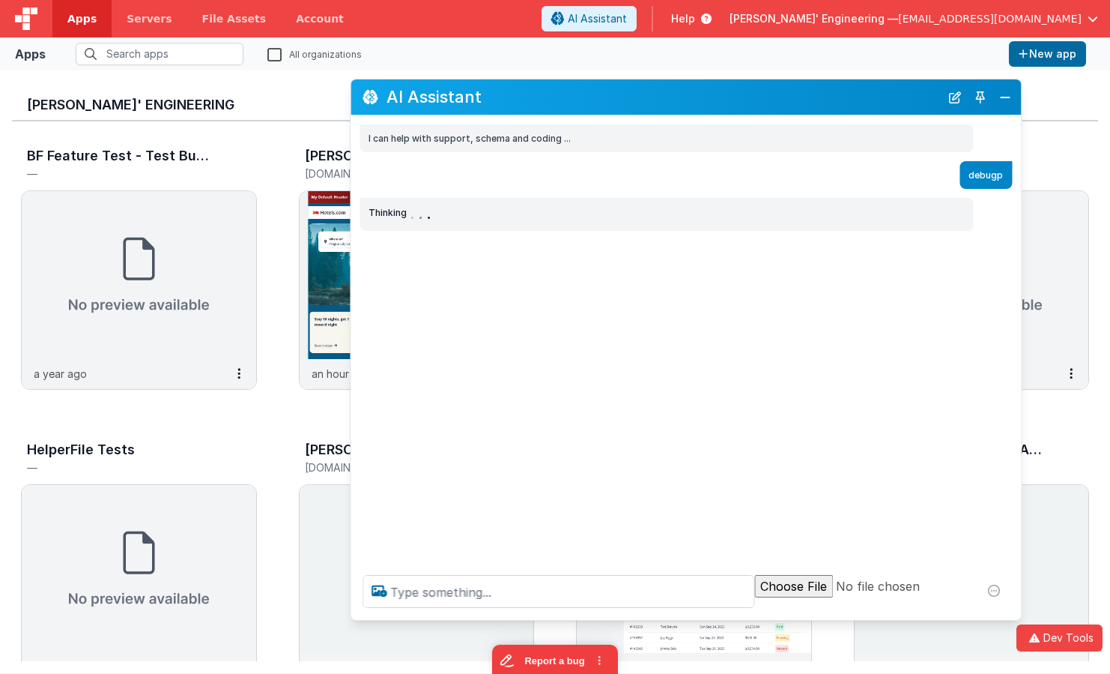
drag, startPoint x: 758, startPoint y: 415, endPoint x: 1018, endPoint y: 620, distance: 330.8
click at [1018, 620] on div "AI Assistant I can help with support, schema and coding ... debugp Thinking . .…" at bounding box center [686, 350] width 672 height 542
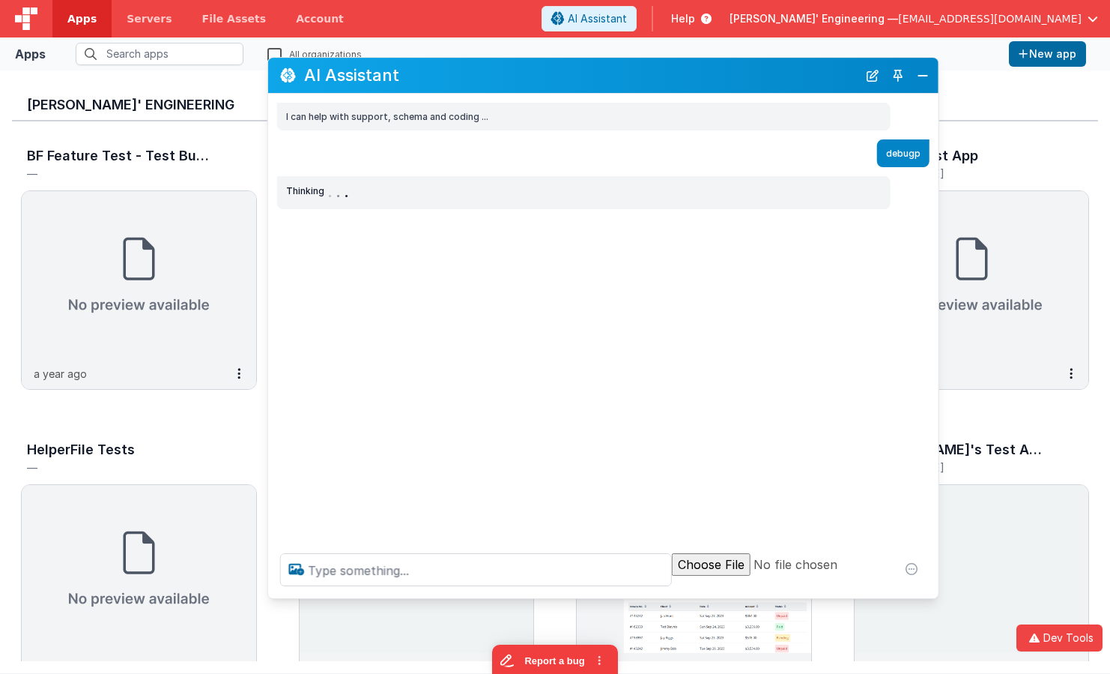
drag, startPoint x: 578, startPoint y: 91, endPoint x: 513, endPoint y: 75, distance: 66.5
click at [513, 75] on h2 "AI Assistant" at bounding box center [581, 75] width 554 height 18
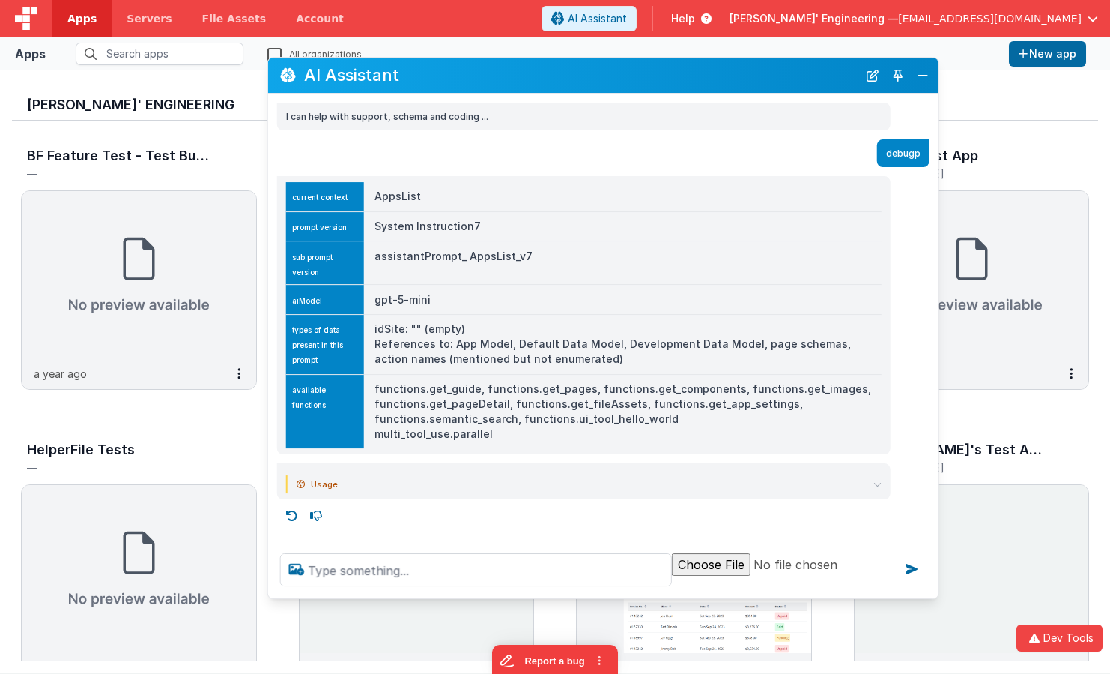
click at [402, 199] on td "AppsList" at bounding box center [623, 196] width 518 height 29
drag, startPoint x: 480, startPoint y: 228, endPoint x: 375, endPoint y: 228, distance: 104.2
click at [375, 228] on td "System Instruction7" at bounding box center [623, 226] width 518 height 30
drag, startPoint x: 534, startPoint y: 257, endPoint x: 374, endPoint y: 259, distance: 160.4
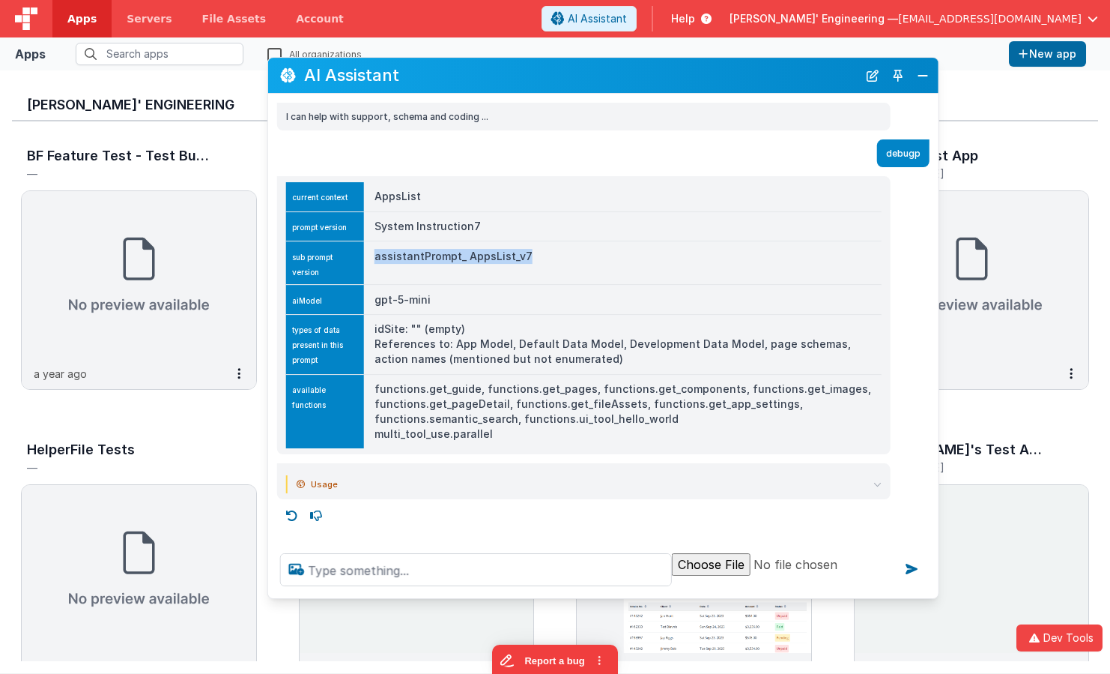
click at [374, 259] on td "assistantPrompt_ AppsList_v7" at bounding box center [623, 262] width 518 height 43
drag, startPoint x: 424, startPoint y: 348, endPoint x: 620, endPoint y: 357, distance: 196.5
click at [620, 357] on td "idSite: "" (empty) References to: App Model, Default Data Model, Development Da…" at bounding box center [623, 345] width 518 height 60
drag, startPoint x: 594, startPoint y: 360, endPoint x: 367, endPoint y: 332, distance: 228.7
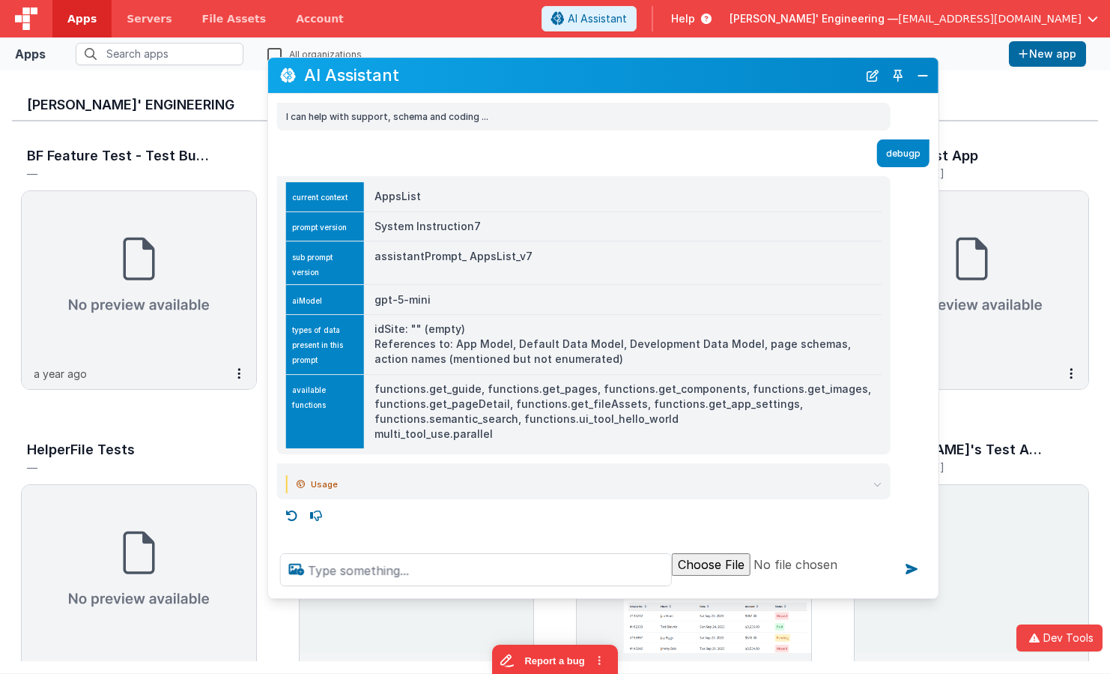
click at [367, 332] on td "idSite: "" (empty) References to: App Model, Default Data Model, Development Da…" at bounding box center [623, 345] width 518 height 60
drag, startPoint x: 389, startPoint y: 568, endPoint x: 378, endPoint y: 563, distance: 11.4
click at [389, 568] on textarea at bounding box center [476, 569] width 392 height 33
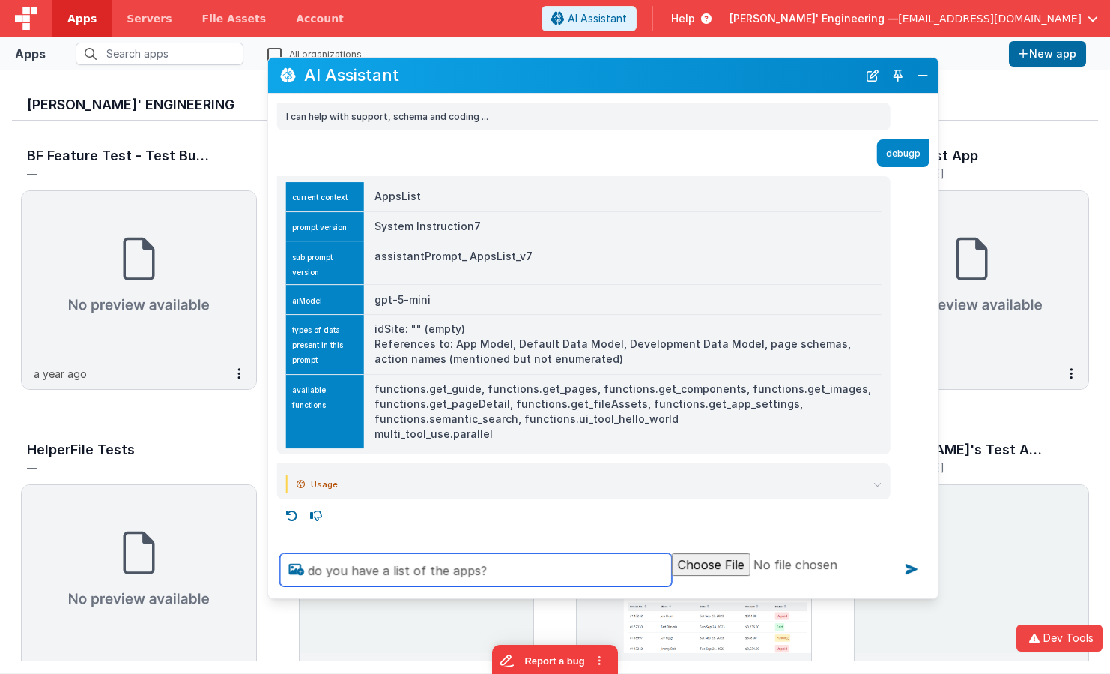
type textarea "do you have a list of the apps?"
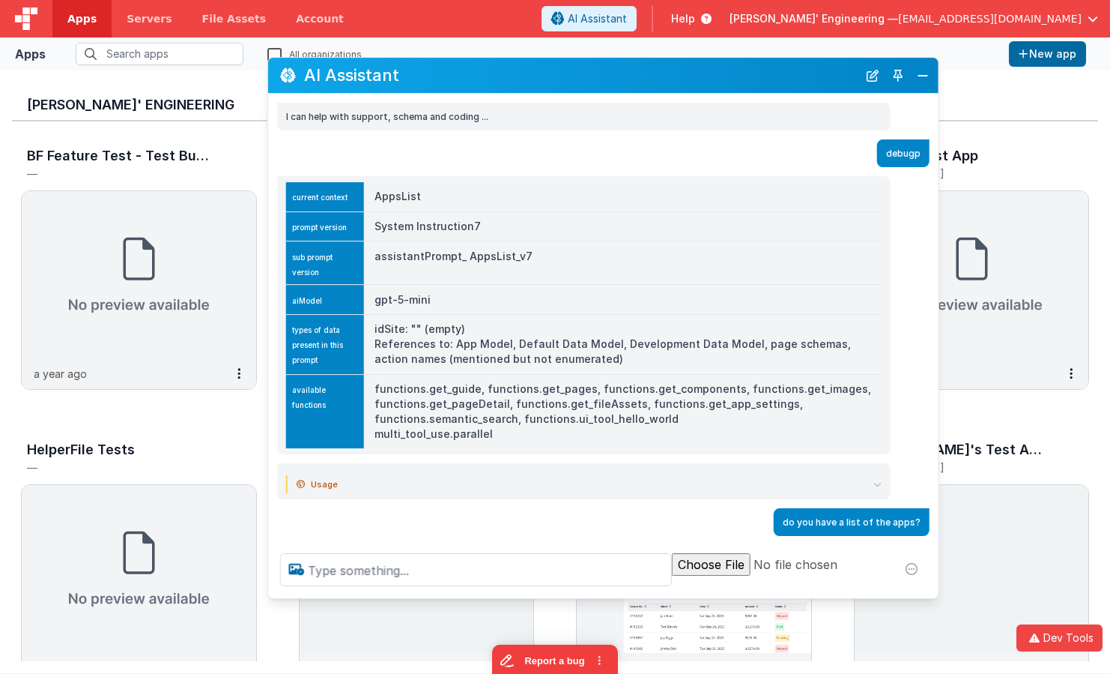
scroll to position [37, 0]
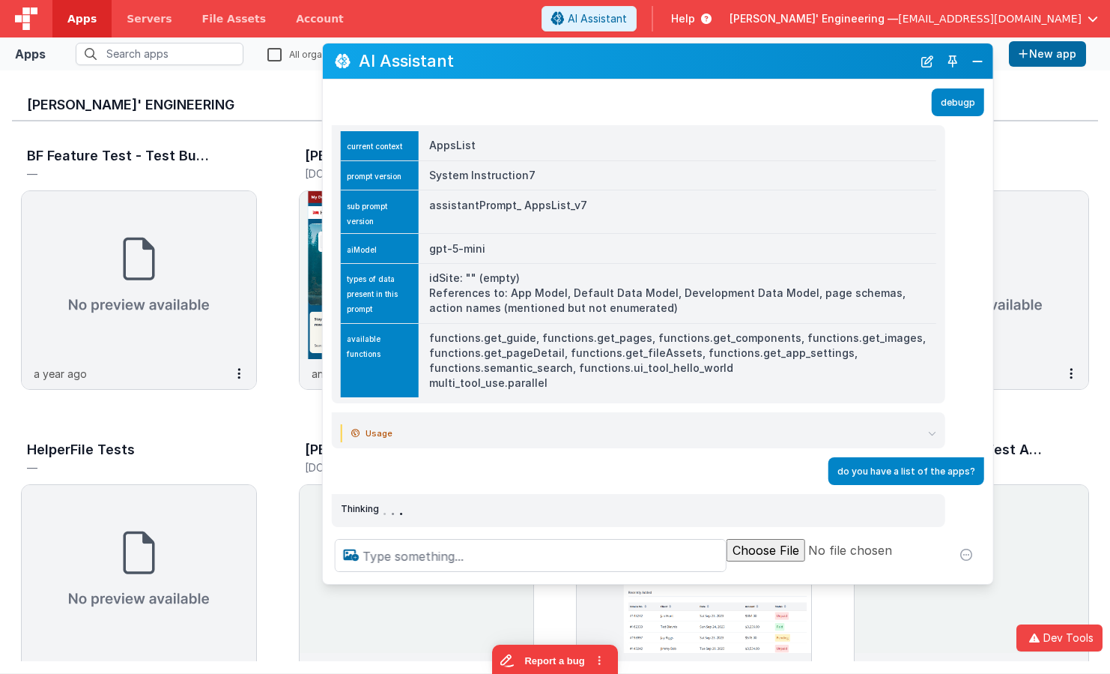
drag, startPoint x: 477, startPoint y: 76, endPoint x: 510, endPoint y: 67, distance: 34.9
click at [510, 67] on h2 "AI Assistant" at bounding box center [636, 61] width 554 height 18
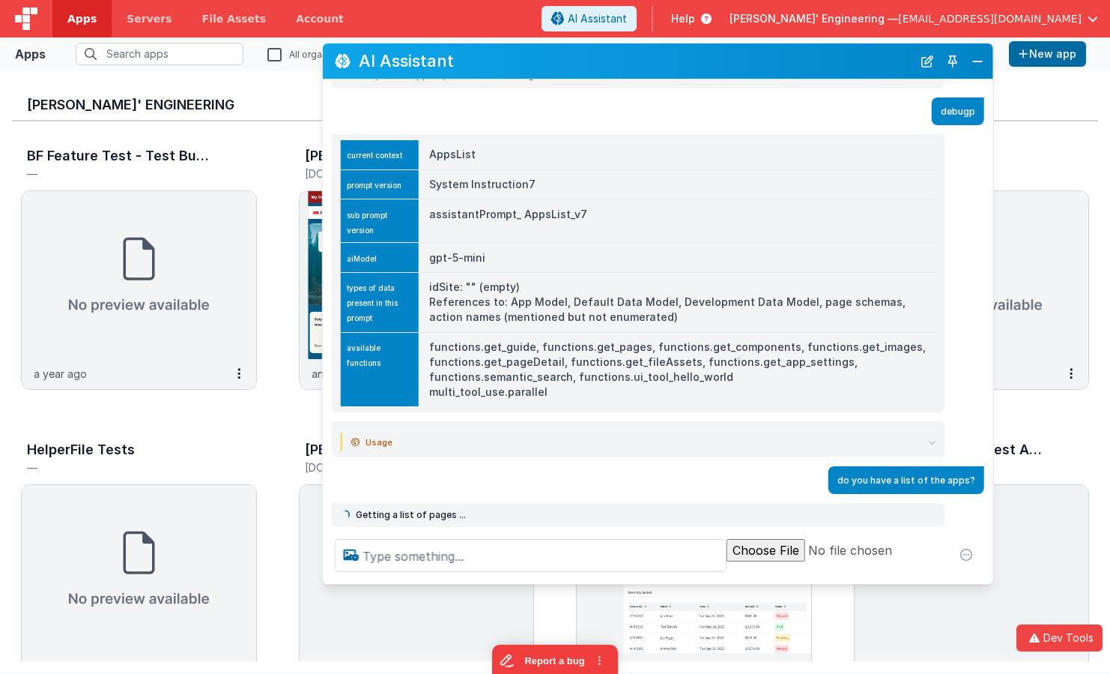
scroll to position [28, 0]
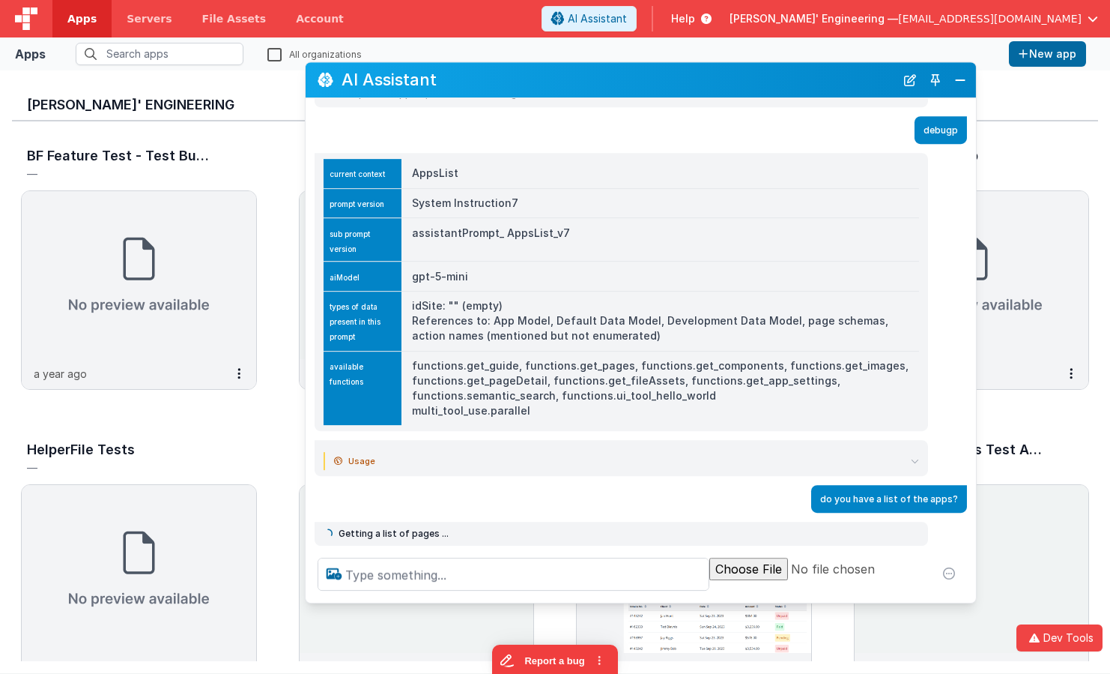
drag, startPoint x: 510, startPoint y: 59, endPoint x: 493, endPoint y: 78, distance: 25.5
click at [493, 78] on h2 "AI Assistant" at bounding box center [619, 80] width 554 height 18
click at [477, 516] on div "I can help with support, schema and coding ... debugp current context AppsList …" at bounding box center [641, 321] width 671 height 447
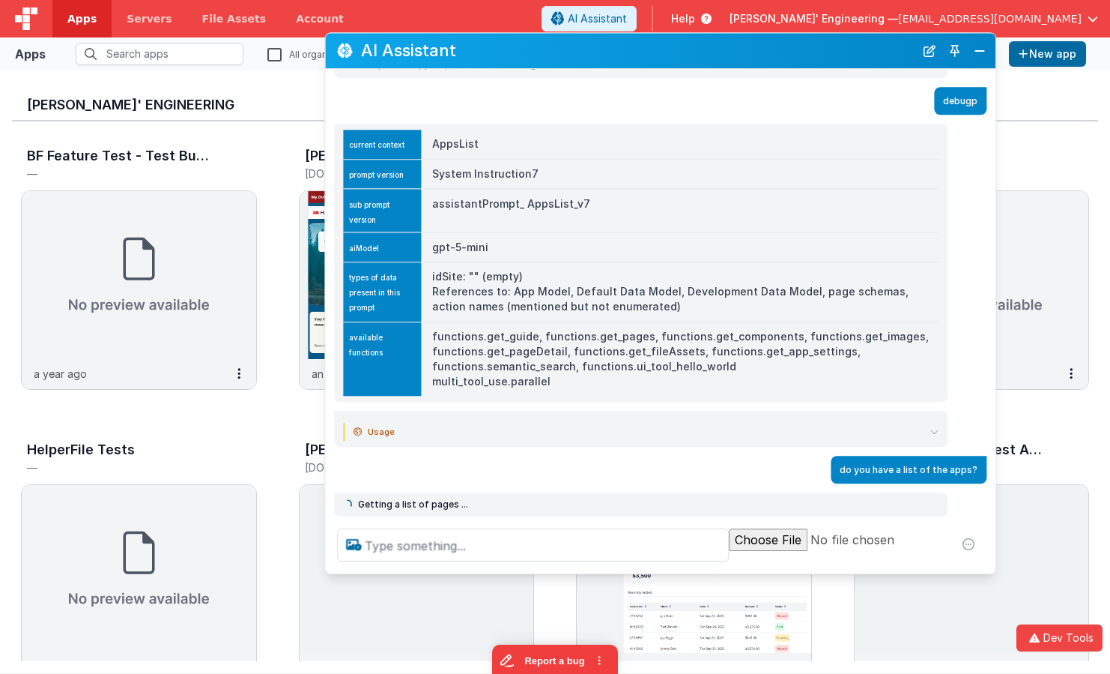
drag, startPoint x: 489, startPoint y: 82, endPoint x: 506, endPoint y: 56, distance: 31.0
click at [506, 55] on h2 "AI Assistant" at bounding box center [638, 51] width 554 height 18
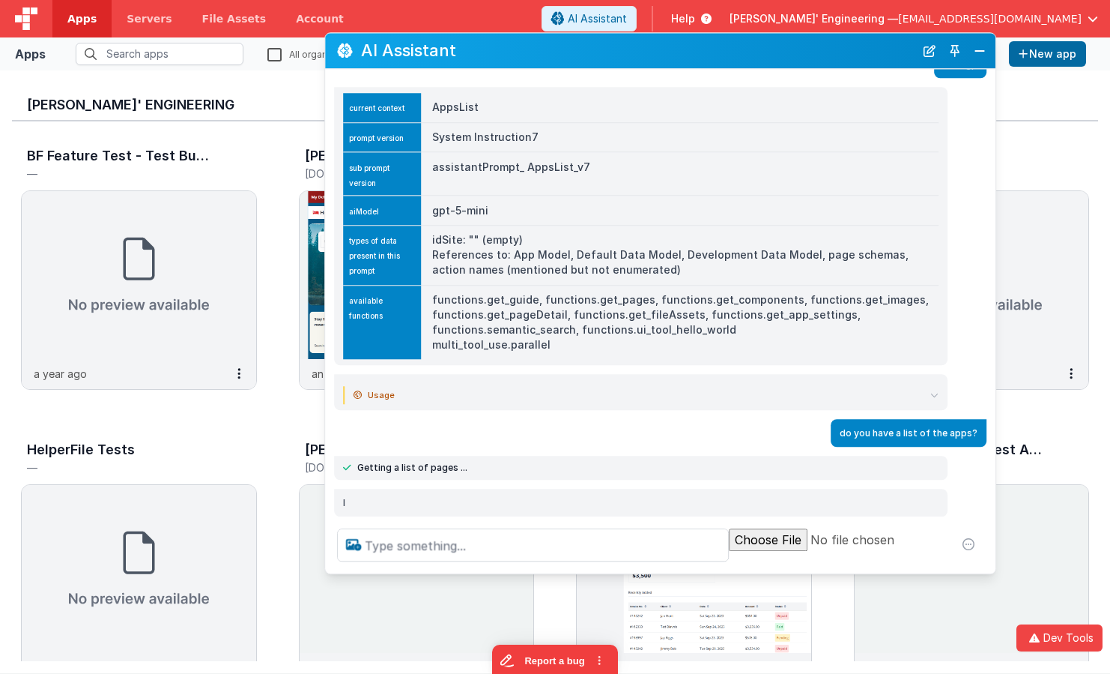
scroll to position [65, 0]
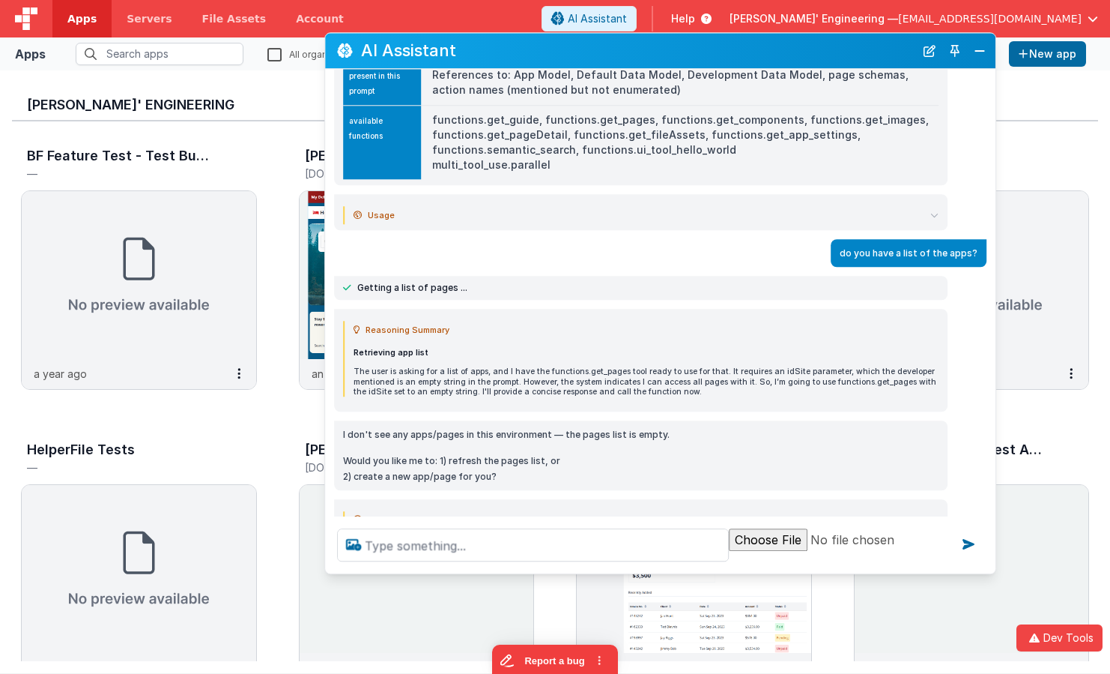
scroll to position [263, 0]
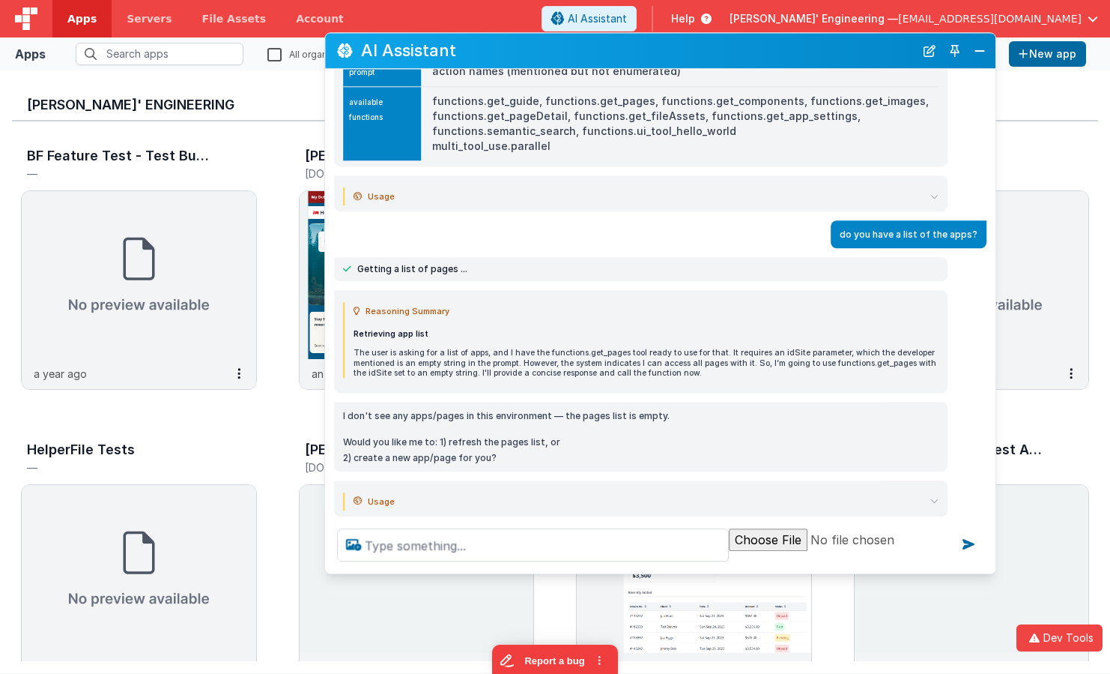
click at [305, 314] on img at bounding box center [417, 275] width 235 height 168
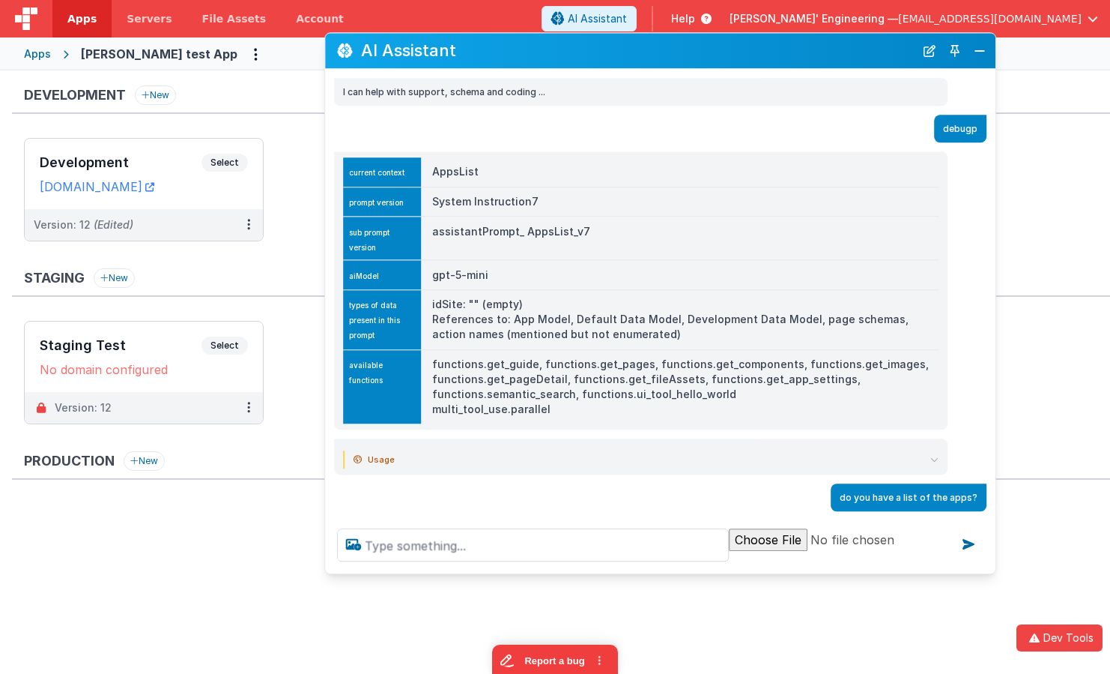
drag, startPoint x: 483, startPoint y: 45, endPoint x: 430, endPoint y: 115, distance: 87.8
click at [500, 34] on div "AI Assistant" at bounding box center [660, 50] width 671 height 35
click at [925, 53] on button "New Chat" at bounding box center [929, 50] width 21 height 21
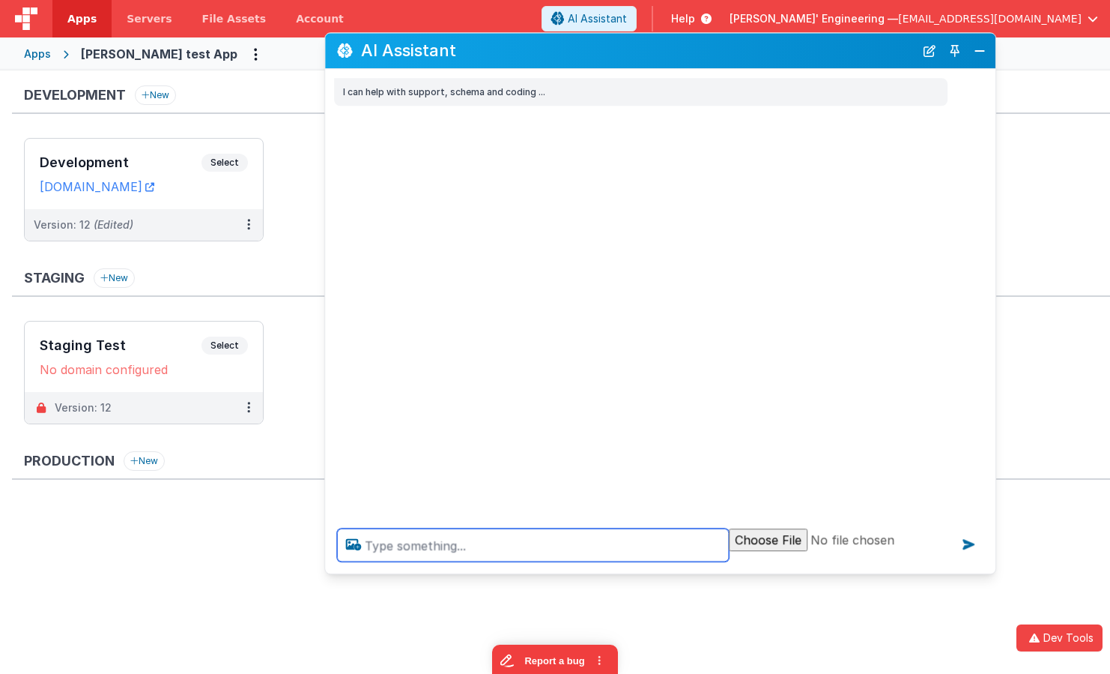
click at [528, 543] on textarea at bounding box center [533, 544] width 392 height 33
type textarea "debugp"
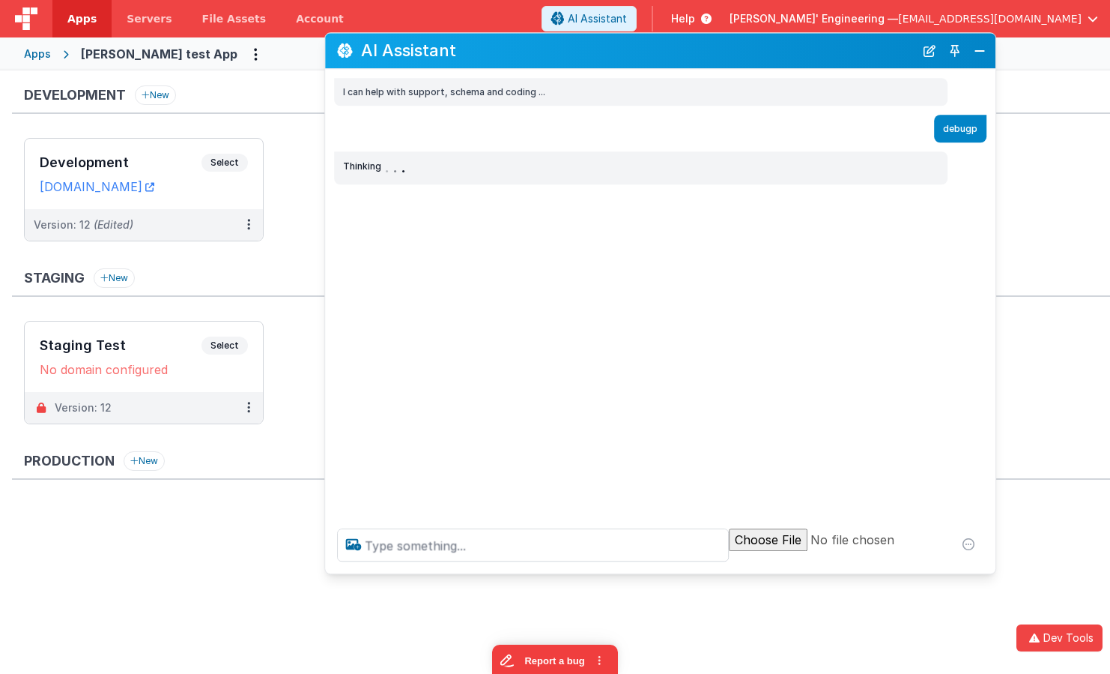
drag, startPoint x: 614, startPoint y: 49, endPoint x: 583, endPoint y: 60, distance: 32.5
click at [583, 60] on div "AI Assistant" at bounding box center [660, 50] width 671 height 35
click at [593, 53] on h2 "AI Assistant" at bounding box center [638, 51] width 554 height 18
drag, startPoint x: 596, startPoint y: 50, endPoint x: 581, endPoint y: 36, distance: 20.1
click at [577, 37] on div "AI Assistant" at bounding box center [660, 50] width 671 height 35
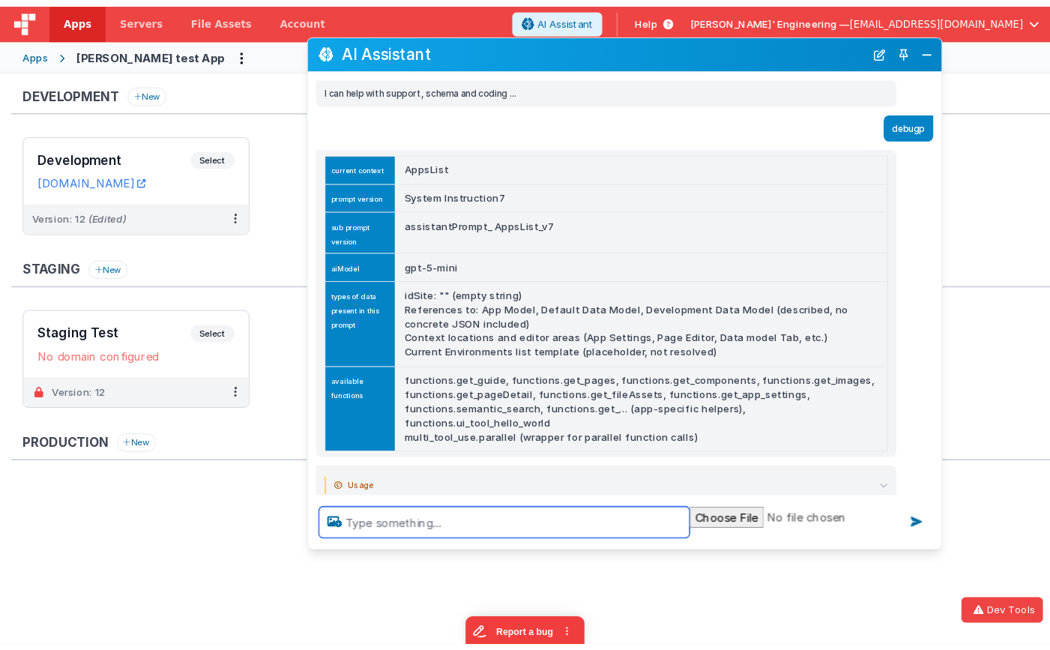
scroll to position [19, 0]
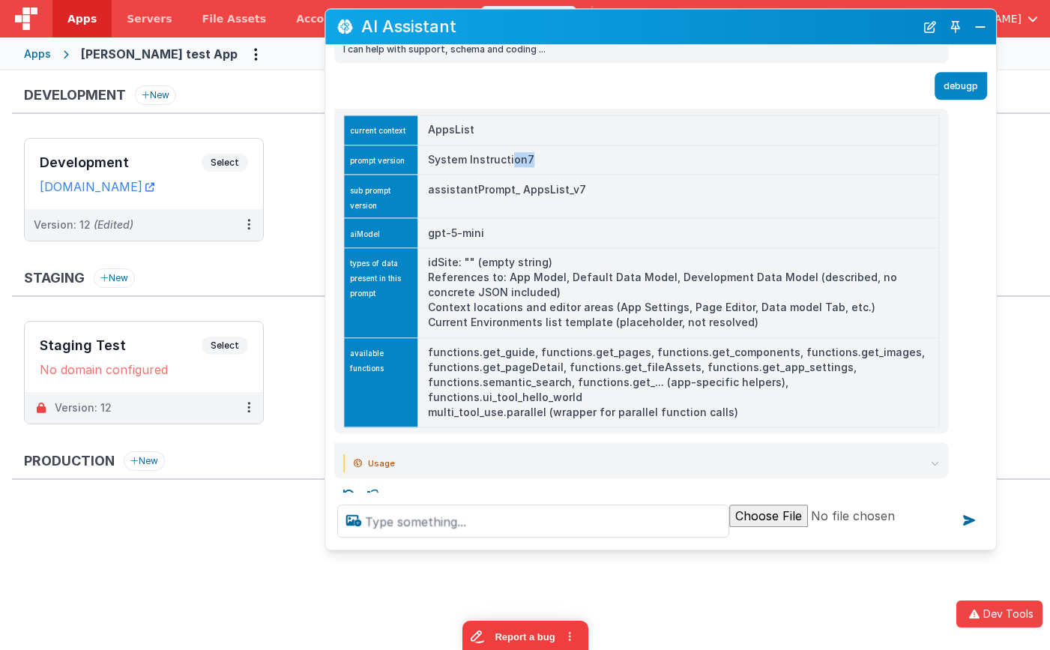
drag, startPoint x: 536, startPoint y: 160, endPoint x: 512, endPoint y: 160, distance: 24.0
click at [512, 160] on td "System Instruction7" at bounding box center [678, 160] width 522 height 30
drag, startPoint x: 429, startPoint y: 263, endPoint x: 608, endPoint y: 202, distance: 189.1
click at [591, 264] on td "idSite: "" (empty string) References to: App Model, Default Data Model, Develop…" at bounding box center [678, 293] width 522 height 90
drag, startPoint x: 659, startPoint y: 18, endPoint x: 596, endPoint y: 175, distance: 169.2
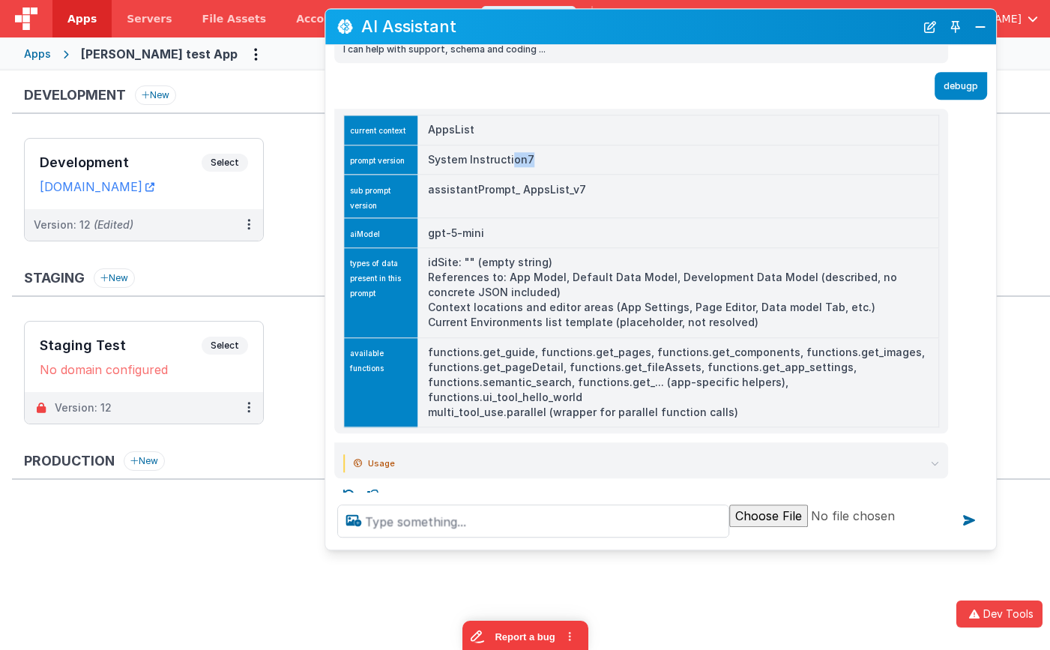
click at [608, 21] on h2 "AI Assistant" at bounding box center [638, 27] width 554 height 18
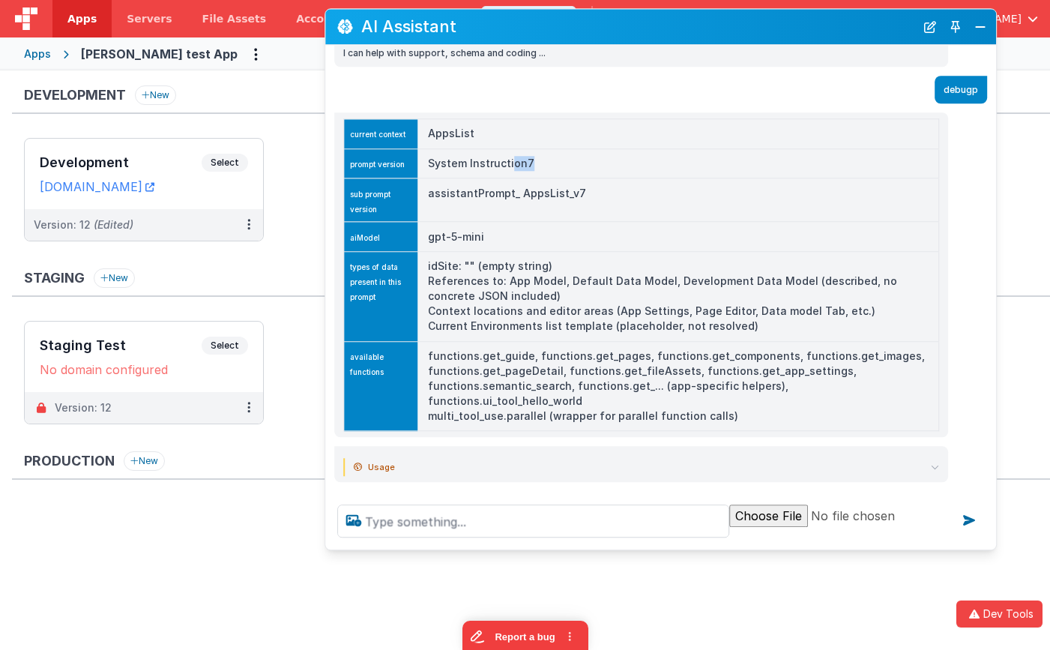
drag, startPoint x: 530, startPoint y: 279, endPoint x: 606, endPoint y: 291, distance: 76.5
click at [606, 291] on td "idSite: "" (empty string) References to: App Model, Default Data Model, Develop…" at bounding box center [678, 297] width 522 height 90
drag, startPoint x: 433, startPoint y: 313, endPoint x: 850, endPoint y: 312, distance: 417.4
click at [850, 312] on td "idSite: "" (empty string) References to: App Model, Default Data Model, Develop…" at bounding box center [678, 297] width 522 height 90
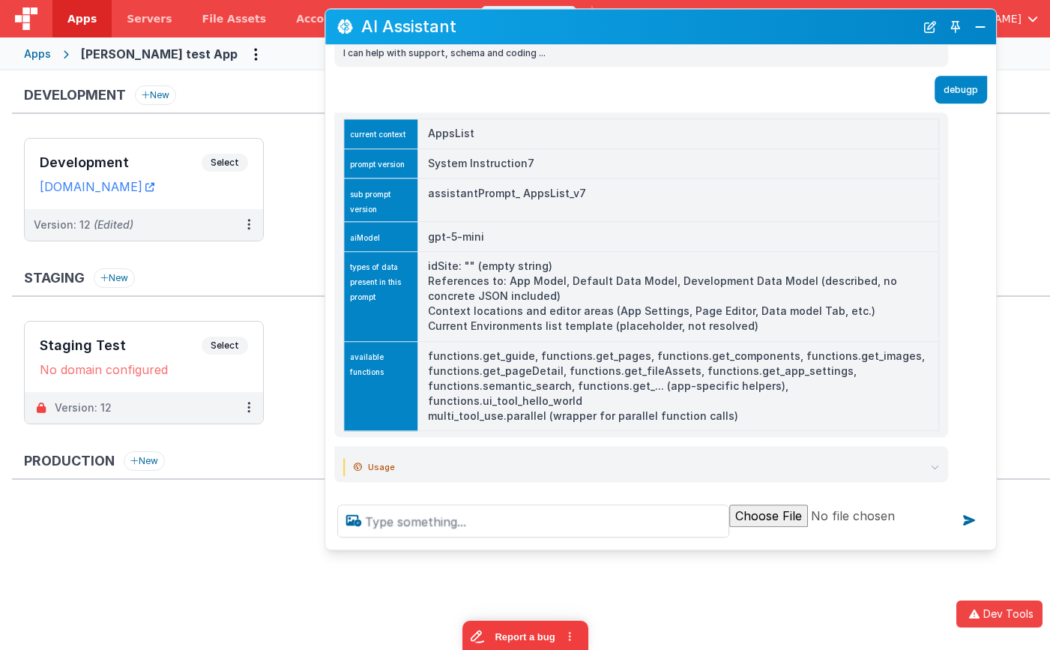
drag, startPoint x: 754, startPoint y: 327, endPoint x: 426, endPoint y: 267, distance: 332.9
click at [426, 267] on td "idSite: "" (empty string) References to: App Model, Default Data Model, Develop…" at bounding box center [678, 297] width 522 height 90
drag, startPoint x: 588, startPoint y: 28, endPoint x: 520, endPoint y: 28, distance: 68.2
click at [520, 28] on h2 "AI Assistant" at bounding box center [638, 27] width 554 height 18
drag, startPoint x: 548, startPoint y: 31, endPoint x: 432, endPoint y: 298, distance: 291.6
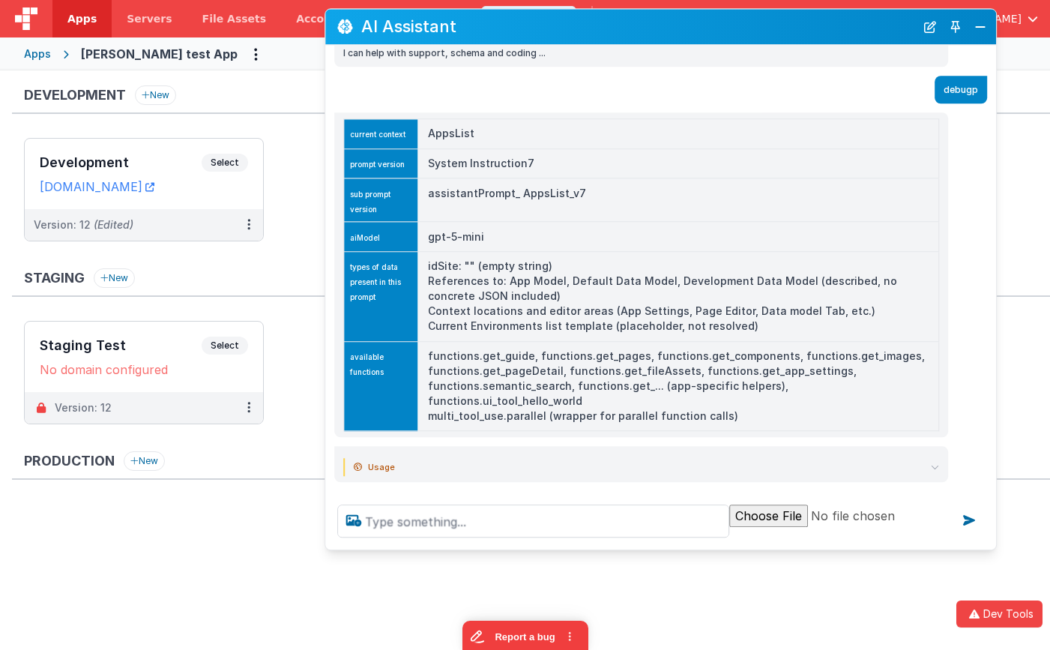
click at [501, 35] on h2 "AI Assistant" at bounding box center [638, 27] width 554 height 18
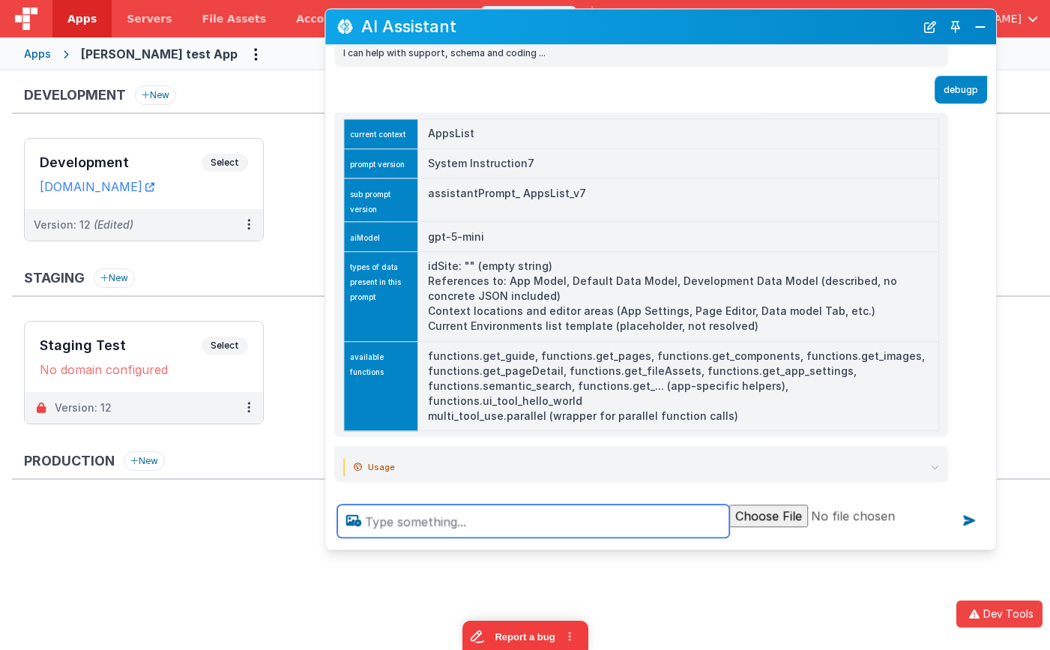
click at [449, 519] on textarea at bounding box center [533, 520] width 392 height 33
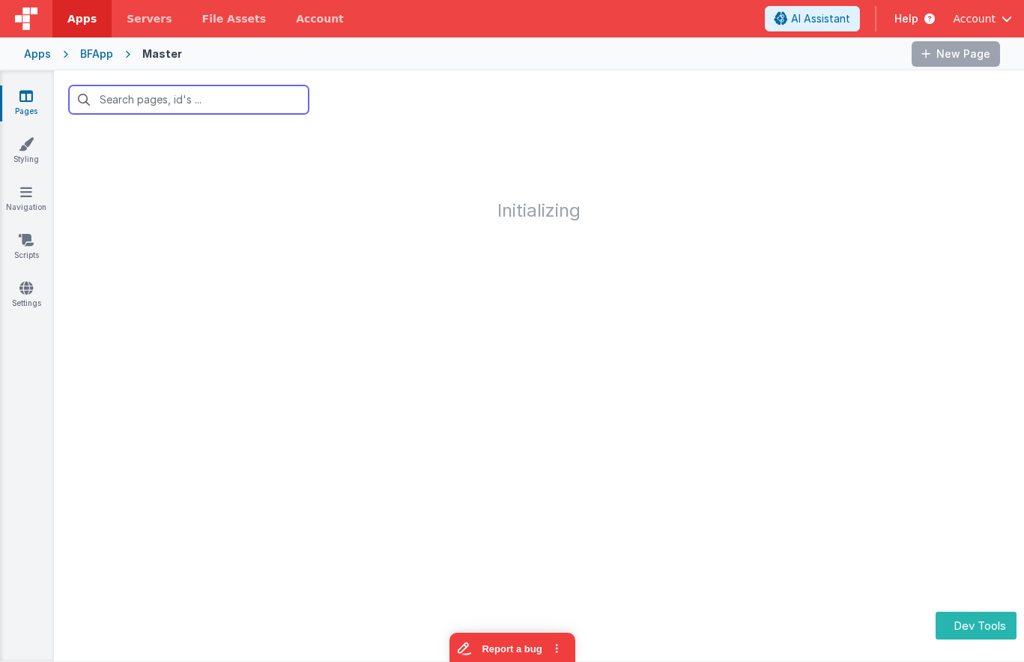
click at [146, 94] on input "text" at bounding box center [189, 99] width 240 height 28
type input "a"
click at [43, 52] on div "Apps" at bounding box center [37, 53] width 27 height 15
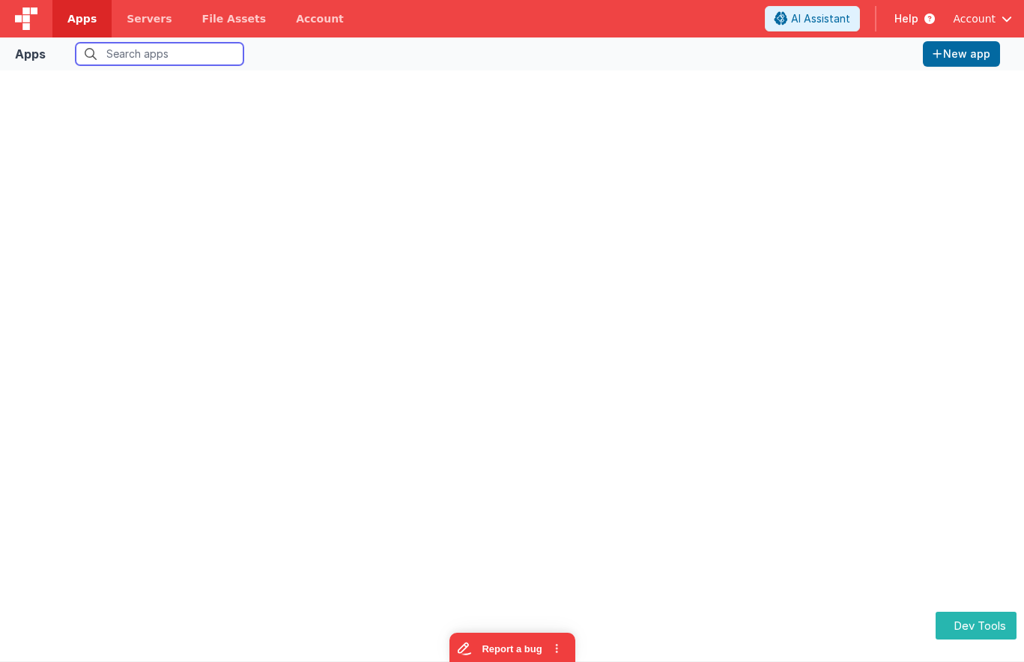
click at [140, 55] on input "text" at bounding box center [160, 54] width 168 height 22
type input "admin"
